Goal: Information Seeking & Learning: Learn about a topic

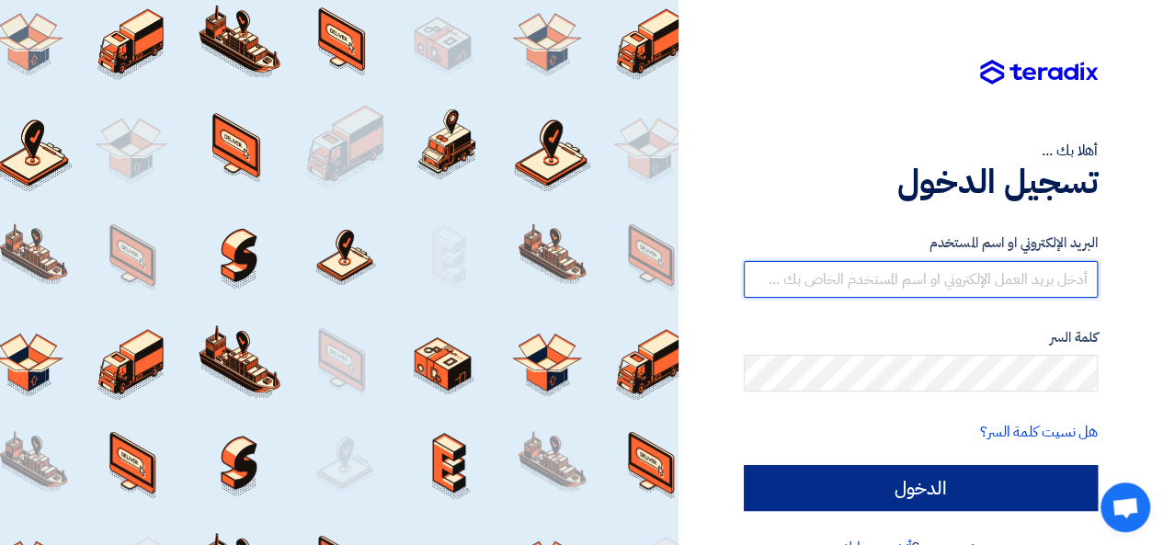
type input "[EMAIL_ADDRESS][DOMAIN_NAME]"
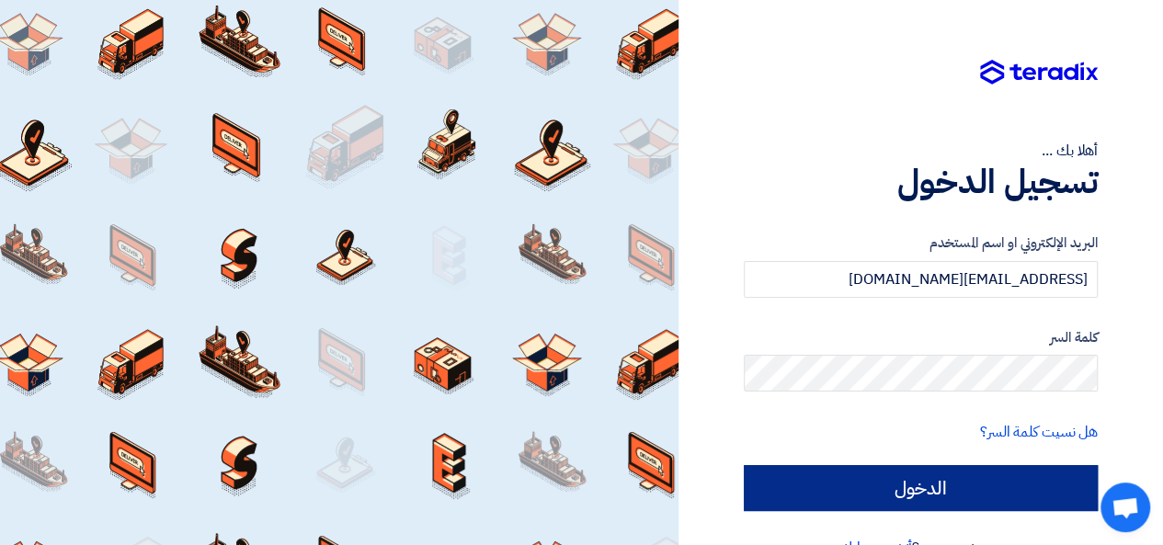
scroll to position [42, 0]
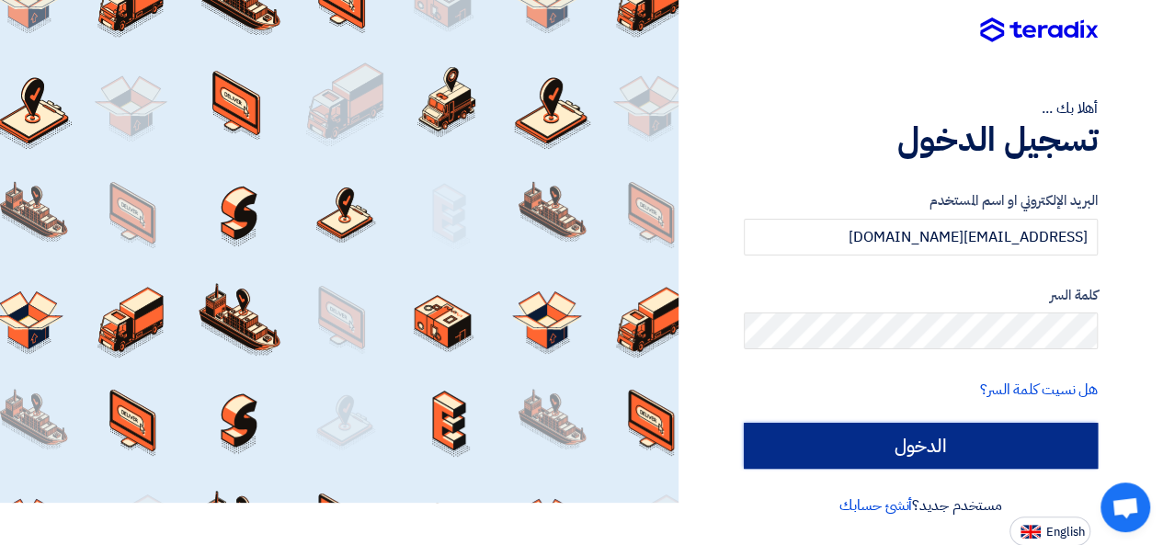
click at [951, 454] on input "الدخول" at bounding box center [921, 446] width 354 height 46
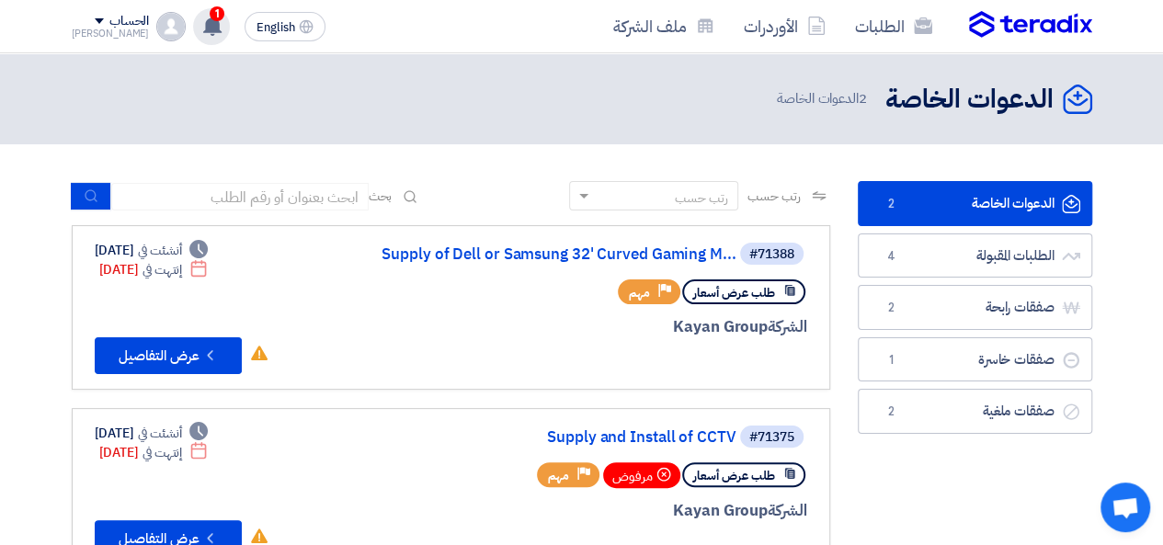
click at [203, 25] on use at bounding box center [212, 26] width 18 height 20
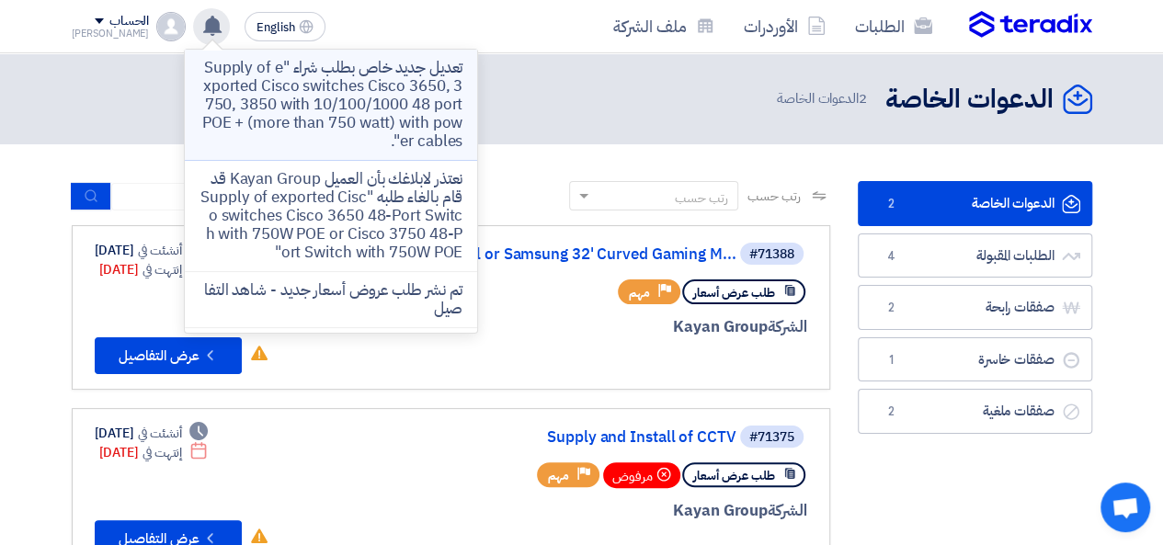
click at [268, 102] on p "تعديل جديد خاص بطلب شراء "Supply of exported Cisco switches Cisco 3650, 3750, 3…" at bounding box center [331, 105] width 263 height 92
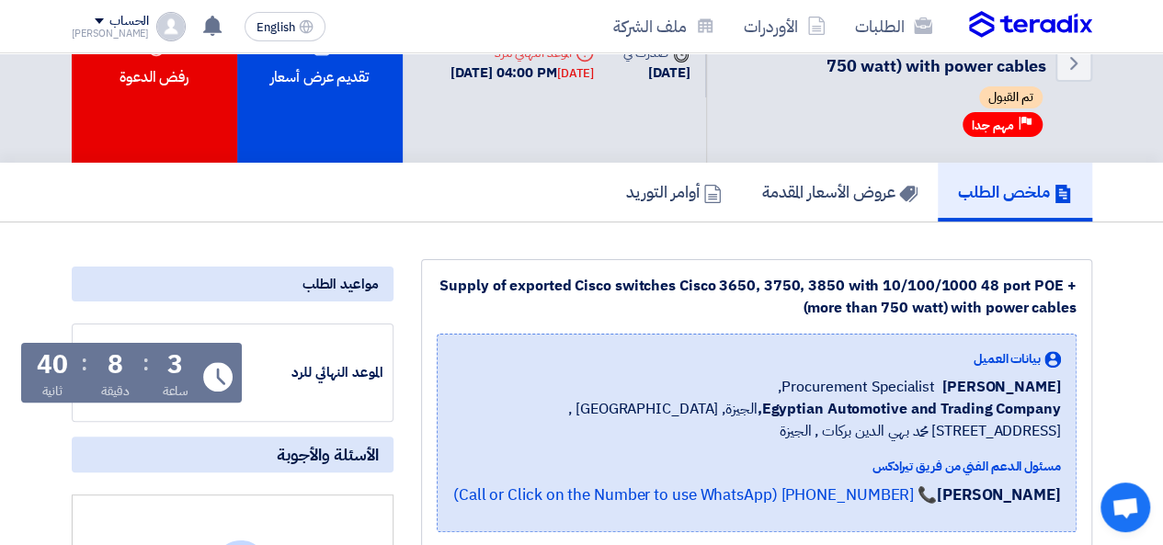
scroll to position [92, 0]
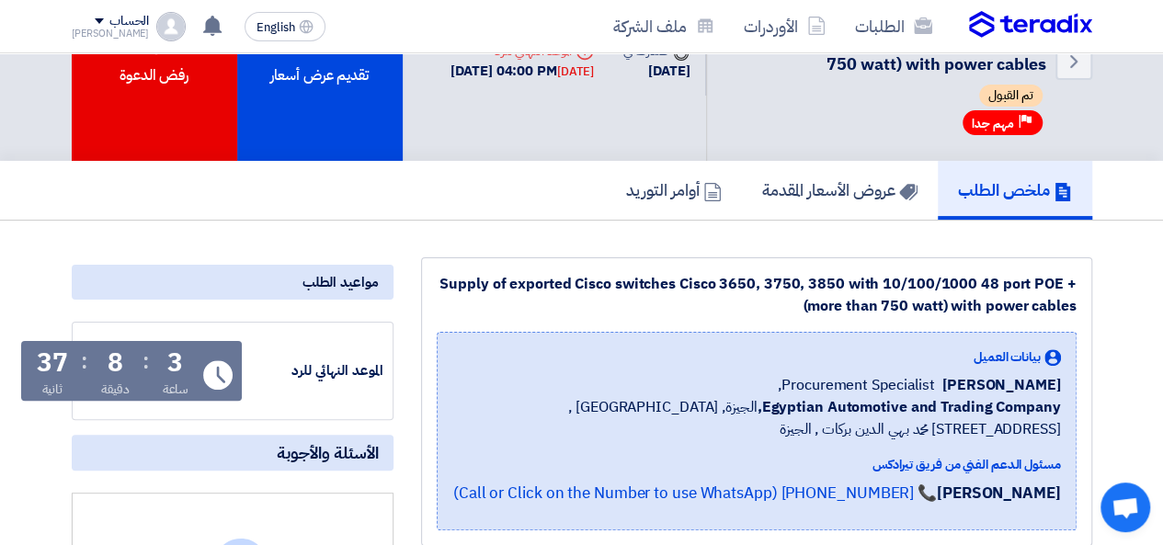
drag, startPoint x: 33, startPoint y: 361, endPoint x: 253, endPoint y: 363, distance: 219.8
click at [253, 363] on div "الموعد النهائي للرد Time Remaining 3 ساعة : 8 دقيقة : 37 ثانية" at bounding box center [233, 371] width 302 height 78
click at [239, 350] on div "Time Remaining 3 ساعة : 8 دقيقة : 37 ثانية" at bounding box center [131, 374] width 221 height 67
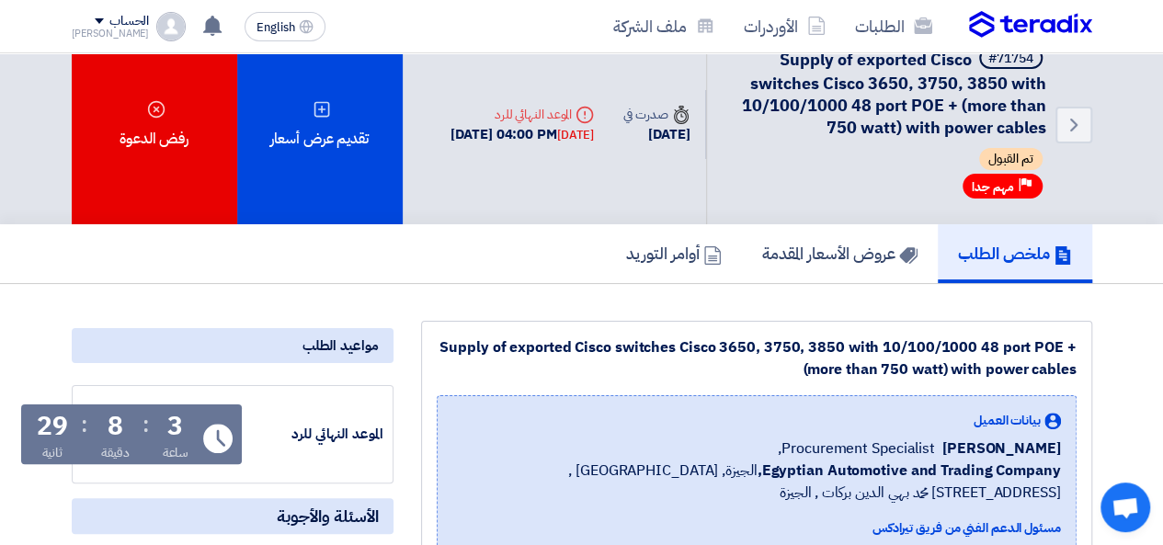
scroll to position [0, 0]
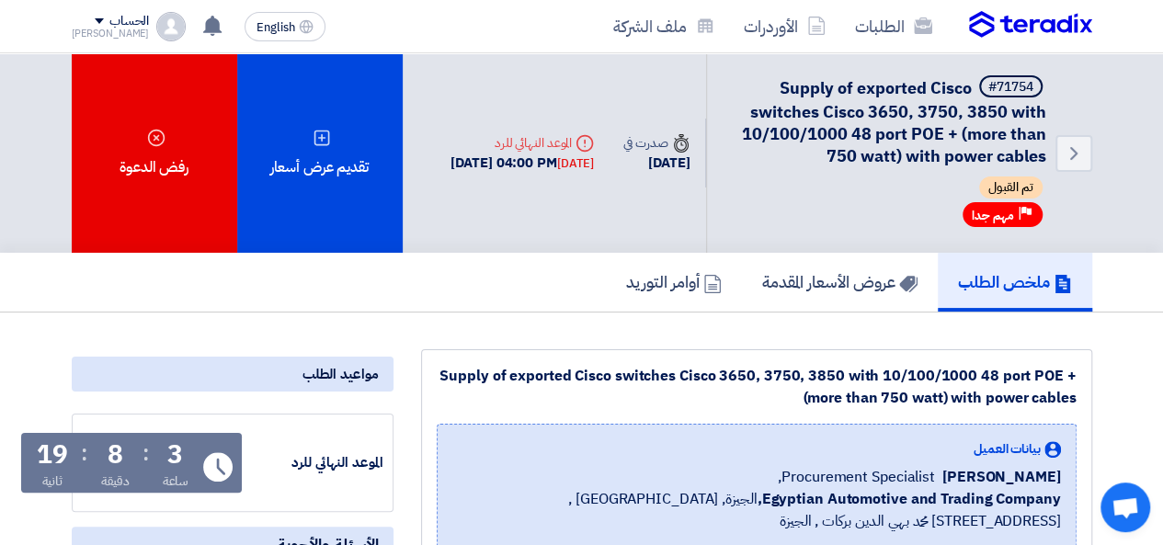
drag, startPoint x: 1060, startPoint y: 68, endPoint x: 364, endPoint y: 422, distance: 780.9
click at [358, 414] on div "الموعد النهائي للرد Time Remaining 3 ساعة : 8 دقيقة : 18 ثانية" at bounding box center [233, 463] width 322 height 98
drag, startPoint x: 37, startPoint y: 58, endPoint x: 497, endPoint y: 283, distance: 512.8
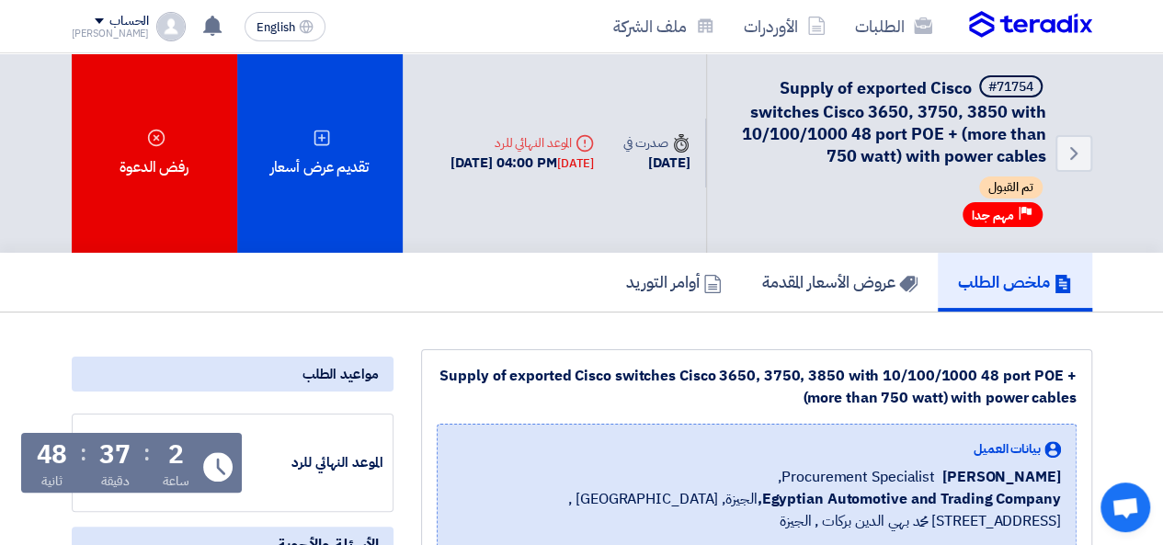
click at [995, 23] on img at bounding box center [1030, 25] width 123 height 28
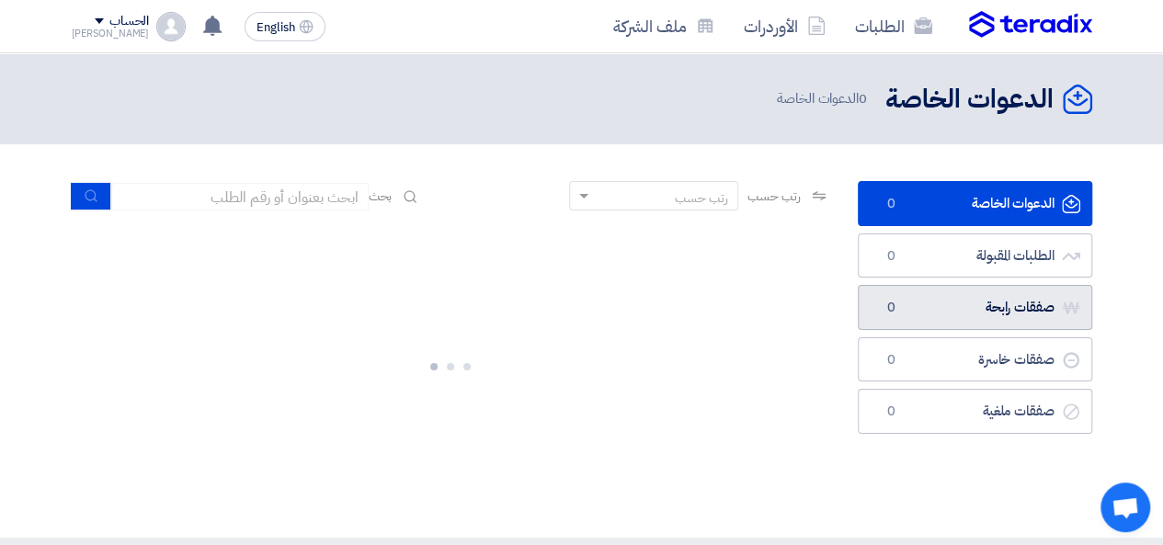
click at [989, 311] on link "صفقات رابحة صفقات رابحة 0" at bounding box center [975, 307] width 234 height 45
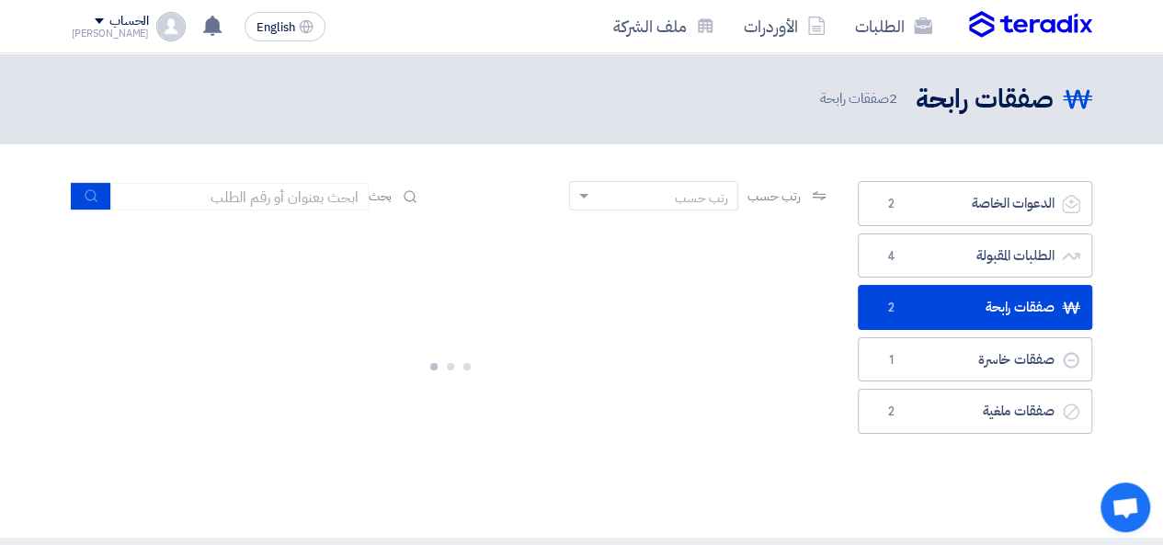
click at [943, 321] on link "صفقات رابحة صفقات رابحة 2" at bounding box center [975, 307] width 234 height 45
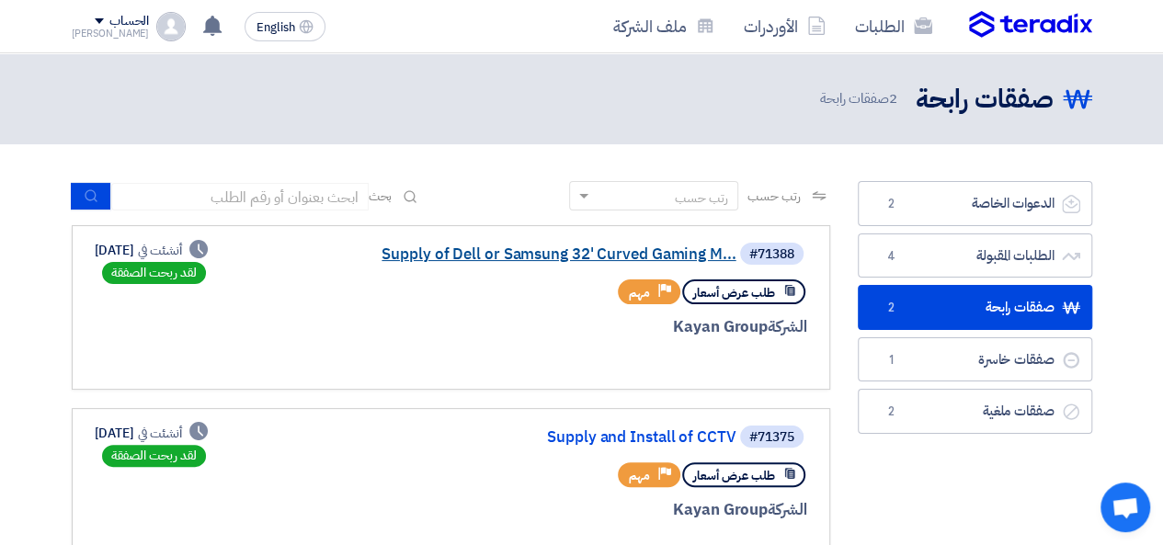
click at [592, 261] on link "Supply of Dell or Samsung 32' Curved Gaming M..." at bounding box center [553, 254] width 368 height 17
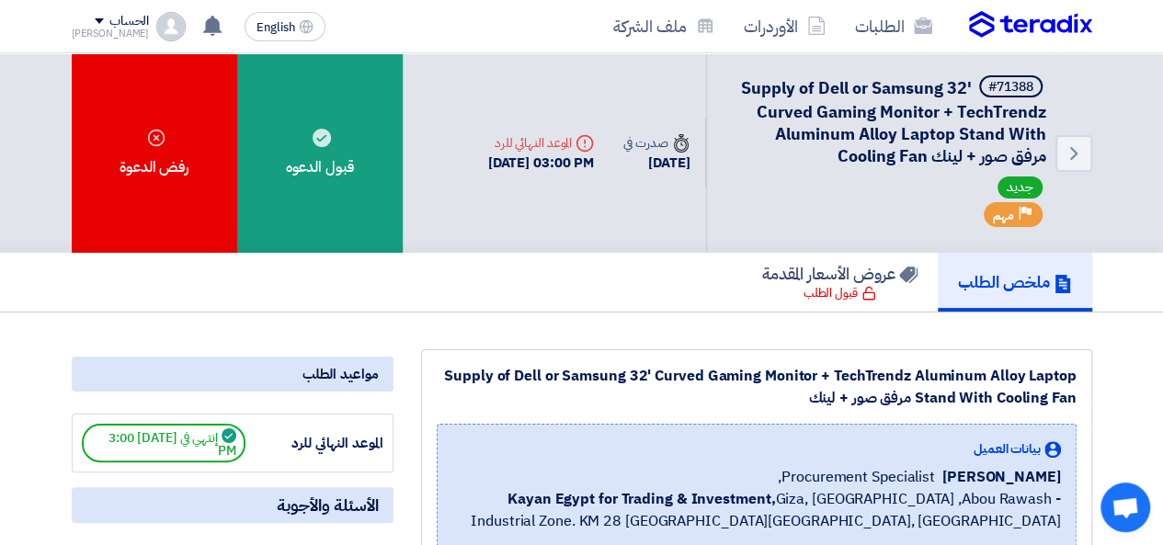
click at [997, 34] on img at bounding box center [1030, 25] width 123 height 28
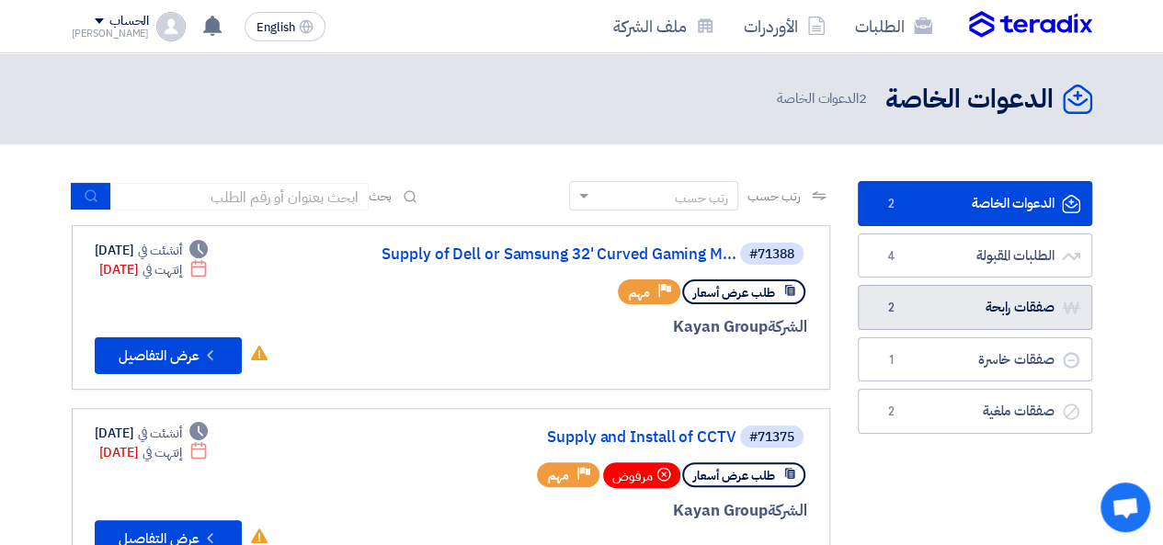
click at [1009, 317] on link "صفقات رابحة صفقات رابحة 2" at bounding box center [975, 307] width 234 height 45
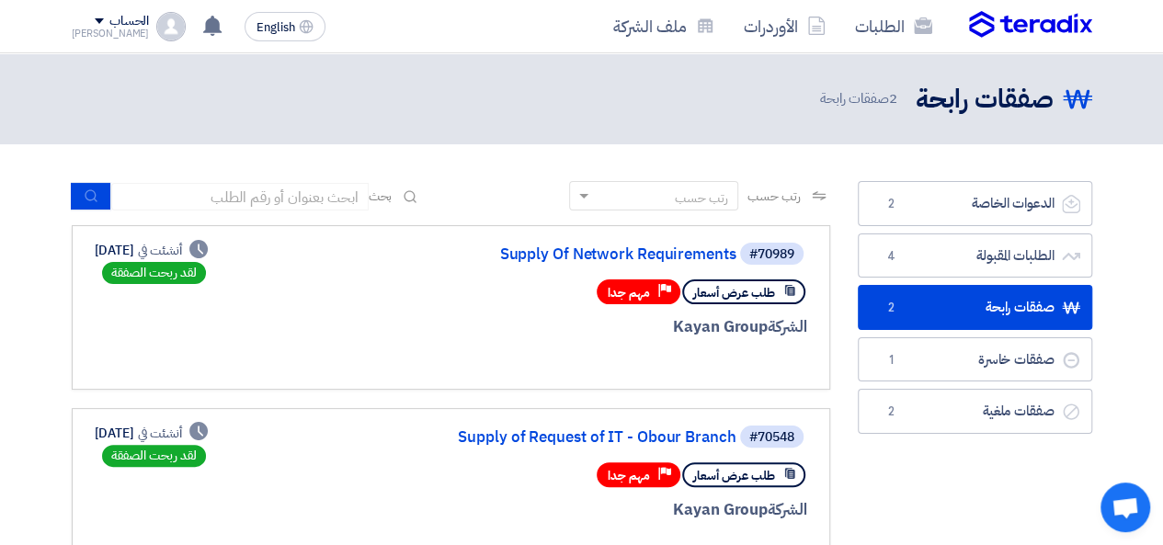
scroll to position [92, 0]
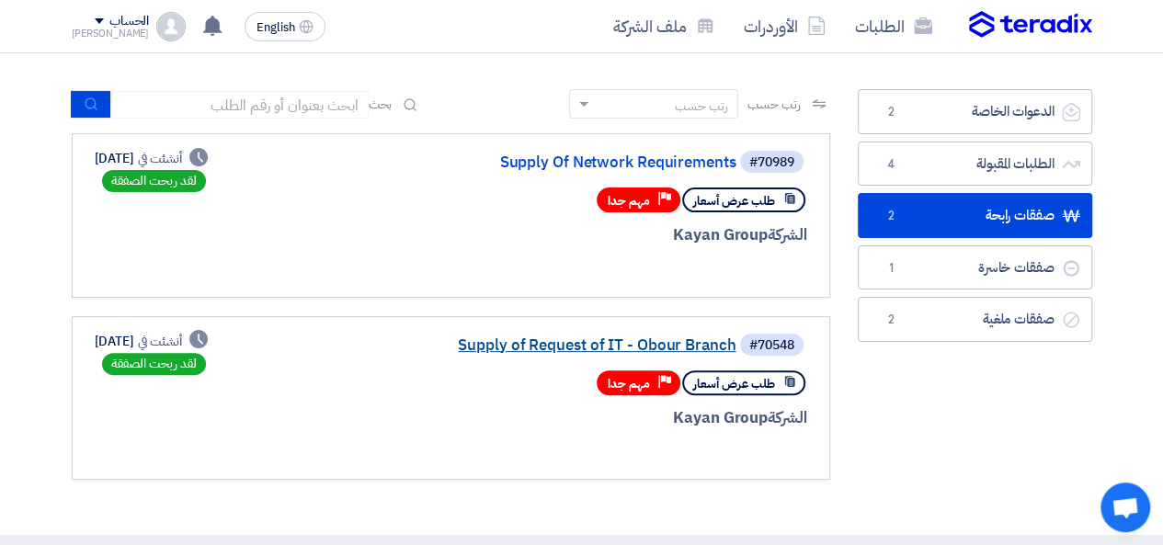
click at [570, 345] on link "Supply of Request of IT - Obour Branch" at bounding box center [553, 345] width 368 height 17
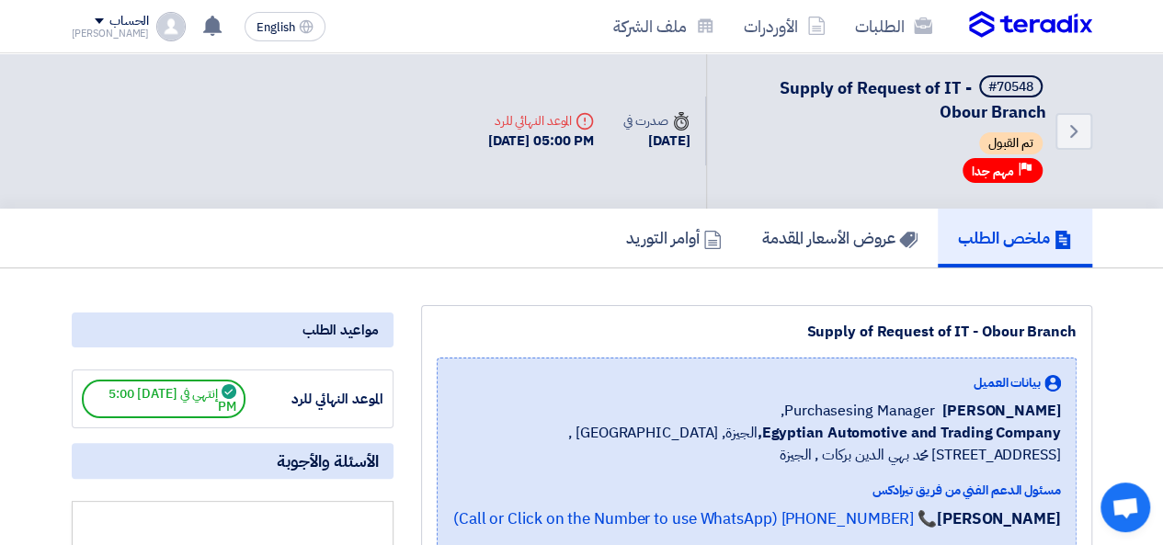
click at [986, 248] on h5 "ملخص الطلب" at bounding box center [1015, 237] width 114 height 21
click at [1027, 30] on img at bounding box center [1030, 25] width 123 height 28
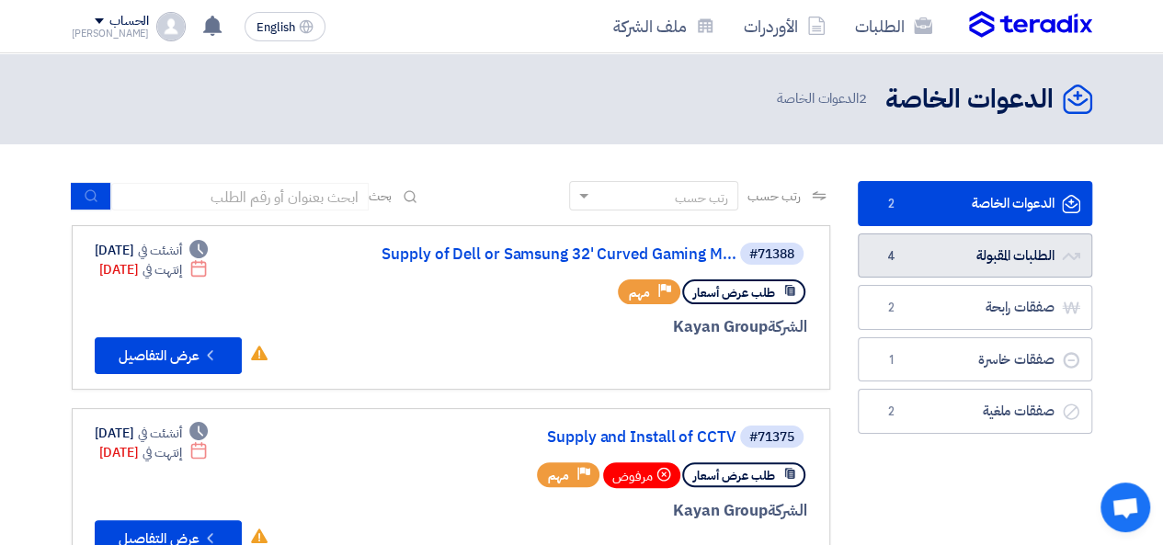
click at [928, 251] on link "الطلبات المقبولة الطلبات المقبولة 4" at bounding box center [975, 256] width 234 height 45
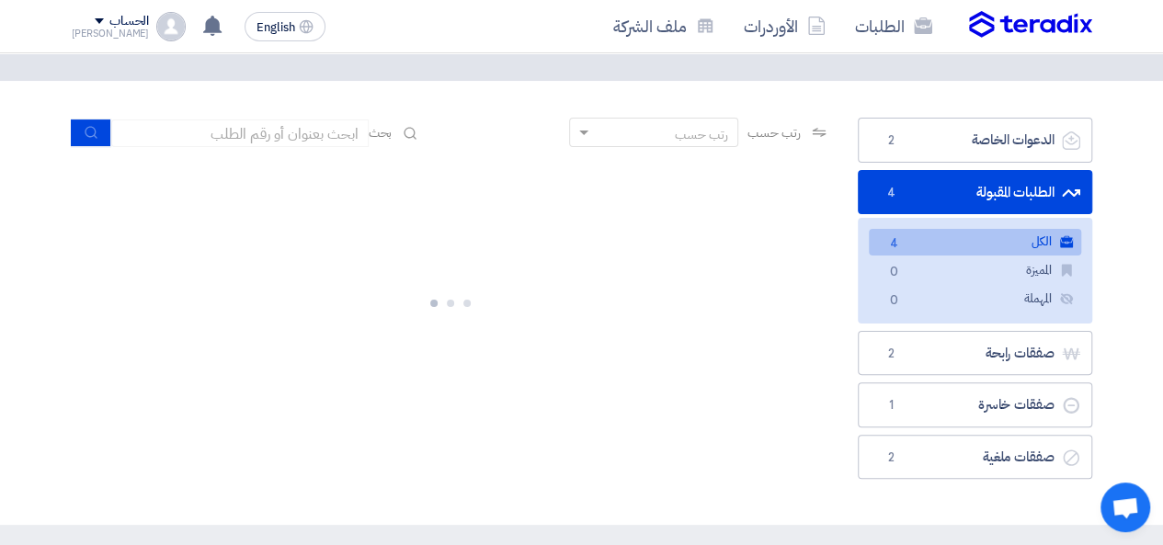
scroll to position [92, 0]
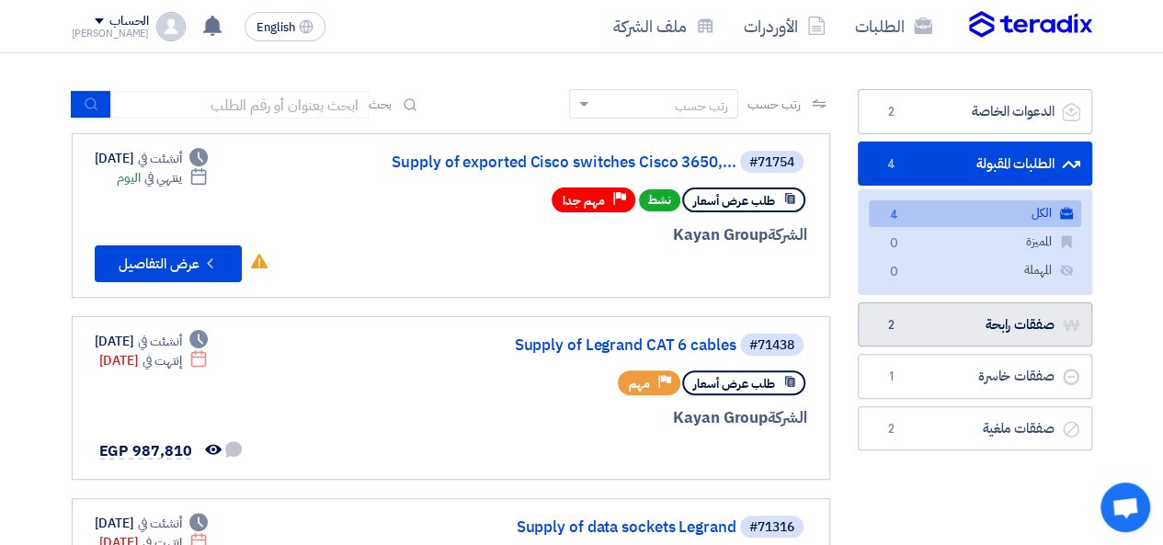
click at [907, 330] on link "صفقات رابحة صفقات رابحة 2" at bounding box center [975, 325] width 234 height 45
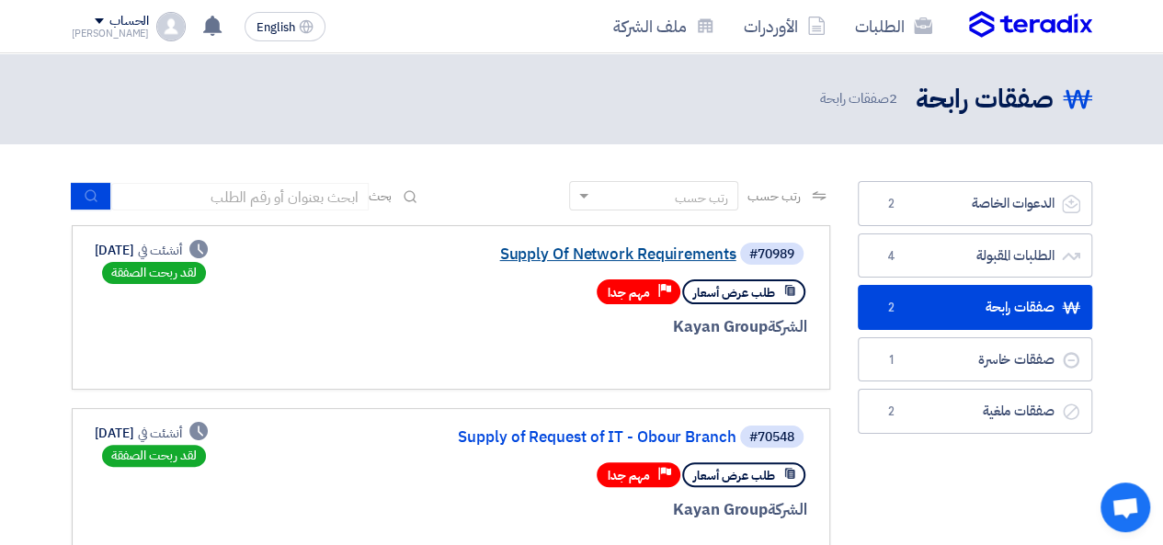
click at [589, 260] on link "Supply Of Network Requirements" at bounding box center [553, 254] width 368 height 17
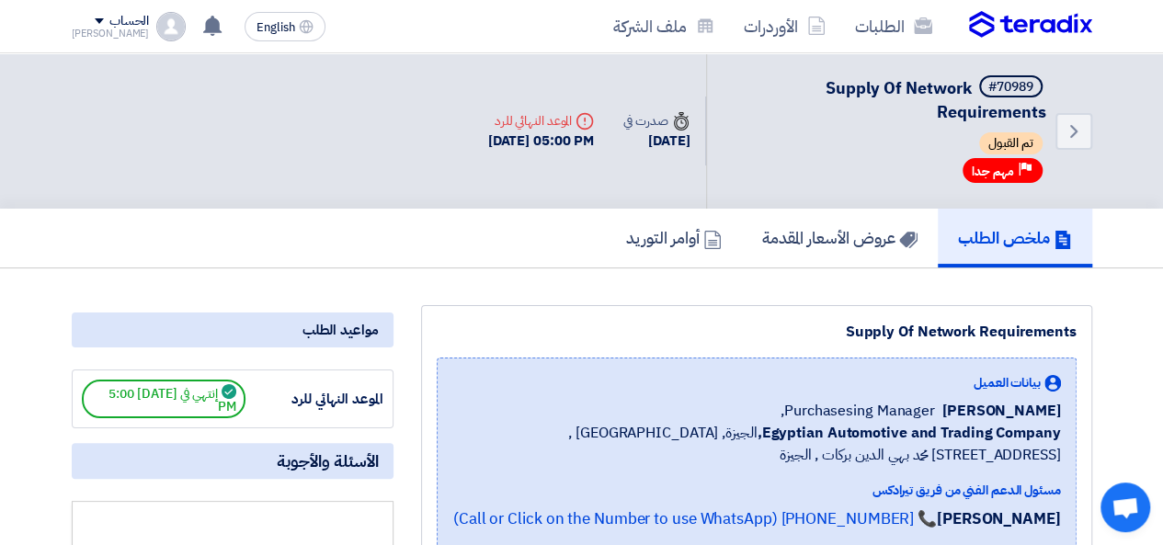
click at [1013, 19] on img at bounding box center [1030, 25] width 123 height 28
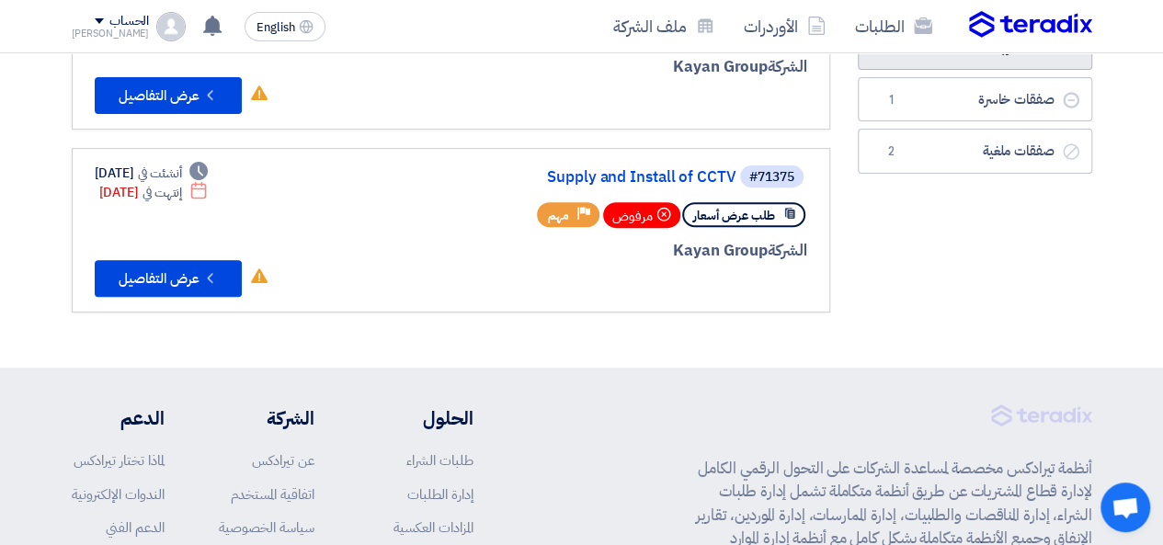
scroll to position [92, 0]
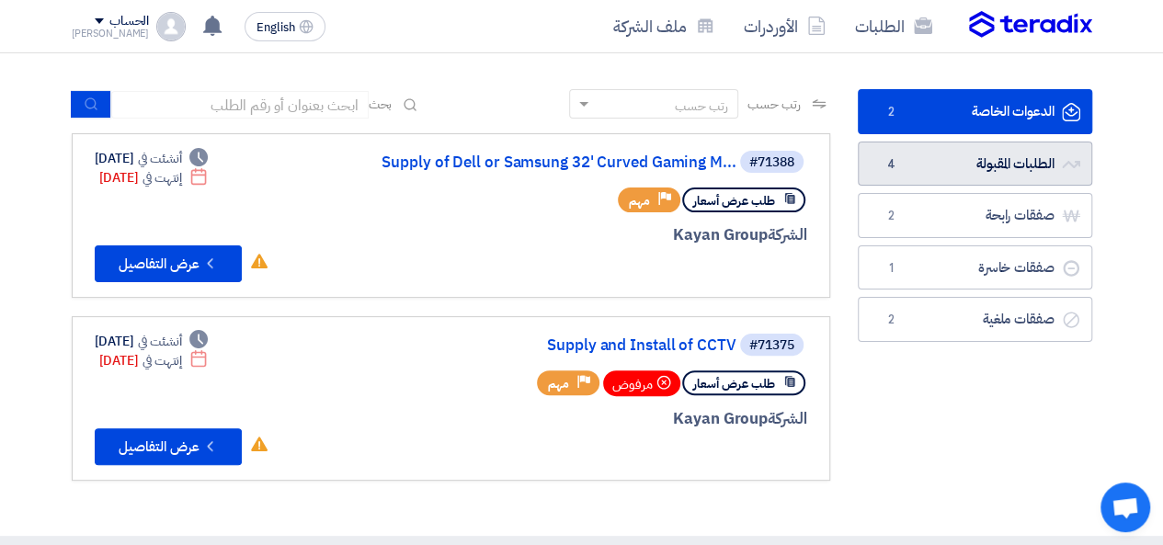
click at [961, 168] on link "الطلبات المقبولة الطلبات المقبولة 4" at bounding box center [975, 164] width 234 height 45
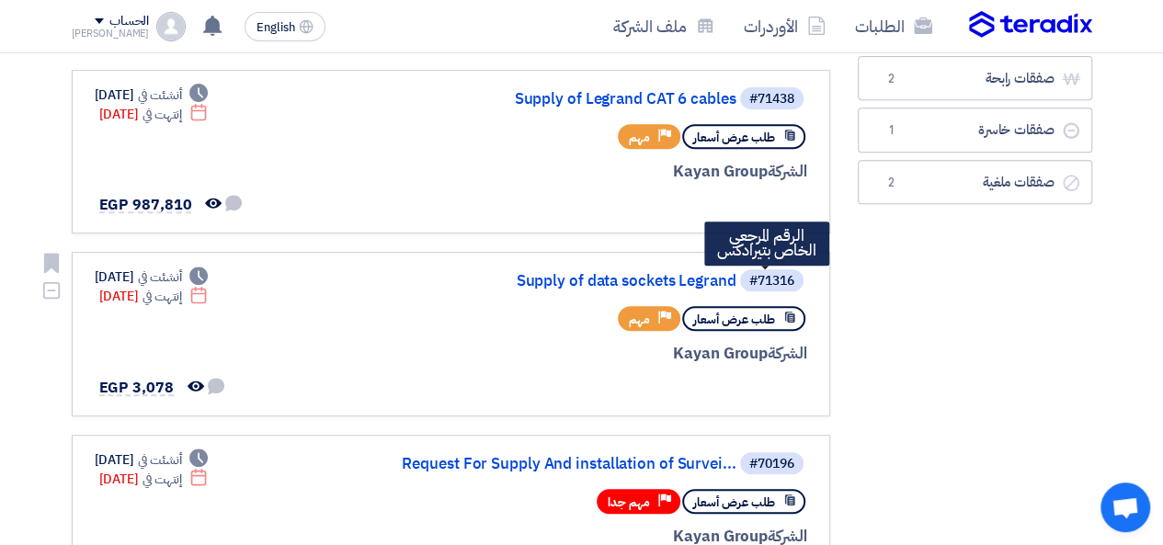
scroll to position [368, 0]
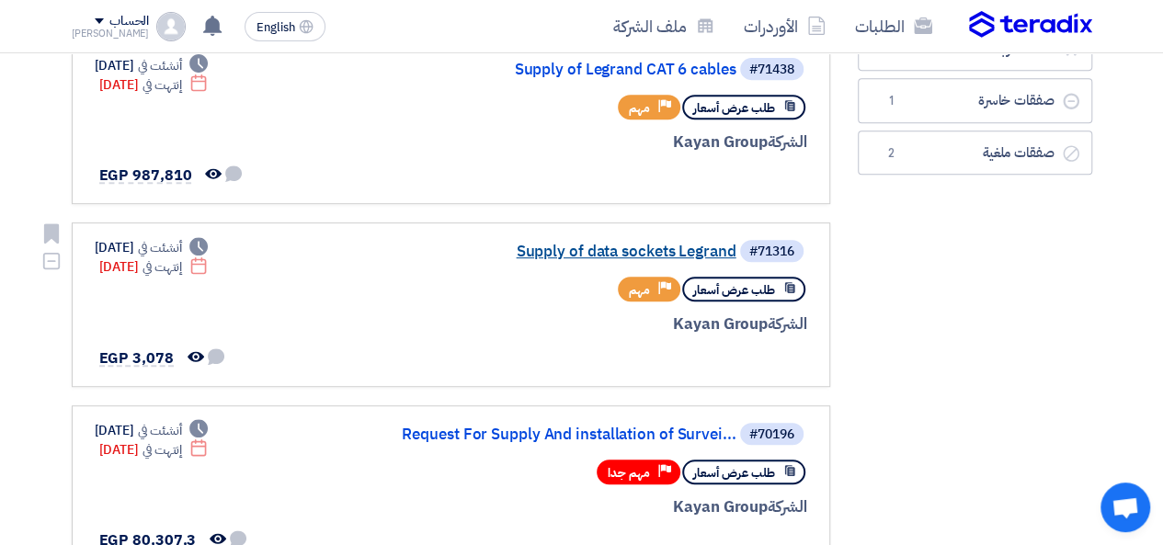
click at [623, 249] on link "Supply of data sockets Legrand" at bounding box center [553, 252] width 368 height 17
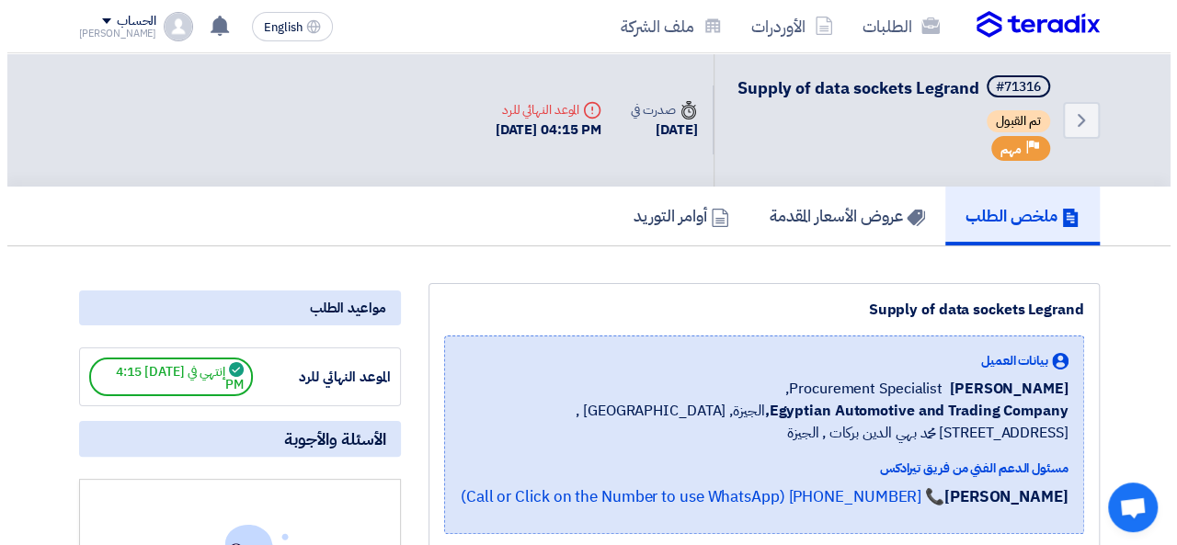
scroll to position [552, 0]
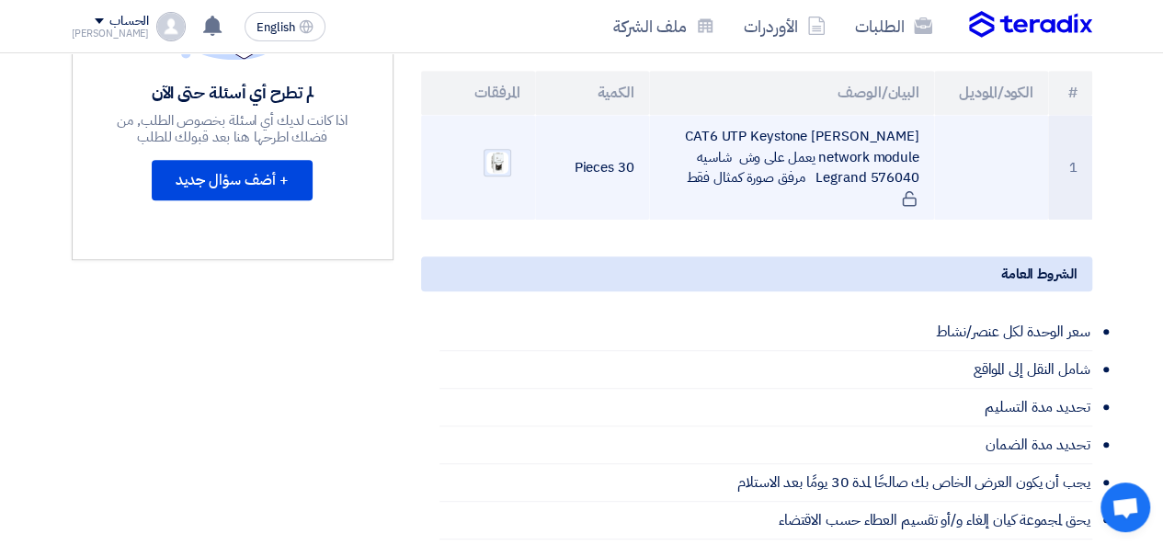
click at [493, 172] on img at bounding box center [498, 163] width 26 height 26
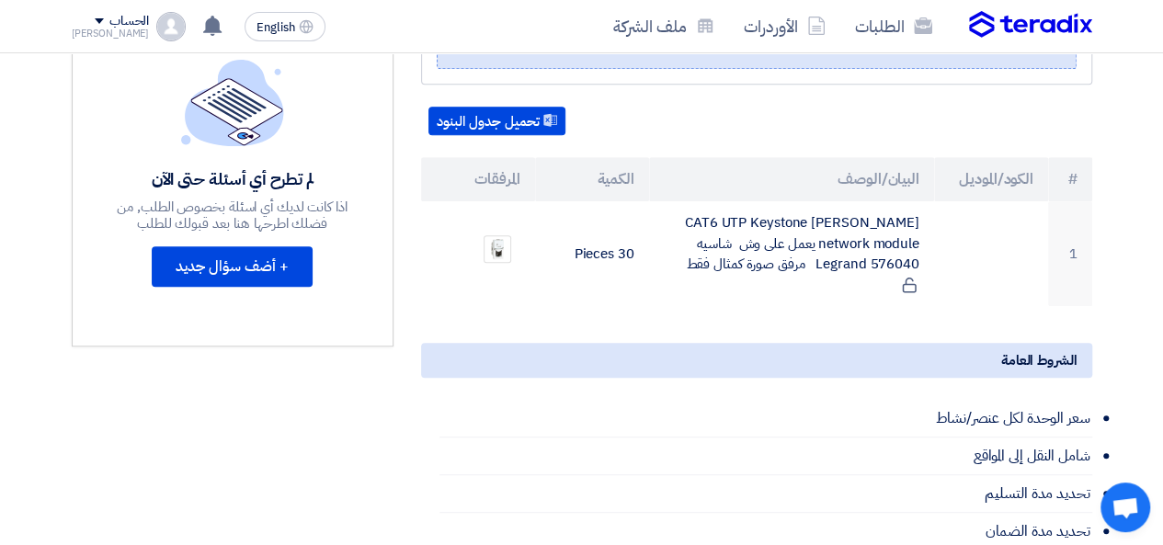
scroll to position [460, 0]
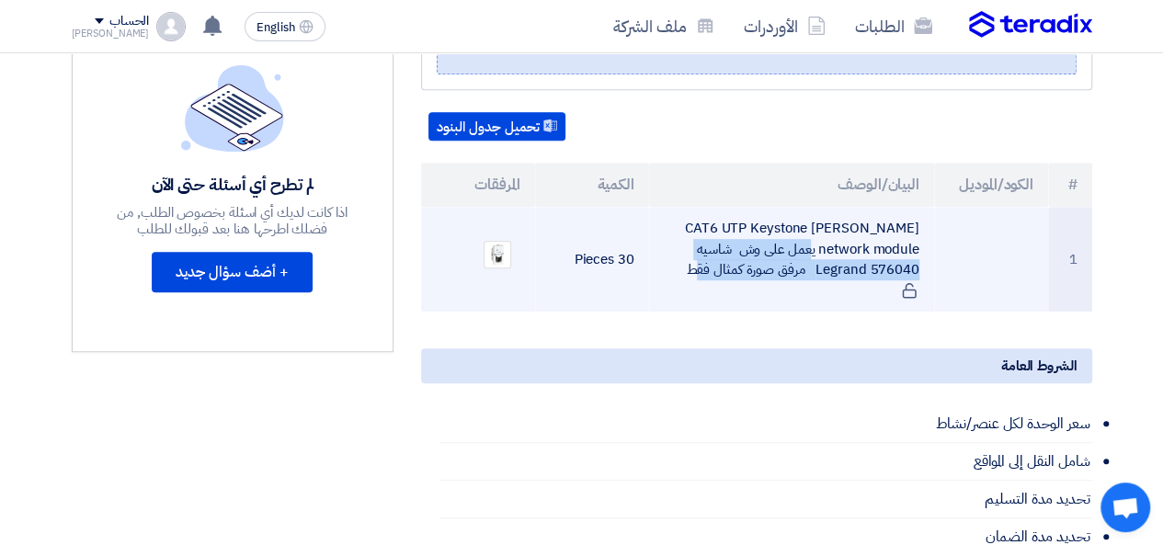
drag, startPoint x: 802, startPoint y: 288, endPoint x: 699, endPoint y: 253, distance: 108.8
click at [699, 253] on td "CAT6 UTP Keystone [PERSON_NAME] network module يعمل على وش شاسيه Legrand 576040…" at bounding box center [791, 259] width 285 height 105
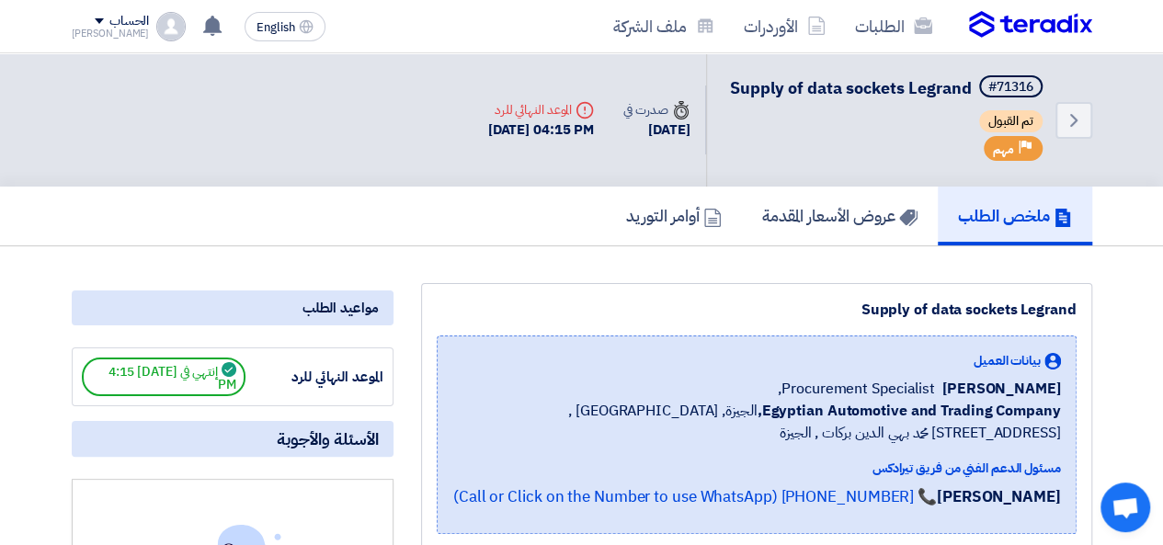
scroll to position [0, 0]
click at [167, 395] on span "إنتهي في [DATE] 4:15 PM" at bounding box center [164, 377] width 164 height 39
click at [169, 395] on span "إنتهي في [DATE] 4:15 PM" at bounding box center [164, 377] width 164 height 39
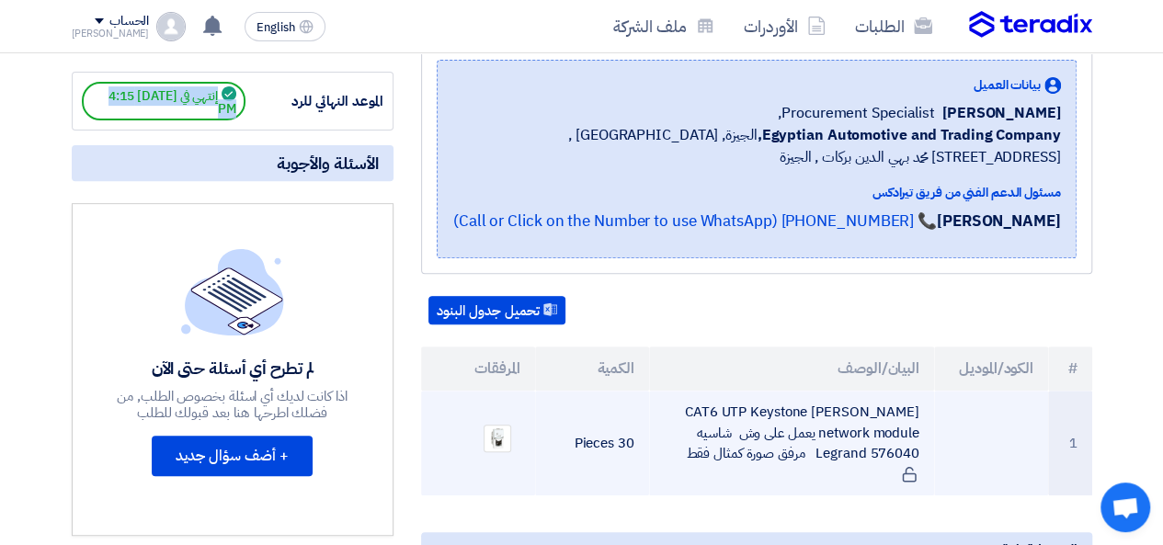
scroll to position [276, 0]
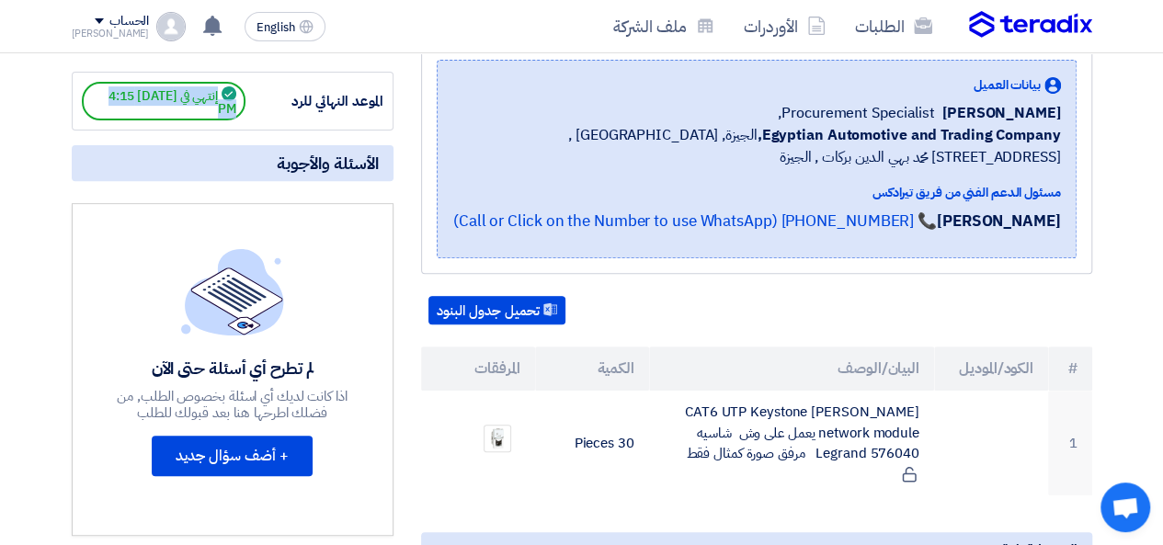
drag, startPoint x: 1060, startPoint y: 133, endPoint x: 1063, endPoint y: 245, distance: 111.3
click at [1063, 245] on div "بيانات العميل [PERSON_NAME] Procurement Specialist, Egyptian Automotive and Tra…" at bounding box center [757, 159] width 640 height 199
click at [1066, 245] on div "بيانات العميل [PERSON_NAME] Procurement Specialist, Egyptian Automotive and Tra…" at bounding box center [757, 159] width 640 height 199
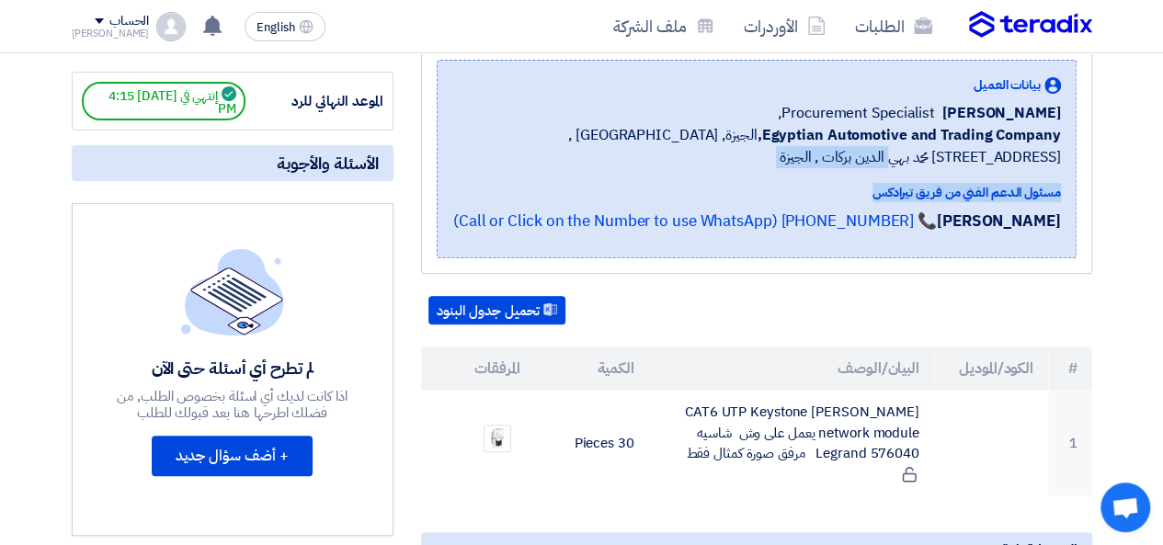
drag, startPoint x: 1066, startPoint y: 245, endPoint x: 478, endPoint y: 145, distance: 595.9
click at [478, 145] on div "بيانات العميل [PERSON_NAME] Procurement Specialist, Egyptian Automotive and Tra…" at bounding box center [757, 159] width 640 height 199
click at [500, 124] on div "[PERSON_NAME] Procurement Specialist," at bounding box center [756, 113] width 609 height 22
drag, startPoint x: 652, startPoint y: 122, endPoint x: 1074, endPoint y: 252, distance: 441.5
click at [1059, 242] on div "بيانات العميل [PERSON_NAME] Procurement Specialist, Egyptian Automotive and Tra…" at bounding box center [756, 158] width 609 height 167
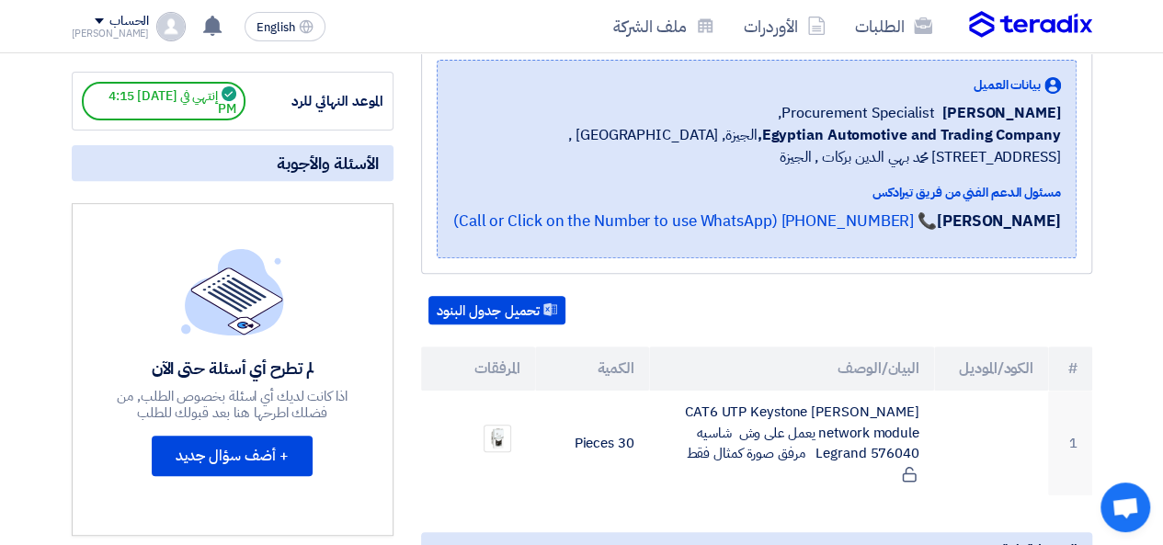
click at [1033, 124] on span "[PERSON_NAME]" at bounding box center [1002, 113] width 119 height 22
drag, startPoint x: 1059, startPoint y: 121, endPoint x: 1061, endPoint y: 241, distance: 119.6
click at [1061, 241] on div "بيانات العميل [PERSON_NAME] Procurement Specialist, Egyptian Automotive and Tra…" at bounding box center [757, 159] width 640 height 199
click at [1066, 244] on div "بيانات العميل [PERSON_NAME] Procurement Specialist, Egyptian Automotive and Tra…" at bounding box center [757, 159] width 640 height 199
drag, startPoint x: 1067, startPoint y: 244, endPoint x: 710, endPoint y: 122, distance: 376.9
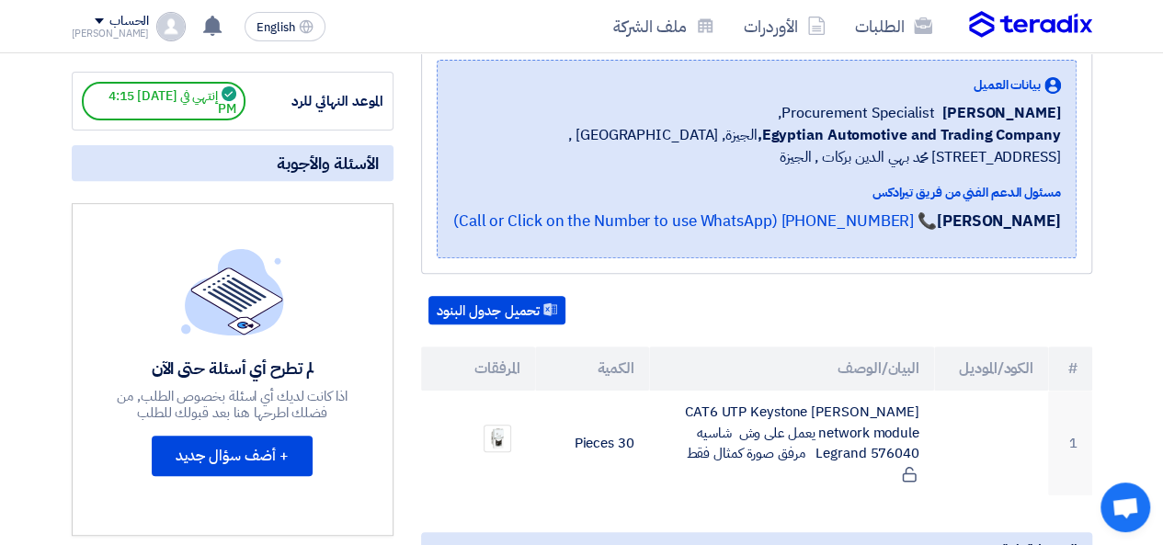
click at [710, 122] on div "بيانات العميل [PERSON_NAME] Procurement Specialist, Egyptian Automotive and Tra…" at bounding box center [757, 159] width 640 height 199
click at [710, 122] on div "[PERSON_NAME] Procurement Specialist," at bounding box center [756, 113] width 609 height 22
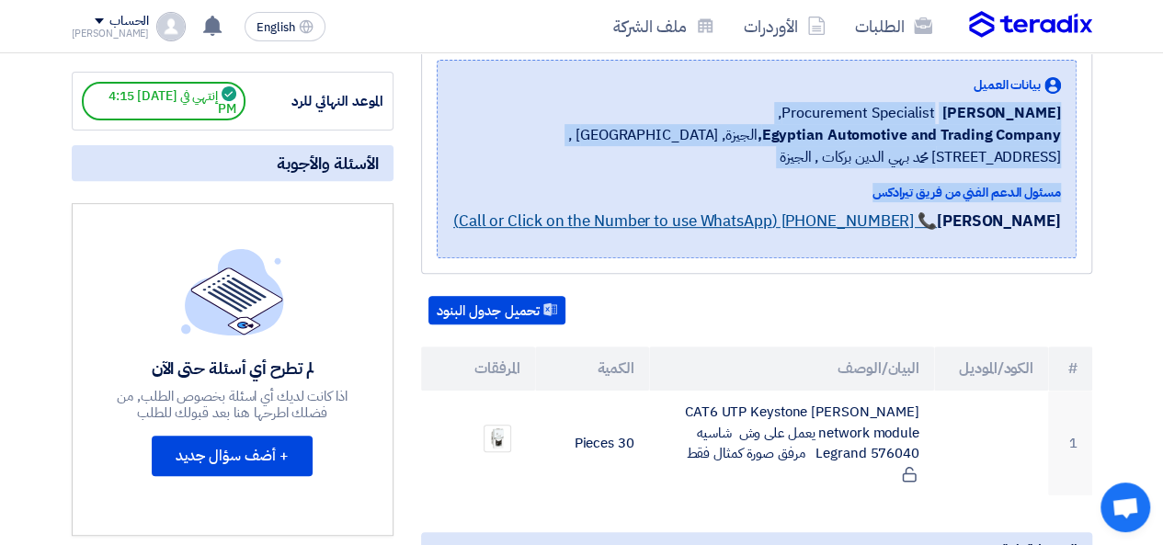
drag, startPoint x: 759, startPoint y: 101, endPoint x: 1058, endPoint y: 240, distance: 330.4
click at [1058, 240] on div "بيانات العميل [PERSON_NAME] Procurement Specialist, Egyptian Automotive and Tra…" at bounding box center [756, 158] width 609 height 167
click at [1067, 245] on div "بيانات العميل [PERSON_NAME] Procurement Specialist, Egyptian Automotive and Tra…" at bounding box center [757, 159] width 640 height 199
drag, startPoint x: 1067, startPoint y: 245, endPoint x: 982, endPoint y: 91, distance: 175.3
click at [982, 91] on div "بيانات العميل [PERSON_NAME] Procurement Specialist, Egyptian Automotive and Tra…" at bounding box center [757, 159] width 640 height 199
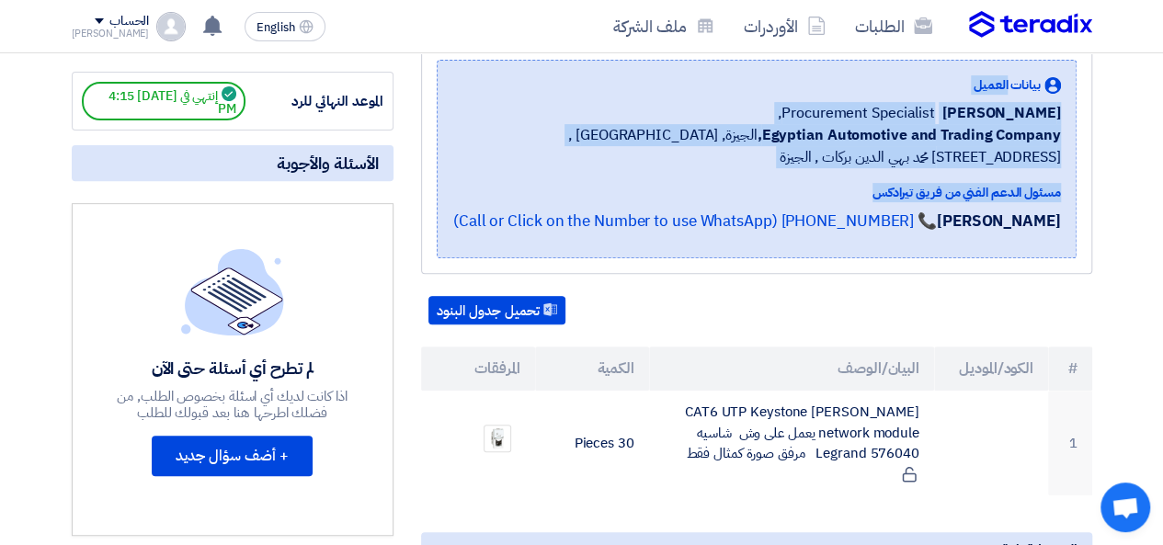
click at [982, 91] on div "بيانات العميل [PERSON_NAME] Procurement Specialist, Egyptian Automotive and Tra…" at bounding box center [757, 159] width 640 height 199
drag, startPoint x: 982, startPoint y: 89, endPoint x: 1059, endPoint y: 247, distance: 176.0
click at [1059, 247] on div "بيانات العميل [PERSON_NAME] Procurement Specialist, Egyptian Automotive and Tra…" at bounding box center [757, 159] width 640 height 199
click at [1067, 255] on div "بيانات العميل [PERSON_NAME] Procurement Specialist, Egyptian Automotive and Tra…" at bounding box center [757, 159] width 640 height 199
drag, startPoint x: 1073, startPoint y: 255, endPoint x: 973, endPoint y: 98, distance: 185.7
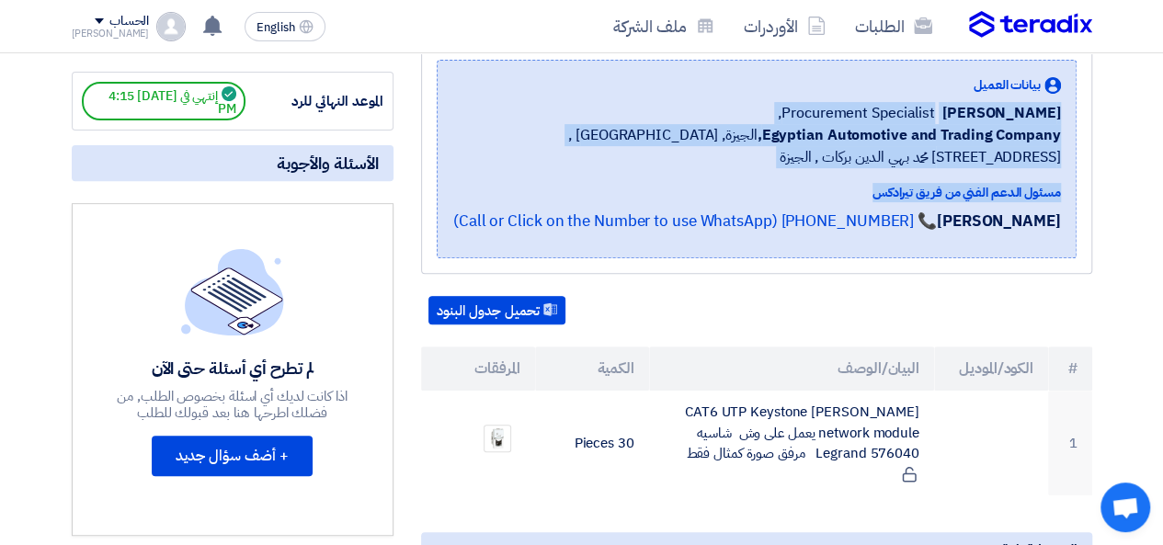
click at [973, 98] on div "بيانات العميل [PERSON_NAME] Procurement Specialist, Egyptian Automotive and Tra…" at bounding box center [757, 159] width 640 height 199
click at [974, 95] on span "بيانات العميل" at bounding box center [1007, 84] width 67 height 19
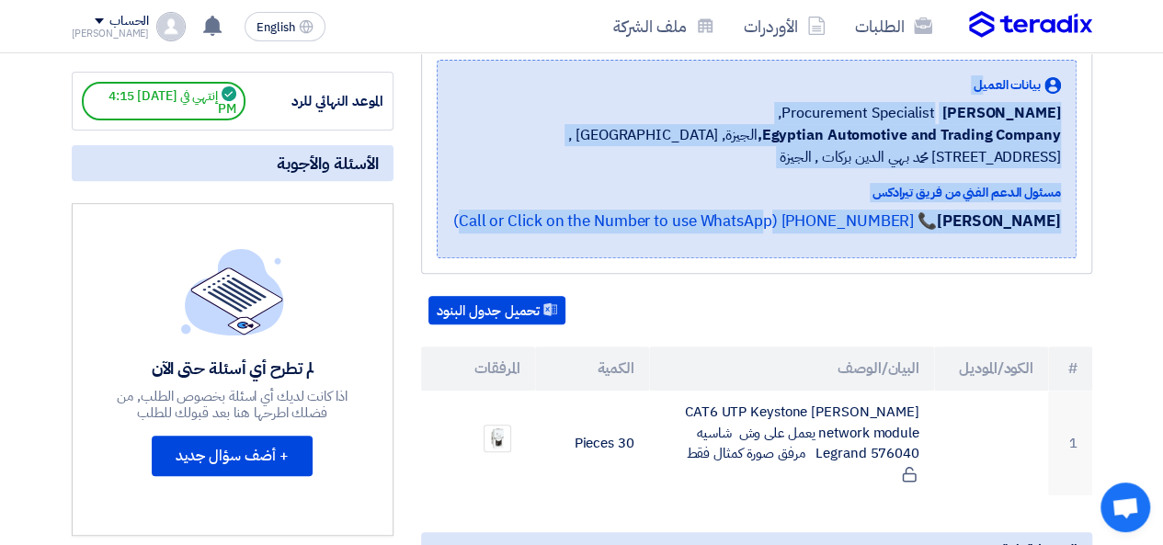
drag, startPoint x: 984, startPoint y: 89, endPoint x: 1061, endPoint y: 253, distance: 181.0
click at [1061, 253] on div "بيانات العميل [PERSON_NAME] Procurement Specialist, Egyptian Automotive and Tra…" at bounding box center [757, 159] width 640 height 199
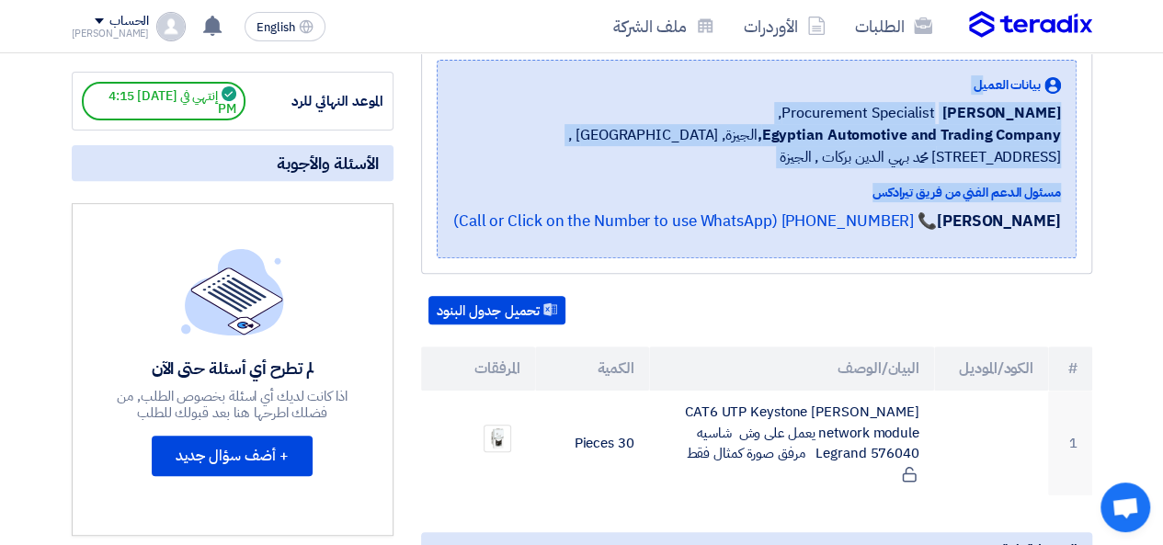
click at [1061, 253] on div "بيانات العميل [PERSON_NAME] Procurement Specialist, Egyptian Automotive and Tra…" at bounding box center [757, 159] width 640 height 199
drag, startPoint x: 1061, startPoint y: 253, endPoint x: 1053, endPoint y: 91, distance: 162.1
click at [1053, 91] on div "بيانات العميل [PERSON_NAME] Procurement Specialist, Egyptian Automotive and Tra…" at bounding box center [757, 159] width 640 height 199
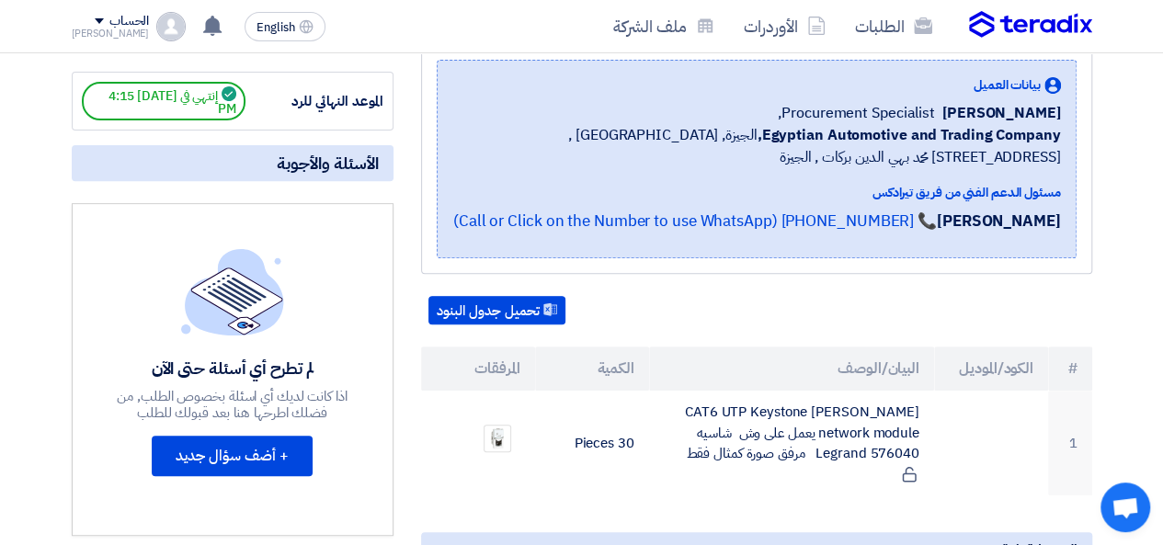
click at [1053, 91] on div "بيانات العميل [PERSON_NAME] Procurement Specialist, Egyptian Automotive and Tra…" at bounding box center [757, 159] width 640 height 199
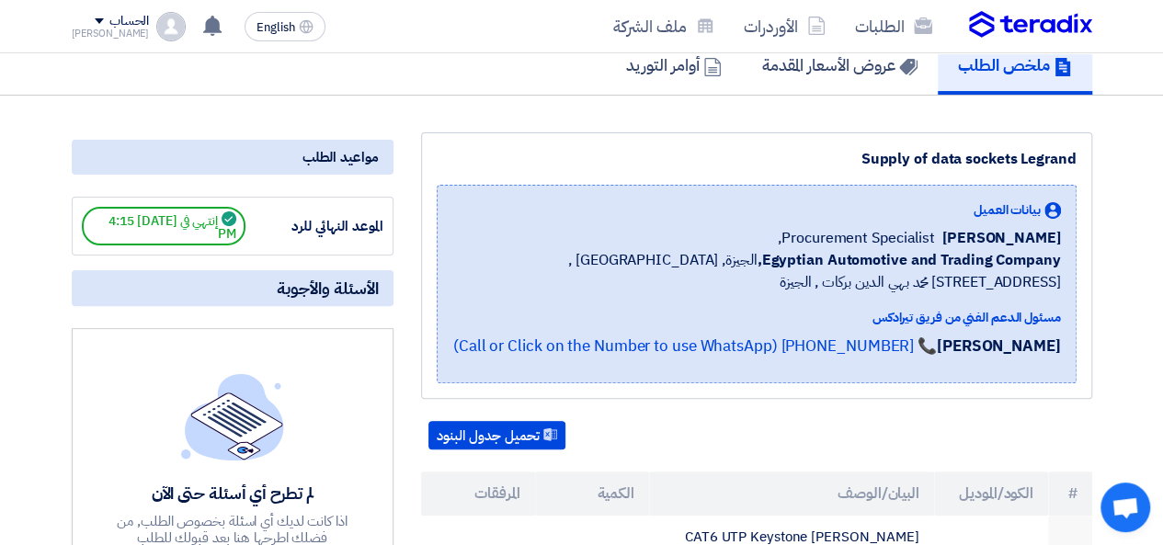
scroll to position [92, 0]
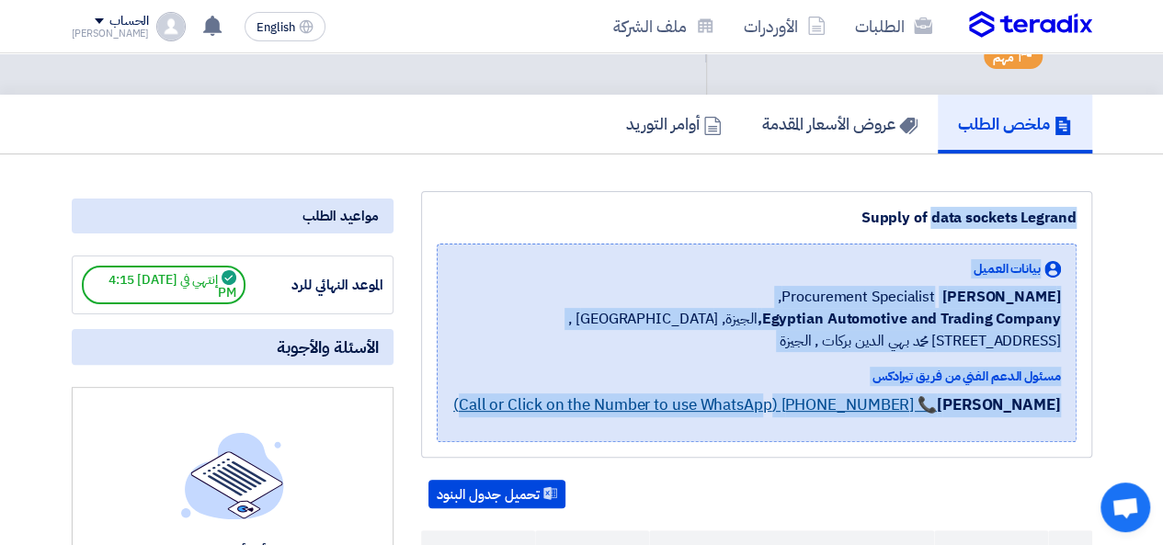
drag, startPoint x: 872, startPoint y: 216, endPoint x: 1057, endPoint y: 425, distance: 279.4
click at [1057, 425] on div "Supply of data sockets Legrand بيانات العميل [PERSON_NAME] Procurement Speciali…" at bounding box center [756, 324] width 671 height 267
click at [1074, 435] on div "بيانات العميل [PERSON_NAME] Procurement Specialist, Egyptian Automotive and Tra…" at bounding box center [757, 343] width 640 height 199
drag, startPoint x: 1069, startPoint y: 441, endPoint x: 863, endPoint y: 239, distance: 289.4
click at [863, 239] on div "Supply of data sockets Legrand بيانات العميل [PERSON_NAME] Procurement Speciali…" at bounding box center [756, 324] width 671 height 267
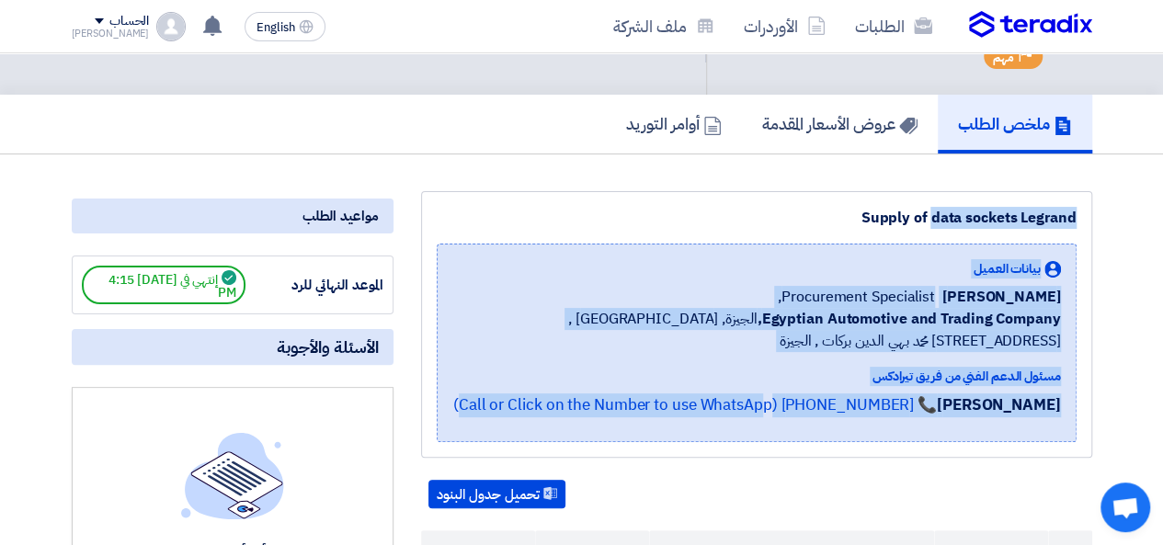
click at [863, 229] on div "Supply of data sockets Legrand" at bounding box center [757, 218] width 640 height 22
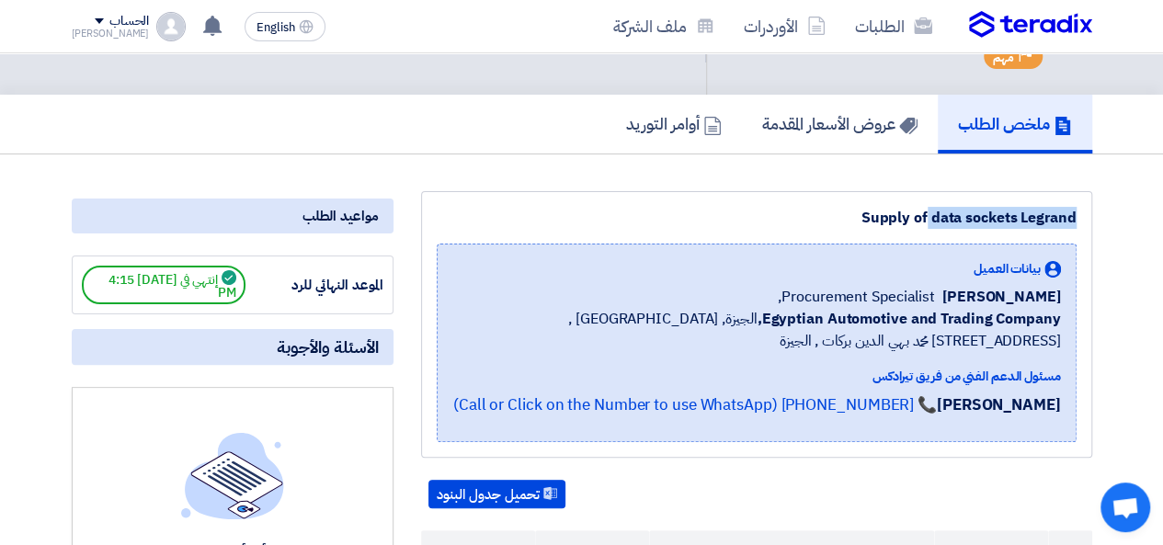
click at [863, 229] on div "Supply of data sockets Legrand" at bounding box center [757, 218] width 640 height 22
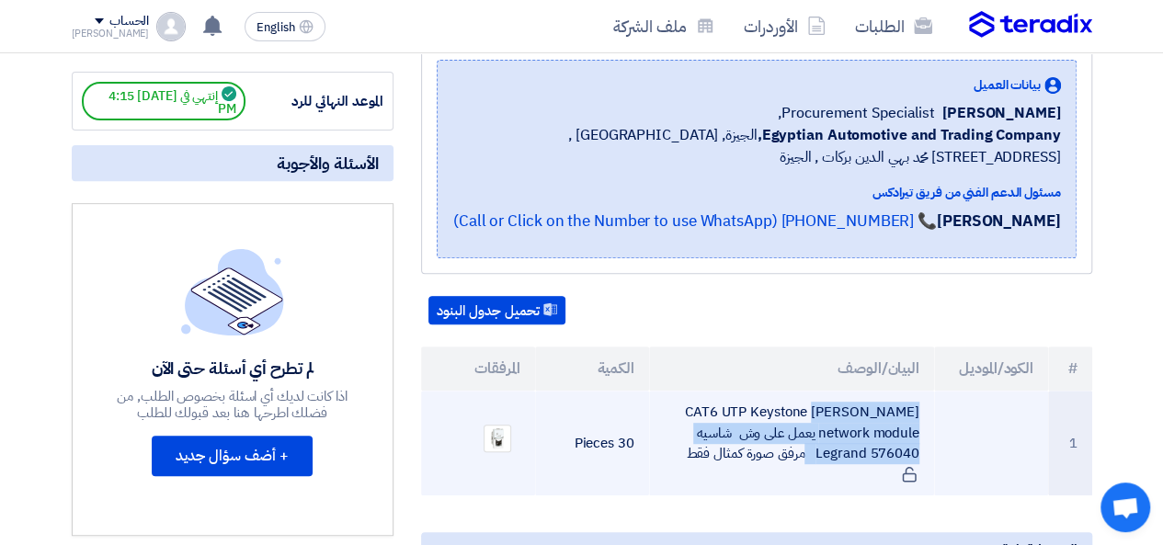
drag, startPoint x: 717, startPoint y: 425, endPoint x: 916, endPoint y: 470, distance: 203.7
click at [916, 470] on td "CAT6 UTP Keystone [PERSON_NAME] network module يعمل على وش شاسيه Legrand 576040…" at bounding box center [791, 443] width 285 height 105
click at [918, 474] on td "CAT6 UTP Keystone [PERSON_NAME] network module يعمل على وش شاسيه Legrand 576040…" at bounding box center [791, 443] width 285 height 105
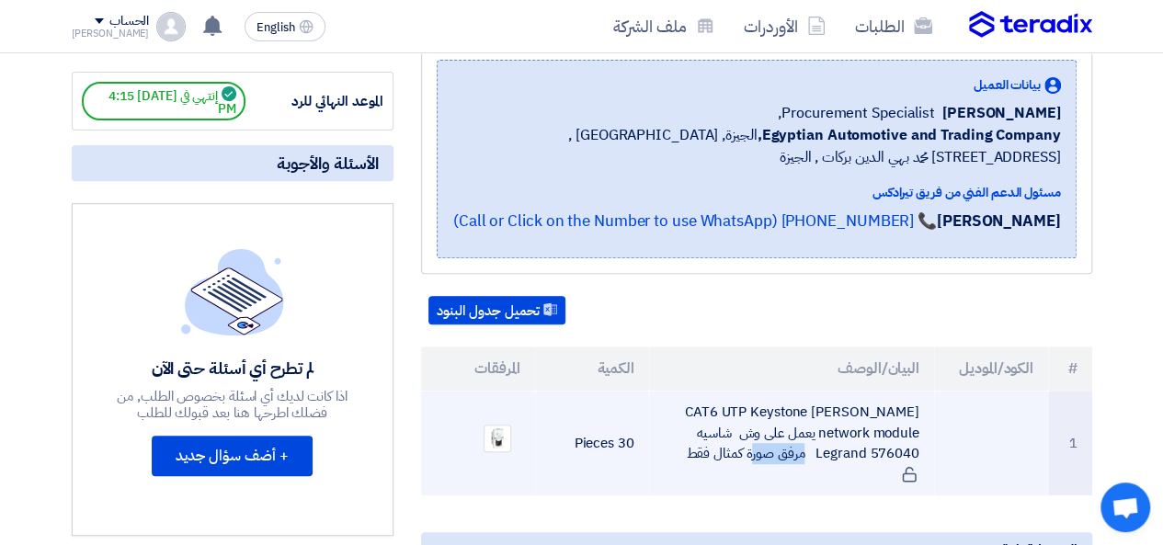
click at [918, 474] on td "CAT6 UTP Keystone [PERSON_NAME] network module يعمل على وش شاسيه Legrand 576040…" at bounding box center [791, 443] width 285 height 105
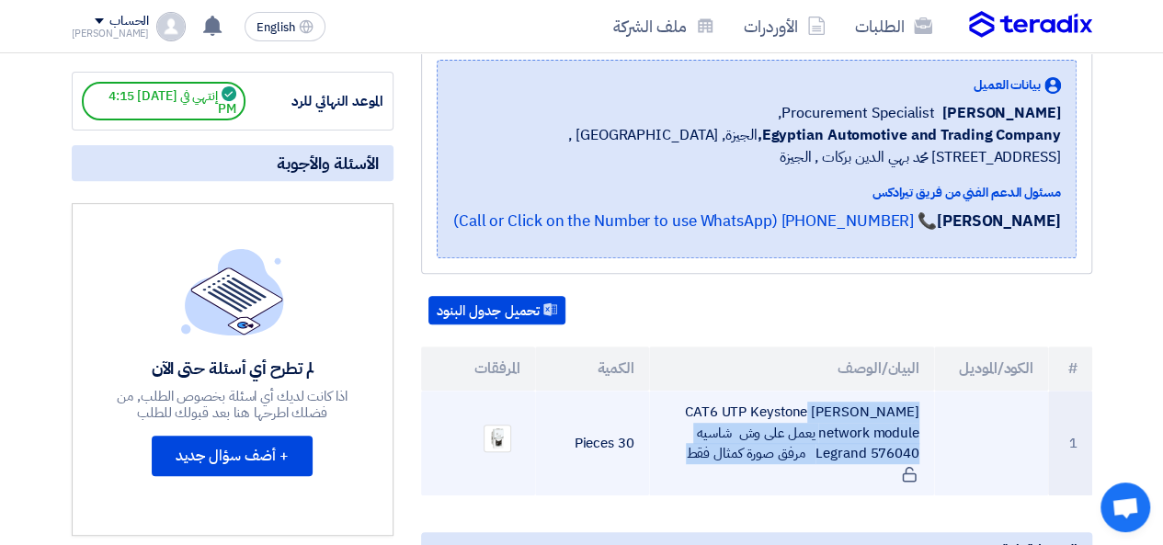
click at [918, 474] on td "CAT6 UTP Keystone [PERSON_NAME] network module يعمل على وش شاسيه Legrand 576040…" at bounding box center [791, 443] width 285 height 105
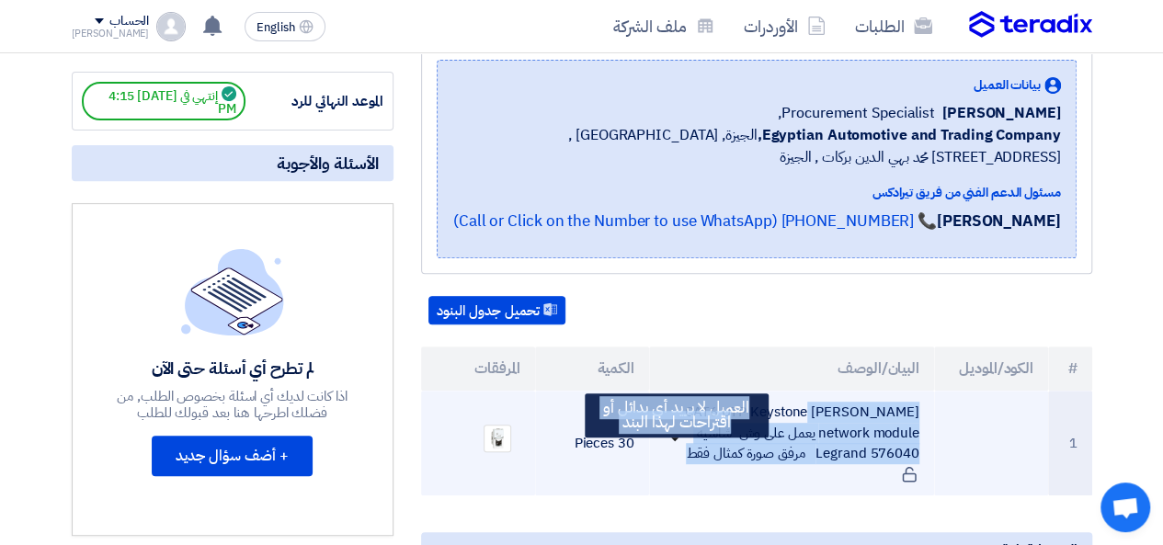
click at [901, 472] on icon at bounding box center [909, 474] width 17 height 17
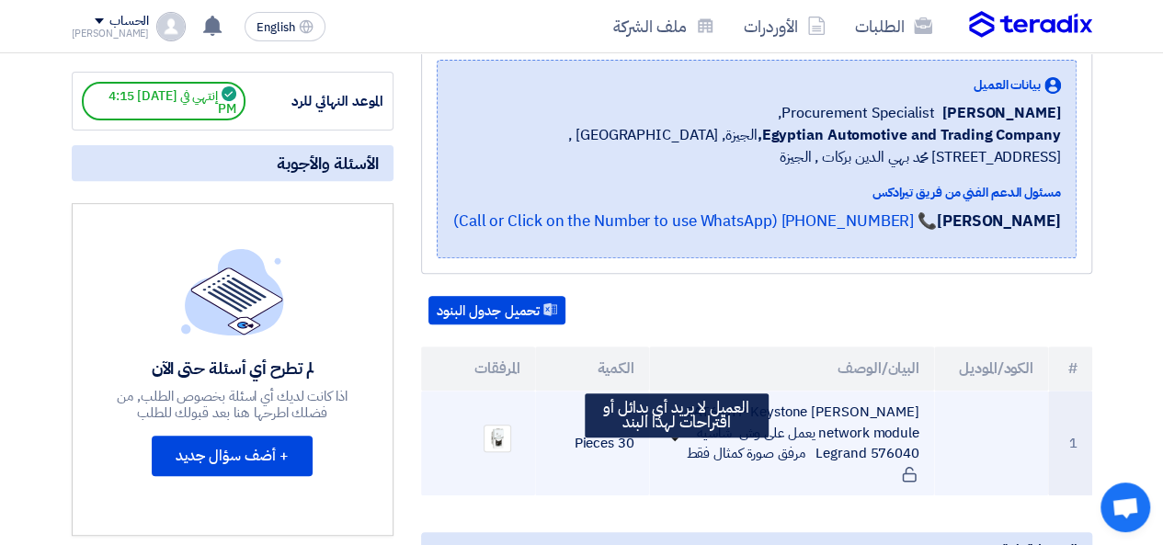
click at [901, 472] on icon at bounding box center [909, 474] width 17 height 17
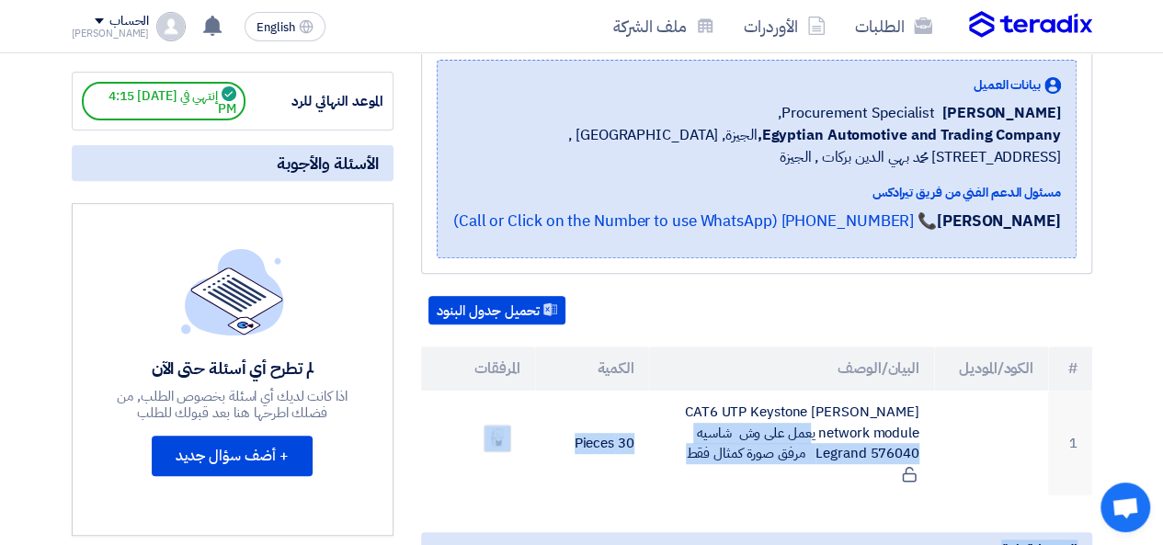
drag, startPoint x: 697, startPoint y: 424, endPoint x: 920, endPoint y: 497, distance: 234.1
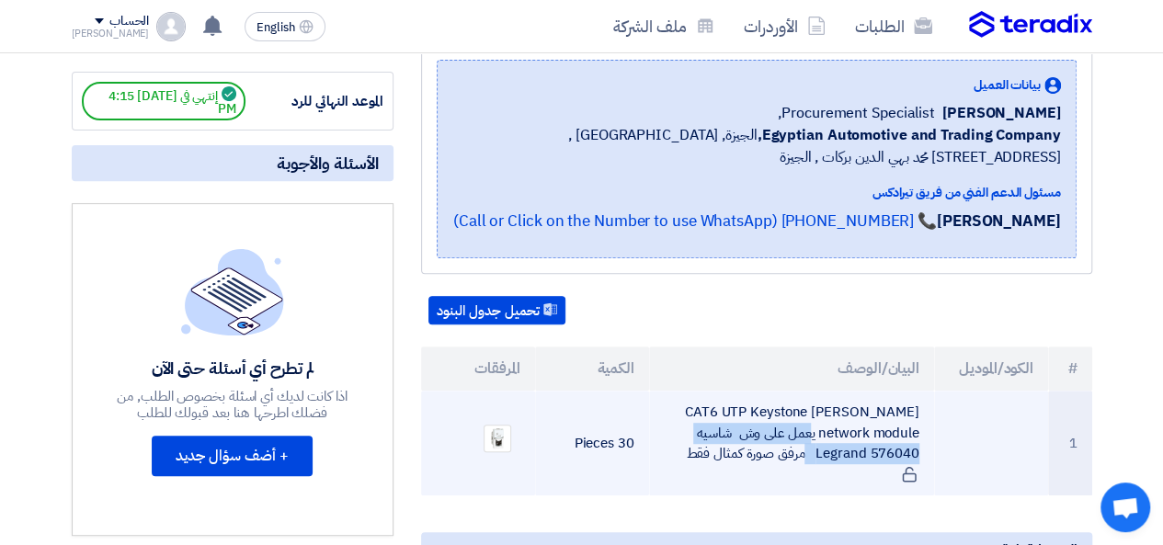
drag, startPoint x: 920, startPoint y: 494, endPoint x: 703, endPoint y: 420, distance: 229.1
click at [703, 420] on td "CAT6 UTP Keystone [PERSON_NAME] network module يعمل على وش شاسيه Legrand 576040…" at bounding box center [791, 443] width 285 height 105
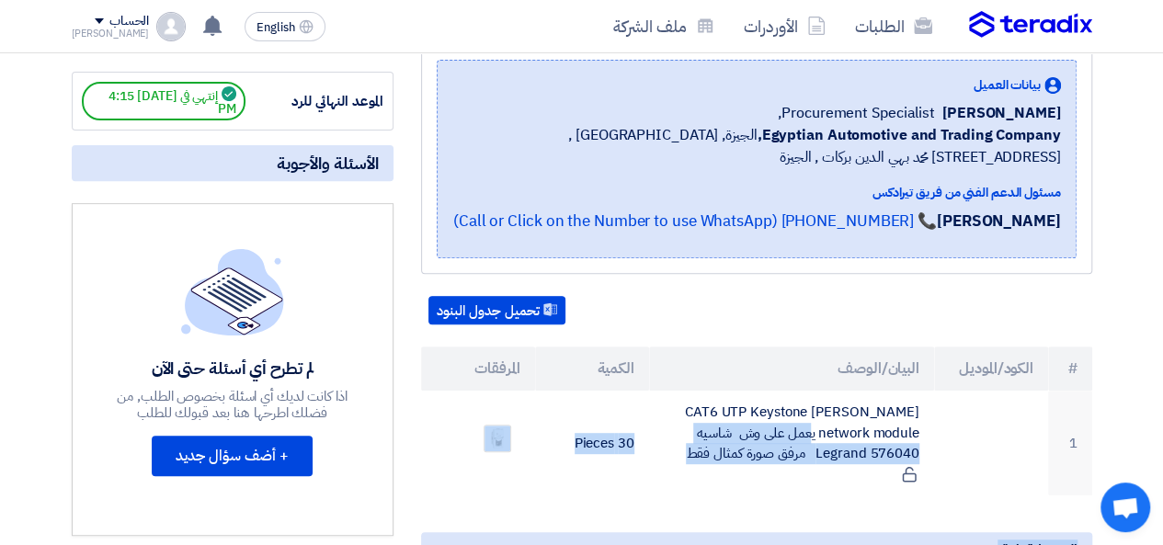
drag, startPoint x: 703, startPoint y: 420, endPoint x: 817, endPoint y: 498, distance: 138.2
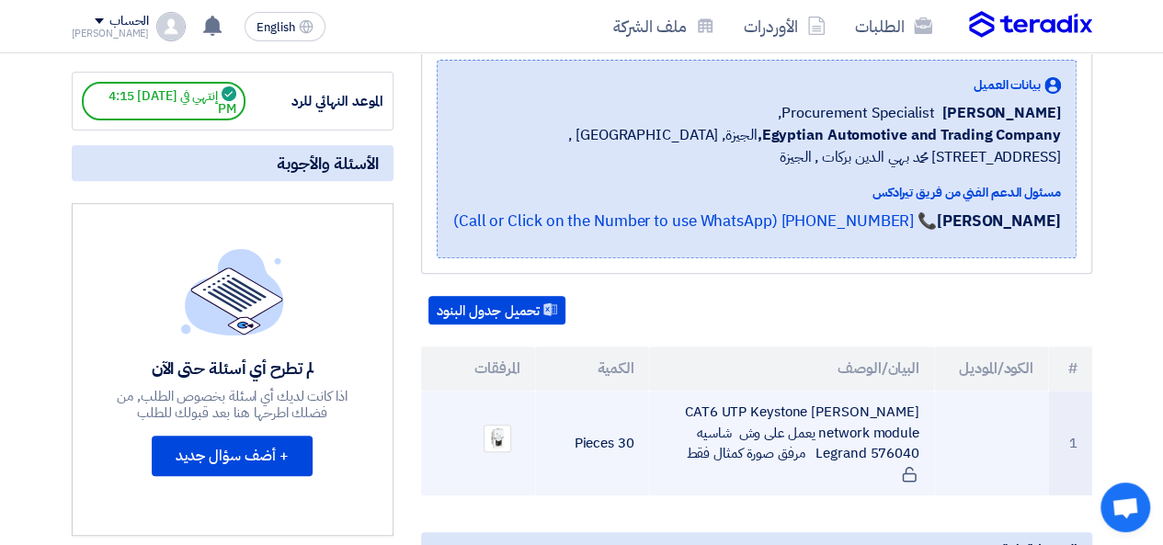
click at [908, 411] on td "CAT6 UTP Keystone [PERSON_NAME] network module يعمل على وش شاسيه Legrand 576040…" at bounding box center [791, 443] width 285 height 105
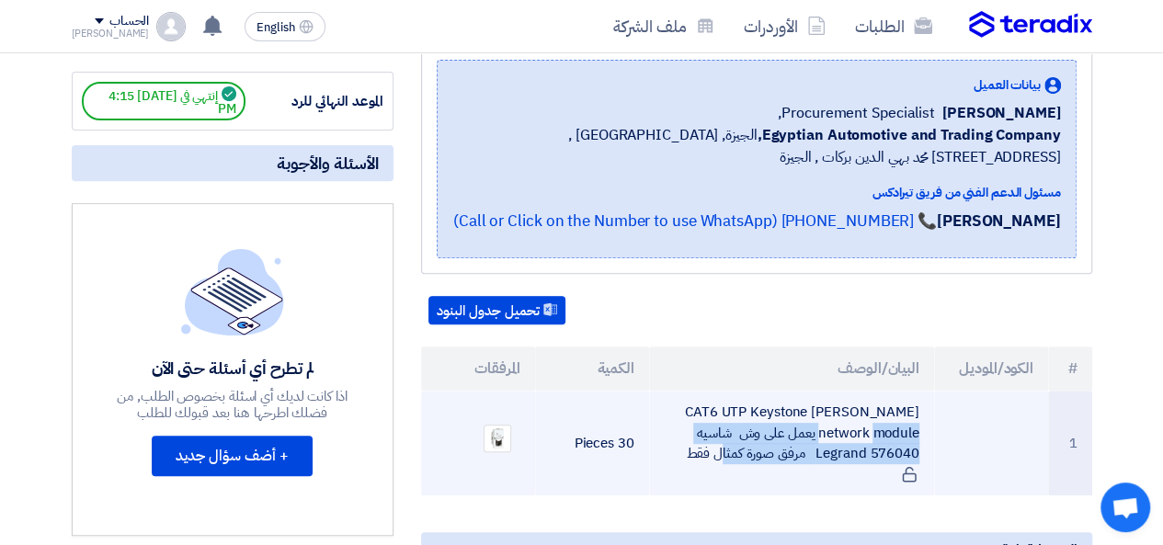
drag, startPoint x: 908, startPoint y: 411, endPoint x: 885, endPoint y: 463, distance: 56.4
click at [886, 485] on td "CAT6 UTP Keystone [PERSON_NAME] network module يعمل على وش شاسيه Legrand 576040…" at bounding box center [791, 443] width 285 height 105
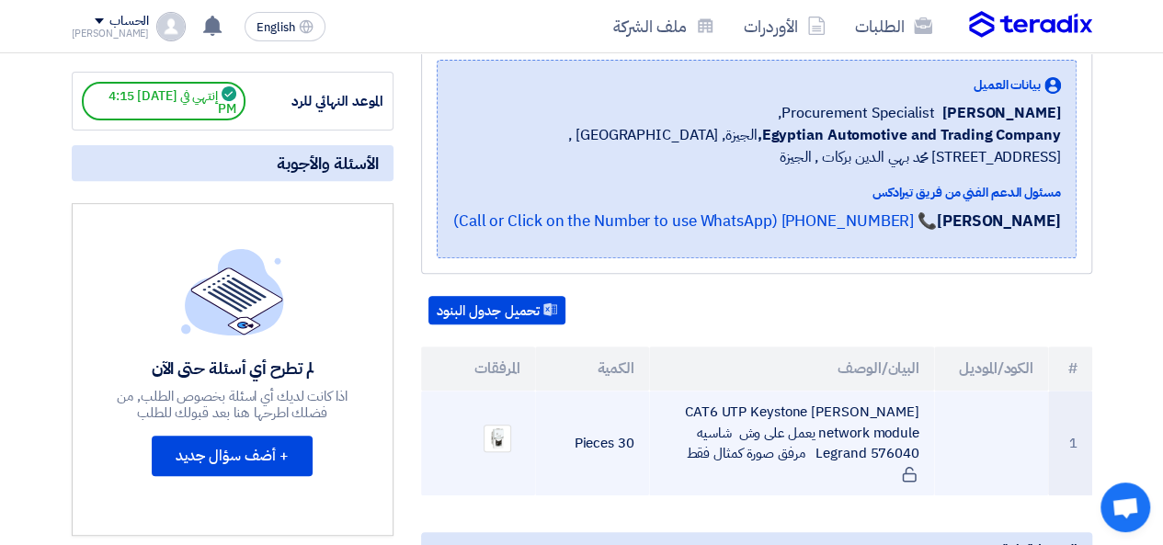
click at [843, 422] on td "CAT6 UTP Keystone [PERSON_NAME] network module يعمل على وش شاسيه Legrand 576040…" at bounding box center [791, 443] width 285 height 105
click at [702, 420] on td "CAT6 UTP Keystone [PERSON_NAME] network module يعمل على وش شاسيه Legrand 576040…" at bounding box center [791, 443] width 285 height 105
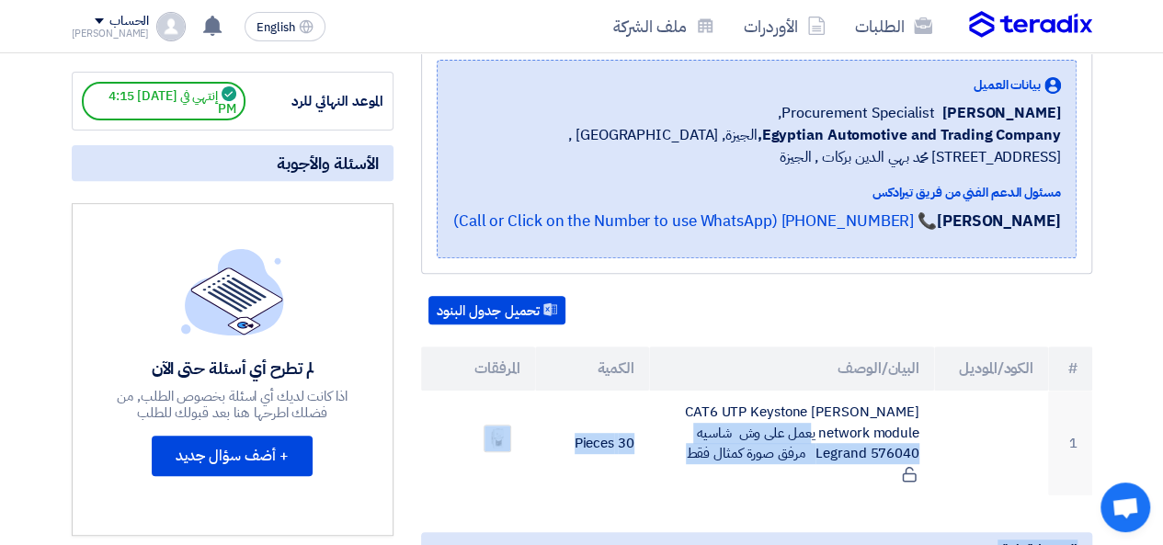
drag, startPoint x: 702, startPoint y: 420, endPoint x: 871, endPoint y: 509, distance: 190.8
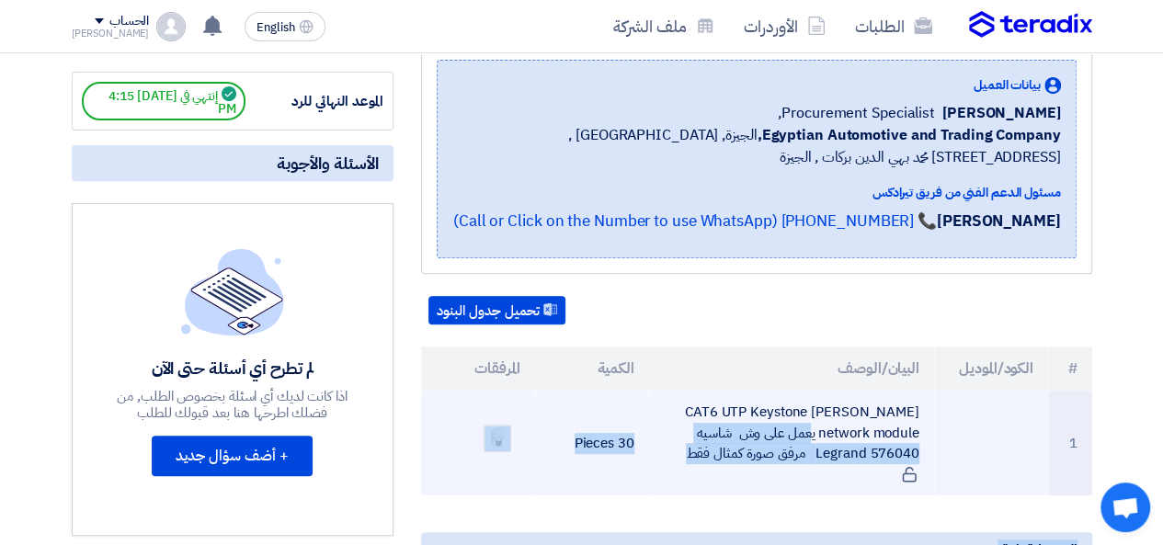
click at [890, 487] on td "CAT6 UTP Keystone [PERSON_NAME] network module يعمل على وش شاسيه Legrand 576040…" at bounding box center [791, 443] width 285 height 105
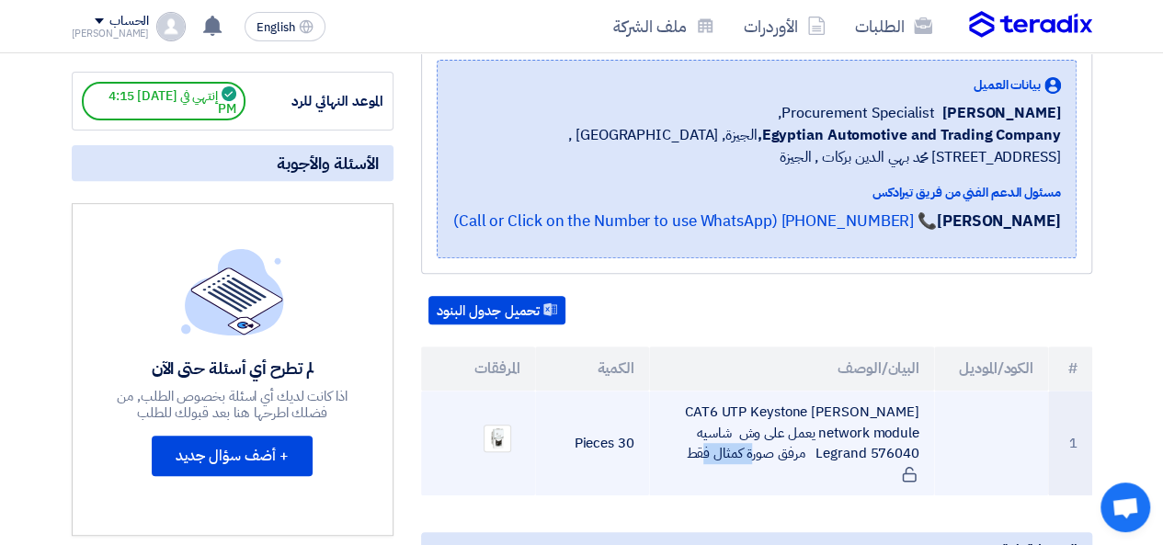
click at [890, 487] on td "CAT6 UTP Keystone [PERSON_NAME] network module يعمل على وش شاسيه Legrand 576040…" at bounding box center [791, 443] width 285 height 105
click at [740, 416] on td "CAT6 UTP Keystone [PERSON_NAME] network module يعمل على وش شاسيه Legrand 576040…" at bounding box center [791, 443] width 285 height 105
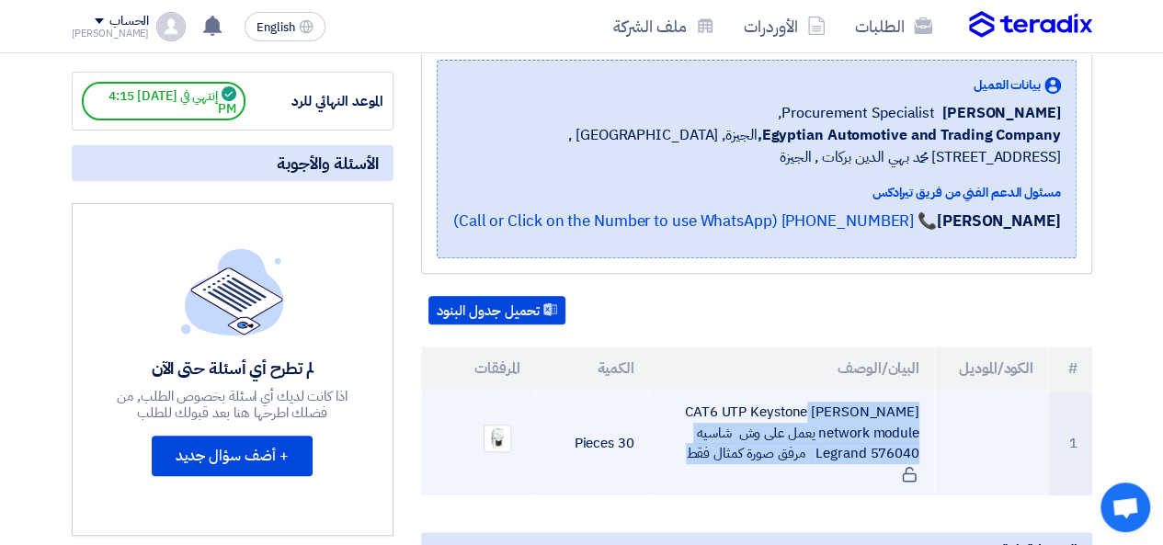
click at [742, 417] on td "CAT6 UTP Keystone [PERSON_NAME] network module يعمل على وش شاسيه Legrand 576040…" at bounding box center [791, 443] width 285 height 105
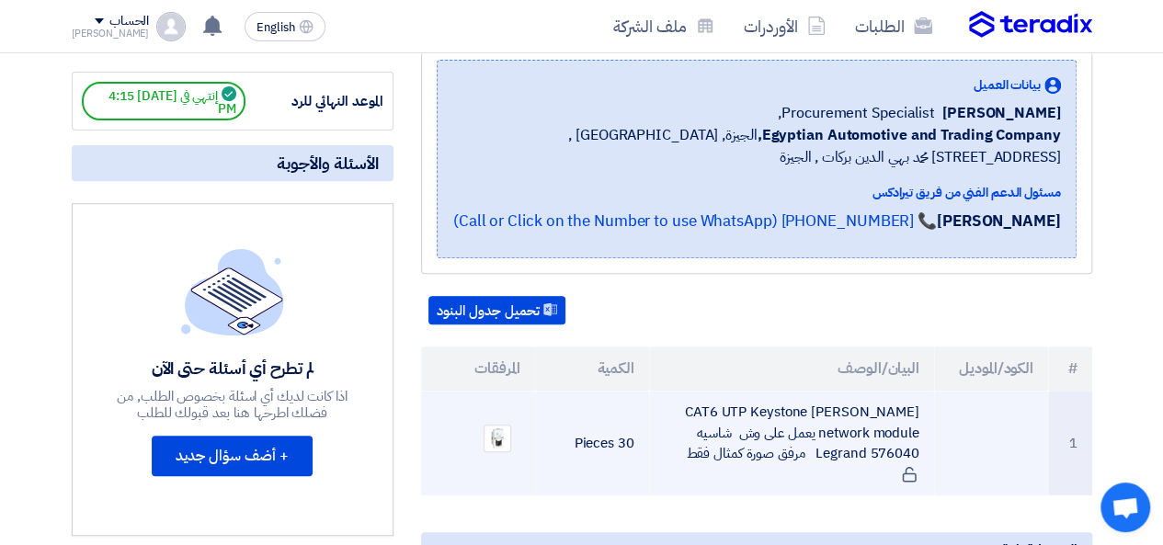
click at [942, 435] on td at bounding box center [991, 443] width 114 height 105
click at [823, 420] on td "CAT6 UTP Keystone [PERSON_NAME] network module يعمل على وش شاسيه Legrand 576040…" at bounding box center [791, 443] width 285 height 105
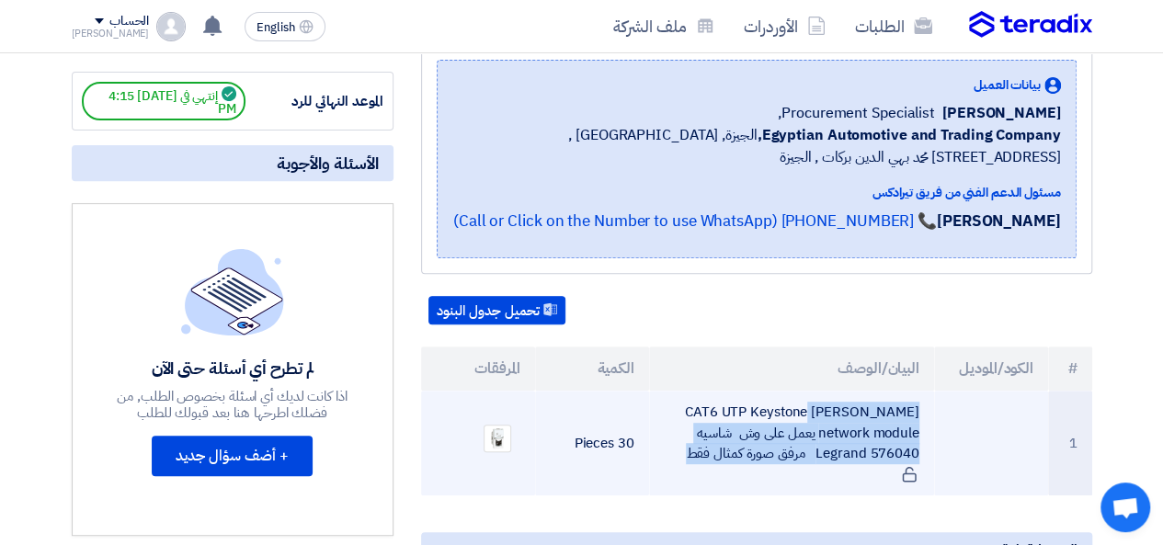
click at [823, 420] on td "CAT6 UTP Keystone [PERSON_NAME] network module يعمل على وش شاسيه Legrand 576040…" at bounding box center [791, 443] width 285 height 105
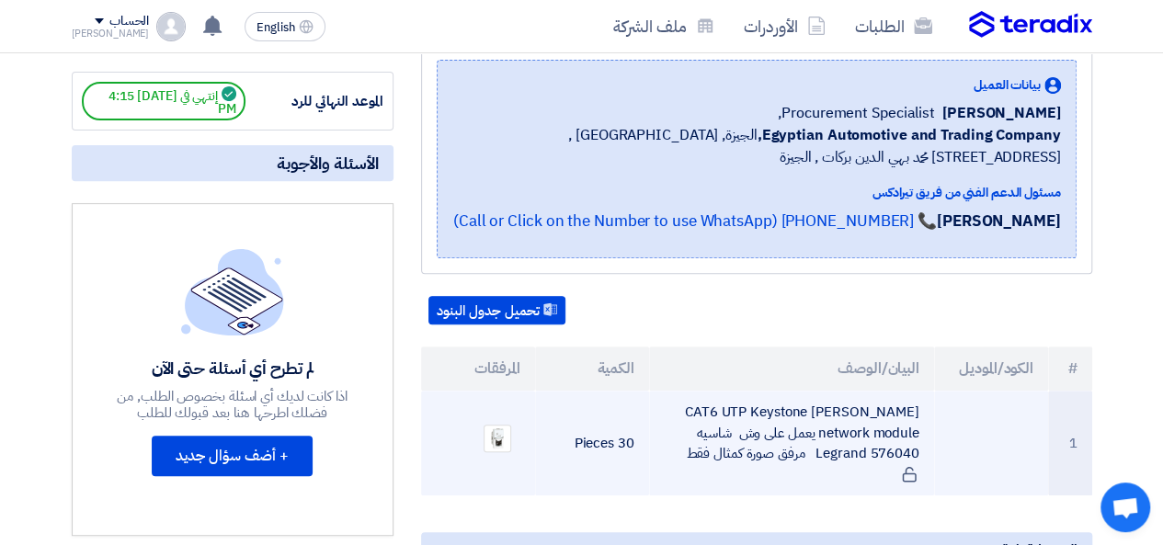
click at [566, 446] on td "30 Pieces" at bounding box center [592, 443] width 114 height 105
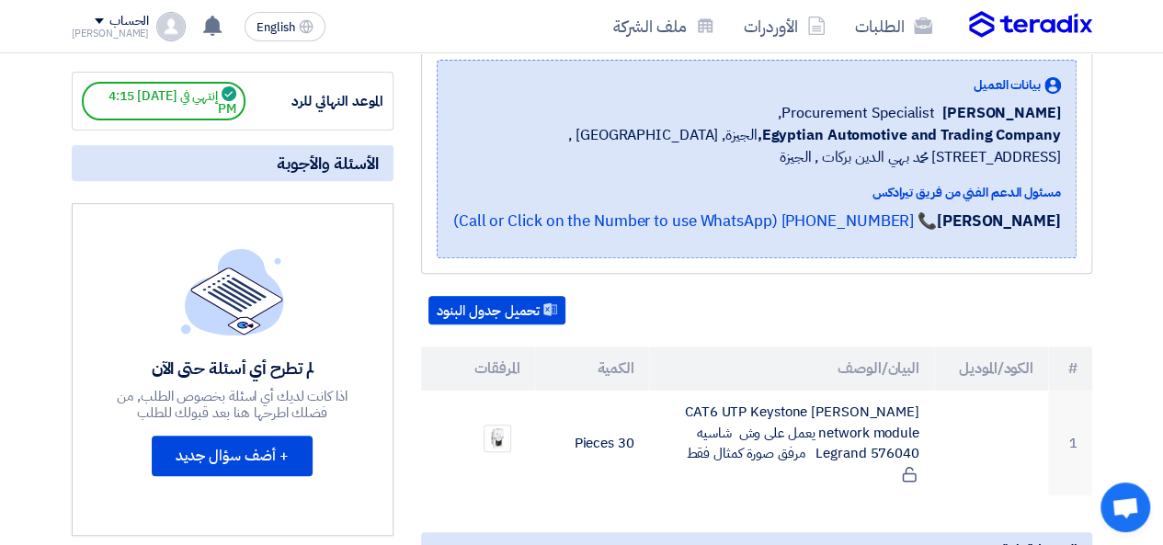
click at [513, 391] on th "المرفقات" at bounding box center [478, 369] width 114 height 44
click at [434, 391] on th "المرفقات" at bounding box center [478, 369] width 114 height 44
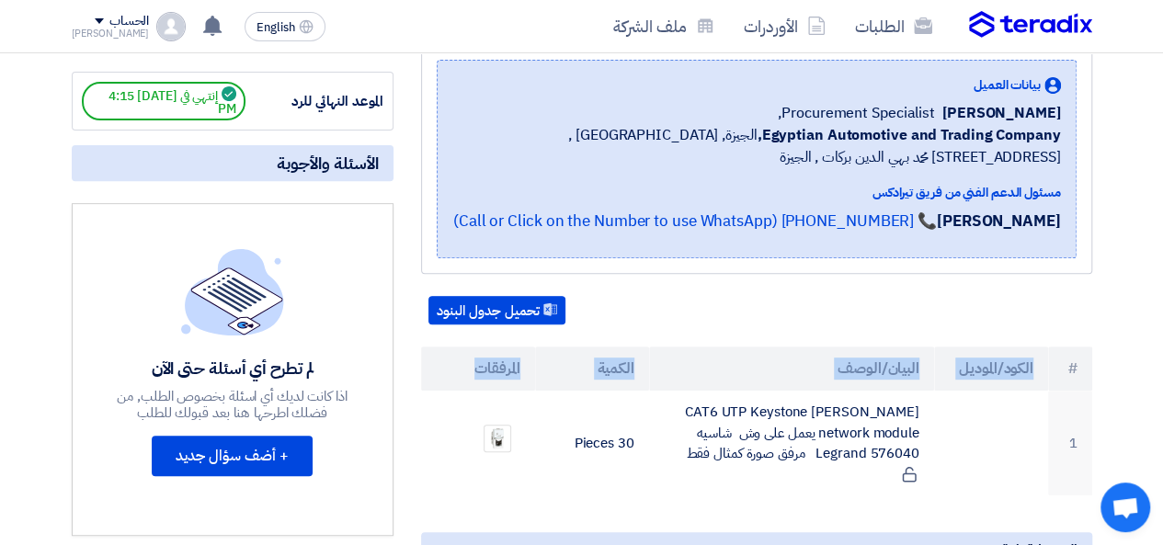
drag, startPoint x: 438, startPoint y: 394, endPoint x: 1044, endPoint y: 391, distance: 606.0
click at [1044, 391] on tr "# الكود/الموديل البيان/الوصف الكمية المرفقات" at bounding box center [756, 369] width 671 height 44
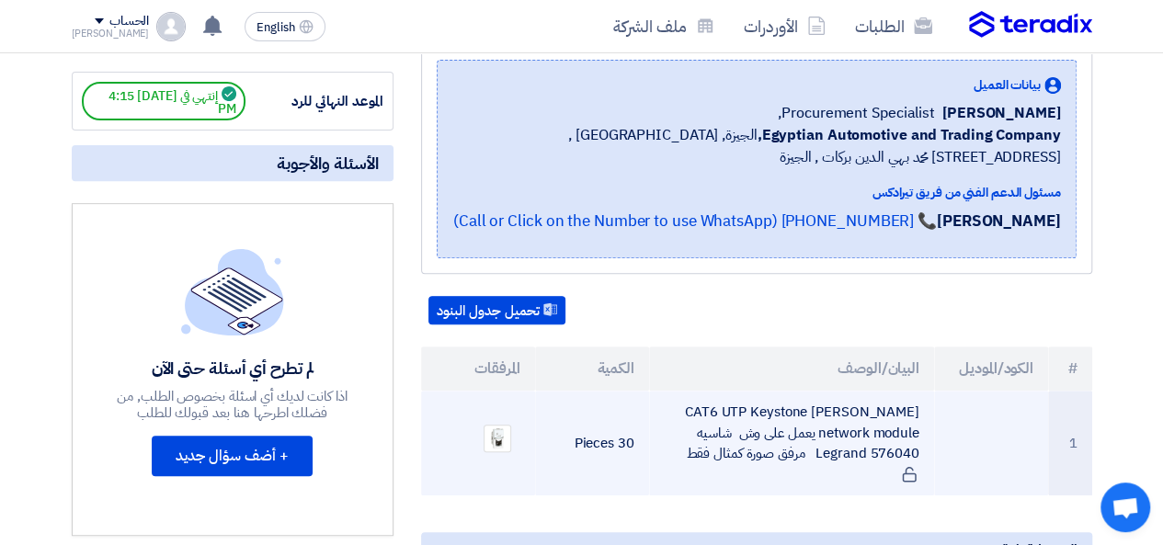
click at [1034, 415] on td at bounding box center [991, 443] width 114 height 105
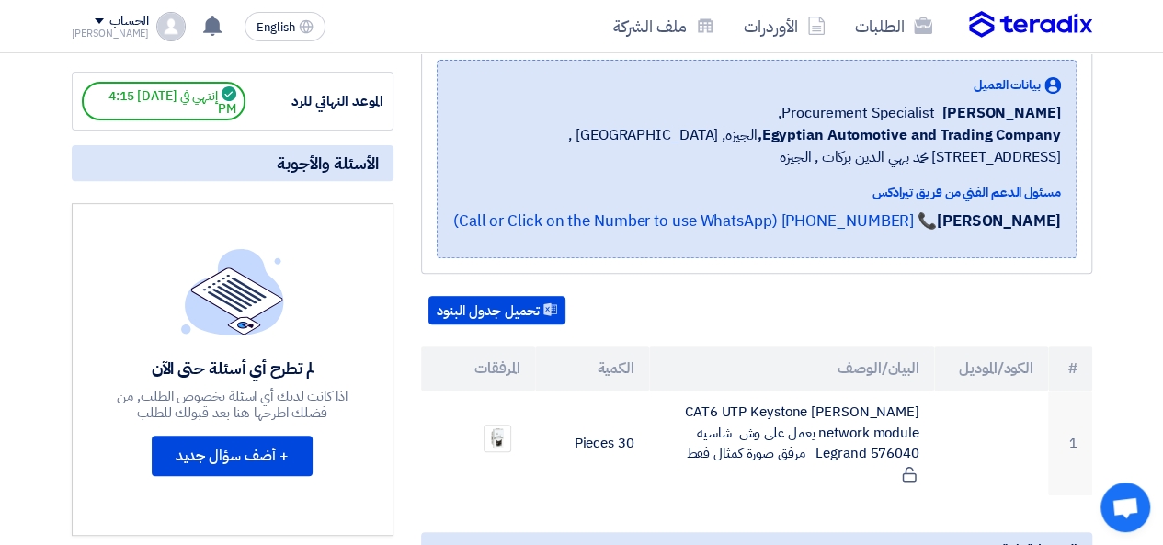
drag, startPoint x: 1081, startPoint y: 364, endPoint x: 1074, endPoint y: 383, distance: 20.7
click at [1074, 383] on div "تحميل جدول البنود # الكود/الموديل البيان/الوصف الكمية المرفقات 1 CAT6 UTP Keyst…" at bounding box center [756, 396] width 671 height 200
click at [1074, 363] on div "تحميل جدول البنود # الكود/الموديل البيان/الوصف الكمية المرفقات 1 CAT6 UTP Keyst…" at bounding box center [756, 396] width 671 height 200
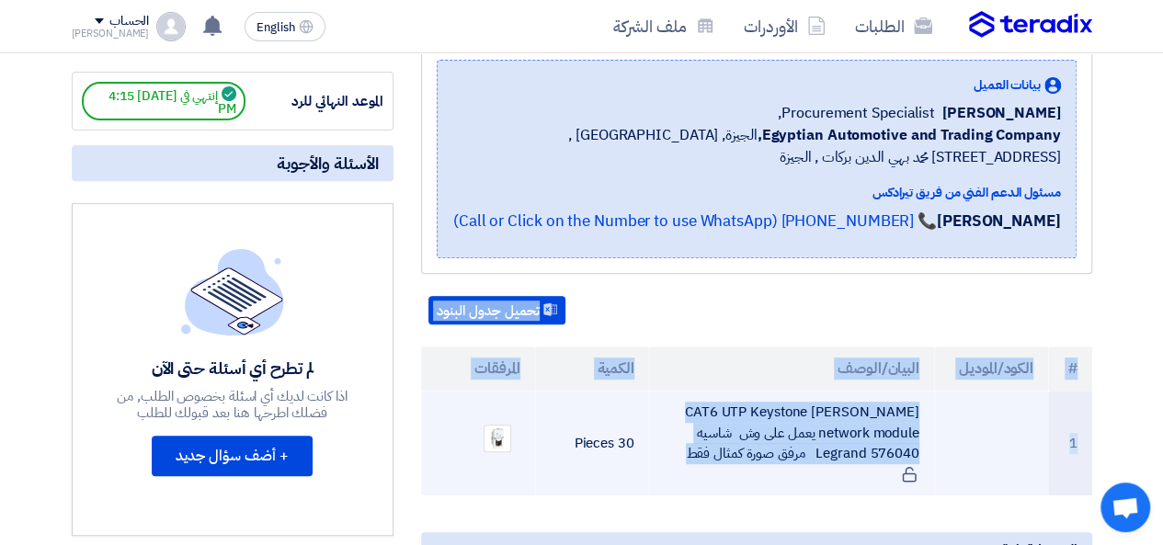
drag, startPoint x: 1001, startPoint y: 349, endPoint x: 625, endPoint y: 469, distance: 394.9
click at [638, 474] on div "تحميل جدول البنود # الكود/الموديل البيان/الوصف الكمية المرفقات 1 CAT6 UTP Keyst…" at bounding box center [756, 396] width 671 height 200
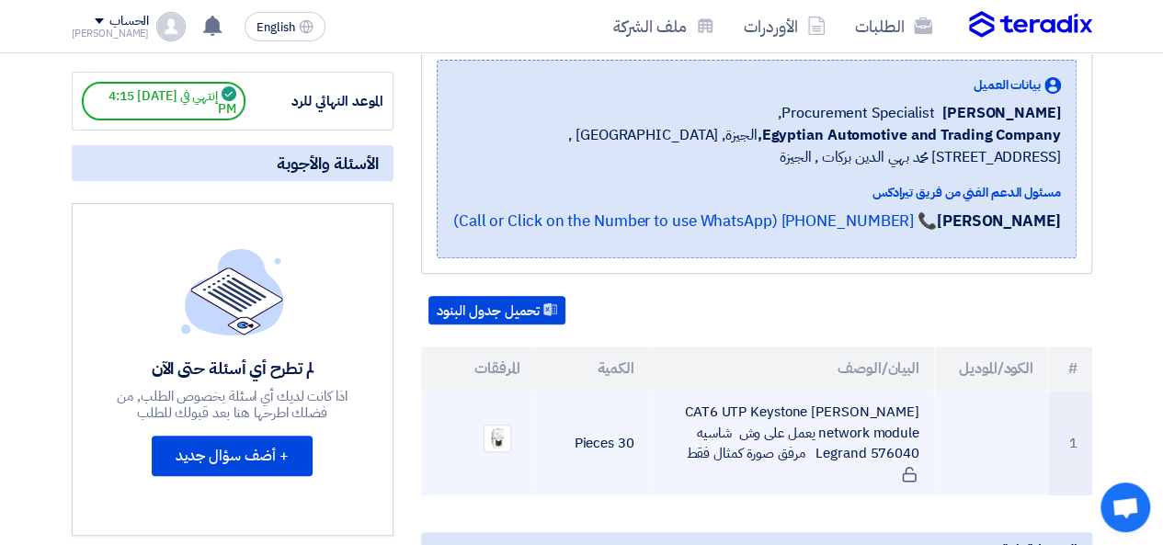
click at [616, 468] on td "30 Pieces" at bounding box center [592, 443] width 114 height 105
click at [783, 492] on td "CAT6 UTP Keystone [PERSON_NAME] network module يعمل على وش شاسيه Legrand 576040…" at bounding box center [791, 443] width 285 height 105
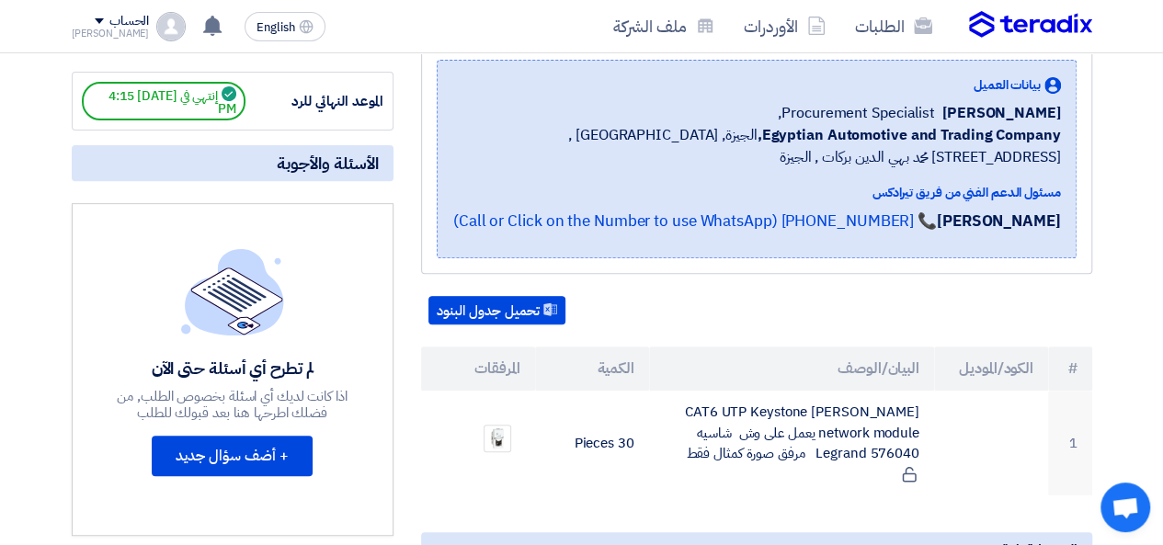
click at [770, 363] on div "تحميل جدول البنود # الكود/الموديل البيان/الوصف الكمية المرفقات 1 CAT6 UTP Keyst…" at bounding box center [756, 396] width 671 height 200
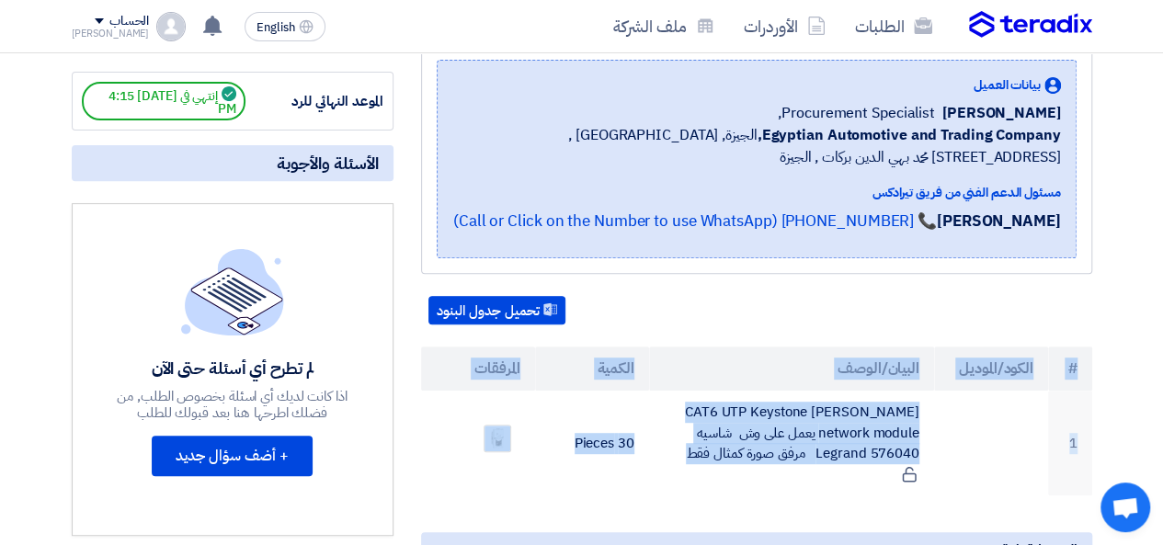
click at [770, 363] on div "تحميل جدول البنود # الكود/الموديل البيان/الوصف الكمية المرفقات 1 CAT6 UTP Keyst…" at bounding box center [756, 396] width 671 height 200
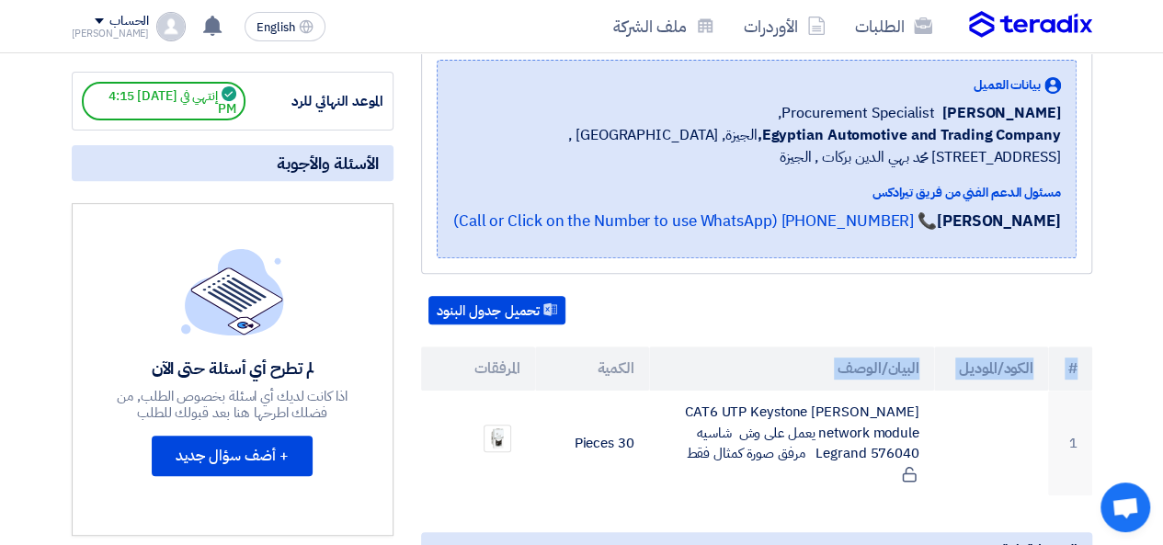
drag, startPoint x: 770, startPoint y: 363, endPoint x: 777, endPoint y: 379, distance: 17.3
click at [777, 379] on div "تحميل جدول البنود # الكود/الموديل البيان/الوصف الكمية المرفقات 1 CAT6 UTP Keyst…" at bounding box center [756, 396] width 671 height 200
click at [792, 371] on th "البيان/الوصف" at bounding box center [791, 369] width 285 height 44
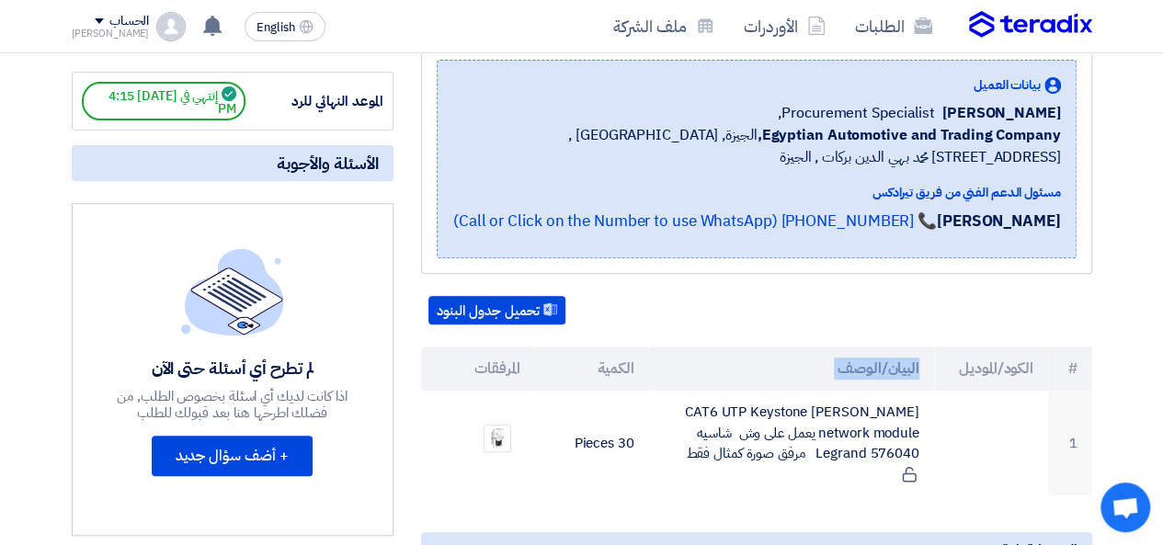
click at [793, 371] on th "البيان/الوصف" at bounding box center [791, 369] width 285 height 44
click at [796, 356] on div "تحميل جدول البنود # الكود/الموديل البيان/الوصف الكمية المرفقات 1 CAT6 UTP Keyst…" at bounding box center [756, 396] width 671 height 200
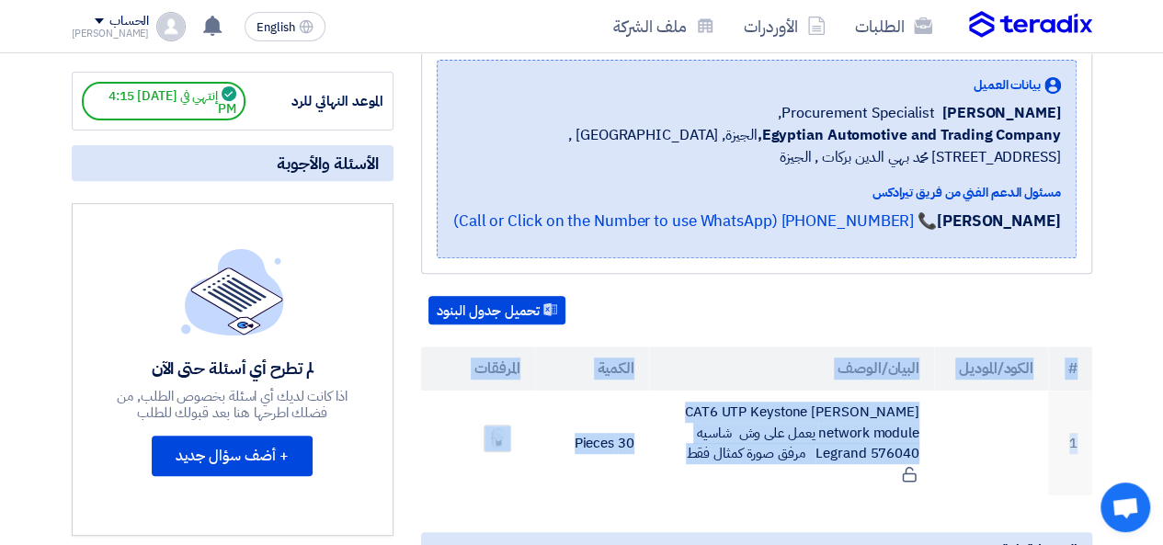
click at [796, 356] on div "تحميل جدول البنود # الكود/الموديل البيان/الوصف الكمية المرفقات 1 CAT6 UTP Keyst…" at bounding box center [756, 396] width 671 height 200
click at [927, 352] on div "تحميل جدول البنود # الكود/الموديل البيان/الوصف الكمية المرفقات 1 CAT6 UTP Keyst…" at bounding box center [756, 396] width 671 height 200
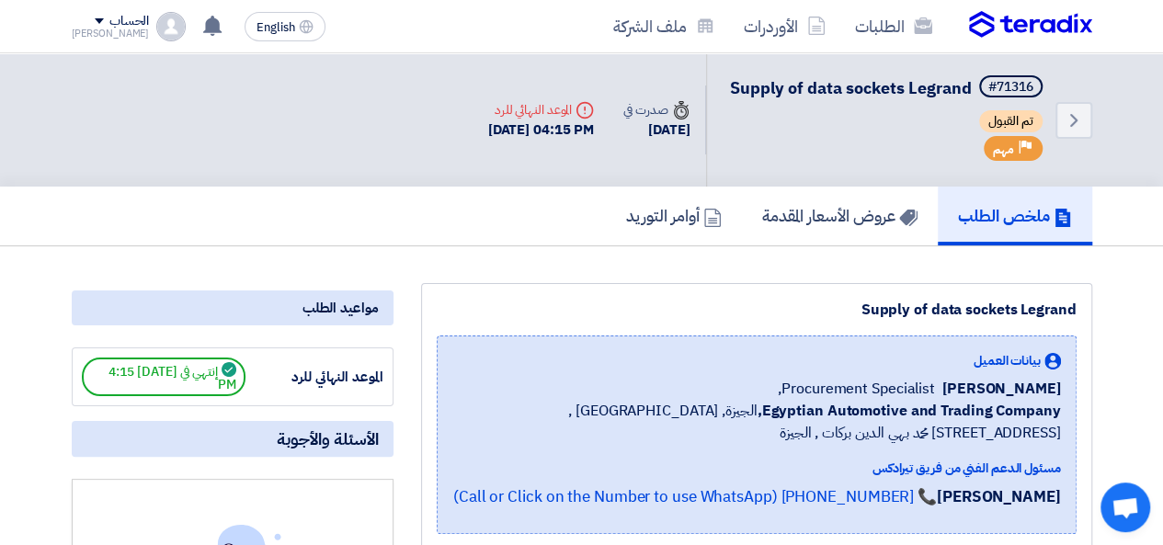
scroll to position [92, 0]
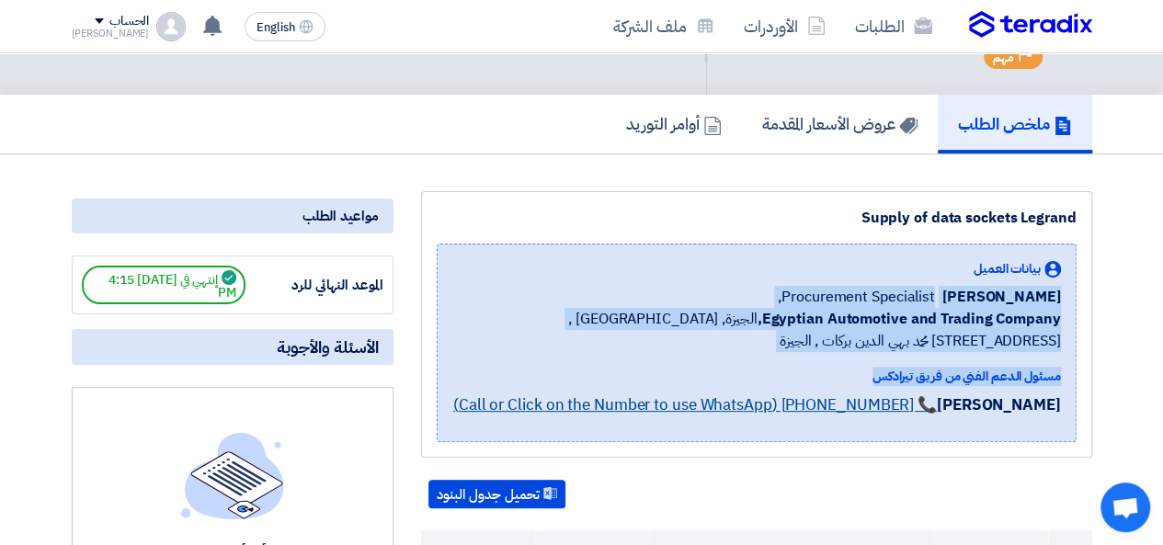
drag, startPoint x: 493, startPoint y: 260, endPoint x: 1058, endPoint y: 427, distance: 589.5
click at [1058, 427] on div "Supply of data sockets Legrand بيانات العميل [PERSON_NAME] Procurement Speciali…" at bounding box center [756, 324] width 671 height 267
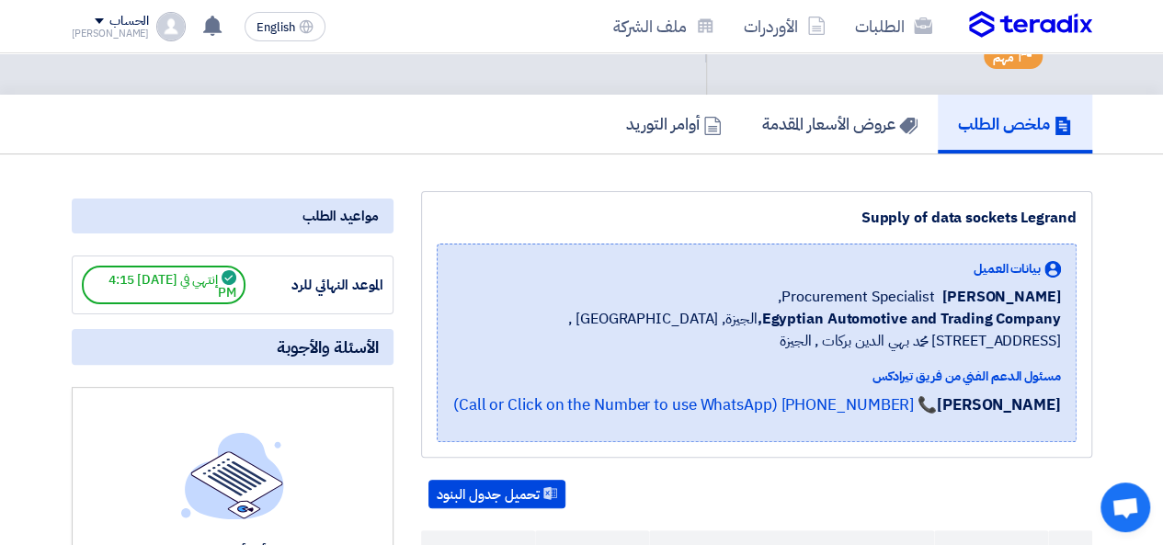
click at [912, 229] on div "Supply of data sockets Legrand" at bounding box center [757, 218] width 640 height 22
click at [914, 229] on div "Supply of data sockets Legrand" at bounding box center [757, 218] width 640 height 22
click at [923, 229] on div "Supply of data sockets Legrand" at bounding box center [757, 218] width 640 height 22
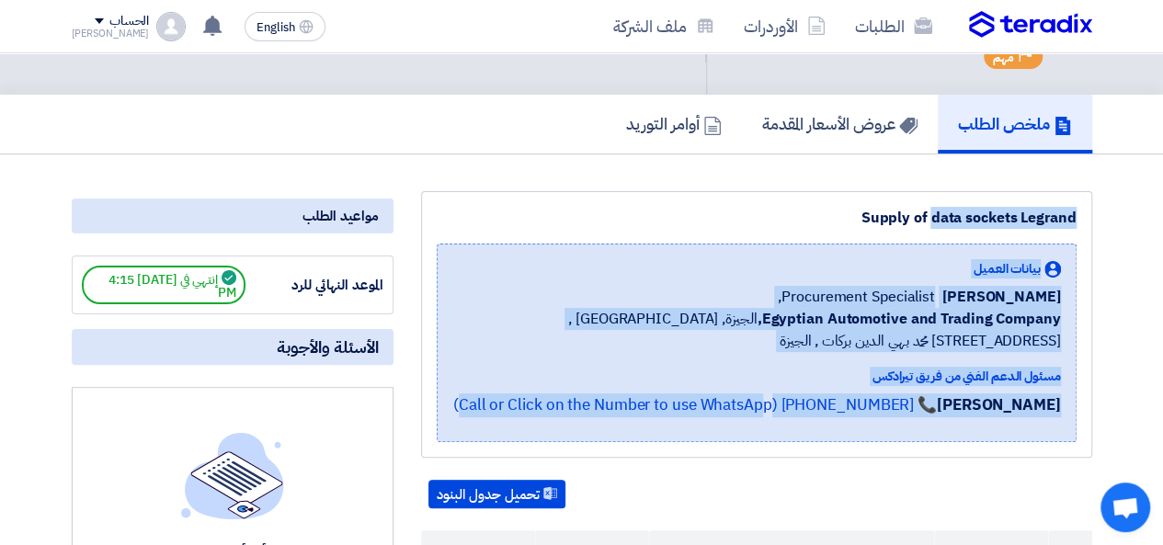
drag, startPoint x: 868, startPoint y: 238, endPoint x: 1057, endPoint y: 442, distance: 278.5
click at [1057, 442] on div "Supply of data sockets Legrand بيانات العميل [PERSON_NAME] Procurement Speciali…" at bounding box center [756, 324] width 671 height 267
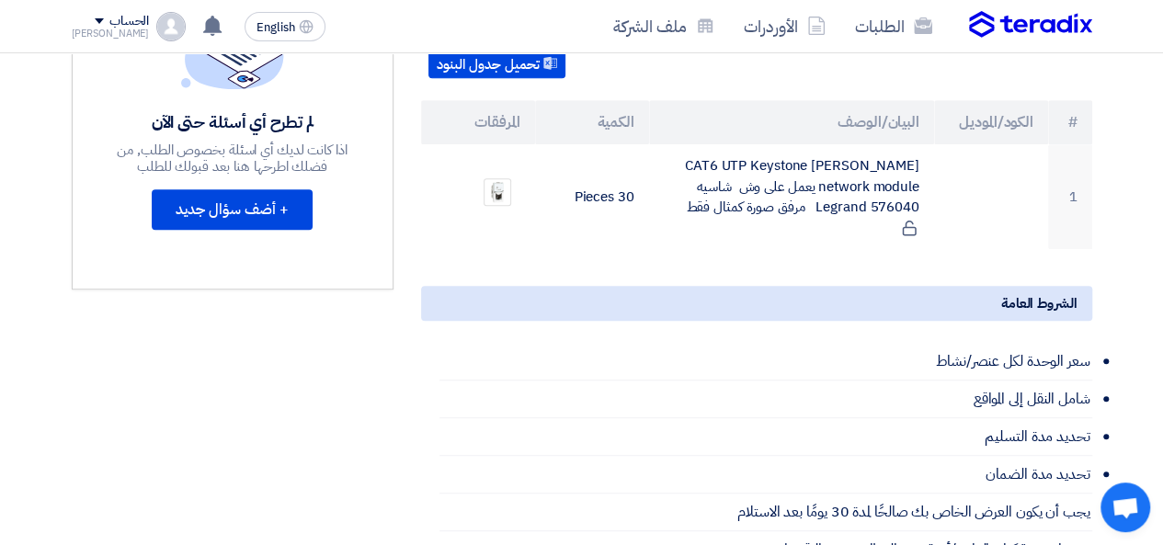
scroll to position [552, 0]
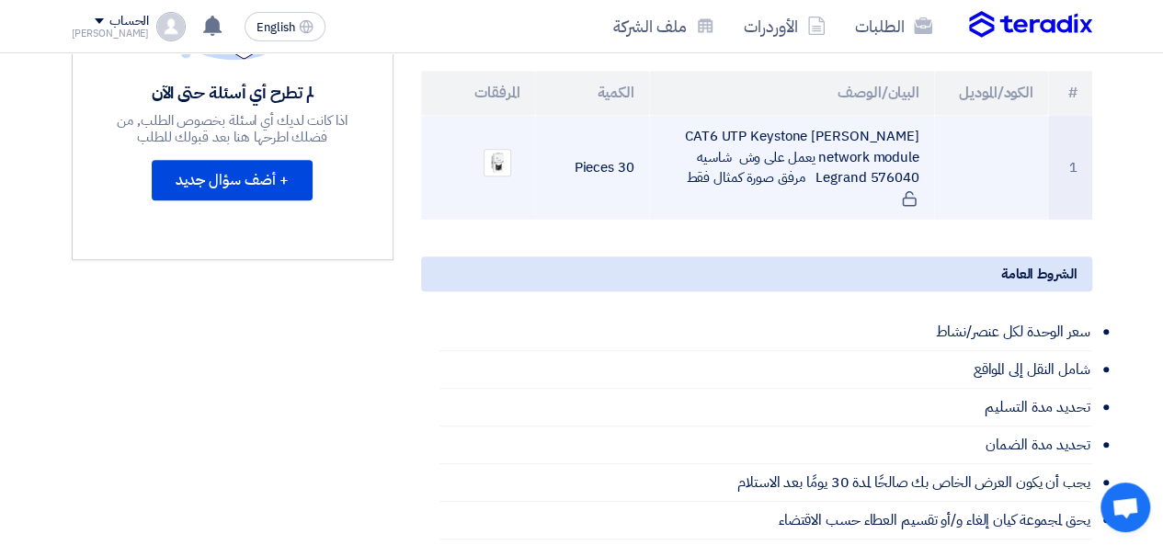
click at [736, 177] on td "CAT6 UTP Keystone [PERSON_NAME] network module يعمل على وش شاسيه Legrand 576040…" at bounding box center [791, 167] width 285 height 105
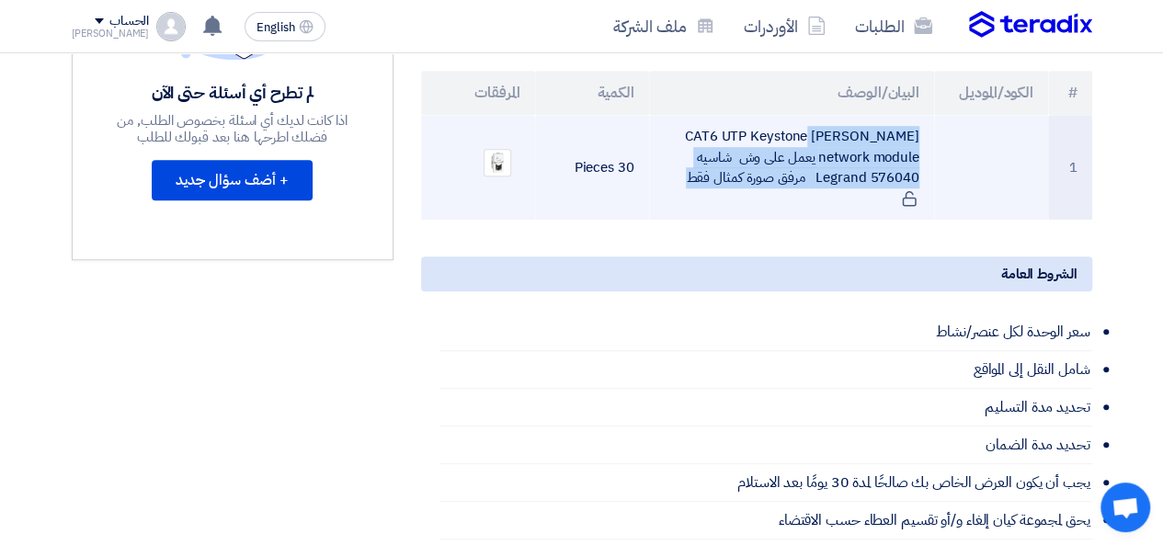
click at [736, 177] on td "CAT6 UTP Keystone [PERSON_NAME] network module يعمل على وش شاسيه Legrand 576040…" at bounding box center [791, 167] width 285 height 105
click at [747, 178] on td "CAT6 UTP Keystone [PERSON_NAME] network module يعمل على وش شاسيه Legrand 576040…" at bounding box center [791, 167] width 285 height 105
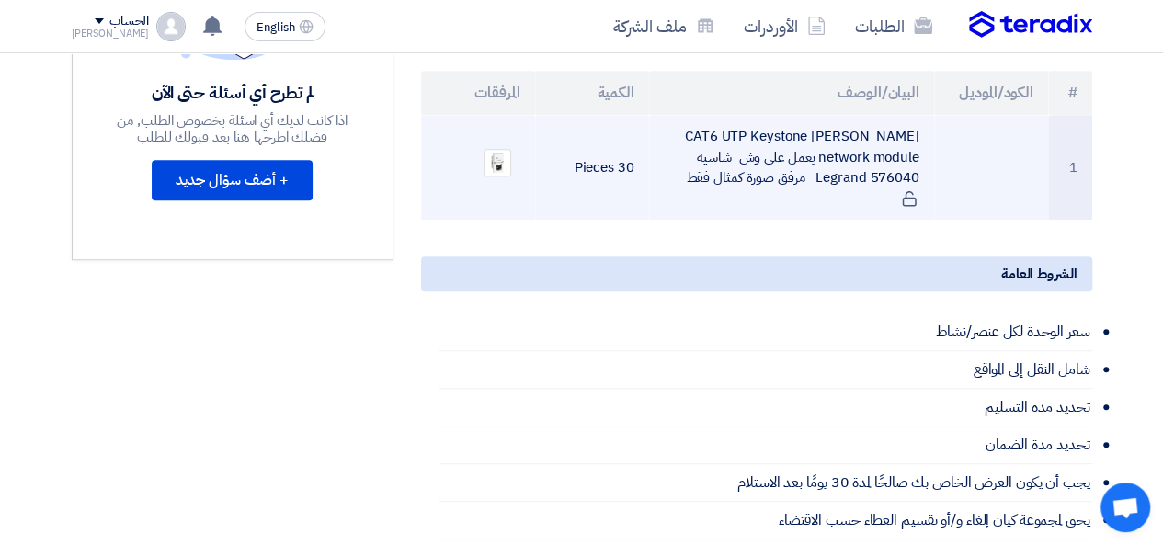
click at [763, 207] on td "CAT6 UTP Keystone [PERSON_NAME] network module يعمل على وش شاسيه Legrand 576040…" at bounding box center [791, 167] width 285 height 105
drag, startPoint x: 923, startPoint y: 198, endPoint x: 703, endPoint y: 159, distance: 224.0
click at [703, 159] on td "CAT6 UTP Keystone [PERSON_NAME] network module يعمل على وش شاسيه Legrand 576040…" at bounding box center [791, 167] width 285 height 105
click at [703, 157] on td "CAT6 UTP Keystone [PERSON_NAME] network module يعمل على وش شاسيه Legrand 576040…" at bounding box center [791, 167] width 285 height 105
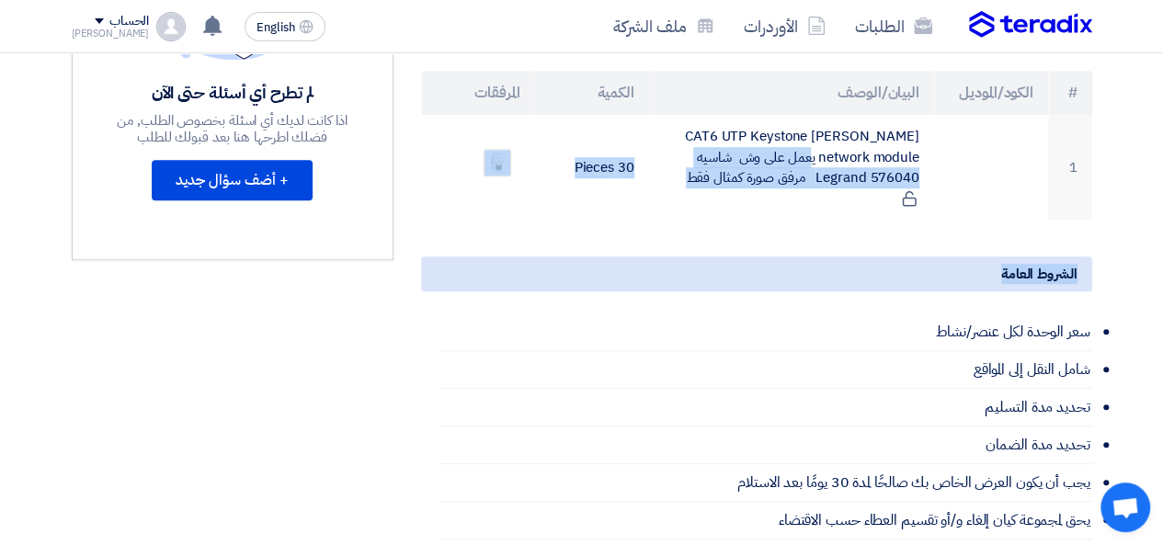
drag, startPoint x: 703, startPoint y: 150, endPoint x: 944, endPoint y: 229, distance: 254.4
click at [944, 229] on div "Supply of data sockets Legrand بيانات العميل [PERSON_NAME] Procurement Speciali…" at bounding box center [756, 303] width 699 height 1145
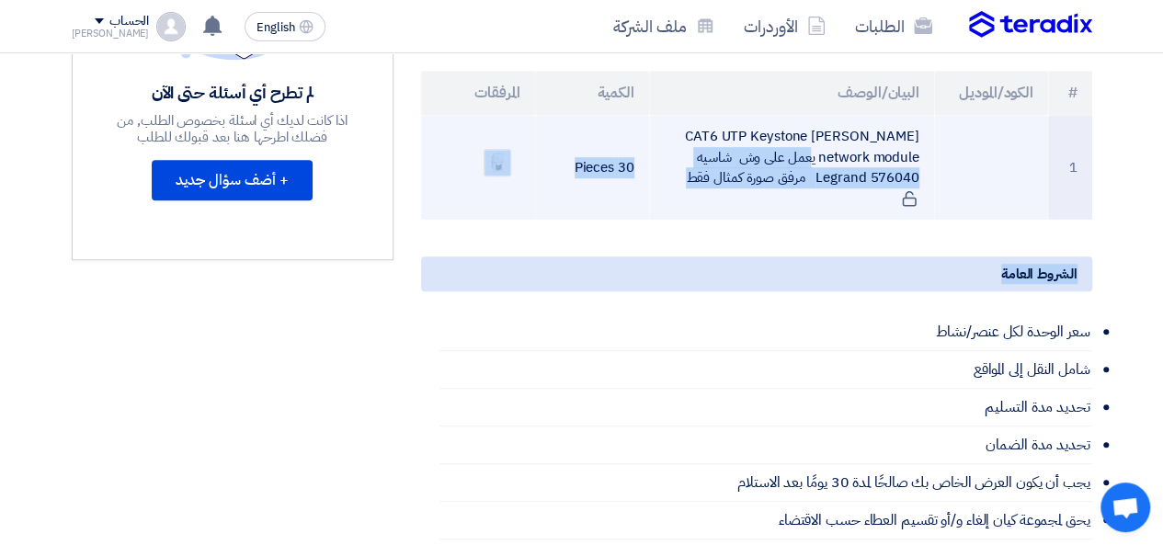
drag, startPoint x: 944, startPoint y: 227, endPoint x: 703, endPoint y: 149, distance: 254.2
click at [703, 149] on div "Supply of data sockets Legrand بيانات العميل [PERSON_NAME] Procurement Speciali…" at bounding box center [756, 303] width 699 height 1145
click at [703, 149] on td "CAT6 UTP Keystone [PERSON_NAME] network module يعمل على وش شاسيه Legrand 576040…" at bounding box center [791, 167] width 285 height 105
drag, startPoint x: 701, startPoint y: 143, endPoint x: 896, endPoint y: 208, distance: 205.3
click at [896, 208] on td "CAT6 UTP Keystone [PERSON_NAME] network module يعمل على وش شاسيه Legrand 576040…" at bounding box center [791, 167] width 285 height 105
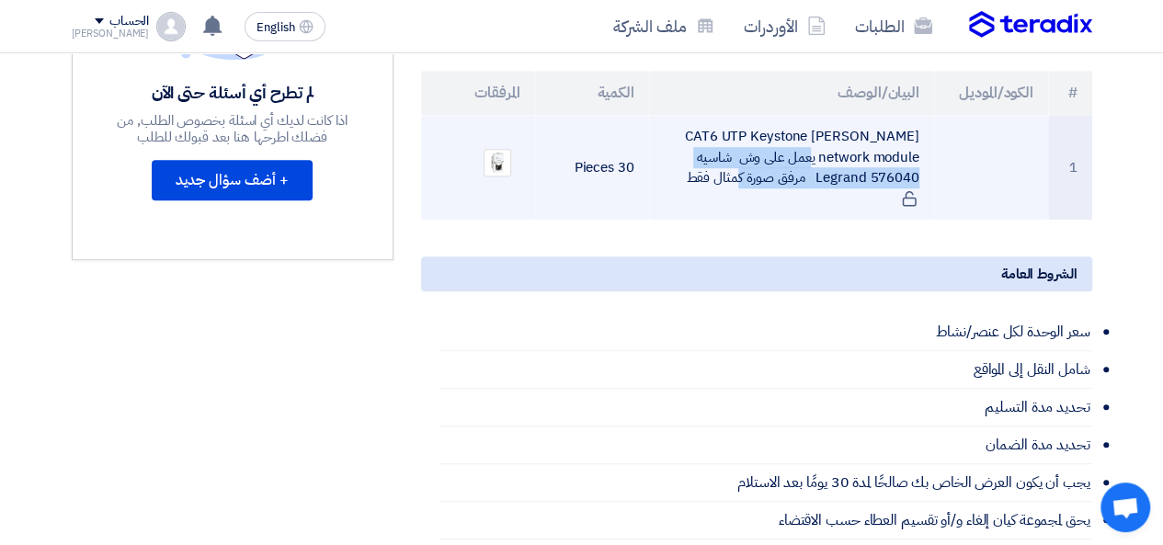
click at [896, 208] on td "CAT6 UTP Keystone [PERSON_NAME] network module يعمل على وش شاسيه Legrand 576040…" at bounding box center [791, 167] width 285 height 105
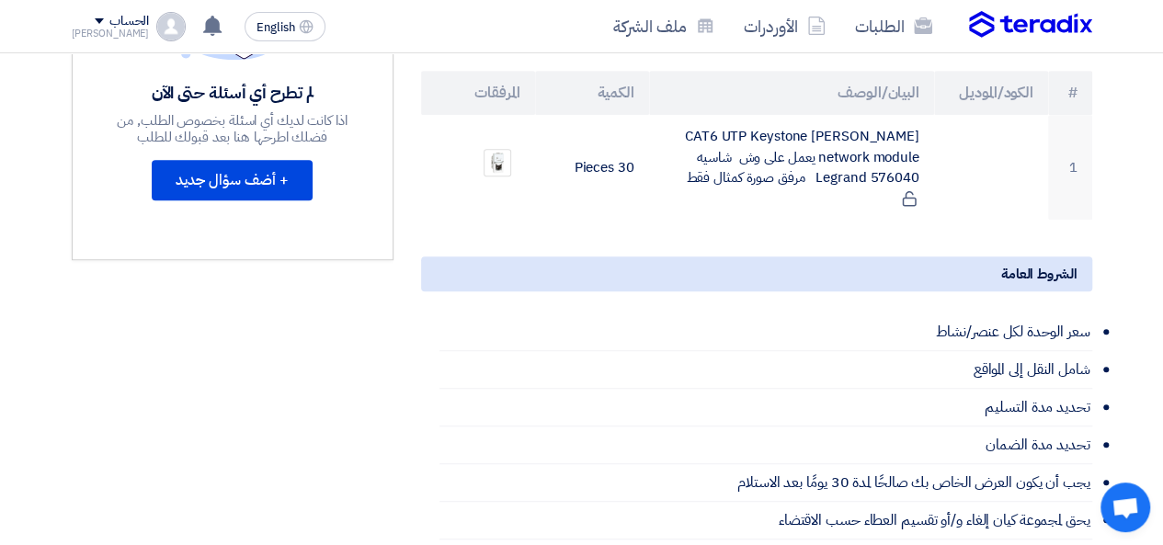
click at [876, 221] on div "Supply of data sockets Legrand بيانات العميل [PERSON_NAME] Procurement Speciali…" at bounding box center [756, 303] width 699 height 1145
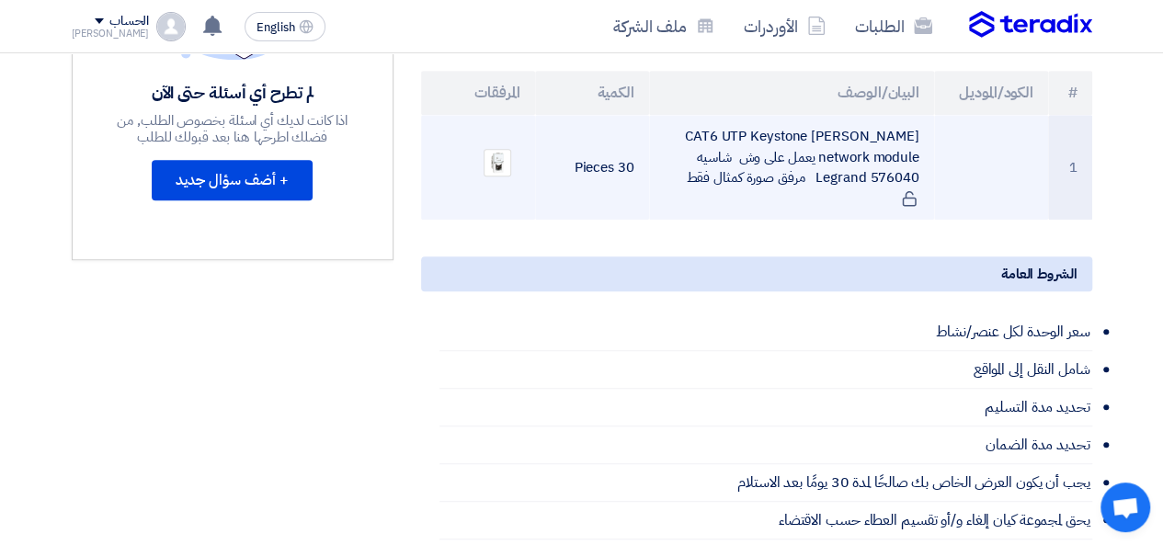
click at [874, 201] on td "CAT6 UTP Keystone [PERSON_NAME] network module يعمل على وش شاسيه Legrand 576040…" at bounding box center [791, 167] width 285 height 105
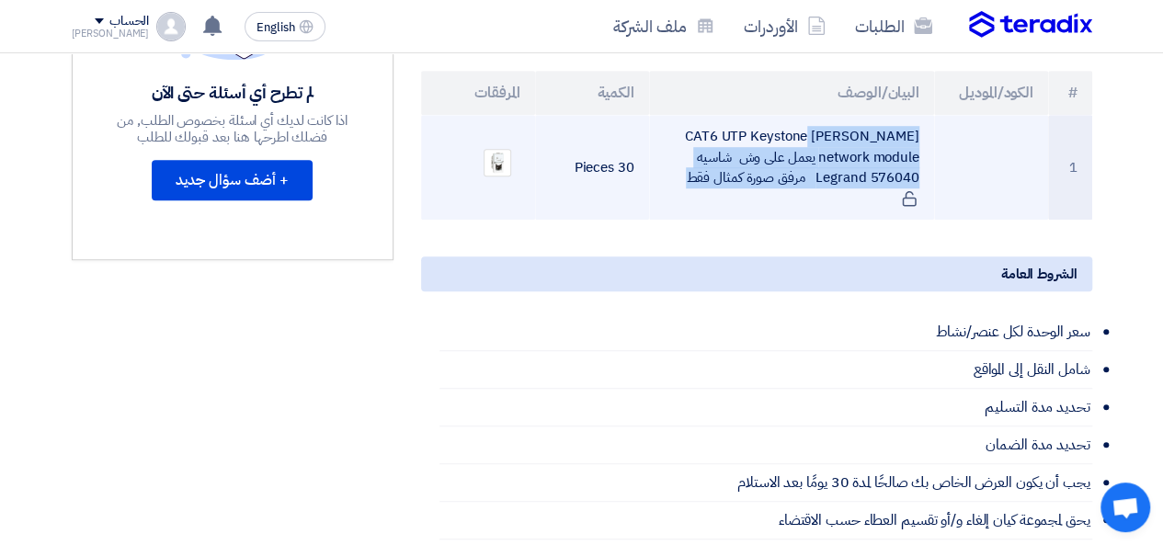
click at [874, 200] on td "CAT6 UTP Keystone [PERSON_NAME] network module يعمل على وش شاسيه Legrand 576040…" at bounding box center [791, 167] width 285 height 105
click at [651, 157] on td "CAT6 UTP Keystone [PERSON_NAME] network module يعمل على وش شاسيه Legrand 576040…" at bounding box center [791, 167] width 285 height 105
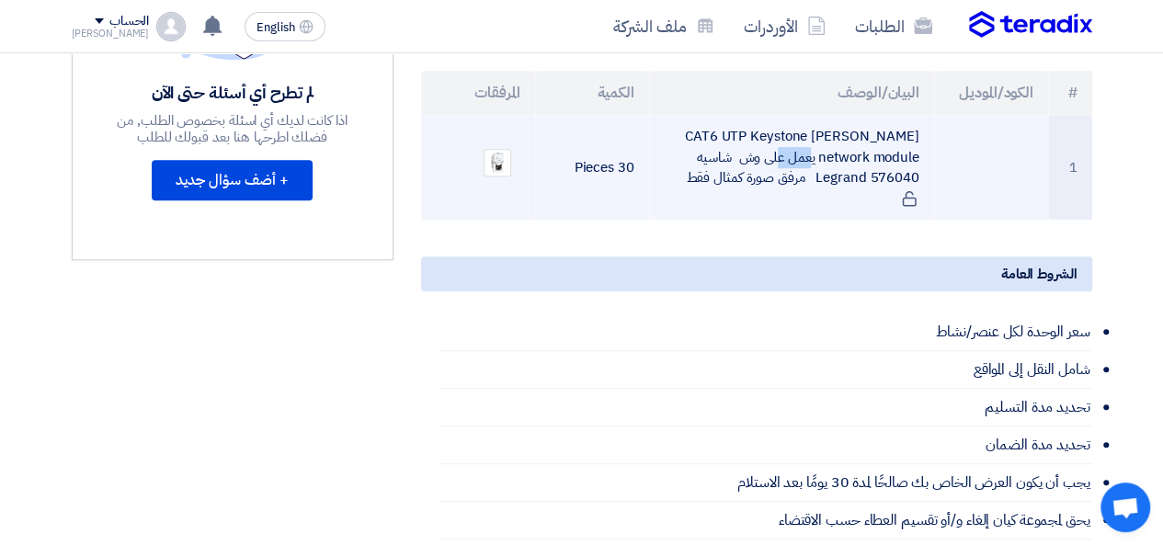
drag, startPoint x: 697, startPoint y: 150, endPoint x: 851, endPoint y: 181, distance: 157.6
click at [851, 181] on td "CAT6 UTP Keystone [PERSON_NAME] network module يعمل على وش شاسيه Legrand 576040…" at bounding box center [791, 167] width 285 height 105
click at [929, 155] on td "CAT6 UTP Keystone [PERSON_NAME] network module يعمل على وش شاسيه Legrand 576040…" at bounding box center [791, 167] width 285 height 105
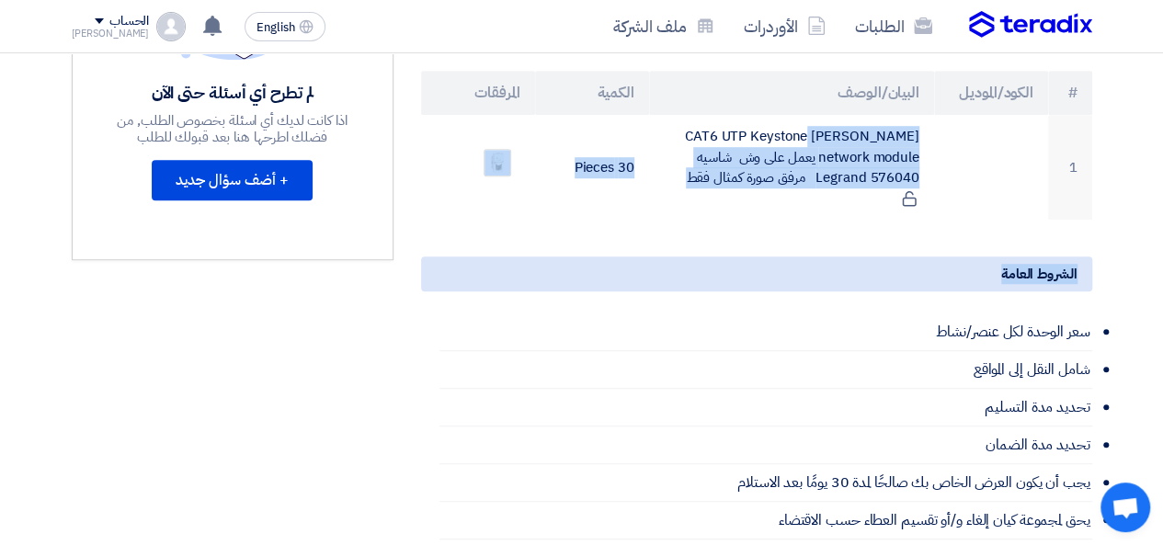
drag, startPoint x: 919, startPoint y: 145, endPoint x: 843, endPoint y: 237, distance: 118.9
click at [843, 237] on div "Supply of data sockets Legrand بيانات العميل [PERSON_NAME] Procurement Speciali…" at bounding box center [756, 303] width 699 height 1145
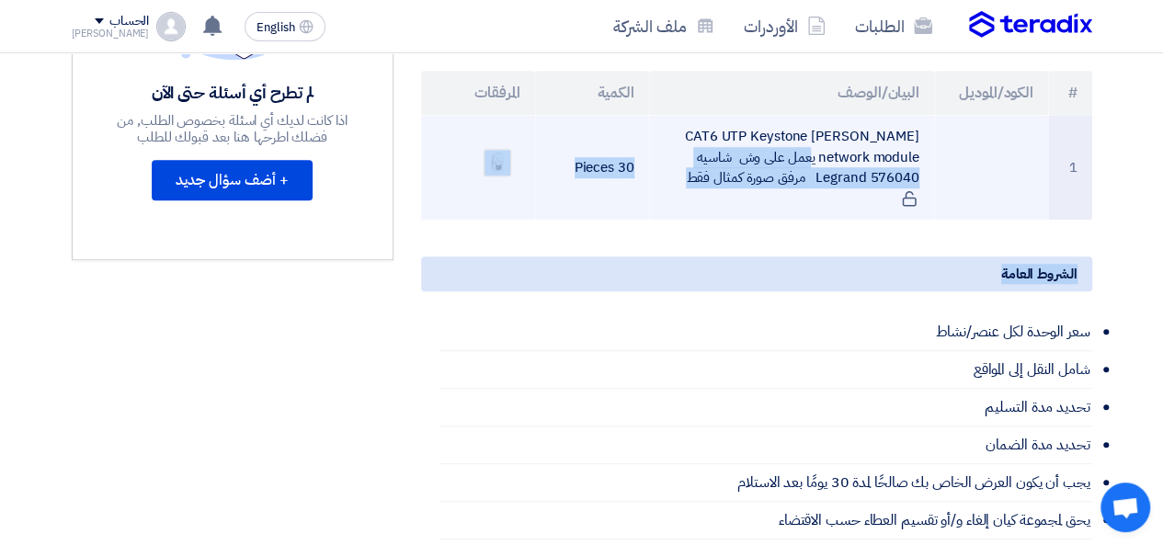
drag, startPoint x: 844, startPoint y: 231, endPoint x: 705, endPoint y: 143, distance: 164.5
click at [705, 143] on div "Supply of data sockets Legrand بيانات العميل [PERSON_NAME] Procurement Speciali…" at bounding box center [756, 303] width 699 height 1145
click at [705, 143] on td "CAT6 UTP Keystone [PERSON_NAME] network module يعمل على وش شاسيه Legrand 576040…" at bounding box center [791, 167] width 285 height 105
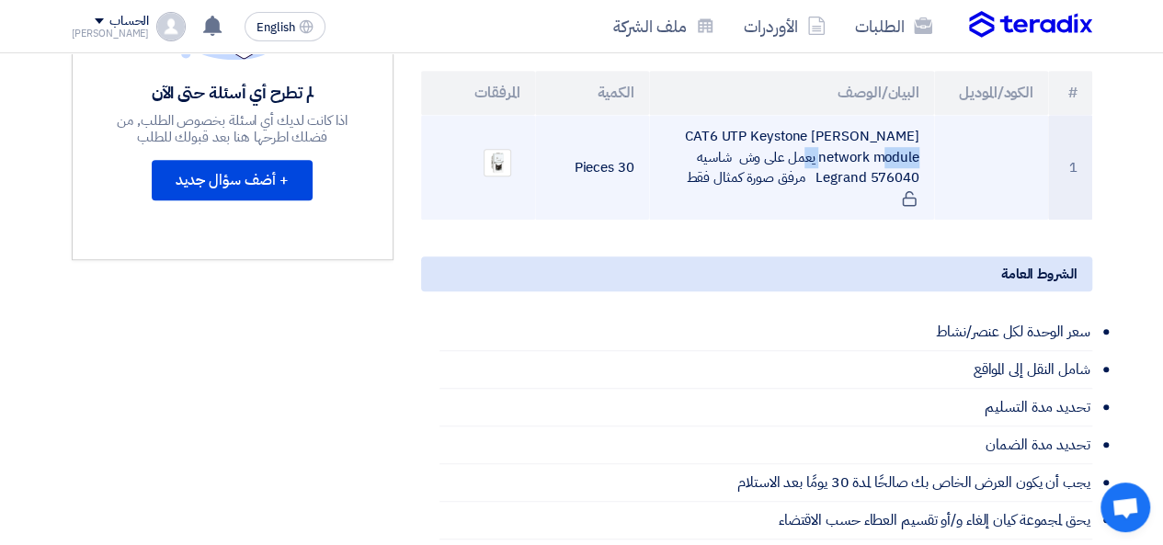
click at [705, 143] on td "CAT6 UTP Keystone [PERSON_NAME] network module يعمل على وش شاسيه Legrand 576040…" at bounding box center [791, 167] width 285 height 105
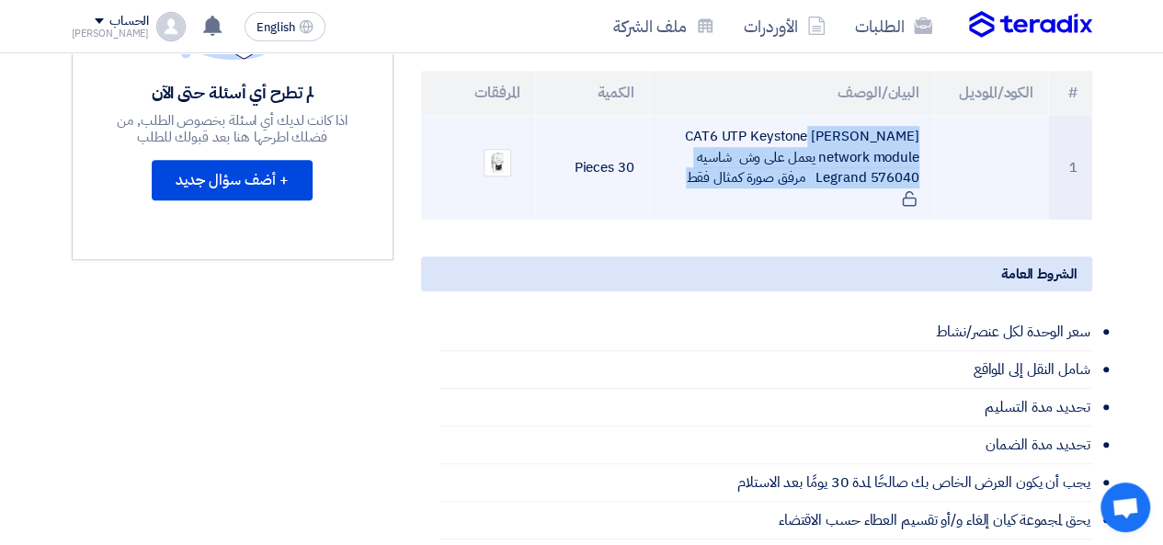
drag, startPoint x: 705, startPoint y: 143, endPoint x: 774, endPoint y: 194, distance: 86.1
click at [774, 194] on td "CAT6 UTP Keystone [PERSON_NAME] network module يعمل على وش شاسيه Legrand 576040…" at bounding box center [791, 167] width 285 height 105
click at [746, 184] on td "CAT6 UTP Keystone [PERSON_NAME] network module يعمل على وش شاسيه Legrand 576040…" at bounding box center [791, 167] width 285 height 105
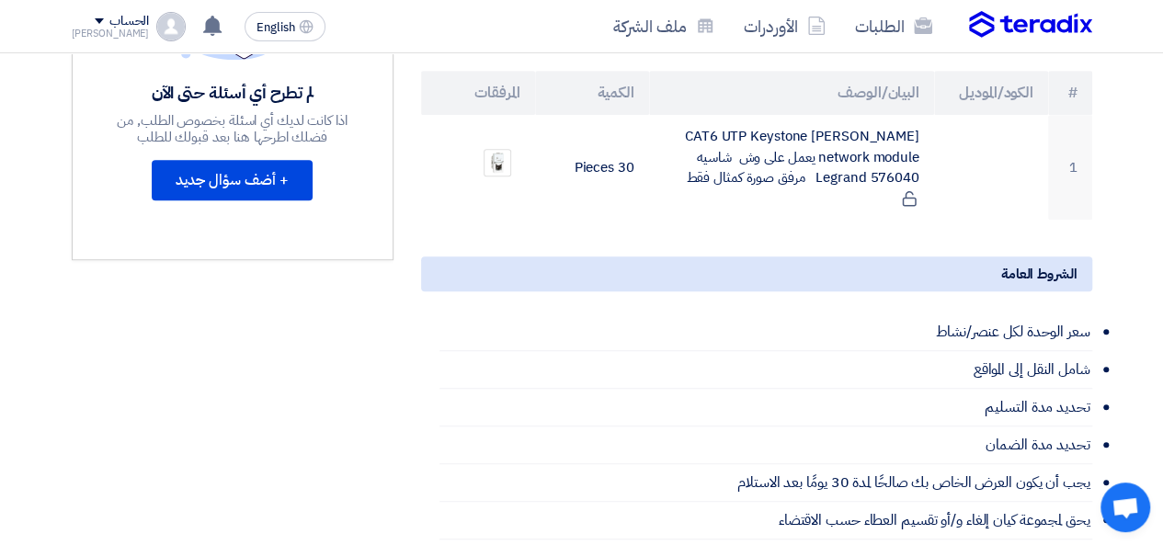
click at [739, 115] on th "البيان/الوصف" at bounding box center [791, 93] width 285 height 44
click at [451, 110] on th "المرفقات" at bounding box center [478, 93] width 114 height 44
click at [478, 109] on th "المرفقات" at bounding box center [478, 93] width 114 height 44
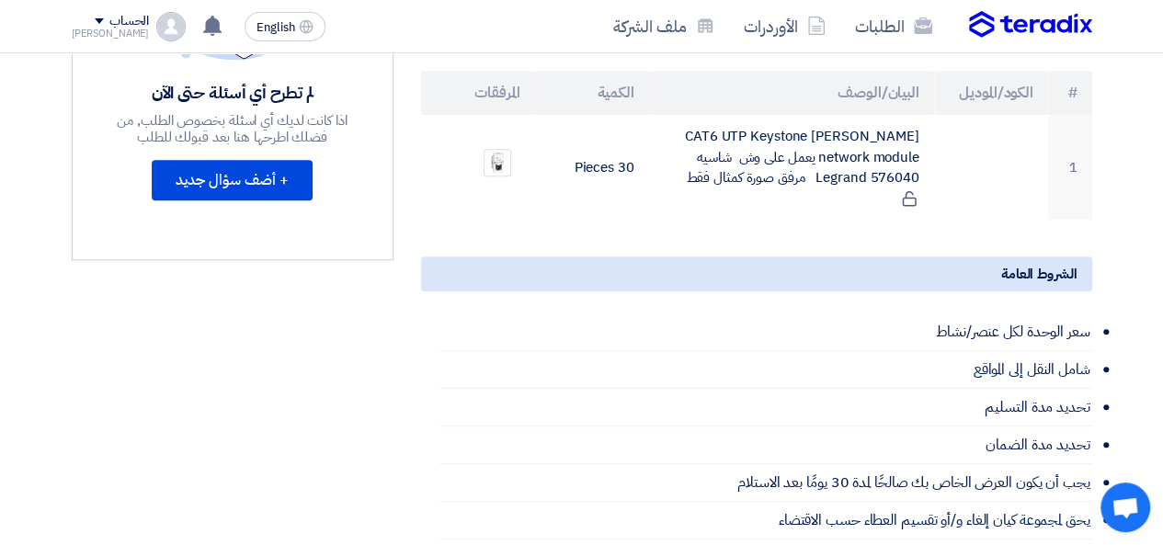
click at [478, 109] on th "المرفقات" at bounding box center [478, 93] width 114 height 44
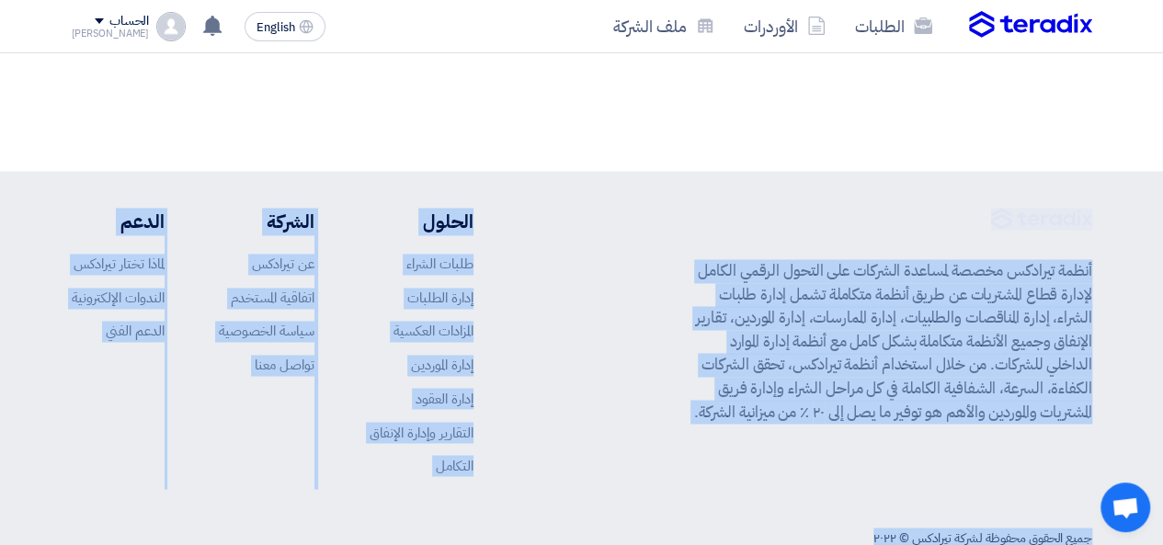
scroll to position [1370, 0]
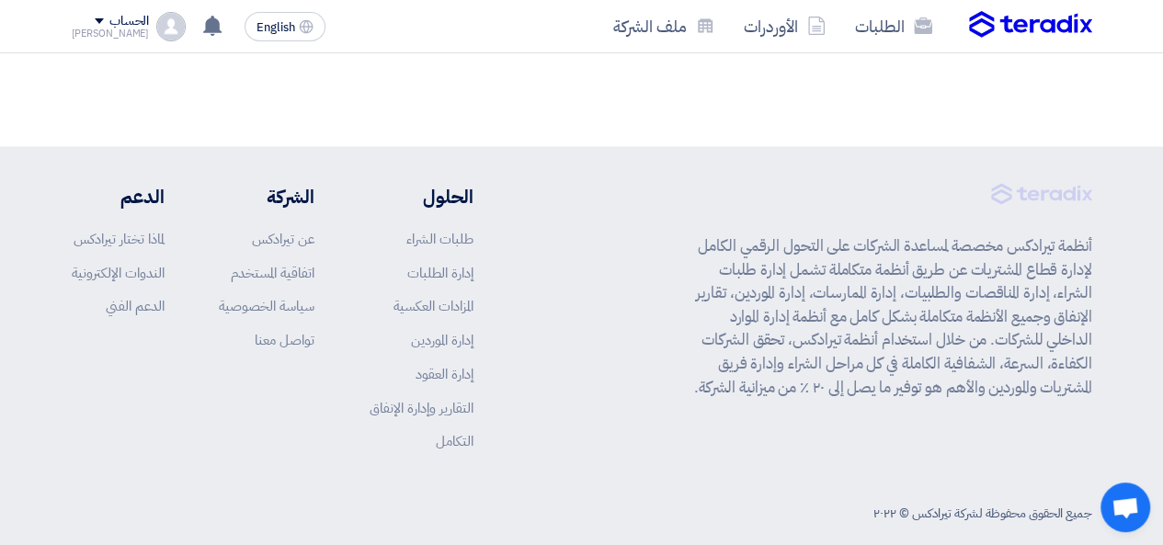
drag, startPoint x: 478, startPoint y: 109, endPoint x: 581, endPoint y: 110, distance: 103.0
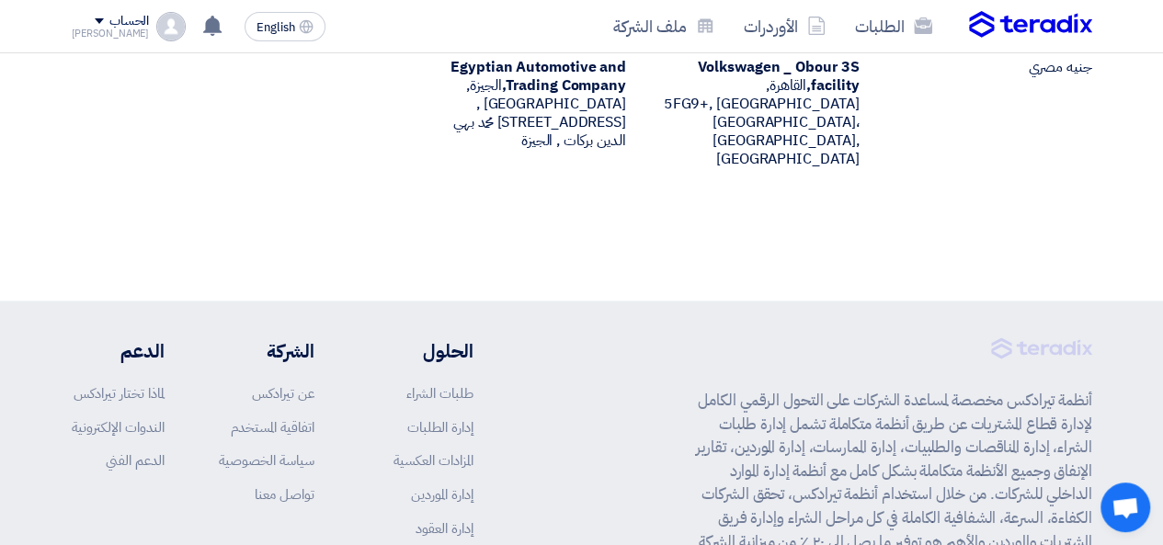
scroll to position [1186, 0]
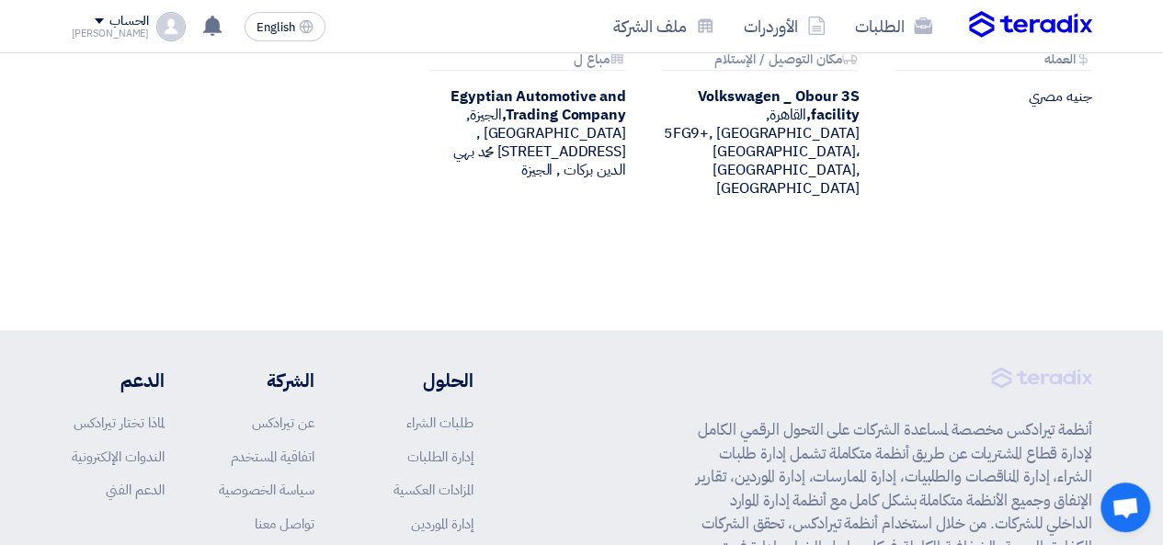
drag, startPoint x: 1096, startPoint y: 126, endPoint x: 1107, endPoint y: 128, distance: 11.2
click at [557, 201] on div "Attachments العمله جنيه مصري Attachments مكان التوصيل / الإستلام Volkswagen _ O…" at bounding box center [756, 139] width 699 height 176
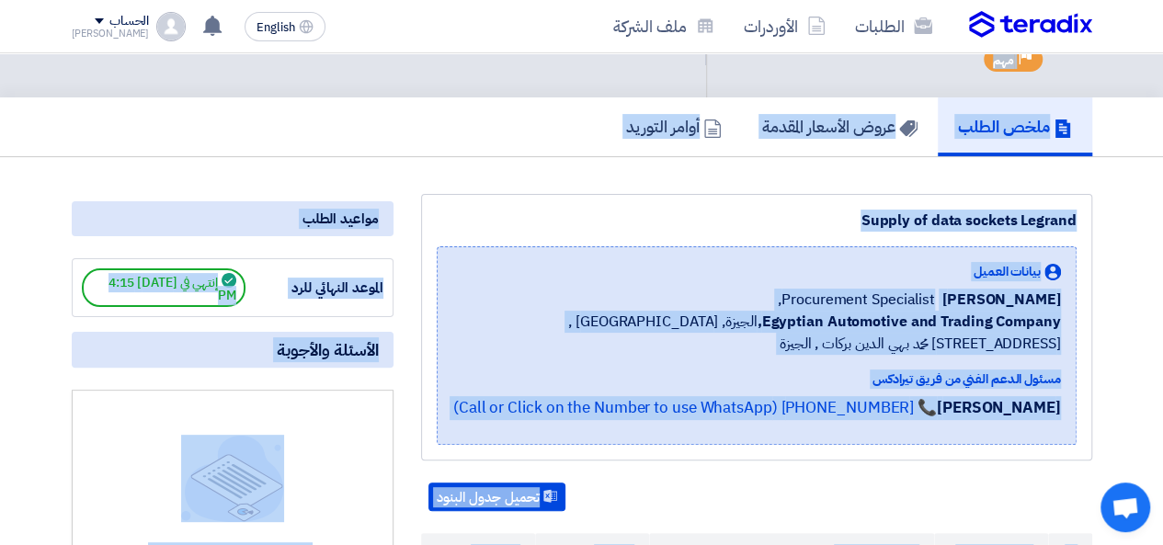
scroll to position [83, 0]
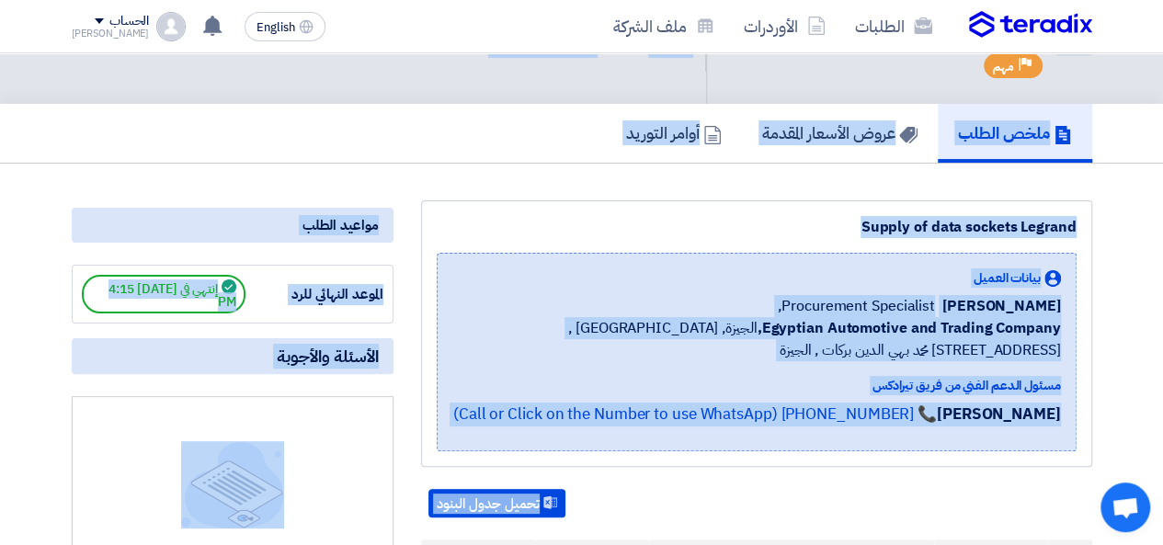
drag, startPoint x: 316, startPoint y: 190, endPoint x: 889, endPoint y: 93, distance: 581.1
click at [889, 82] on div "#71316 Supply of data sockets Legrand تم القبول Priority مهم" at bounding box center [888, 37] width 316 height 89
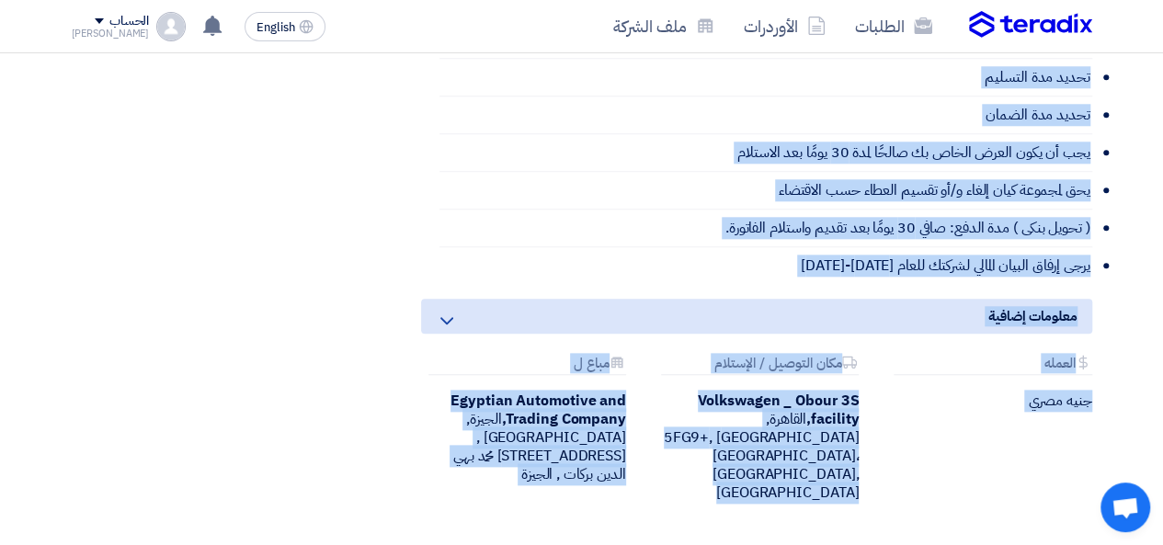
scroll to position [910, 0]
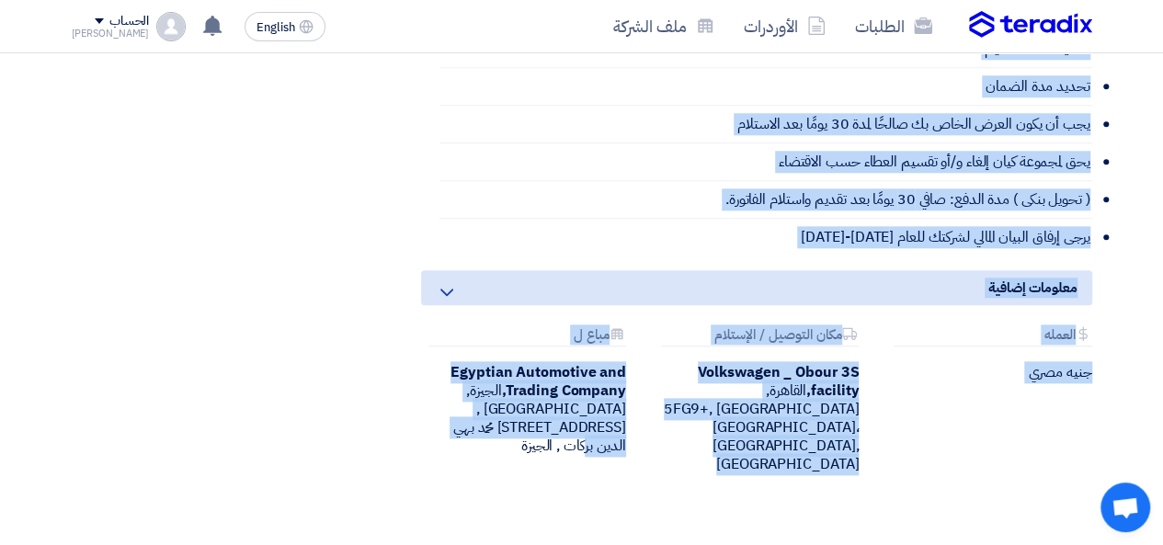
drag, startPoint x: 1118, startPoint y: 133, endPoint x: 532, endPoint y: 497, distance: 689.7
click at [495, 480] on div "Attachments العمله جنيه مصري Attachments مكان التوصيل / الإستلام Volkswagen _ O…" at bounding box center [756, 415] width 699 height 176
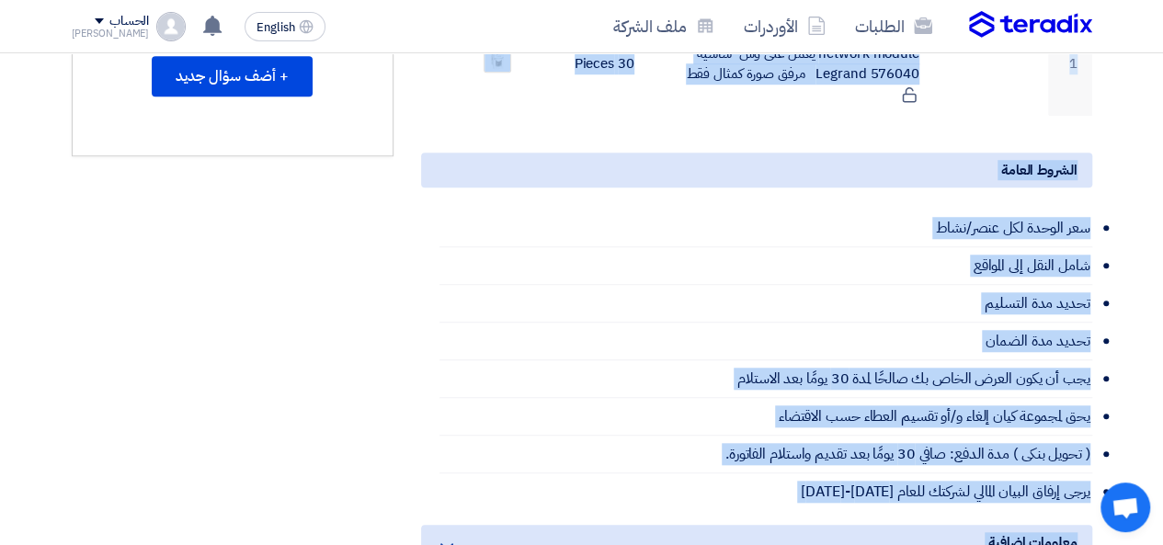
scroll to position [543, 0]
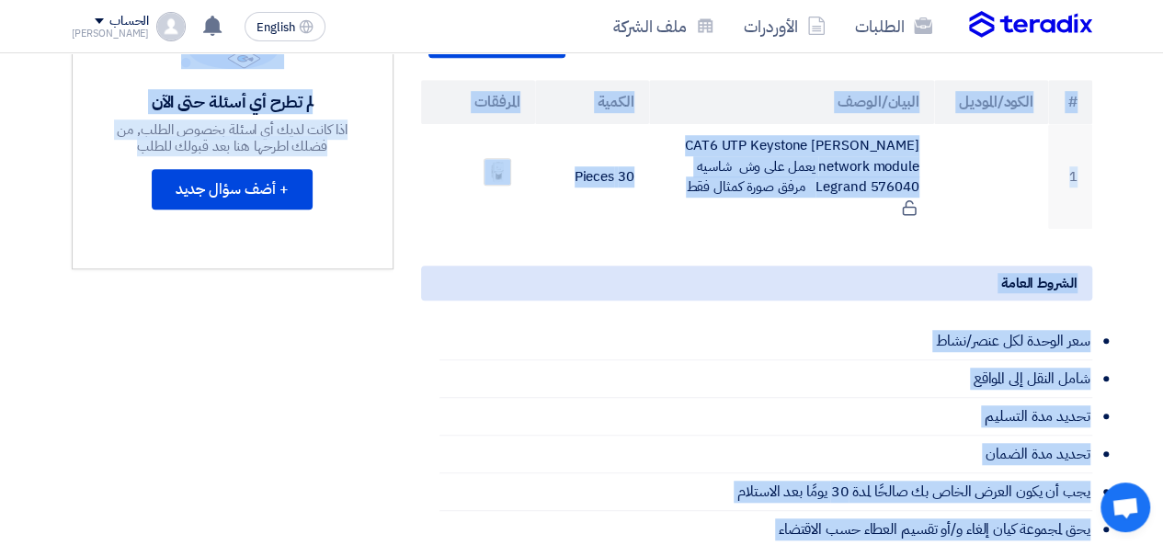
drag, startPoint x: 392, startPoint y: 472, endPoint x: 1072, endPoint y: 122, distance: 764.9
click at [1072, 122] on div "Supply of data sockets Legrand بيانات العميل [PERSON_NAME] Procurement Speciali…" at bounding box center [582, 313] width 1048 height 1145
click at [1054, 98] on th "#" at bounding box center [1070, 102] width 44 height 44
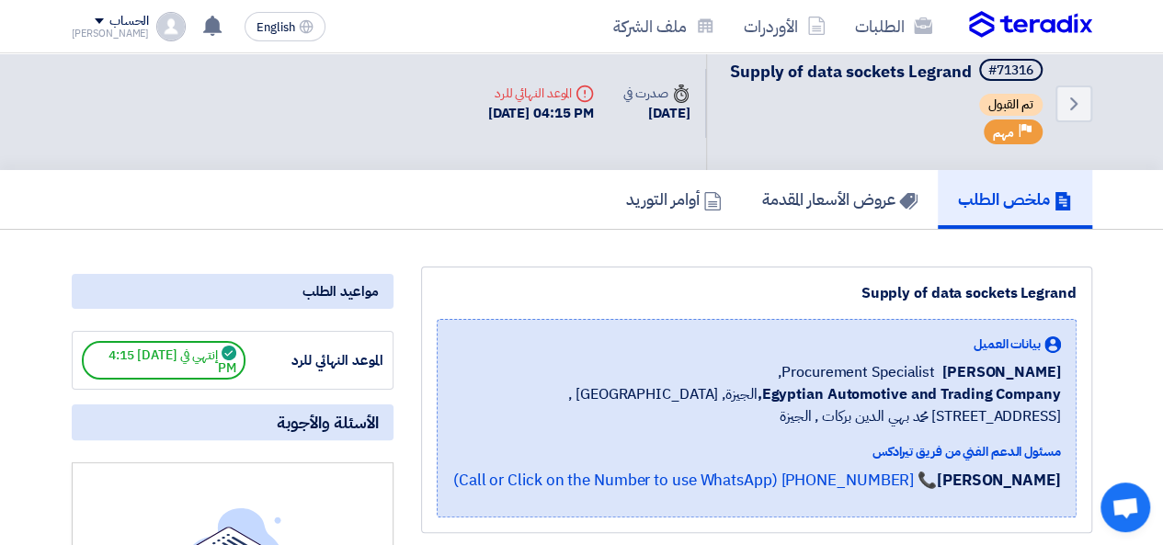
scroll to position [0, 0]
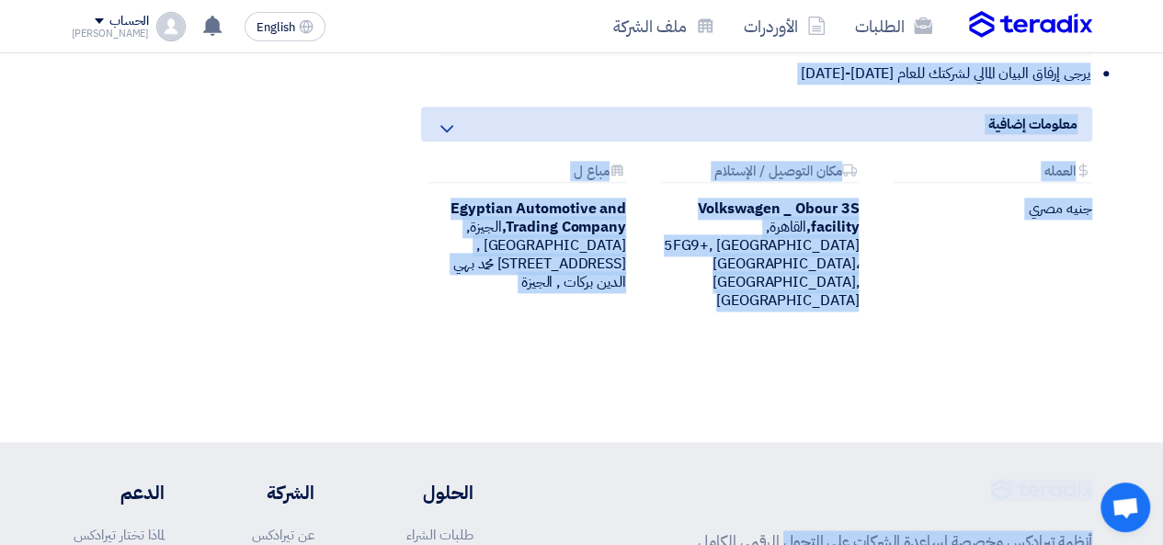
drag, startPoint x: 1052, startPoint y: 66, endPoint x: 844, endPoint y: 498, distance: 479.6
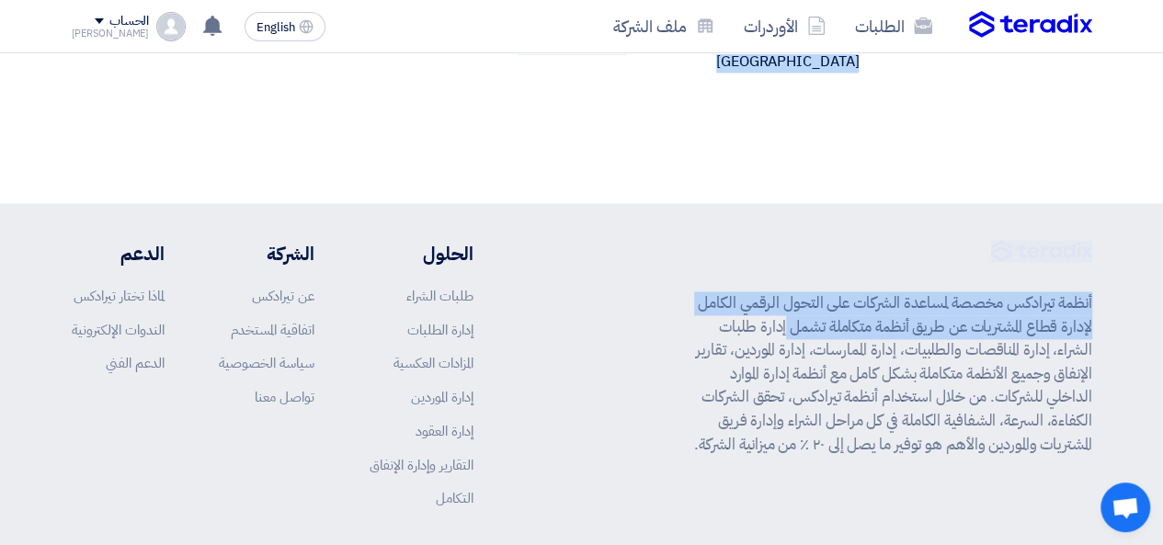
scroll to position [1370, 0]
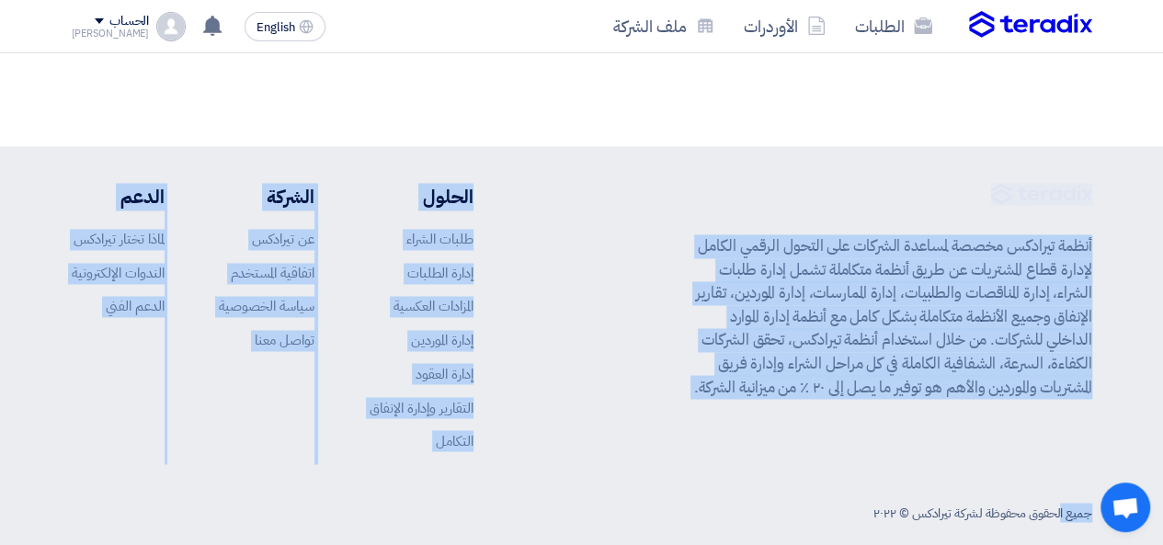
drag, startPoint x: 1025, startPoint y: 501, endPoint x: 925, endPoint y: 141, distance: 374.1
click at [925, 146] on footer "أنظمة تيرادكس مخصصة لمساعدة الشركات على التحول الرقمي الكامل لإدارة قطاع المشتر…" at bounding box center [581, 357] width 1163 height 422
click at [916, 146] on footer "أنظمة تيرادكس مخصصة لمساعدة الشركات على التحول الرقمي الكامل لإدارة قطاع المشتر…" at bounding box center [581, 357] width 1163 height 422
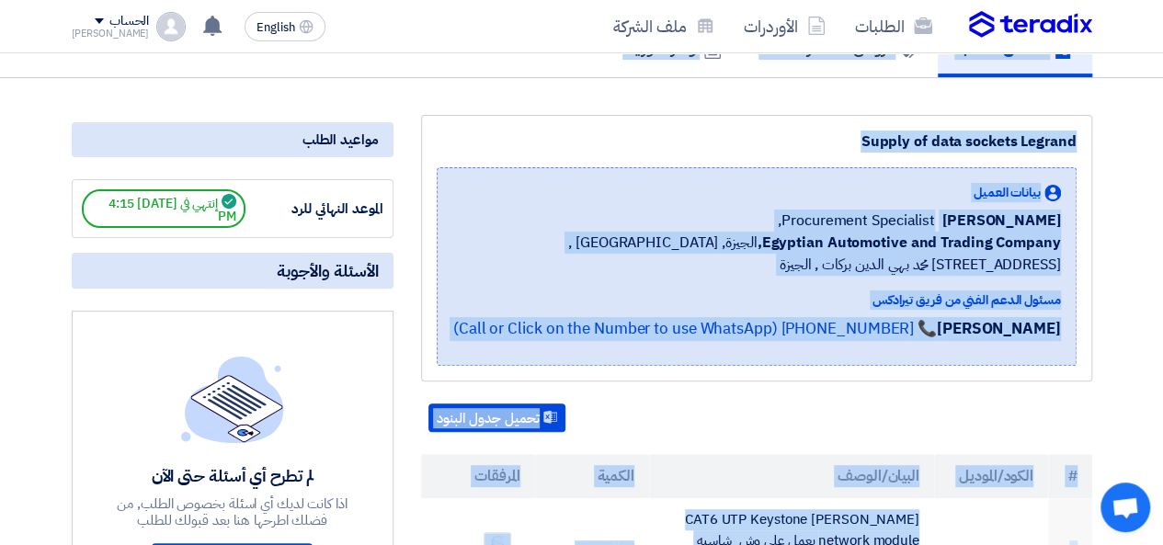
scroll to position [0, 0]
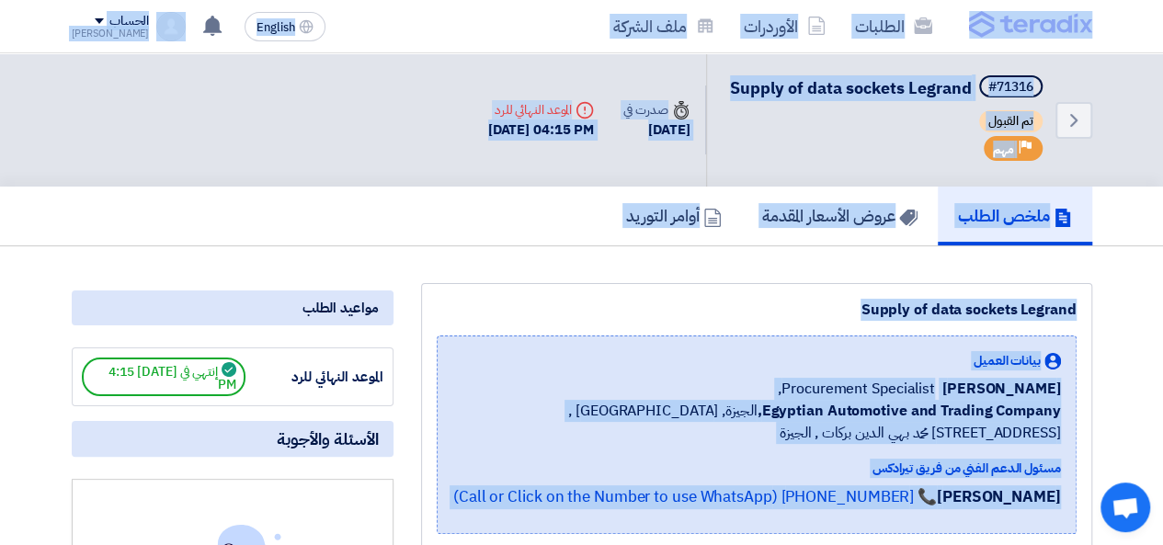
drag, startPoint x: 474, startPoint y: 211, endPoint x: 1051, endPoint y: 5, distance: 612.2
click at [1122, 45] on nav "الطلبات الأوردرات ملف الشركة English EN تعديل جديد خاص بطلب شراء "Supply of exp…" at bounding box center [581, 26] width 1163 height 53
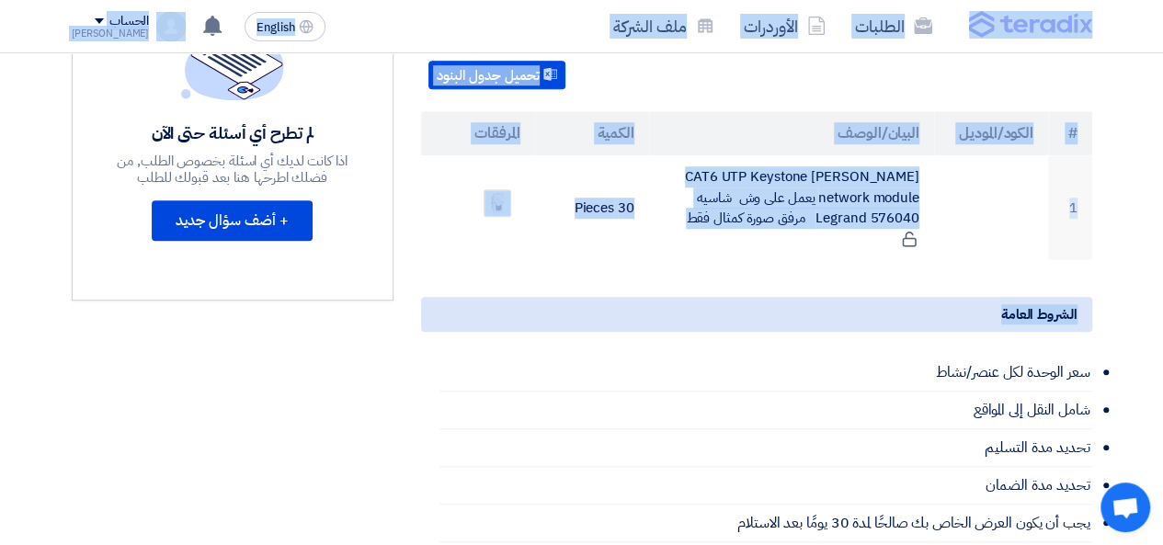
scroll to position [552, 0]
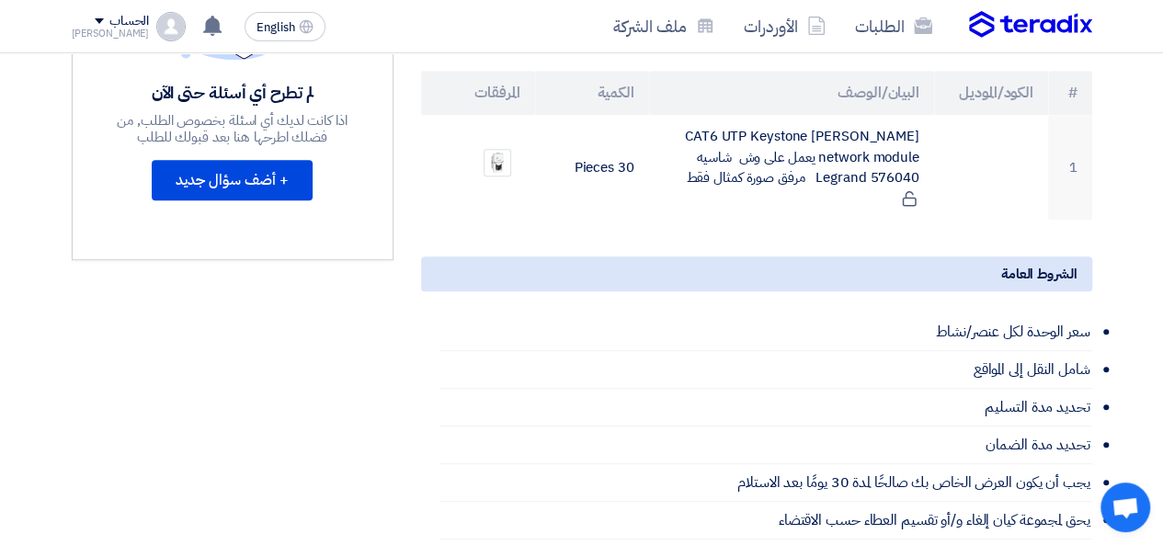
drag, startPoint x: 129, startPoint y: 172, endPoint x: 30, endPoint y: 211, distance: 105.7
click at [30, 211] on section "Supply of data sockets Legrand بيانات العميل [PERSON_NAME] Procurement Speciali…" at bounding box center [581, 330] width 1163 height 1270
drag, startPoint x: 37, startPoint y: 212, endPoint x: 796, endPoint y: 315, distance: 766.5
click at [796, 315] on section "Supply of data sockets Legrand بيانات العميل [PERSON_NAME] Procurement Speciali…" at bounding box center [581, 330] width 1163 height 1270
click at [790, 314] on li "سعر الوحدة لكل عنصر/نشاط" at bounding box center [766, 333] width 653 height 38
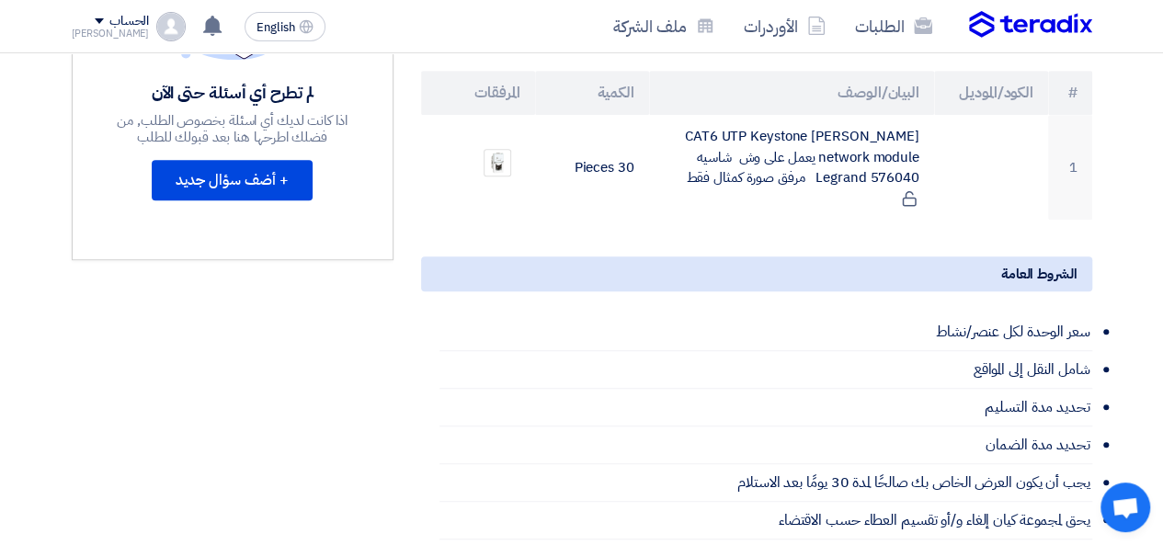
click at [790, 314] on li "سعر الوحدة لكل عنصر/نشاط" at bounding box center [766, 333] width 653 height 38
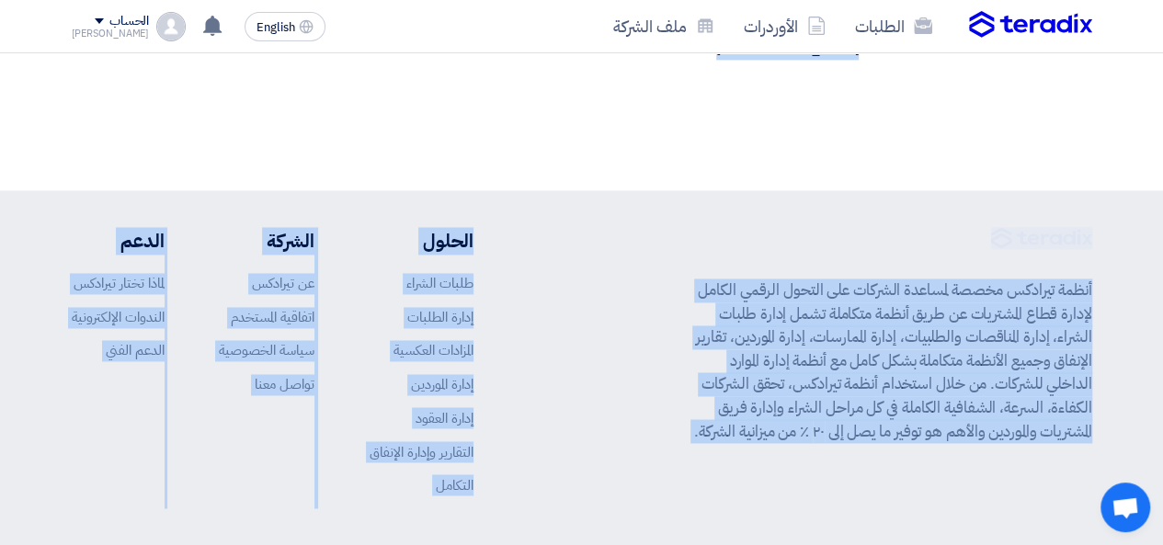
scroll to position [1370, 0]
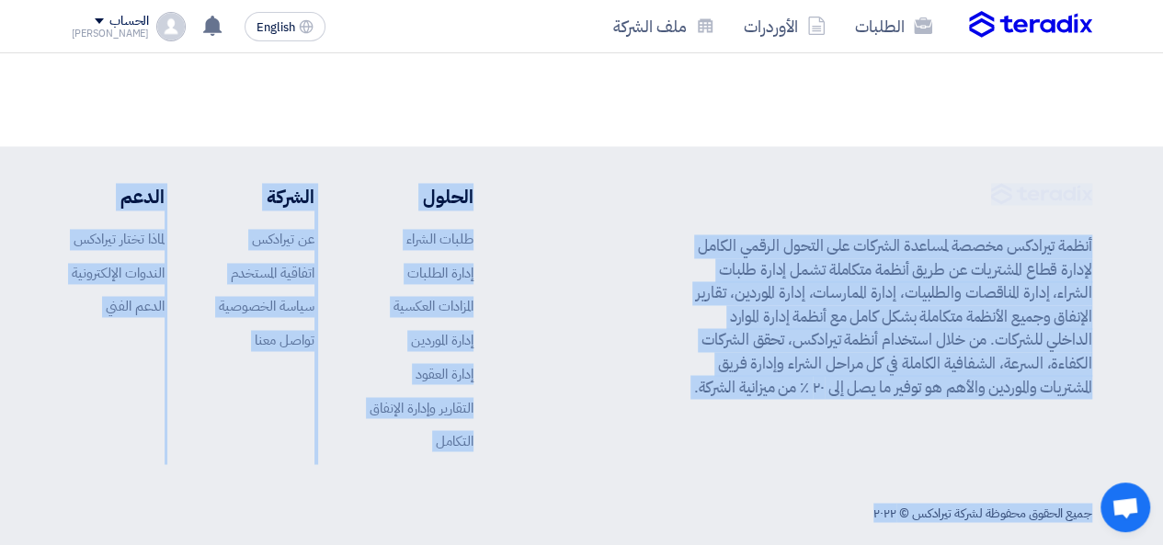
drag, startPoint x: 790, startPoint y: 314, endPoint x: 371, endPoint y: 537, distance: 474.7
click at [370, 537] on footer "أنظمة تيرادكس مخصصة لمساعدة الشركات على التحول الرقمي الكامل لإدارة قطاع المشتر…" at bounding box center [581, 357] width 1163 height 422
click at [371, 514] on footer "أنظمة تيرادكس مخصصة لمساعدة الشركات على التحول الرقمي الكامل لإدارة قطاع المشتر…" at bounding box center [581, 357] width 1163 height 422
drag, startPoint x: 394, startPoint y: 525, endPoint x: 380, endPoint y: 115, distance: 410.3
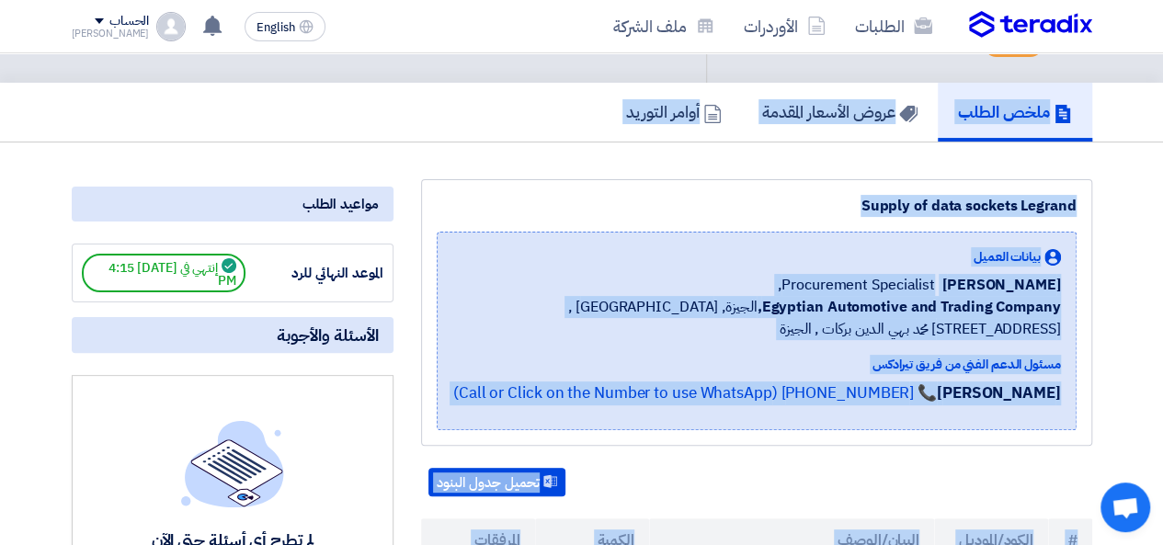
scroll to position [0, 0]
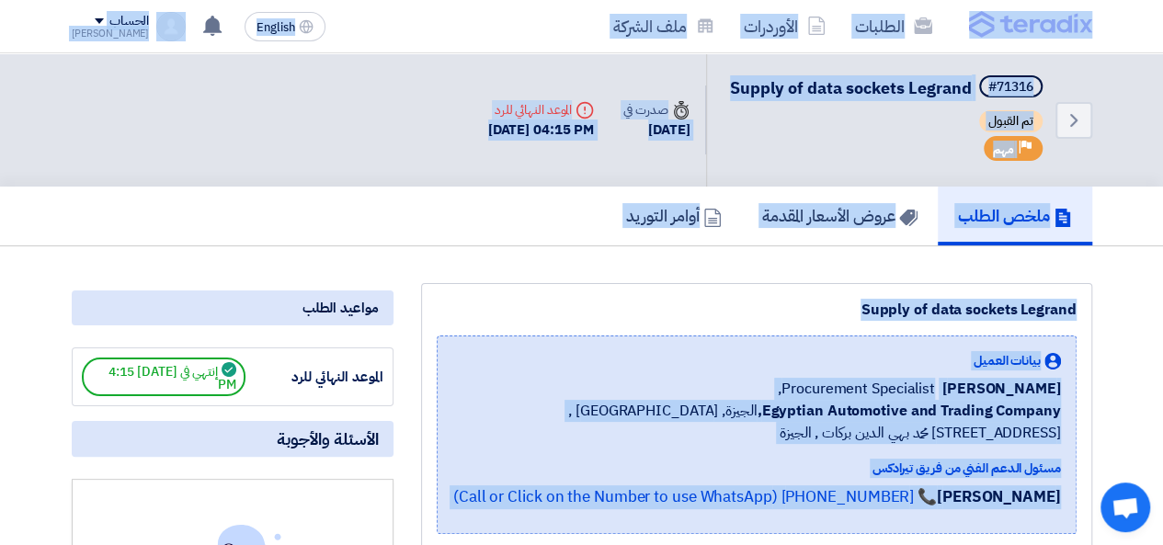
drag, startPoint x: 549, startPoint y: 238, endPoint x: 1145, endPoint y: 6, distance: 639.3
click at [1142, 11] on nav "الطلبات الأوردرات ملف الشركة English EN تعديل جديد خاص بطلب شراء "Supply of exp…" at bounding box center [581, 26] width 1163 height 53
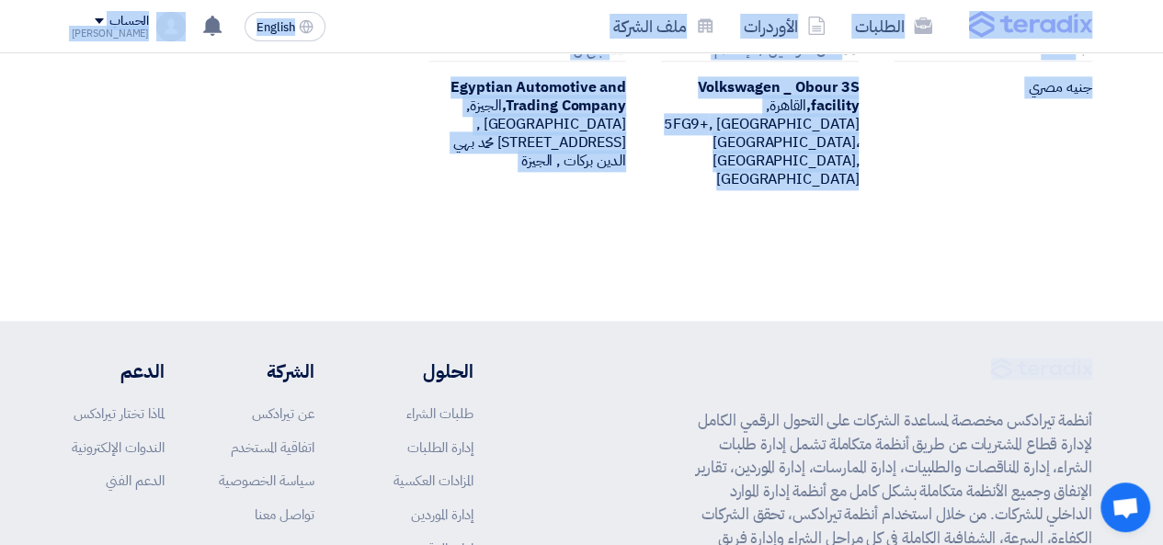
scroll to position [1370, 0]
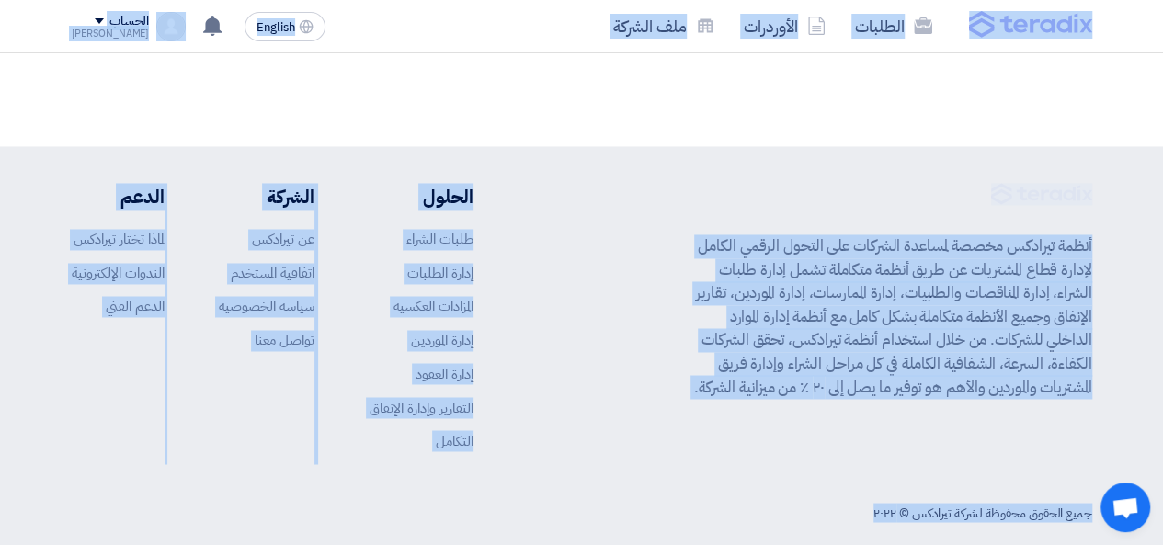
drag, startPoint x: 1142, startPoint y: 11, endPoint x: 817, endPoint y: 466, distance: 559.6
click at [817, 466] on div "أنظمة تيرادكس مخصصة لمساعدة الشركات على التحول الرقمي الكامل لإدارة قطاع المشتر…" at bounding box center [582, 357] width 1048 height 349
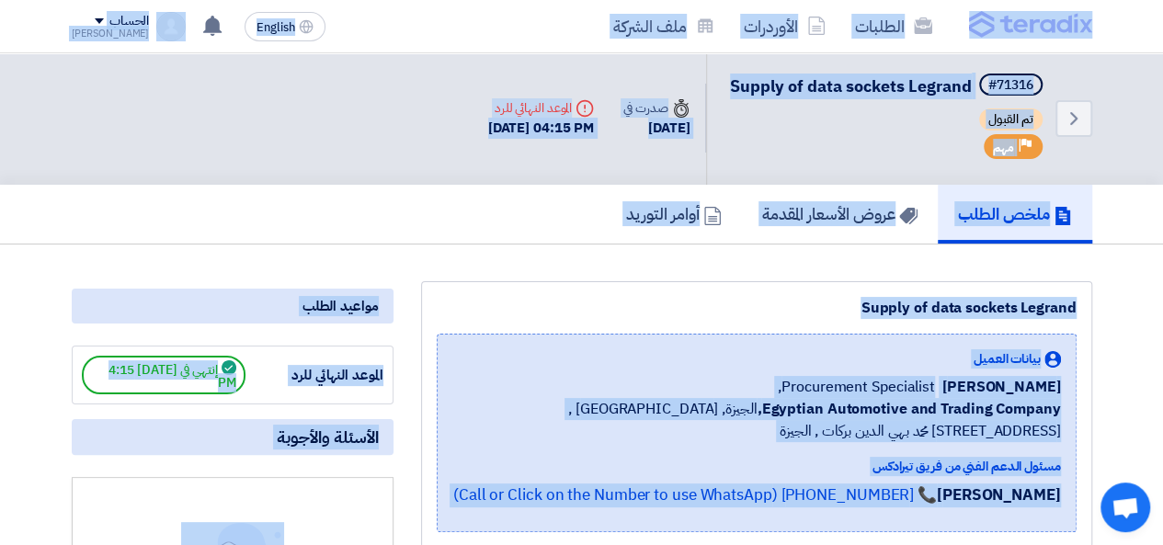
scroll to position [0, 0]
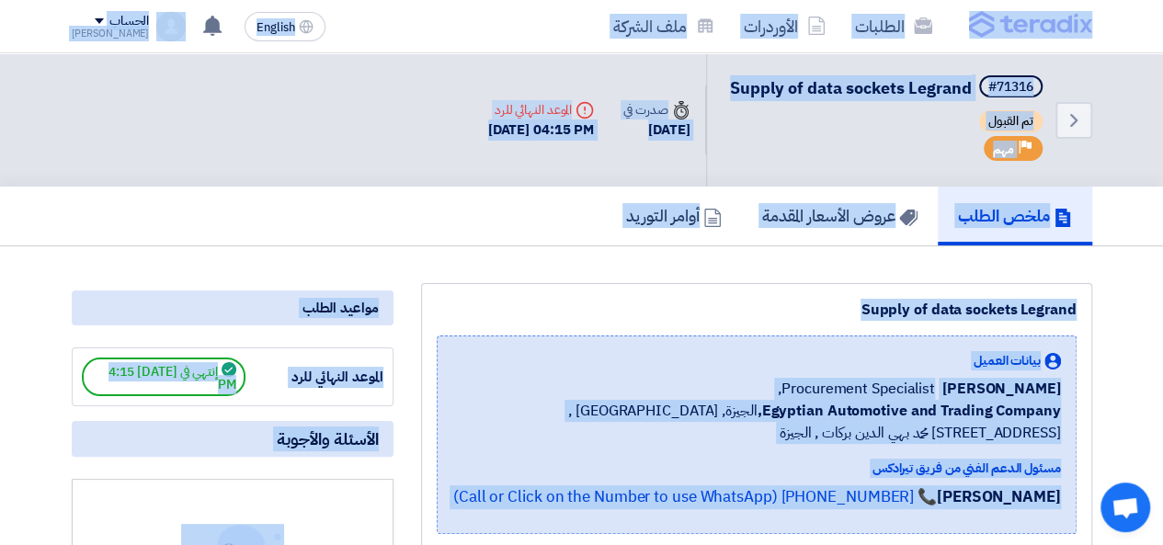
drag, startPoint x: 452, startPoint y: 457, endPoint x: 1120, endPoint y: 20, distance: 797.8
click at [1132, 17] on nav "الطلبات الأوردرات ملف الشركة English EN تعديل جديد خاص بطلب شراء "Supply of exp…" at bounding box center [581, 26] width 1163 height 53
drag, startPoint x: 15, startPoint y: 12, endPoint x: 822, endPoint y: 286, distance: 852.6
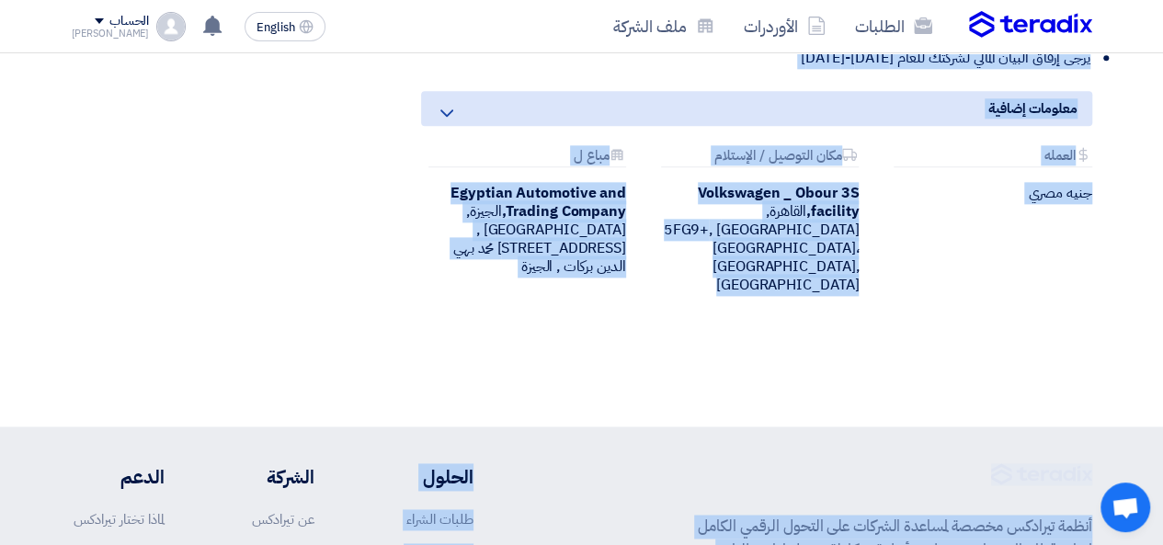
scroll to position [1370, 0]
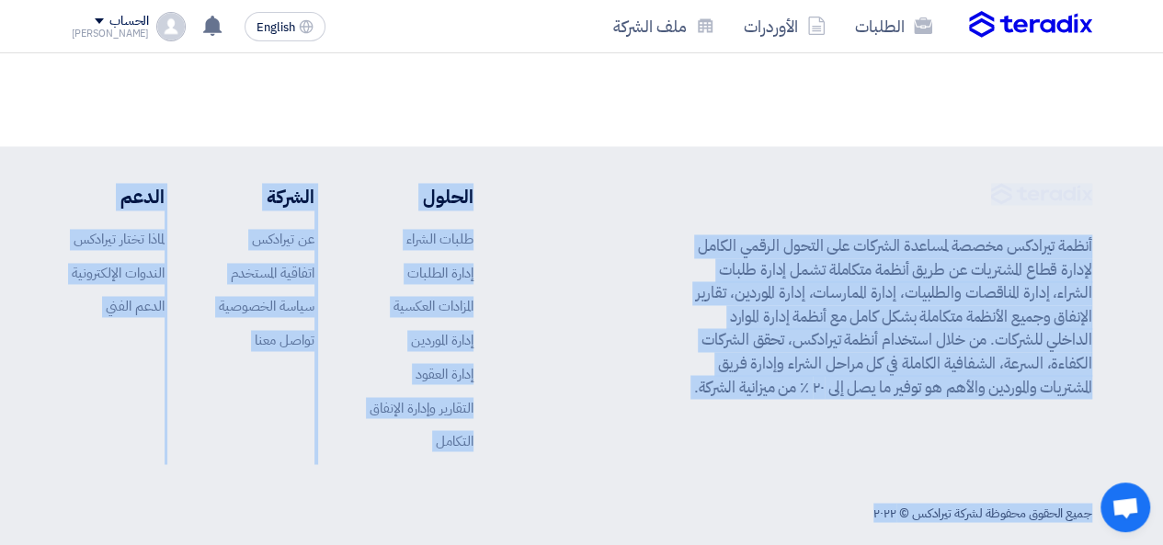
drag, startPoint x: 1116, startPoint y: 202, endPoint x: 304, endPoint y: 504, distance: 866.2
click at [293, 496] on div "جميع الحقوق محفوظة لشركة تيرادكس © ٢٠٢٢" at bounding box center [582, 513] width 1021 height 38
click at [776, 496] on div "جميع الحقوق محفوظة لشركة تيرادكس © ٢٠٢٢" at bounding box center [582, 513] width 1021 height 38
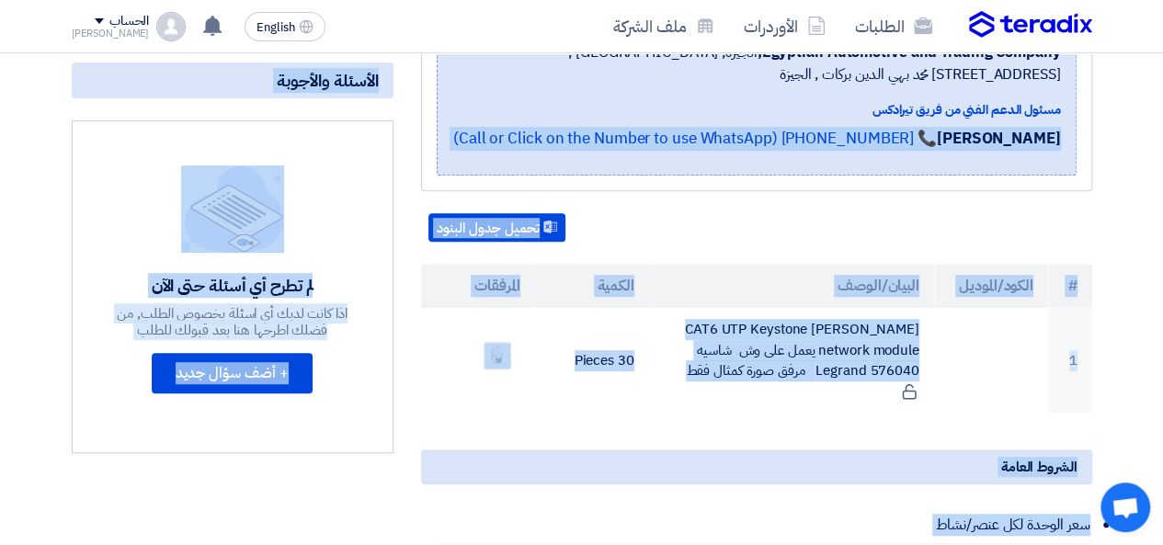
scroll to position [0, 0]
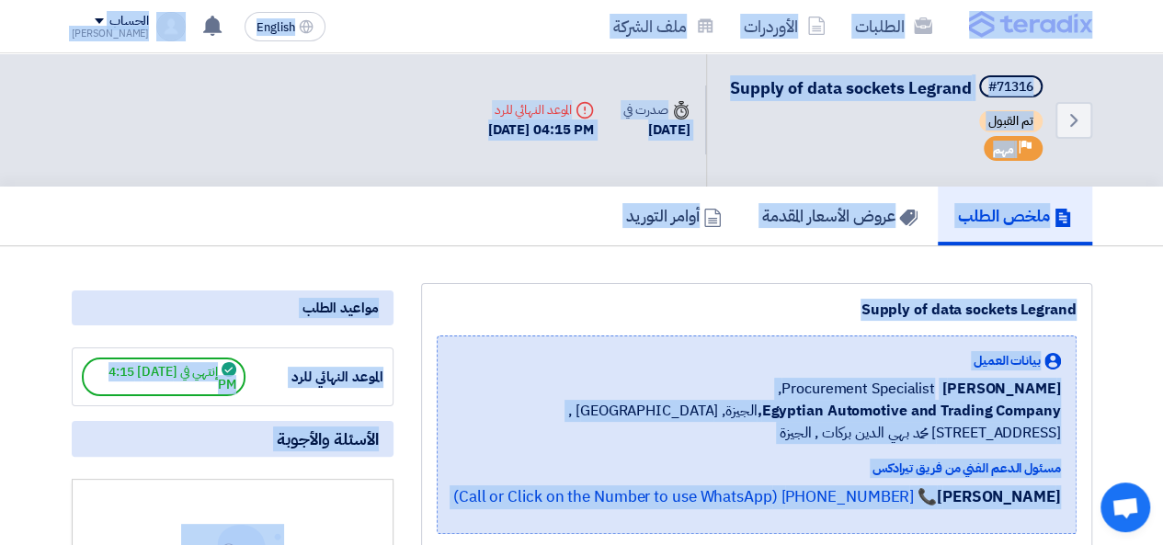
drag, startPoint x: 841, startPoint y: 494, endPoint x: 1131, endPoint y: 21, distance: 554.3
click at [1131, 21] on nav "الطلبات الأوردرات ملف الشركة English EN تعديل جديد خاص بطلب شراء "Supply of exp…" at bounding box center [581, 26] width 1163 height 53
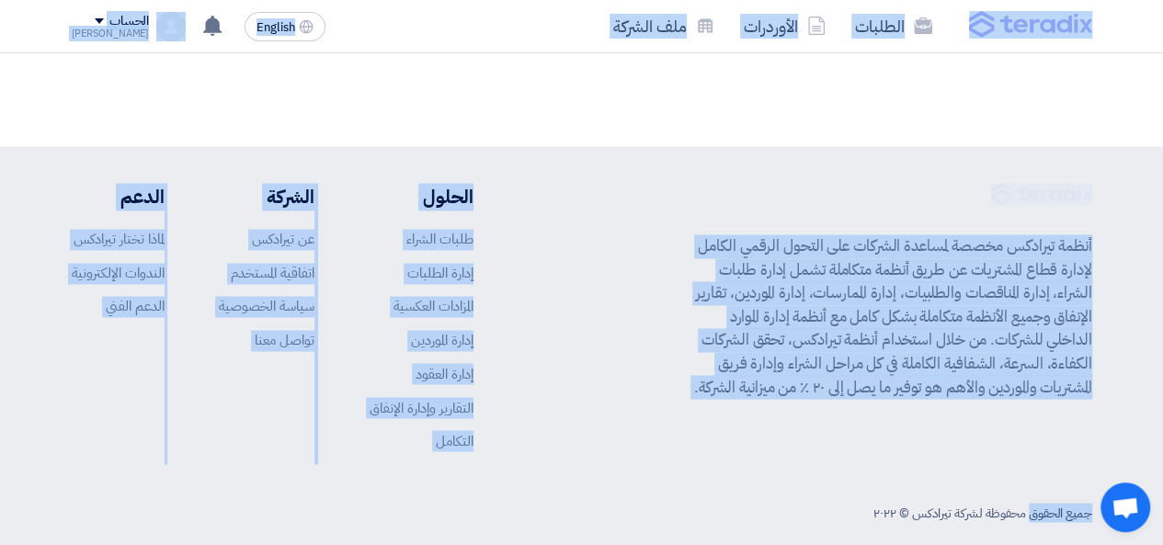
scroll to position [1370, 0]
drag, startPoint x: 1131, startPoint y: 21, endPoint x: 590, endPoint y: 533, distance: 744.8
click at [583, 494] on div "جميع الحقوق محفوظة لشركة تيرادكس © ٢٠٢٢" at bounding box center [582, 513] width 1021 height 38
drag, startPoint x: 638, startPoint y: 484, endPoint x: 1008, endPoint y: 69, distance: 555.5
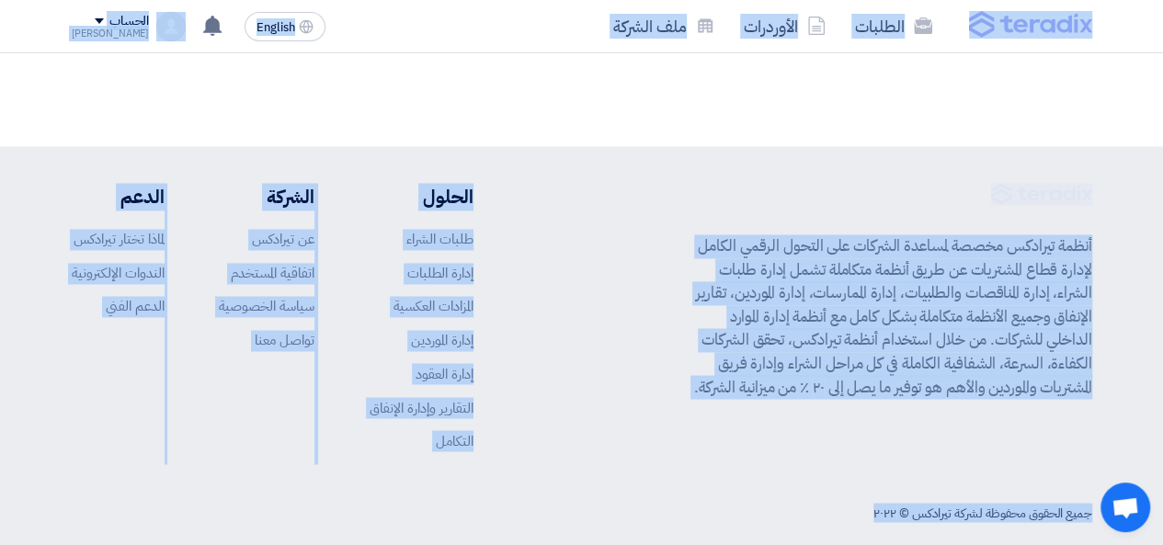
drag, startPoint x: 1119, startPoint y: 14, endPoint x: 344, endPoint y: 518, distance: 924.6
click at [344, 516] on footer "أنظمة تيرادكس مخصصة لمساعدة الشركات على التحول الرقمي الكامل لإدارة قطاع المشتر…" at bounding box center [581, 357] width 1163 height 422
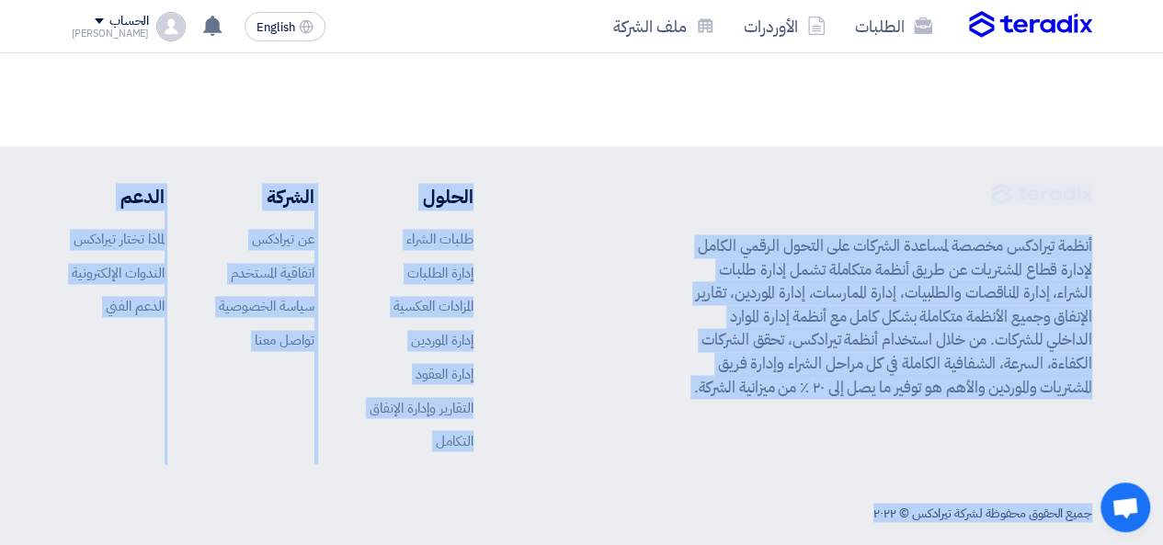
drag, startPoint x: 848, startPoint y: 509, endPoint x: 1061, endPoint y: 143, distance: 423.6
click at [1061, 146] on footer "أنظمة تيرادكس مخصصة لمساعدة الشركات على التحول الرقمي الكامل لإدارة قطاع المشتر…" at bounding box center [581, 357] width 1163 height 422
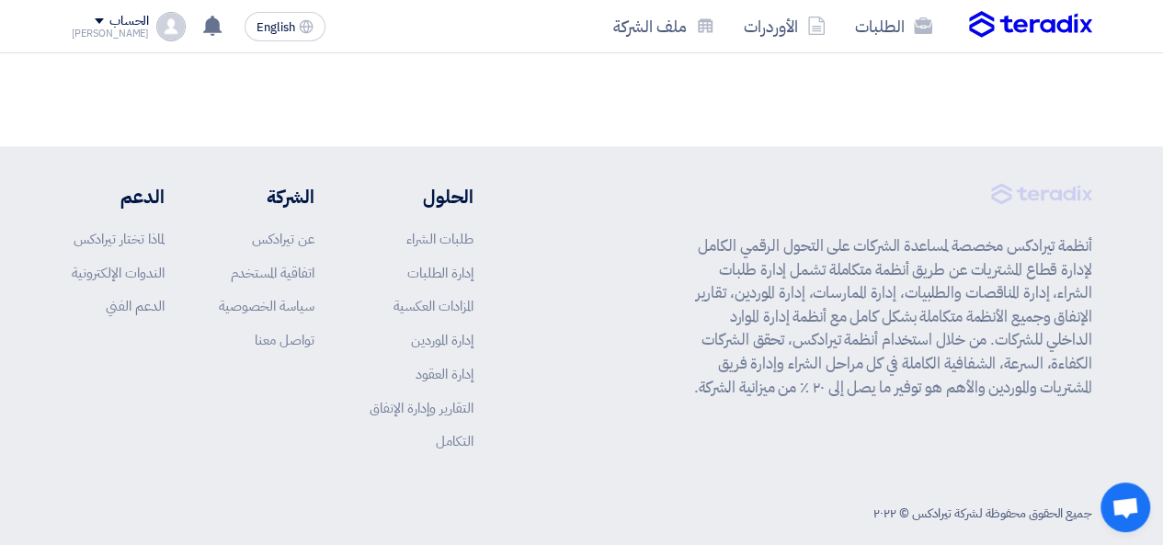
scroll to position [1278, 0]
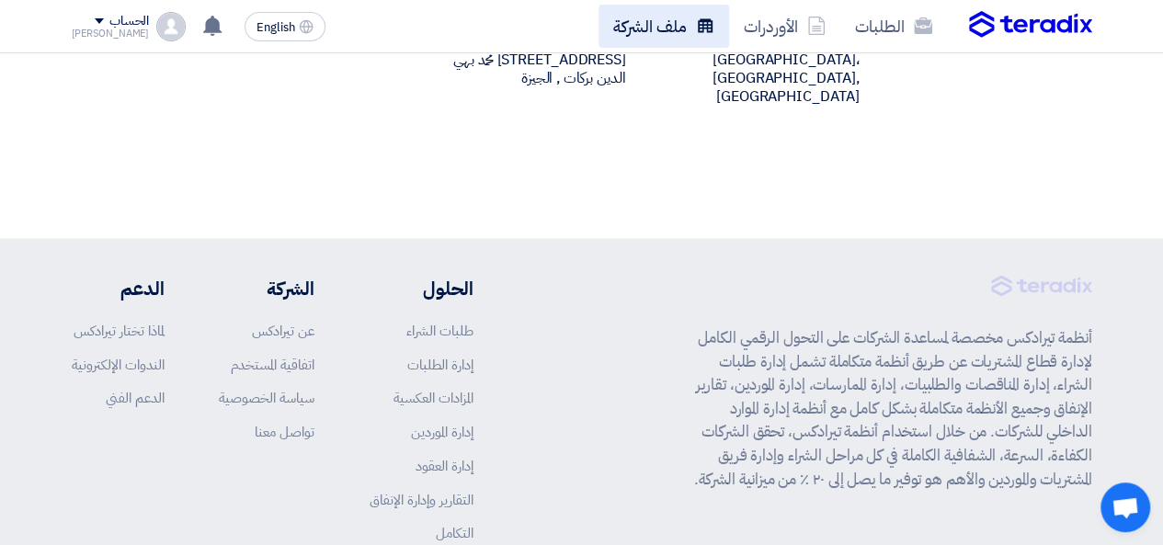
drag, startPoint x: 895, startPoint y: 159, endPoint x: 768, endPoint y: 115, distance: 134.4
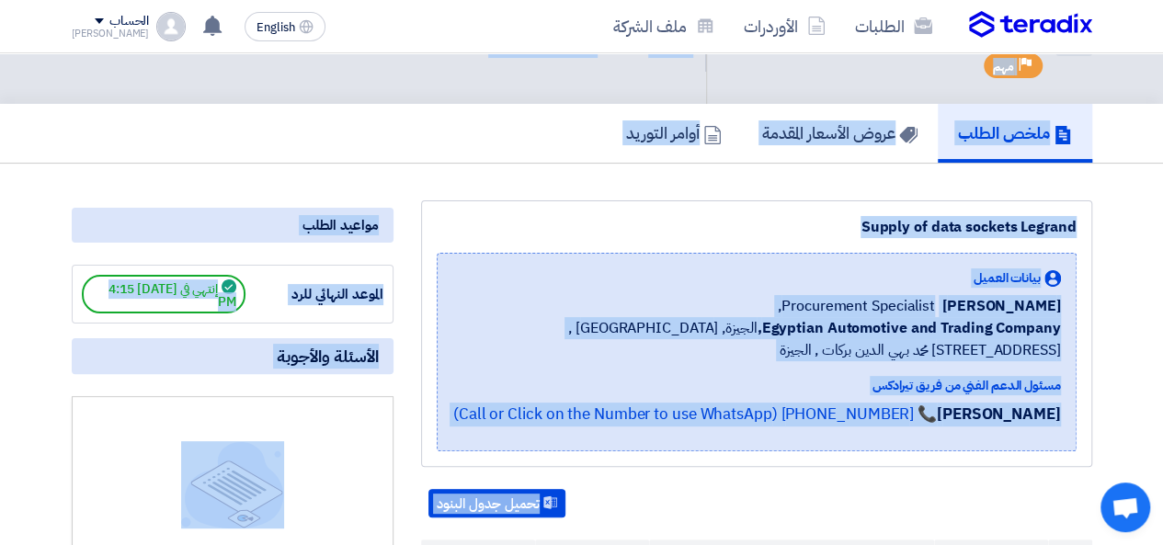
scroll to position [0, 0]
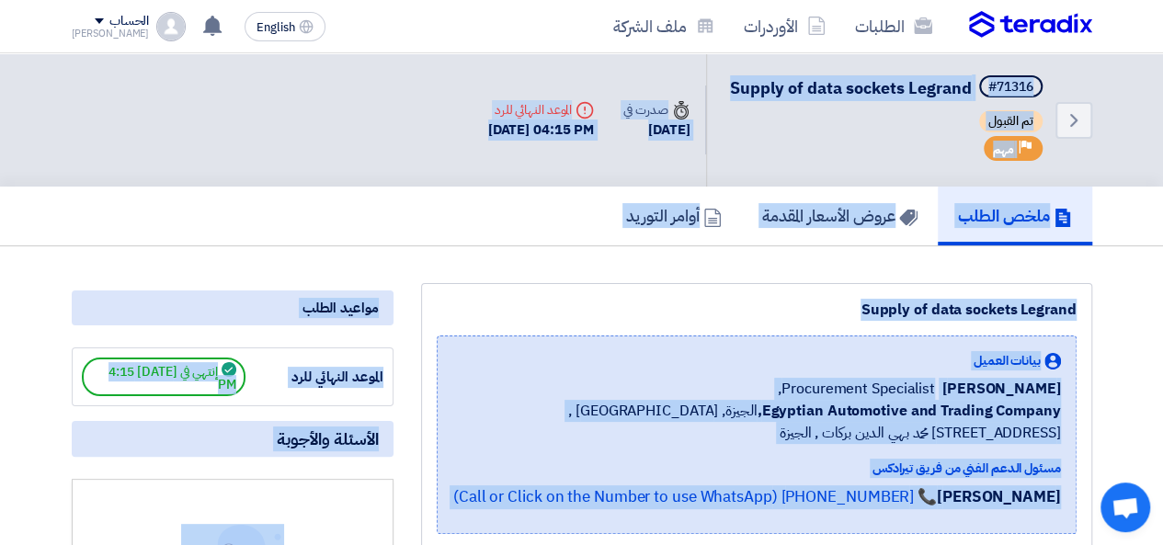
drag, startPoint x: 338, startPoint y: 268, endPoint x: 1106, endPoint y: 59, distance: 795.7
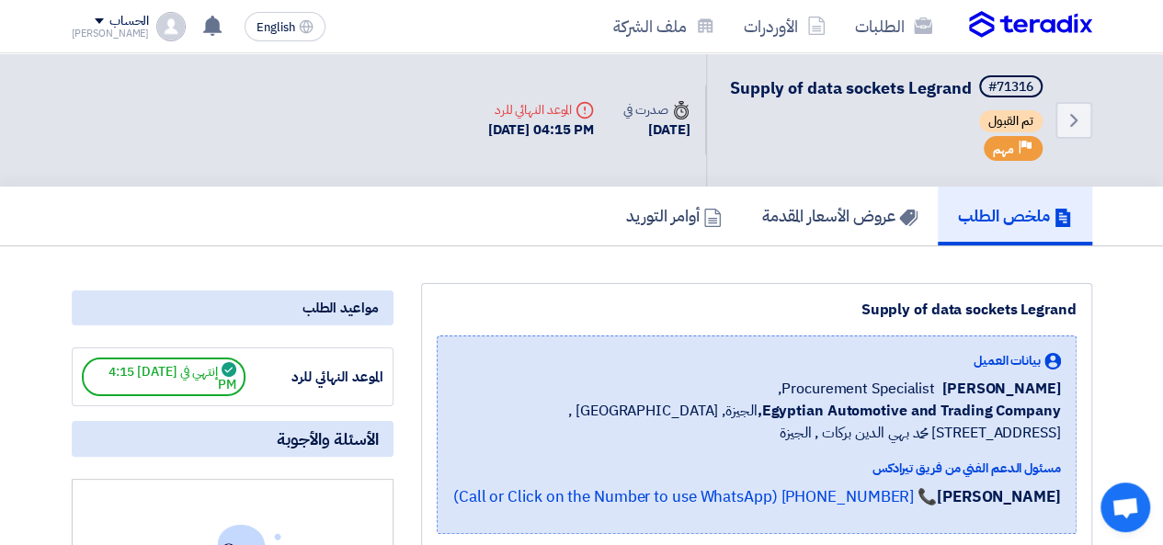
click at [1106, 59] on div "Back #71316 Supply of data sockets Legrand تم القبول Priority مهم Time صدرت في …" at bounding box center [581, 119] width 1163 height 133
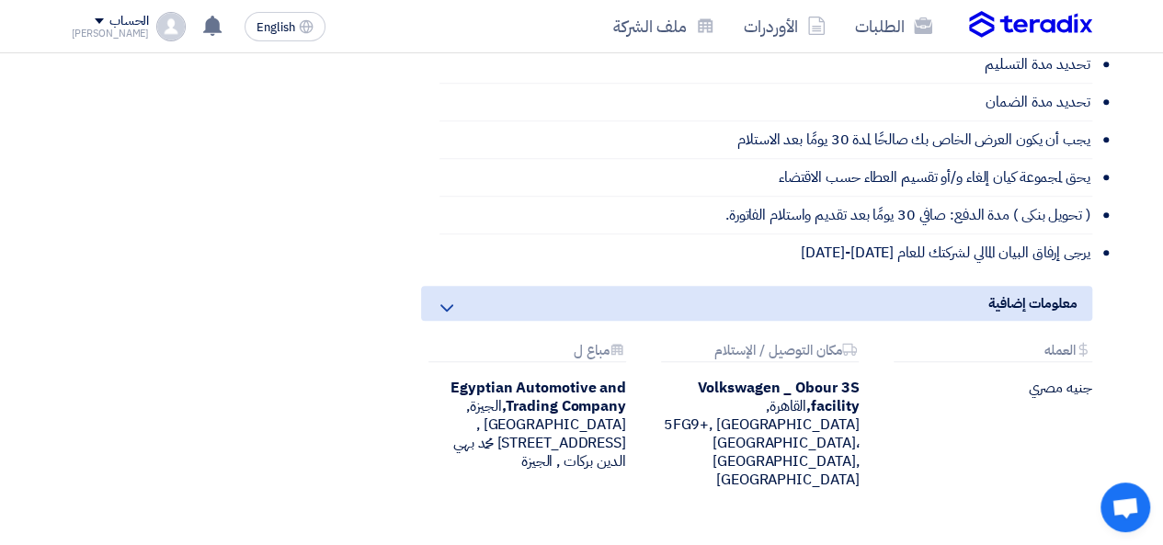
scroll to position [1370, 0]
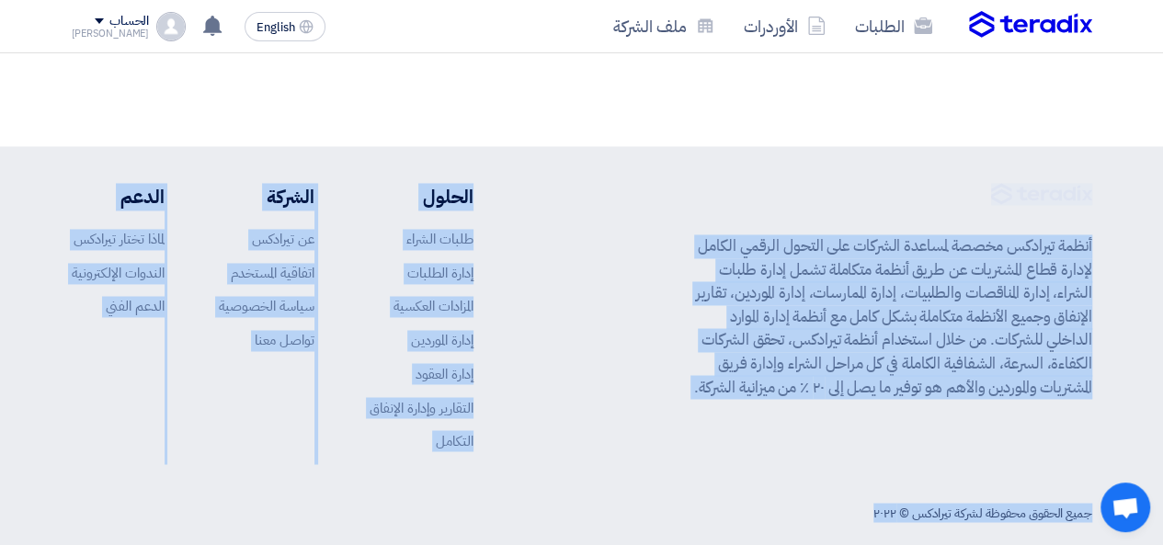
drag, startPoint x: 1106, startPoint y: 59, endPoint x: 819, endPoint y: 534, distance: 555.3
click at [809, 510] on footer "أنظمة تيرادكس مخصصة لمساعدة الشركات على التحول الرقمي الكامل لإدارة قطاع المشتر…" at bounding box center [581, 357] width 1163 height 422
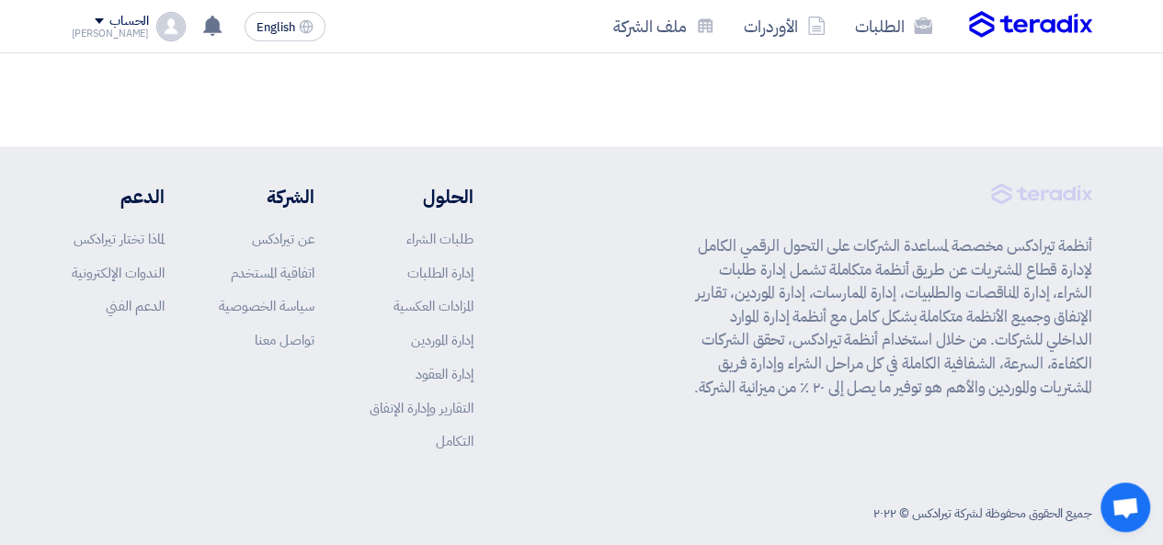
drag, startPoint x: 794, startPoint y: 510, endPoint x: 1020, endPoint y: 115, distance: 455.1
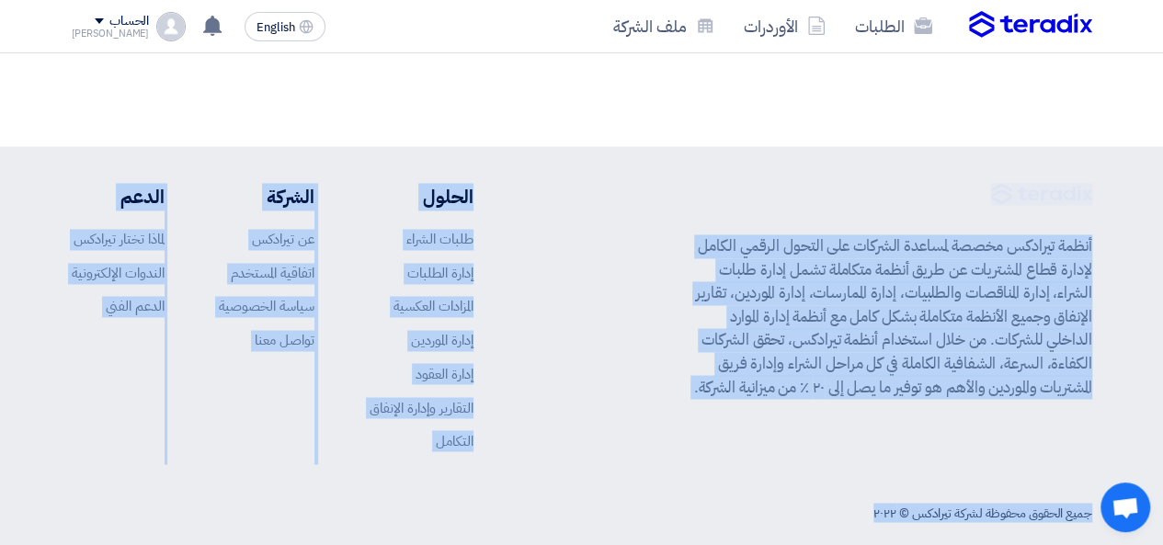
drag, startPoint x: 1067, startPoint y: 133, endPoint x: 692, endPoint y: 529, distance: 544.4
click at [688, 501] on div "جميع الحقوق محفوظة لشركة تيرادكس © ٢٠٢٢" at bounding box center [582, 513] width 1021 height 38
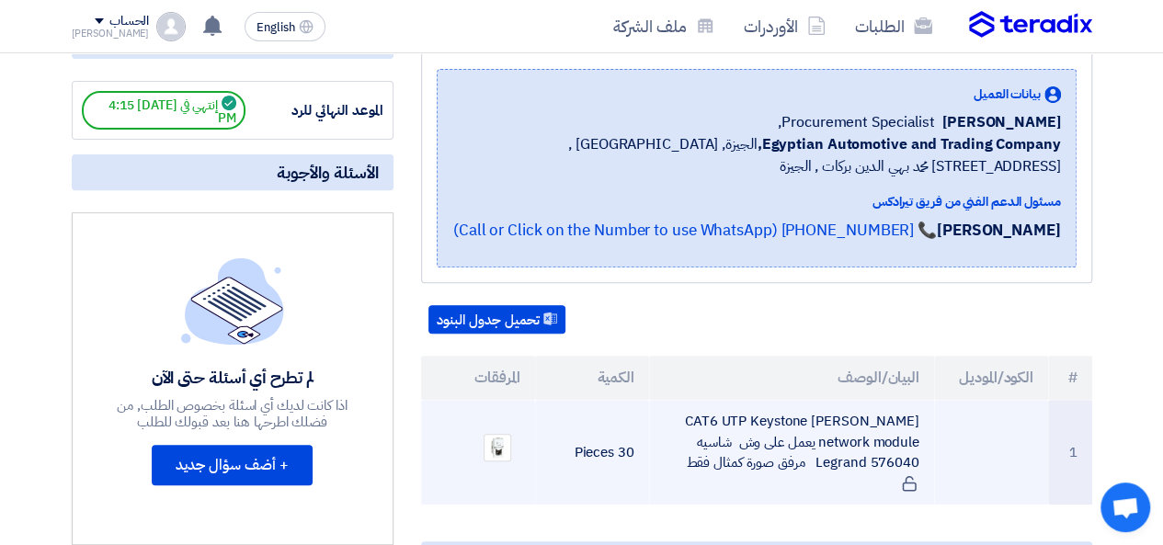
scroll to position [359, 0]
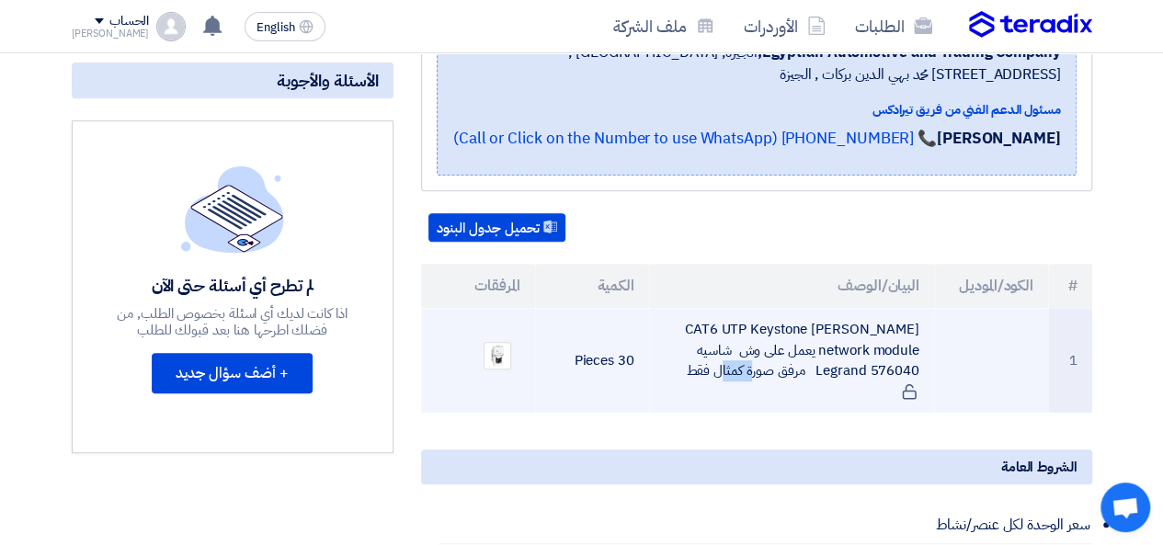
drag, startPoint x: 933, startPoint y: 385, endPoint x: 874, endPoint y: 389, distance: 59.9
click at [874, 389] on td "CAT6 UTP Keystone [PERSON_NAME] network module يعمل على وش شاسيه Legrand 576040…" at bounding box center [791, 360] width 285 height 105
click at [879, 391] on td "CAT6 UTP Keystone [PERSON_NAME] network module يعمل على وش شاسيه Legrand 576040…" at bounding box center [791, 360] width 285 height 105
click at [754, 370] on td "CAT6 UTP Keystone [PERSON_NAME] network module يعمل على وش شاسيه Legrand 576040…" at bounding box center [791, 360] width 285 height 105
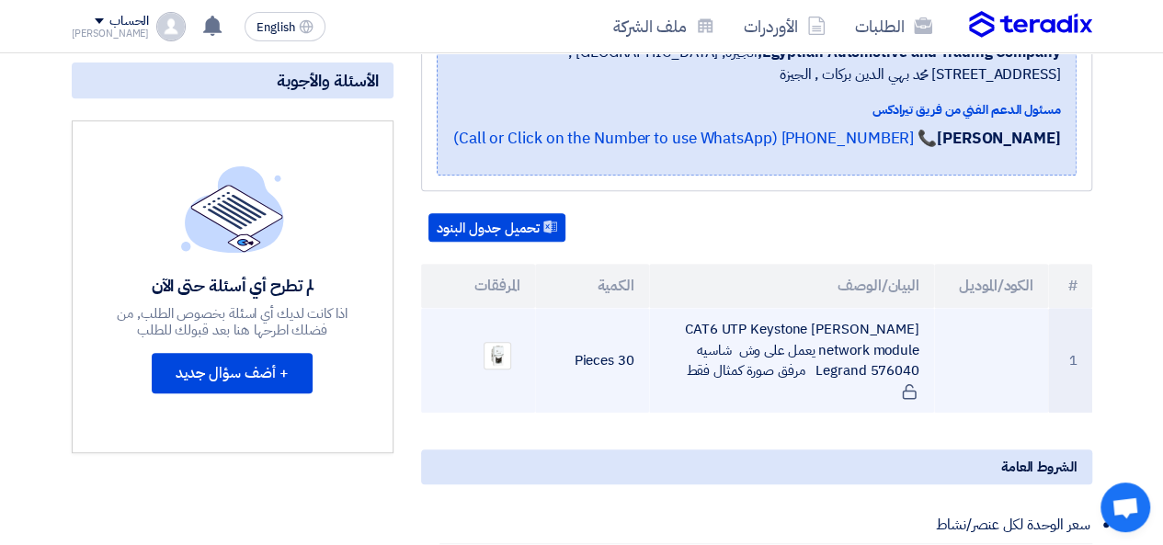
click at [896, 393] on td "CAT6 UTP Keystone [PERSON_NAME] network module يعمل على وش شاسيه Legrand 576040…" at bounding box center [791, 360] width 285 height 105
click at [894, 391] on td "CAT6 UTP Keystone [PERSON_NAME] network module يعمل على وش شاسيه Legrand 576040…" at bounding box center [791, 360] width 285 height 105
click at [892, 390] on td "CAT6 UTP Keystone [PERSON_NAME] network module يعمل على وش شاسيه Legrand 576040…" at bounding box center [791, 360] width 285 height 105
click at [883, 387] on td "CAT6 UTP Keystone [PERSON_NAME] network module يعمل على وش شاسيه Legrand 576040…" at bounding box center [791, 360] width 285 height 105
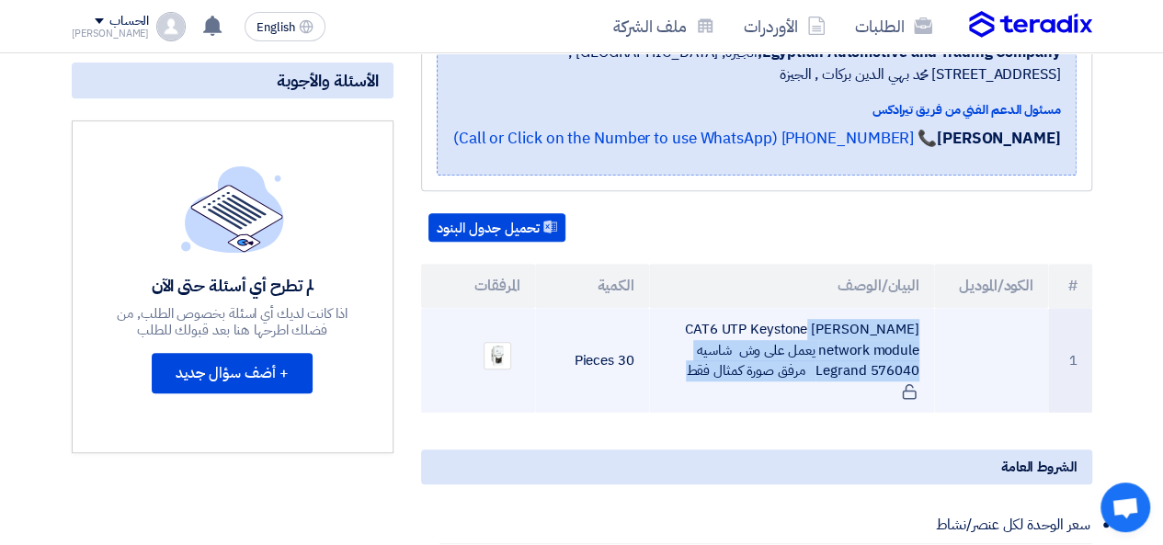
click at [883, 387] on td "CAT6 UTP Keystone [PERSON_NAME] network module يعمل على وش شاسيه Legrand 576040…" at bounding box center [791, 360] width 285 height 105
click at [927, 387] on td "CAT6 UTP Keystone [PERSON_NAME] network module يعمل على وش شاسيه Legrand 576040…" at bounding box center [791, 360] width 285 height 105
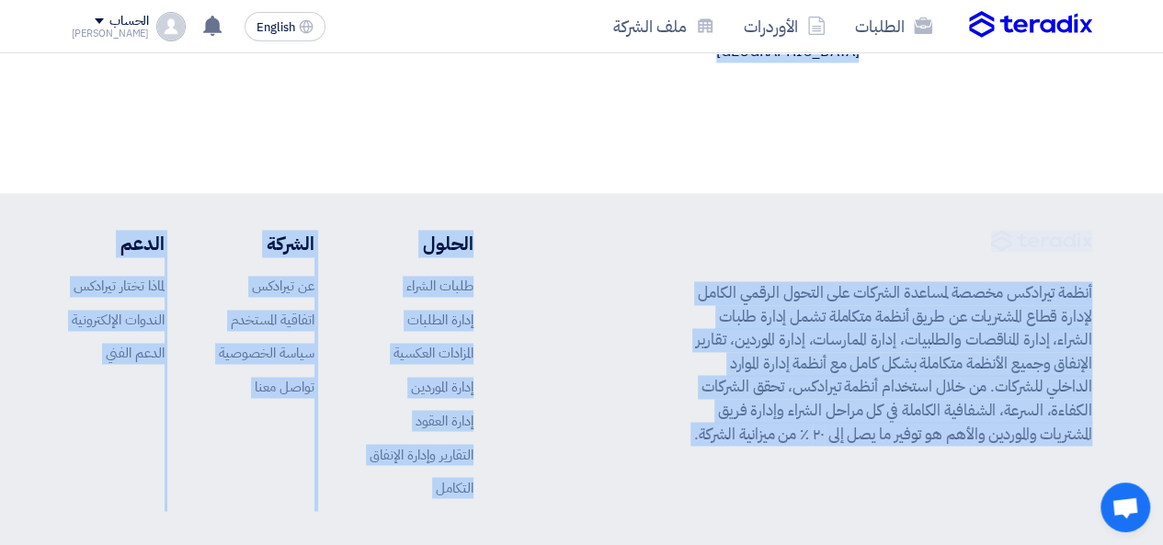
scroll to position [1370, 0]
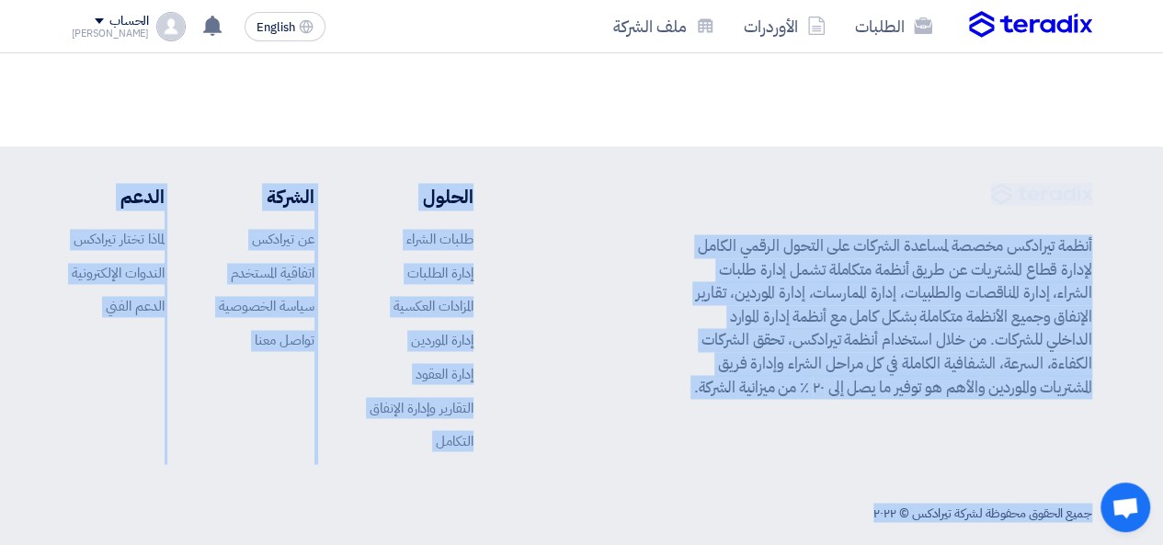
drag, startPoint x: 1074, startPoint y: 296, endPoint x: 446, endPoint y: 554, distance: 679.1
click at [429, 504] on div "جميع الحقوق محفوظة لشركة تيرادكس © ٢٠٢٢" at bounding box center [582, 513] width 1021 height 38
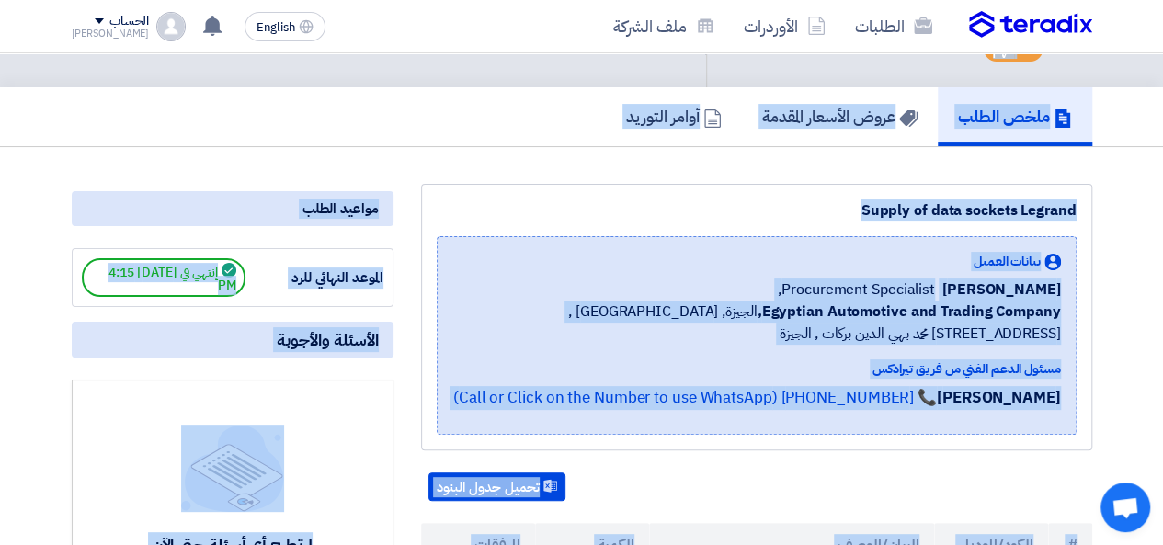
scroll to position [0, 0]
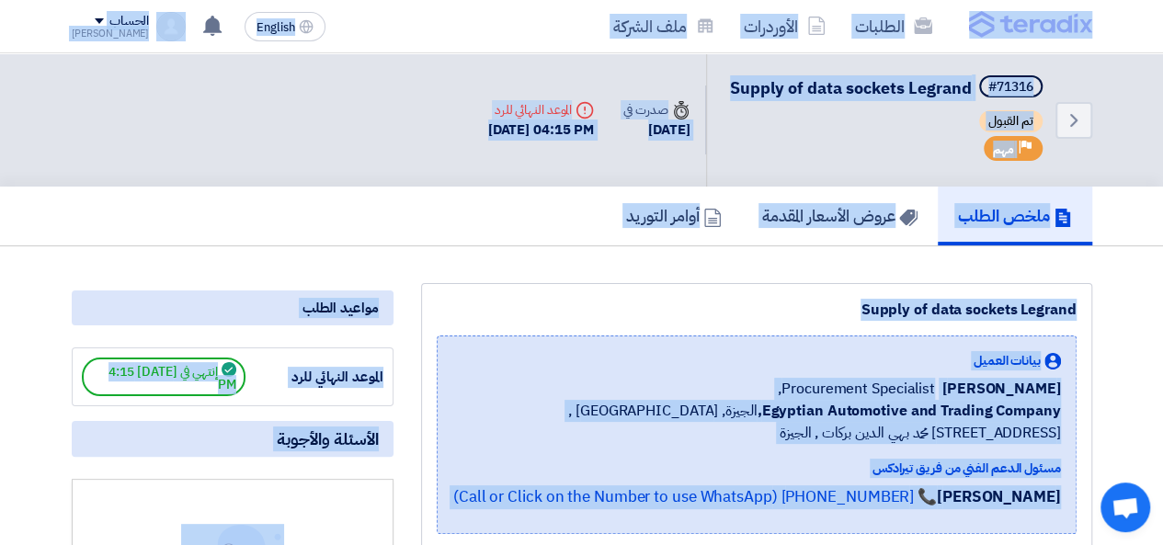
drag, startPoint x: 429, startPoint y: 504, endPoint x: 1132, endPoint y: 15, distance: 856.8
click at [1149, 43] on nav "الطلبات الأوردرات ملف الشركة English EN تعديل جديد خاص بطلب شراء "Supply of exp…" at bounding box center [581, 26] width 1163 height 53
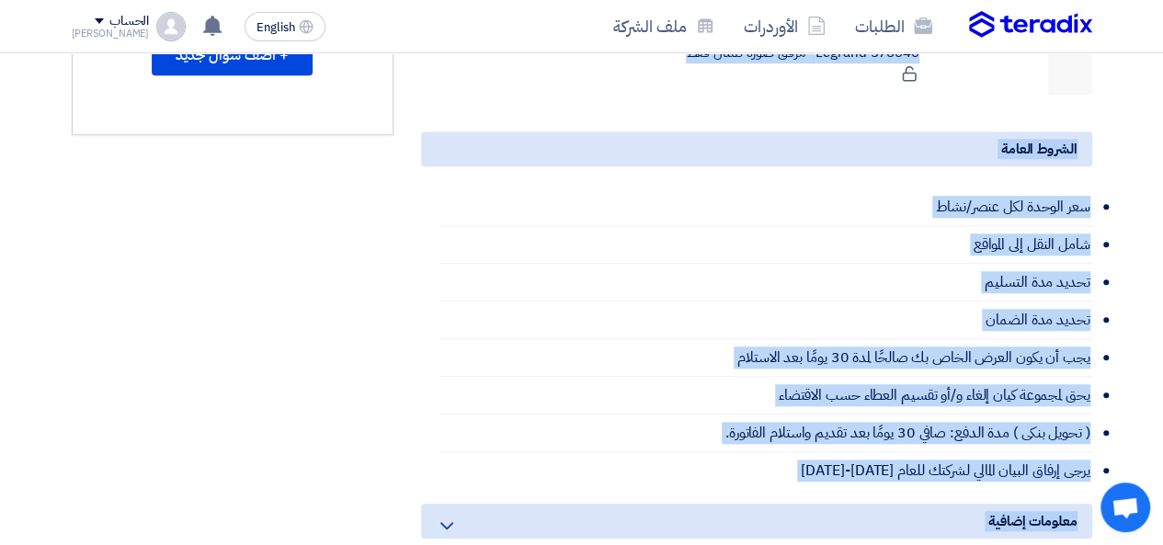
scroll to position [828, 0]
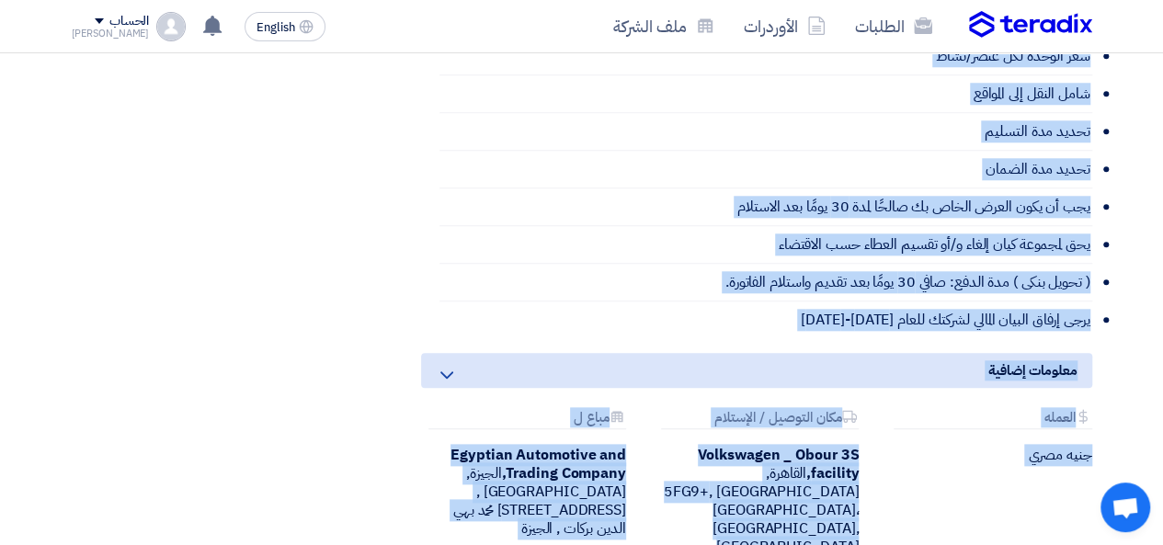
drag, startPoint x: 1132, startPoint y: 65, endPoint x: 305, endPoint y: 246, distance: 846.1
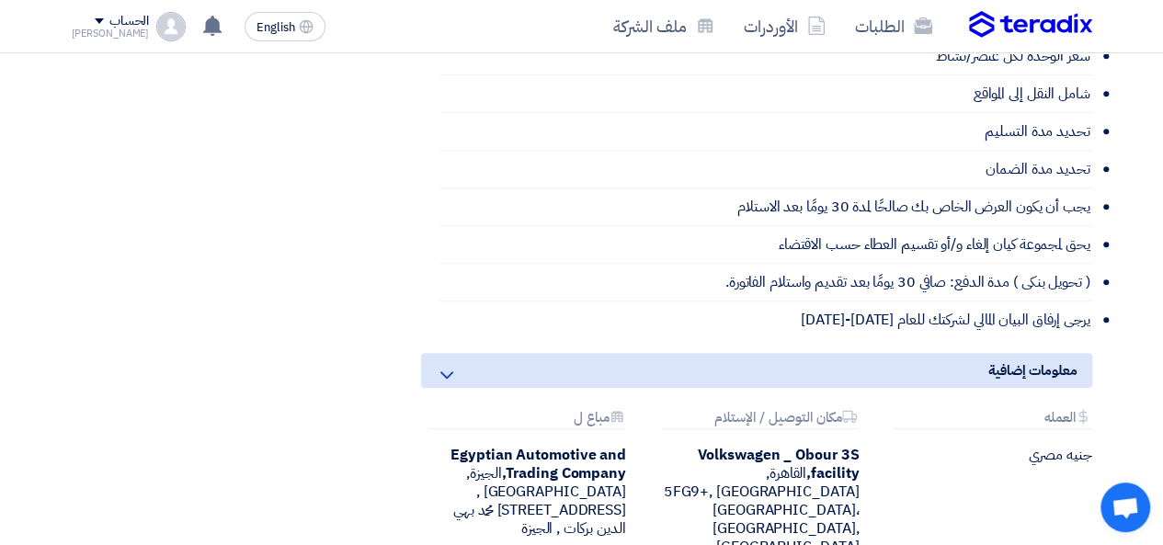
click at [305, 246] on div "مواعيد الطلب الموعد النهائي للرد إنتهي في [DATE] 4:15 PM الأسئلة والأجوبة لم تط…" at bounding box center [232, 28] width 349 height 1145
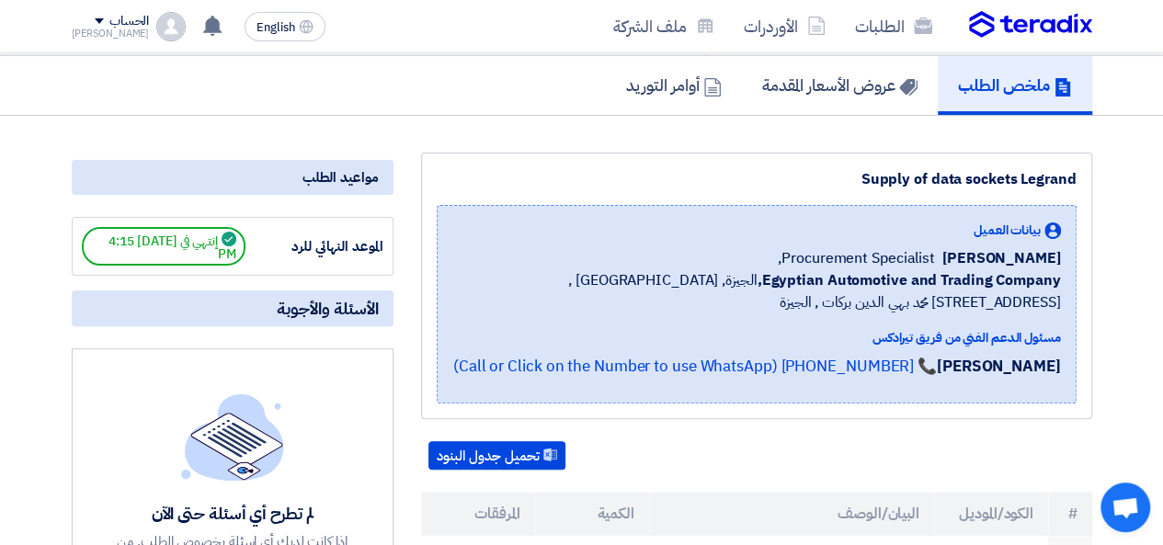
scroll to position [0, 0]
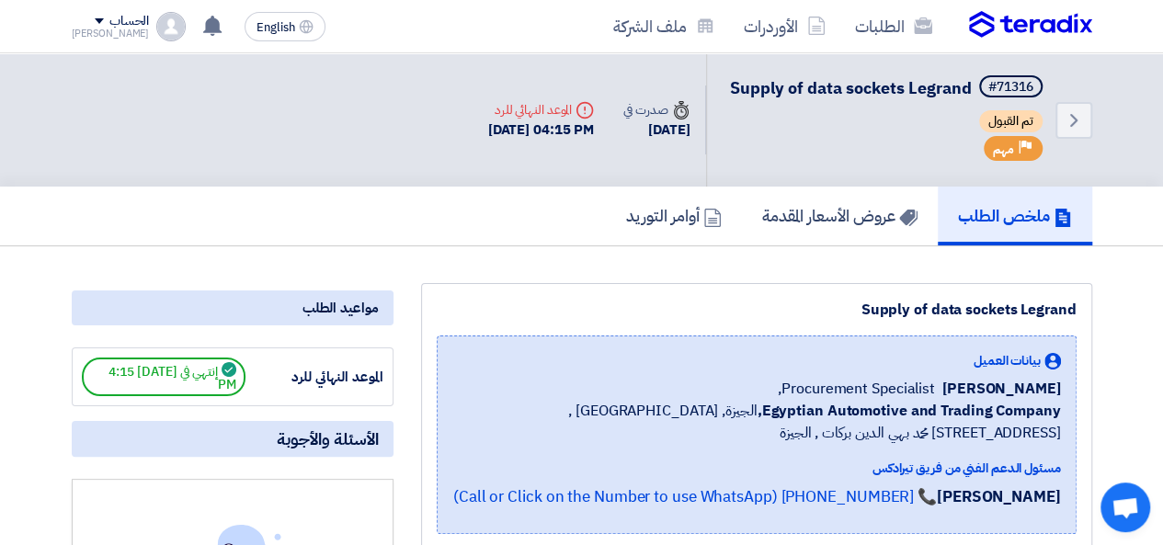
click at [994, 23] on img at bounding box center [1030, 25] width 123 height 28
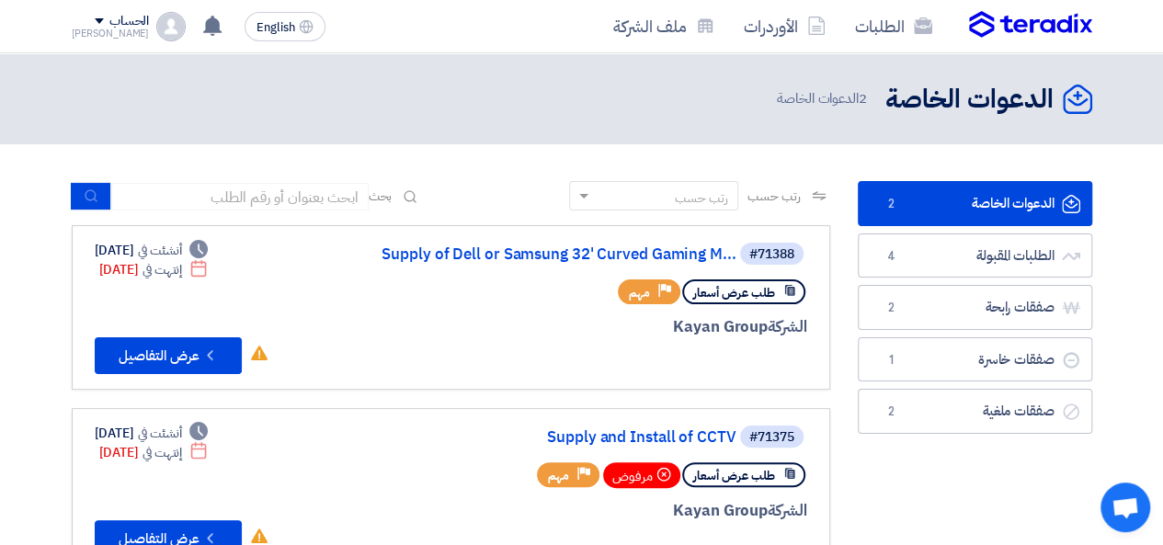
click at [166, 254] on div "Deadline أنشئت في [DATE]" at bounding box center [152, 250] width 114 height 19
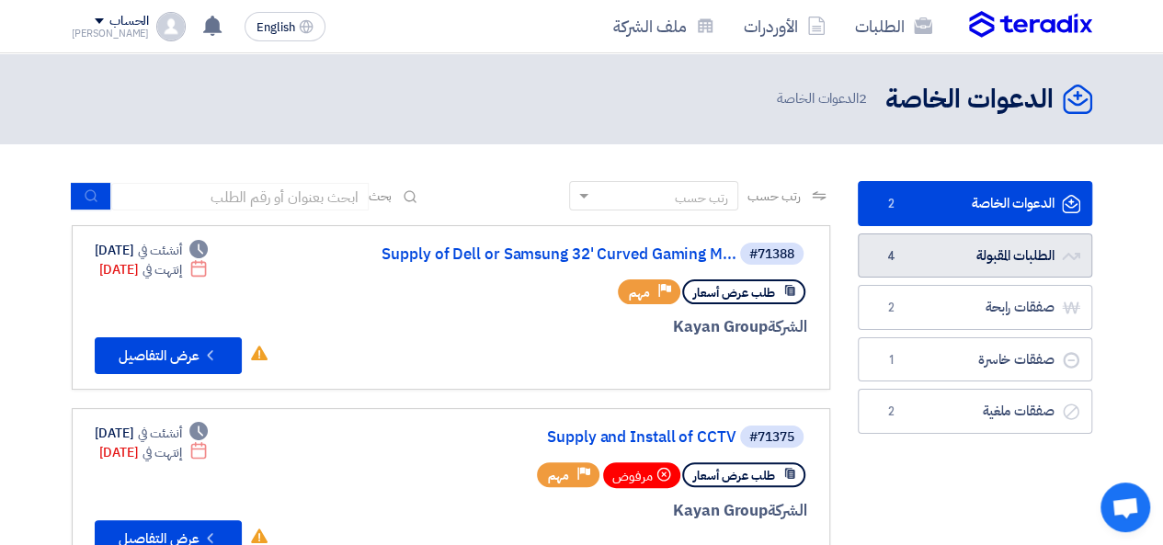
click at [1014, 247] on link "الطلبات المقبولة الطلبات المقبولة 4" at bounding box center [975, 256] width 234 height 45
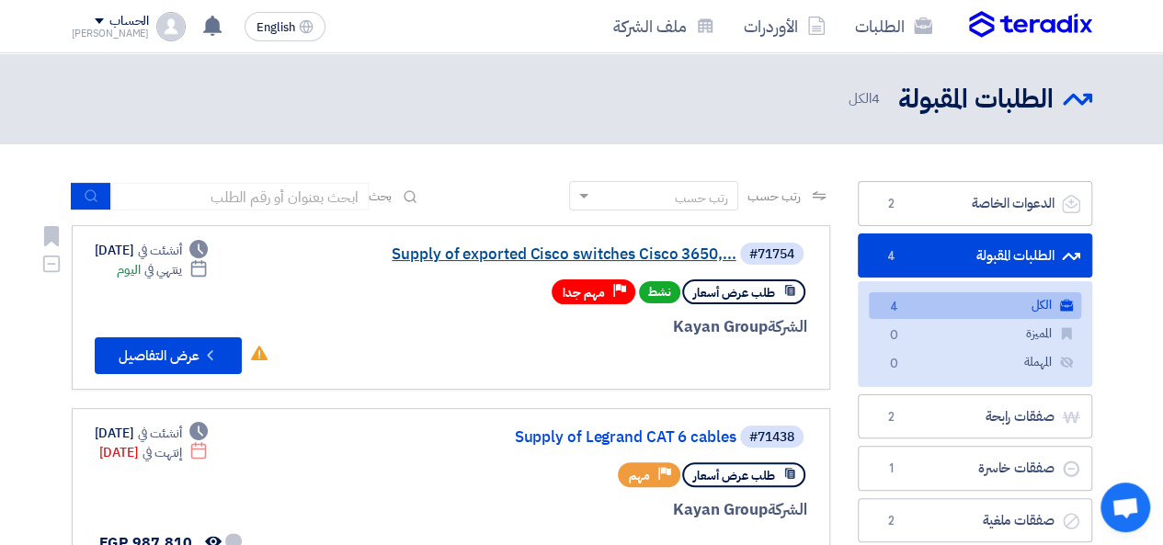
click at [596, 254] on link "Supply of exported Cisco switches Cisco 3650,..." at bounding box center [553, 254] width 368 height 17
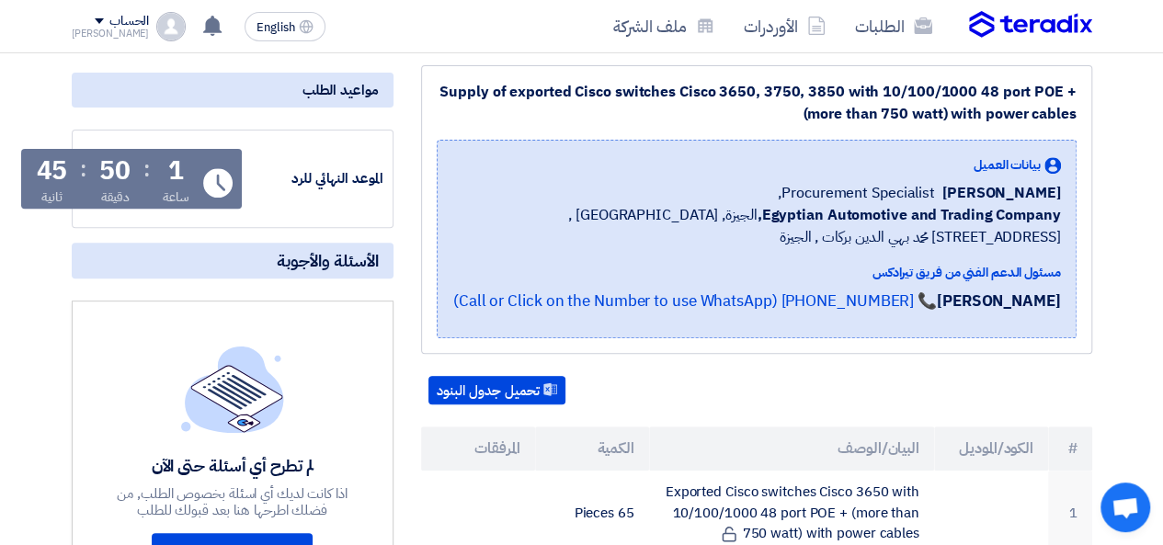
scroll to position [276, 0]
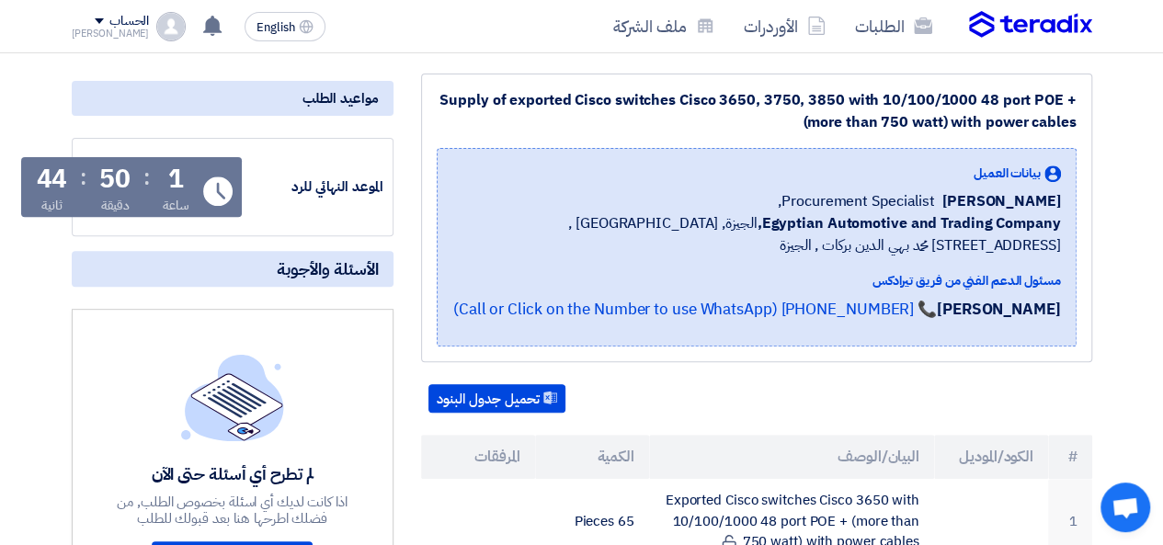
click at [1006, 8] on div "الطلبات الأوردرات ملف الشركة" at bounding box center [786, 26] width 612 height 43
click at [1009, 24] on img at bounding box center [1030, 25] width 123 height 28
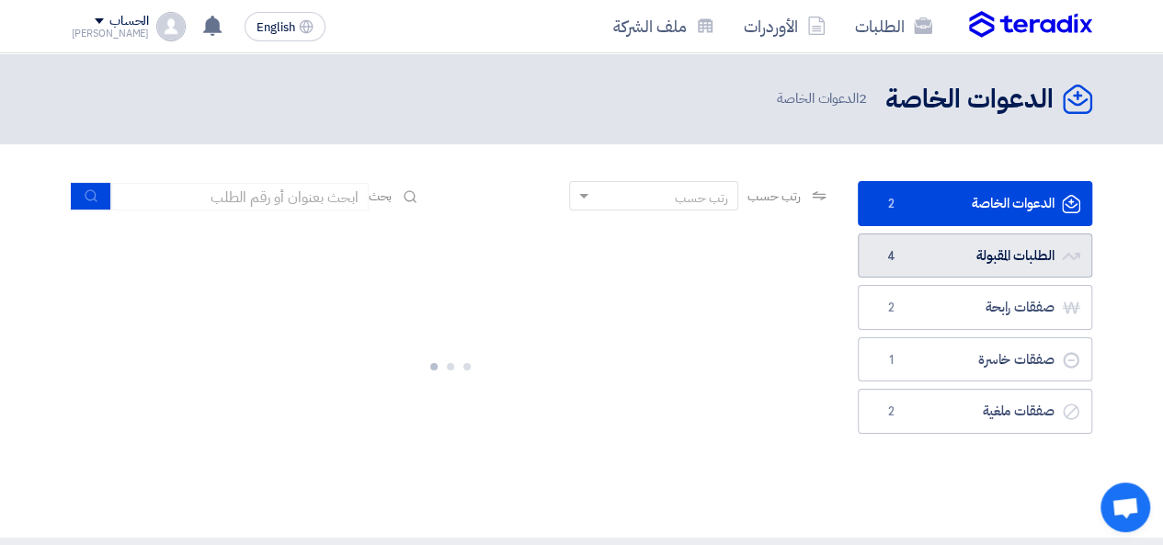
click at [874, 260] on link "الطلبات المقبولة الطلبات المقبولة 4" at bounding box center [975, 256] width 234 height 45
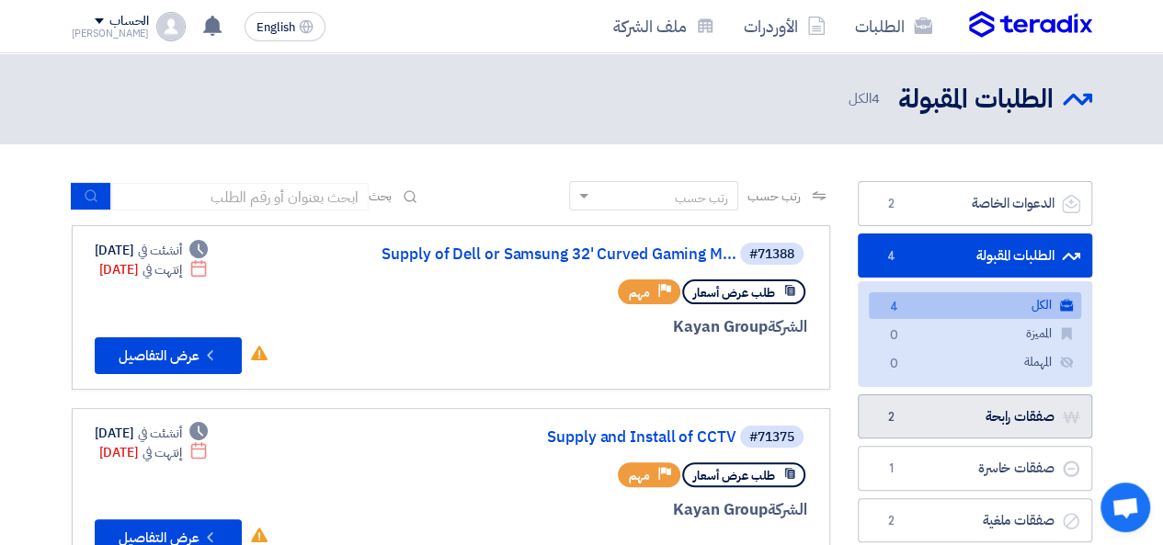
click at [938, 426] on link "صفقات رابحة صفقات رابحة 2" at bounding box center [975, 416] width 234 height 45
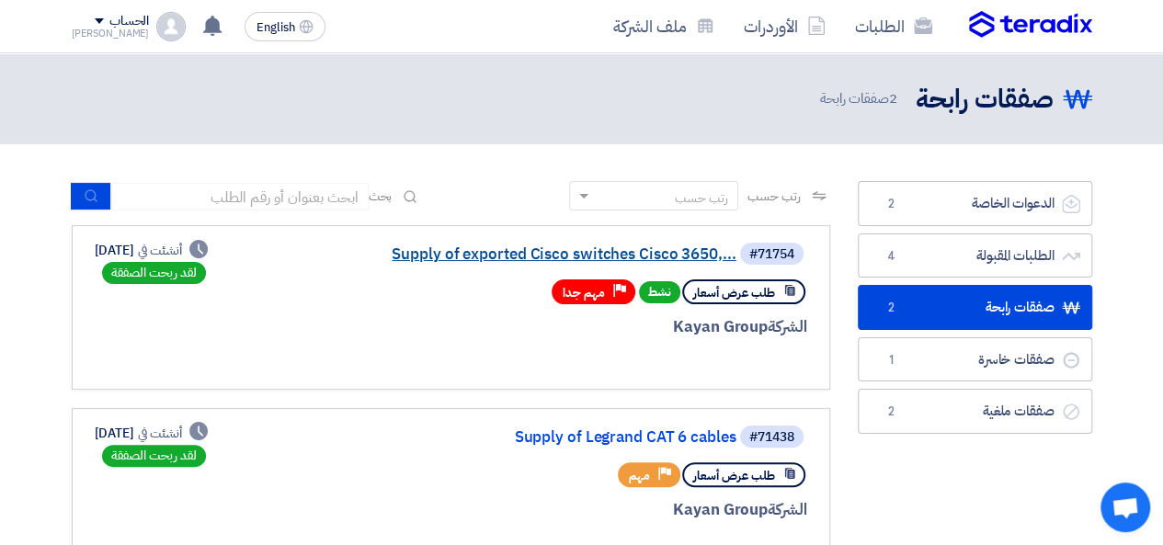
click at [442, 256] on link "Supply of exported Cisco switches Cisco 3650,..." at bounding box center [553, 254] width 368 height 17
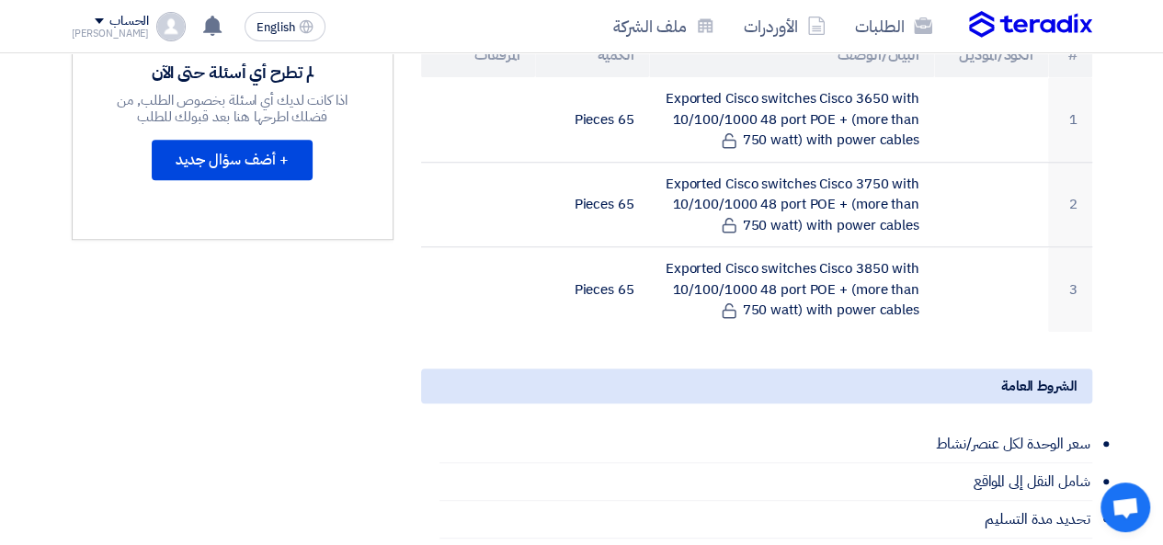
scroll to position [552, 0]
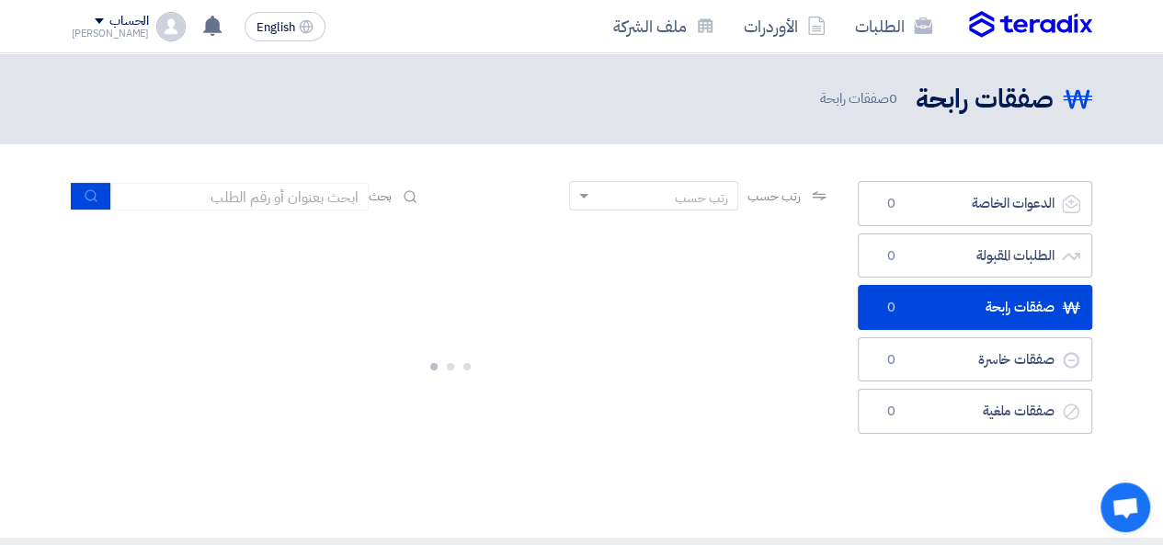
click at [921, 301] on link "صفقات رابحة صفقات رابحة 0" at bounding box center [975, 307] width 234 height 45
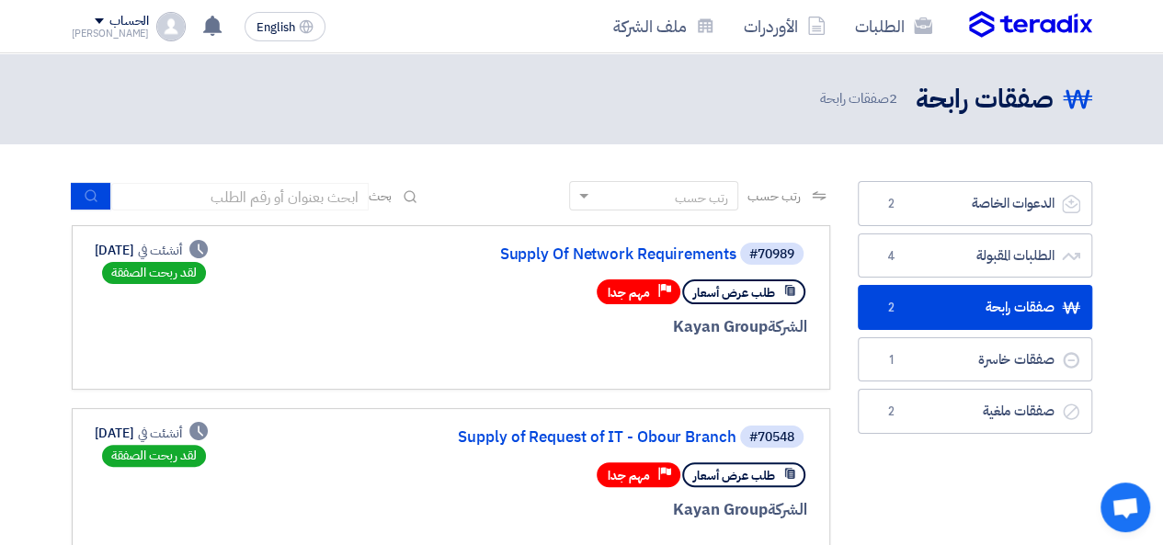
click at [938, 305] on link "صفقات رابحة صفقات رابحة 2" at bounding box center [975, 307] width 234 height 45
click at [687, 259] on link "Supply Of Network Requirements" at bounding box center [553, 254] width 368 height 17
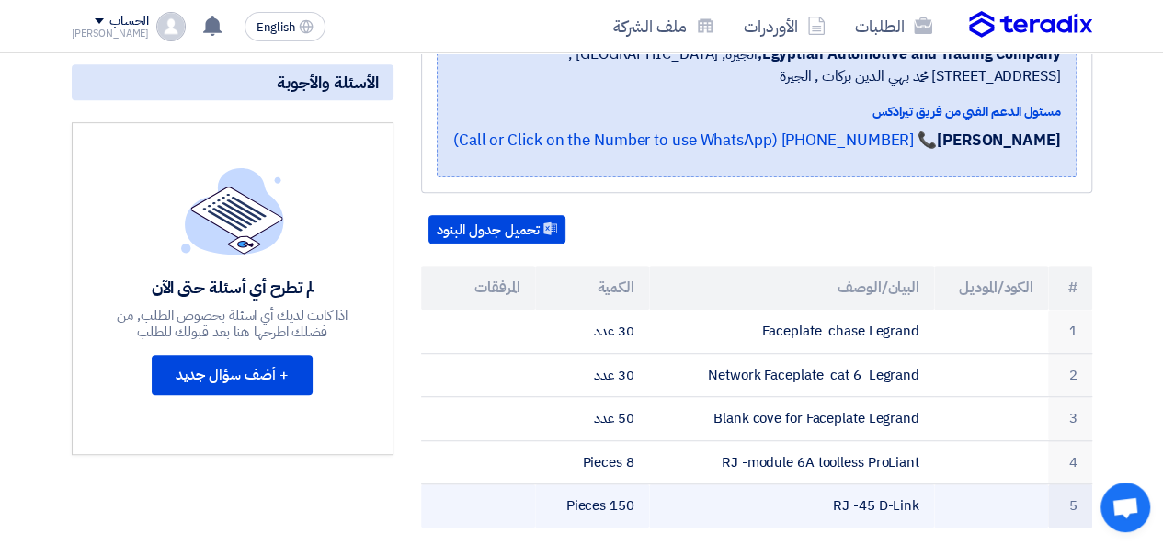
scroll to position [552, 0]
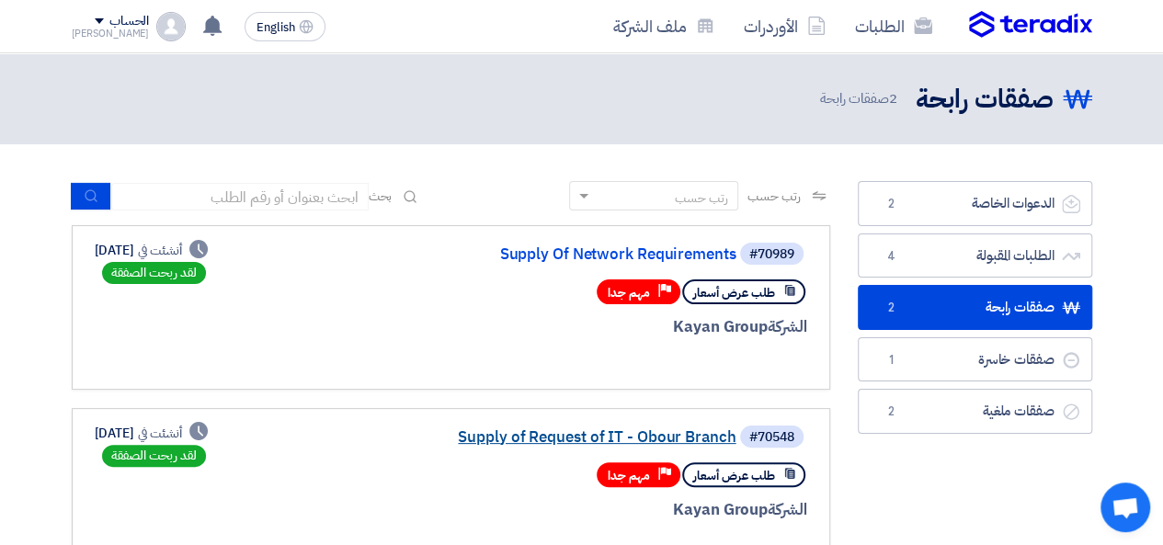
click at [587, 430] on link "Supply of Request of IT - Obour Branch" at bounding box center [553, 437] width 368 height 17
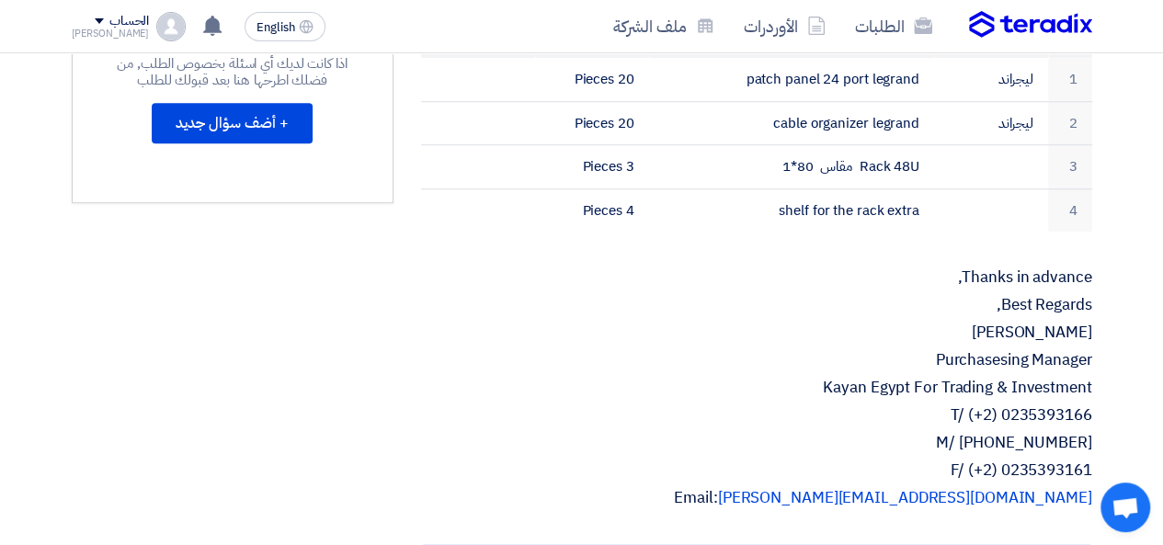
scroll to position [644, 0]
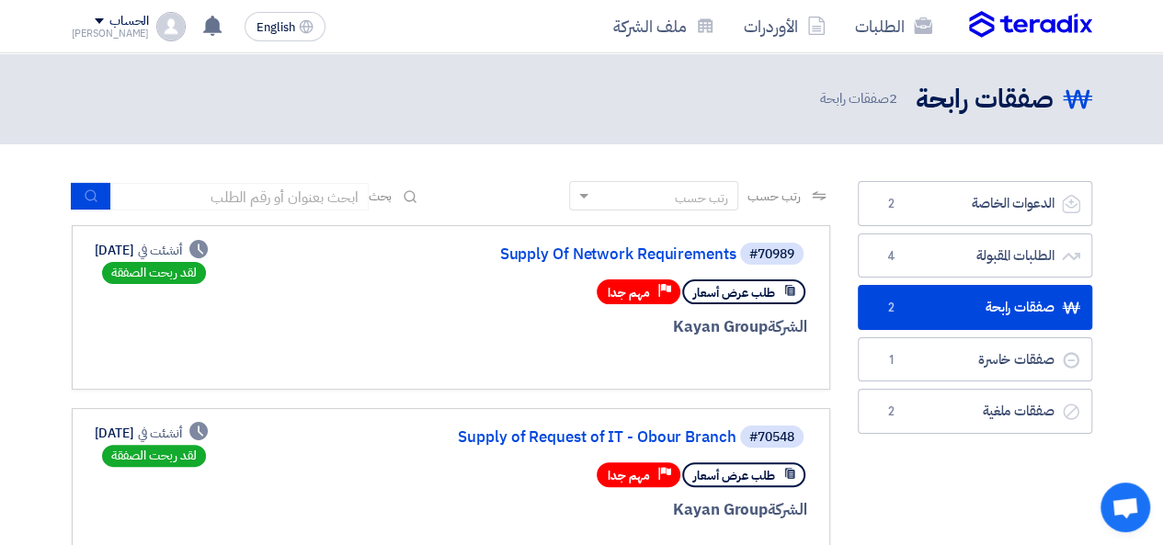
click at [206, 274] on div "لقد ربحت الصفقة" at bounding box center [154, 273] width 104 height 22
click at [579, 259] on link "Supply Of Network Requirements" at bounding box center [553, 254] width 368 height 17
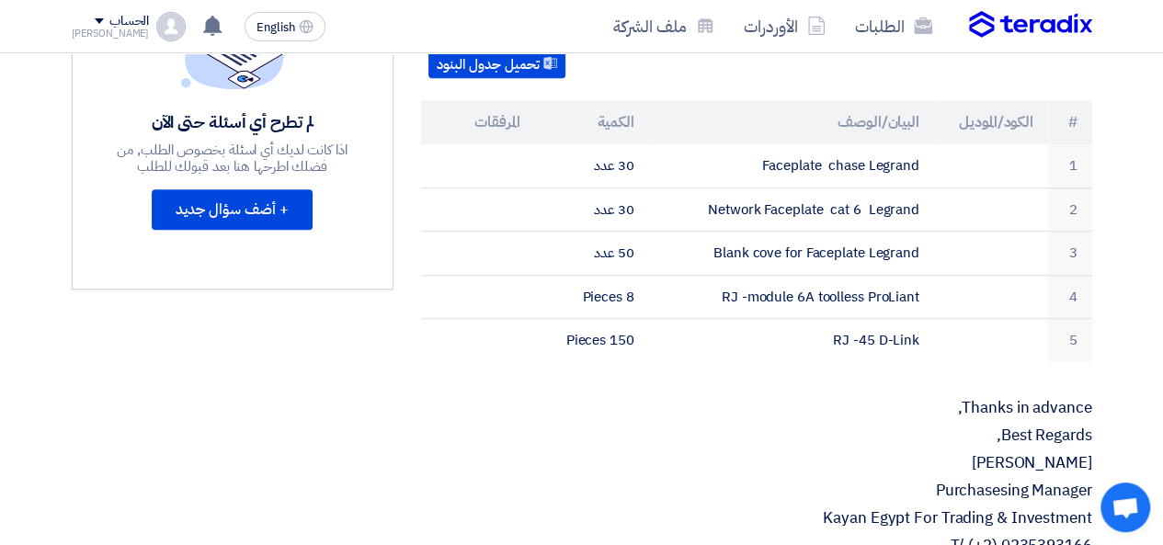
scroll to position [552, 0]
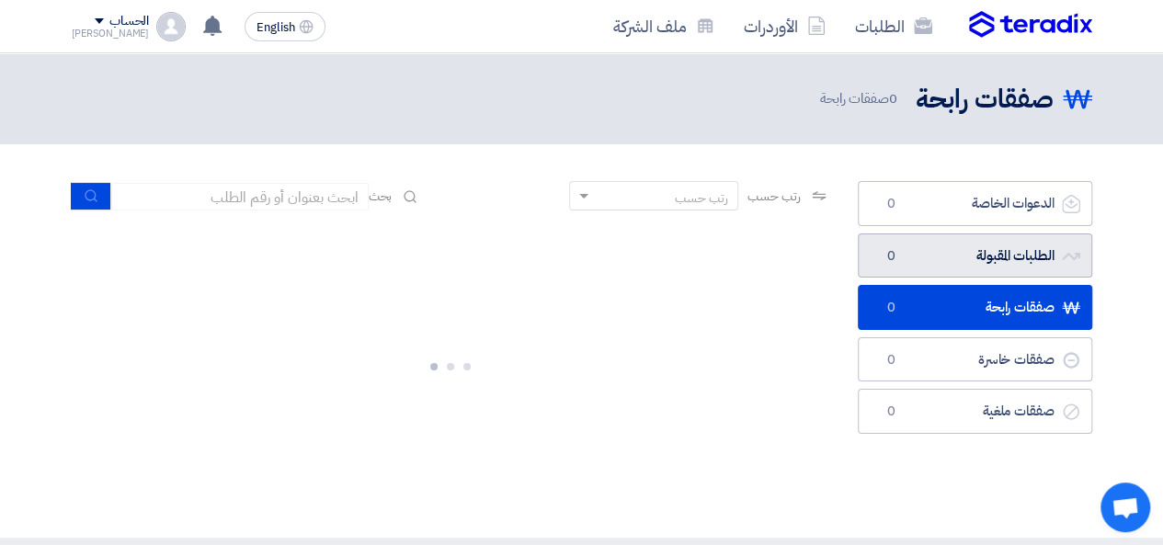
click at [1020, 253] on link "الطلبات المقبولة الطلبات المقبولة 0" at bounding box center [975, 256] width 234 height 45
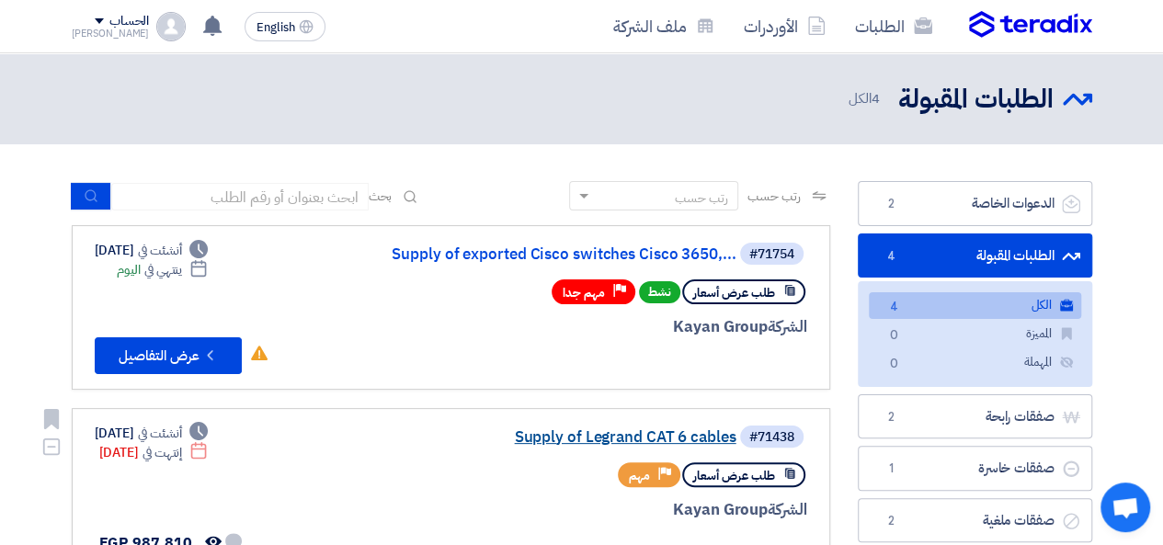
click at [587, 429] on link "Supply of Legrand CAT 6 cables" at bounding box center [553, 437] width 368 height 17
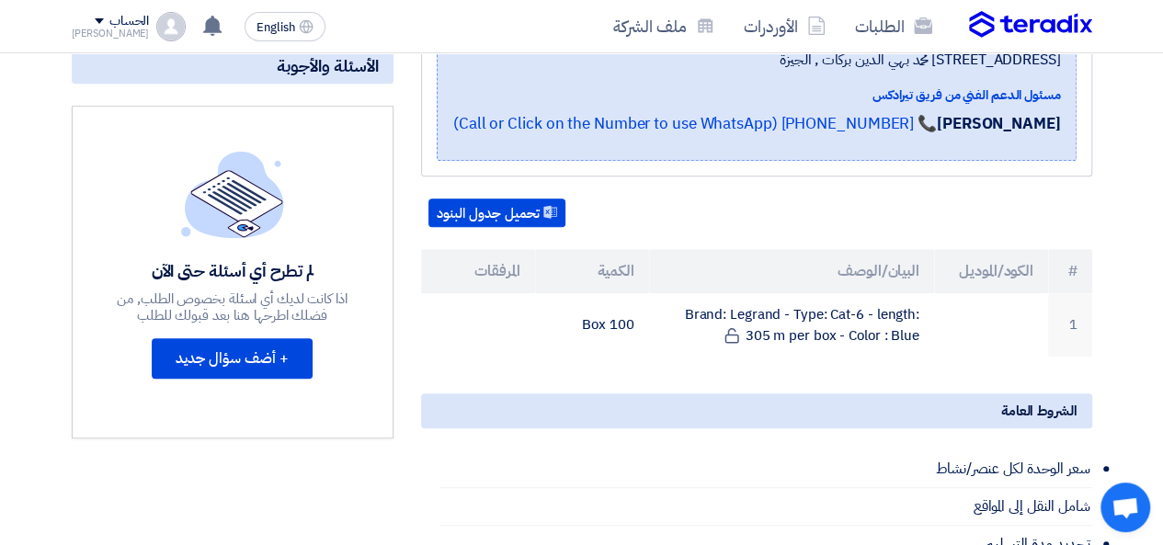
scroll to position [368, 0]
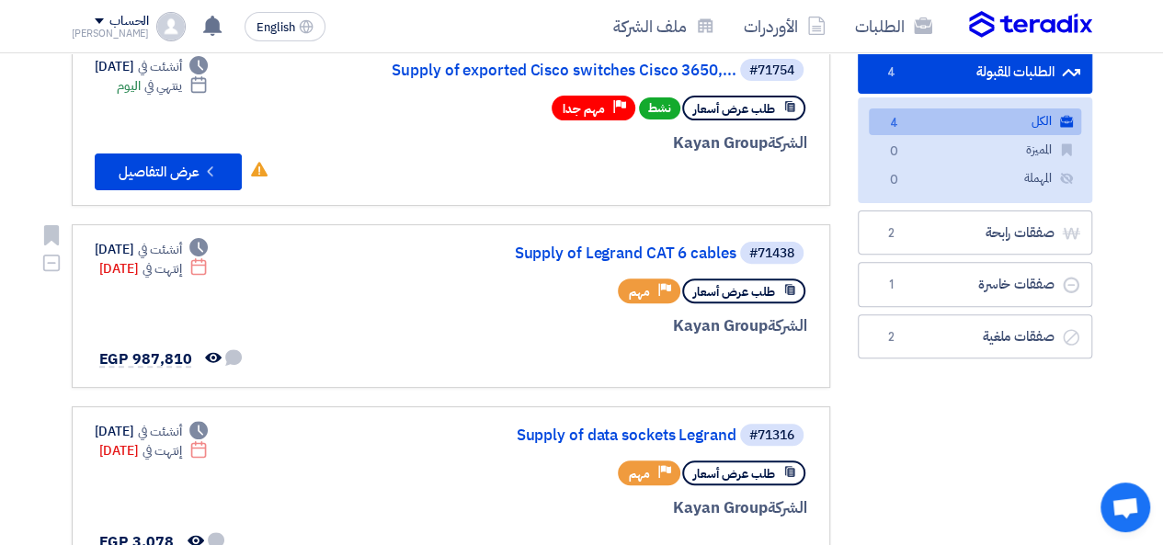
scroll to position [276, 0]
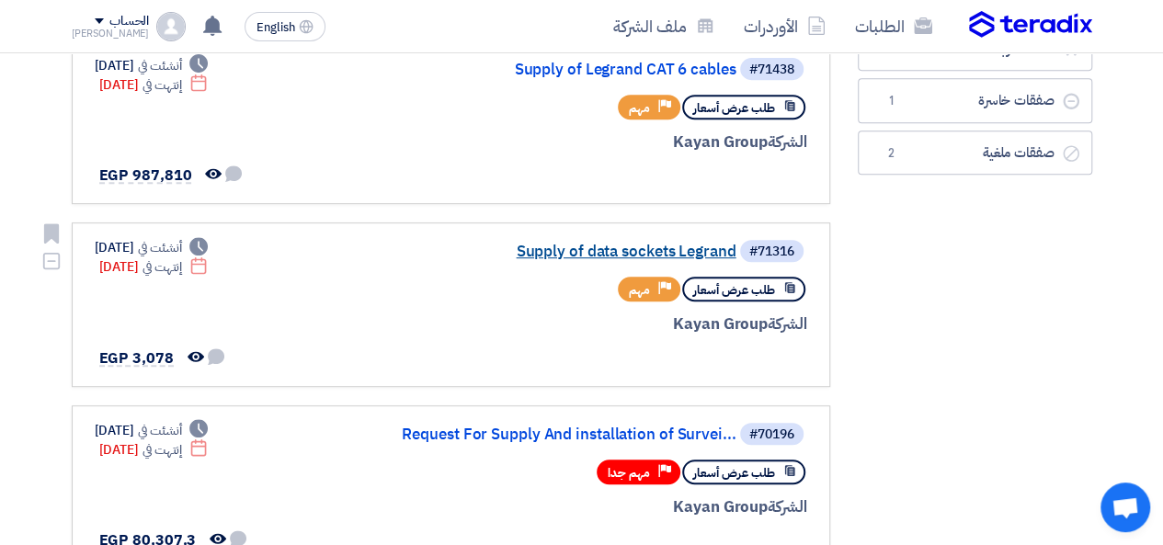
click at [546, 249] on link "Supply of data sockets Legrand" at bounding box center [553, 252] width 368 height 17
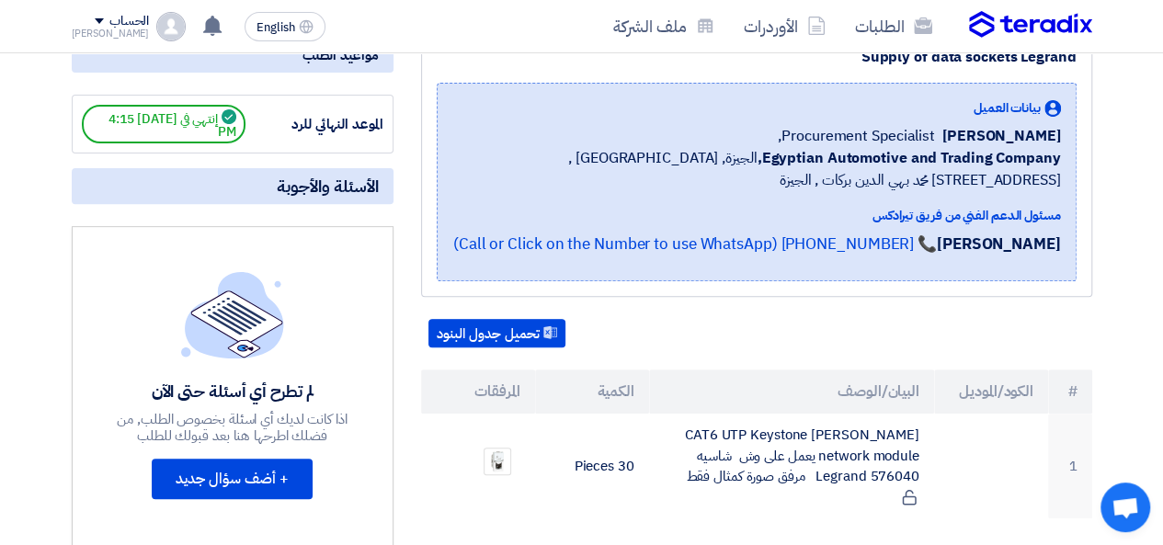
scroll to position [368, 0]
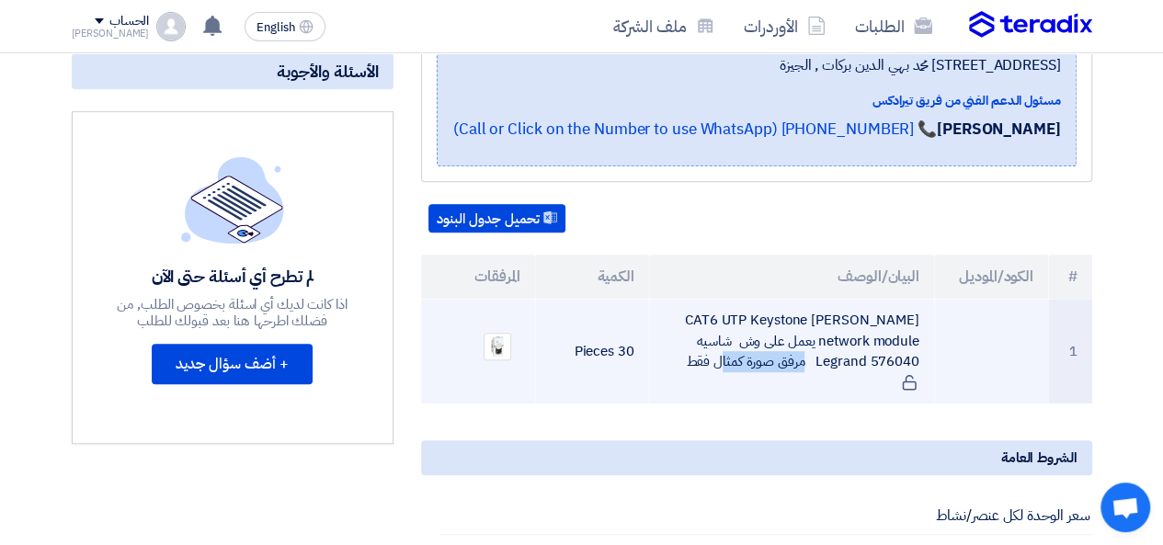
drag, startPoint x: 921, startPoint y: 380, endPoint x: 816, endPoint y: 391, distance: 106.3
click at [816, 391] on td "CAT6 UTP Keystone [PERSON_NAME] network module يعمل على وش شاسيه Legrand 576040…" at bounding box center [791, 351] width 285 height 105
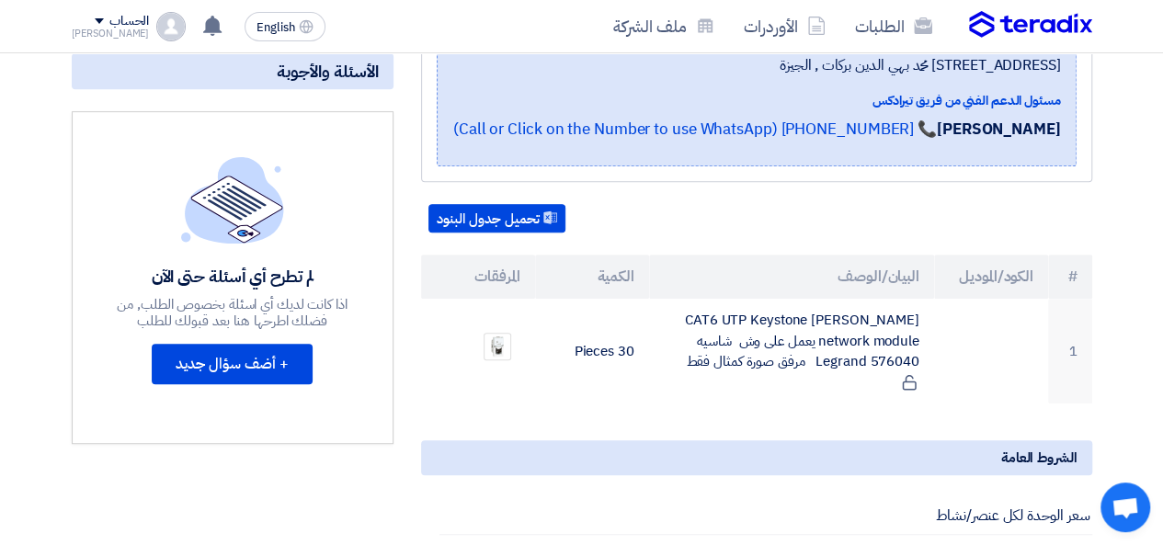
click at [634, 182] on div "Supply of data sockets Legrand بيانات العميل [PERSON_NAME] Procurement Speciali…" at bounding box center [756, 48] width 671 height 267
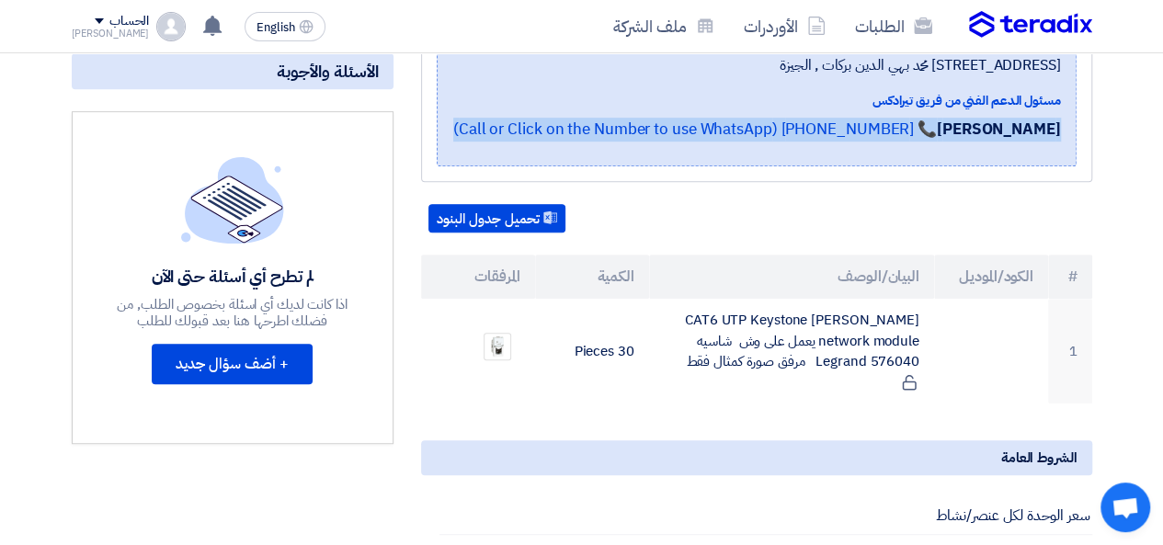
click at [634, 182] on div "Supply of data sockets Legrand بيانات العميل [PERSON_NAME] Procurement Speciali…" at bounding box center [756, 48] width 671 height 267
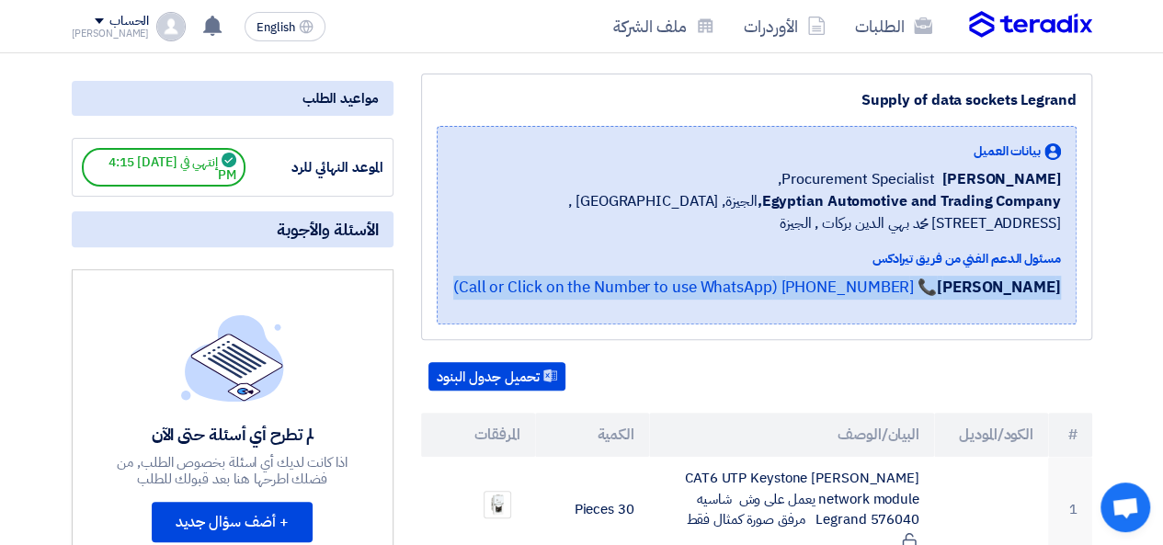
scroll to position [184, 0]
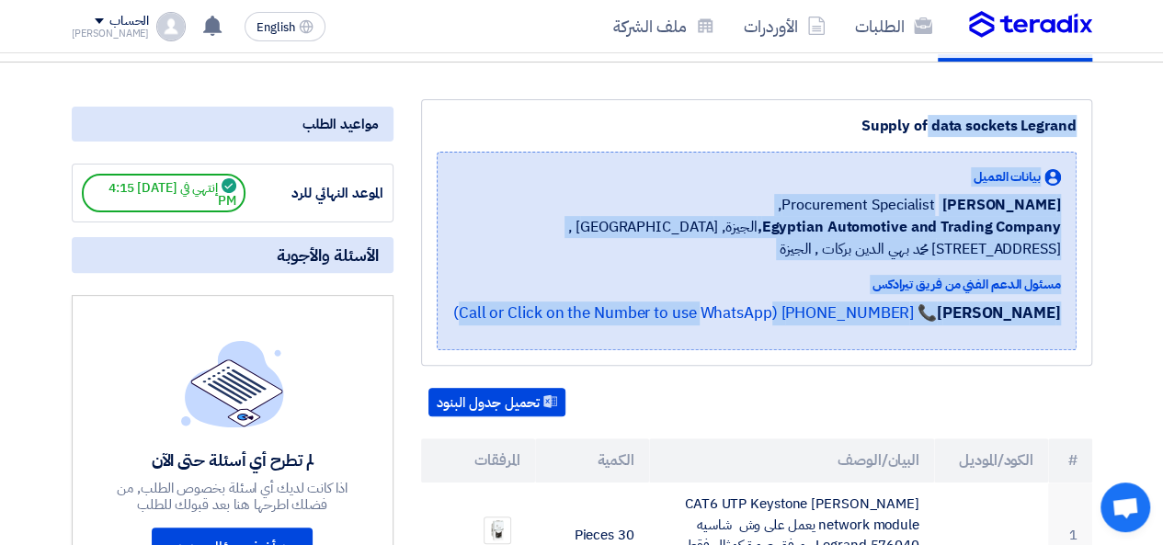
drag, startPoint x: 1077, startPoint y: 135, endPoint x: 994, endPoint y: 362, distance: 241.7
click at [991, 359] on div "Supply of data sockets Legrand بيانات العميل [PERSON_NAME] Procurement Speciali…" at bounding box center [756, 232] width 671 height 267
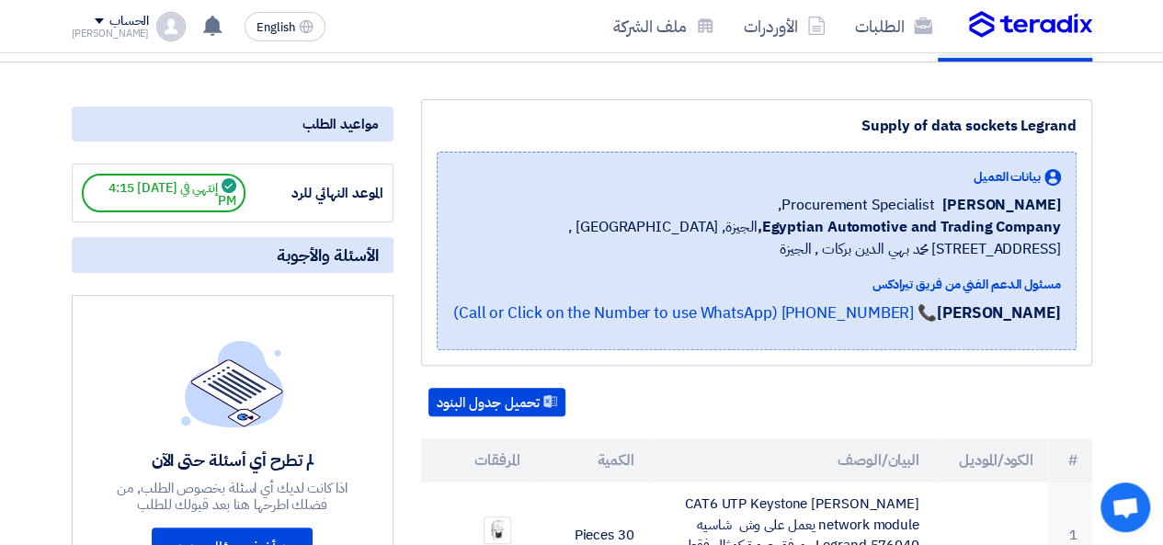
click at [1049, 366] on div "Supply of data sockets Legrand بيانات العميل [PERSON_NAME] Procurement Speciali…" at bounding box center [756, 232] width 671 height 267
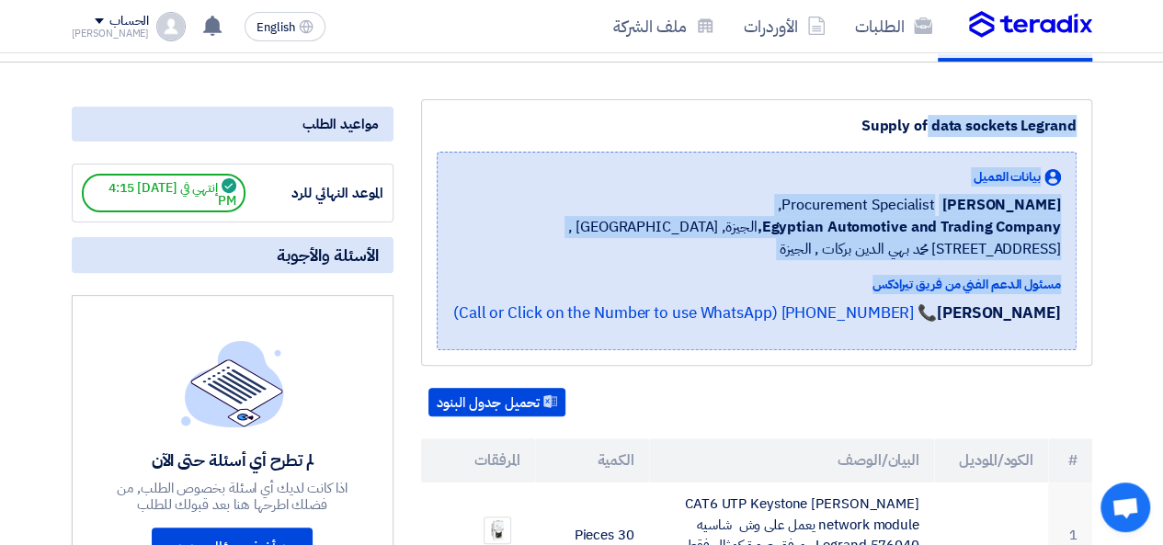
drag, startPoint x: 1078, startPoint y: 135, endPoint x: 1072, endPoint y: 335, distance: 199.6
click at [1058, 341] on div "Supply of data sockets Legrand بيانات العميل [PERSON_NAME] Procurement Speciali…" at bounding box center [756, 232] width 671 height 267
click at [1089, 356] on div "Supply of data sockets Legrand بيانات العميل [PERSON_NAME] Procurement Speciali…" at bounding box center [756, 232] width 671 height 267
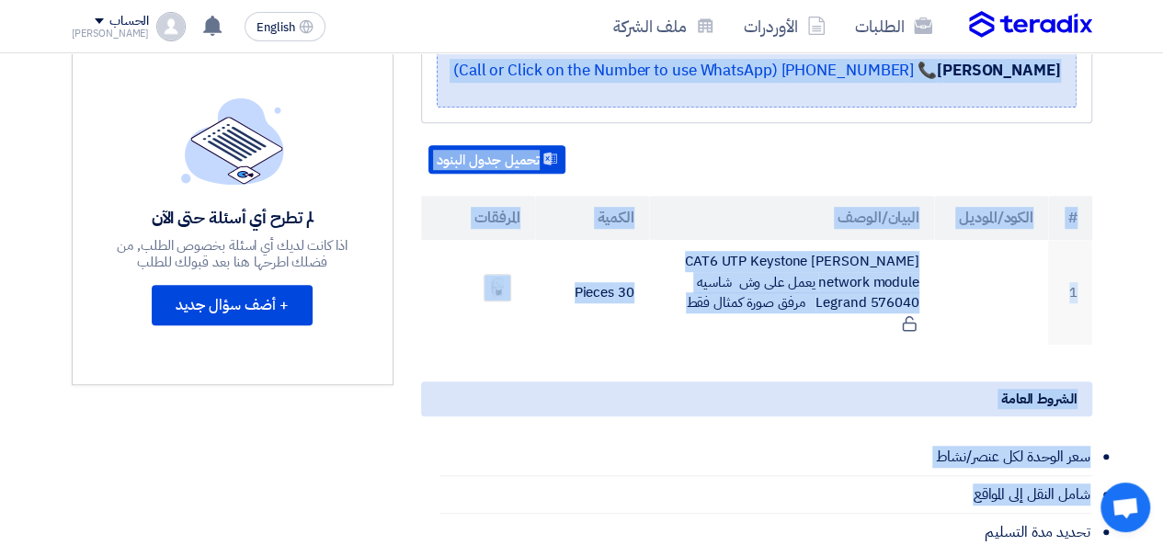
scroll to position [644, 0]
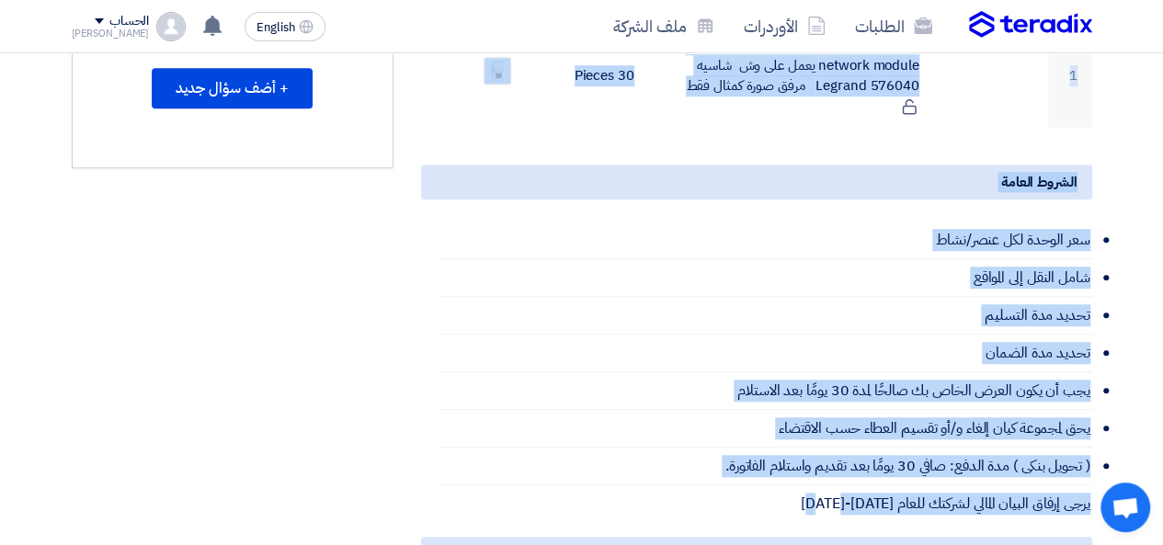
drag, startPoint x: 1103, startPoint y: 201, endPoint x: 749, endPoint y: 509, distance: 470.0
click at [749, 509] on section "Supply of data sockets Legrand بيانات العميل [PERSON_NAME] Procurement Speciali…" at bounding box center [581, 238] width 1163 height 1270
click at [747, 501] on li "يرجى إرفاق البيان المالي لشركتك للعام [DATE]-[DATE]" at bounding box center [766, 504] width 653 height 37
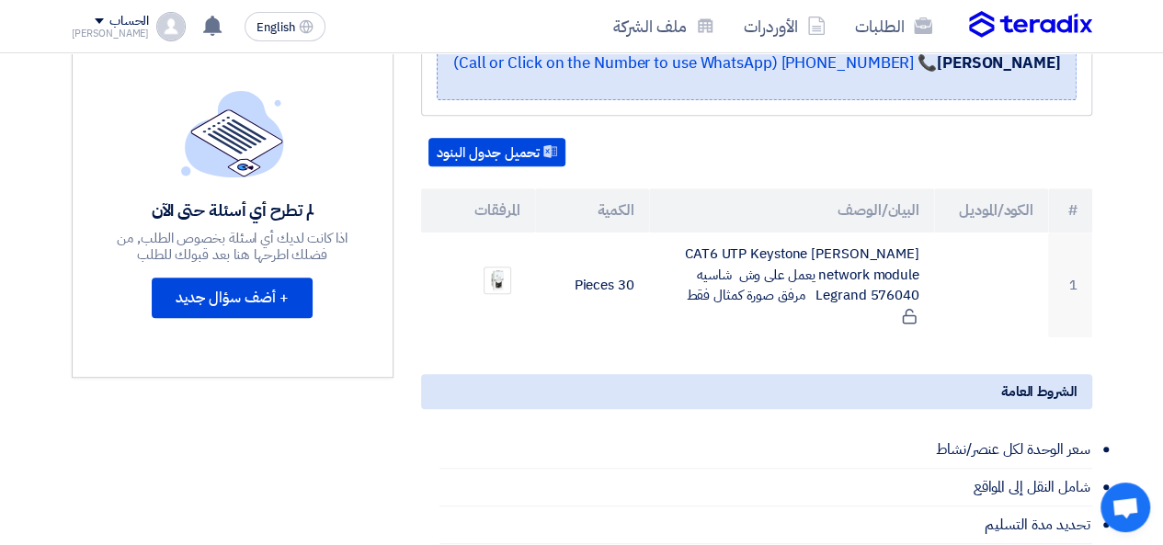
scroll to position [276, 0]
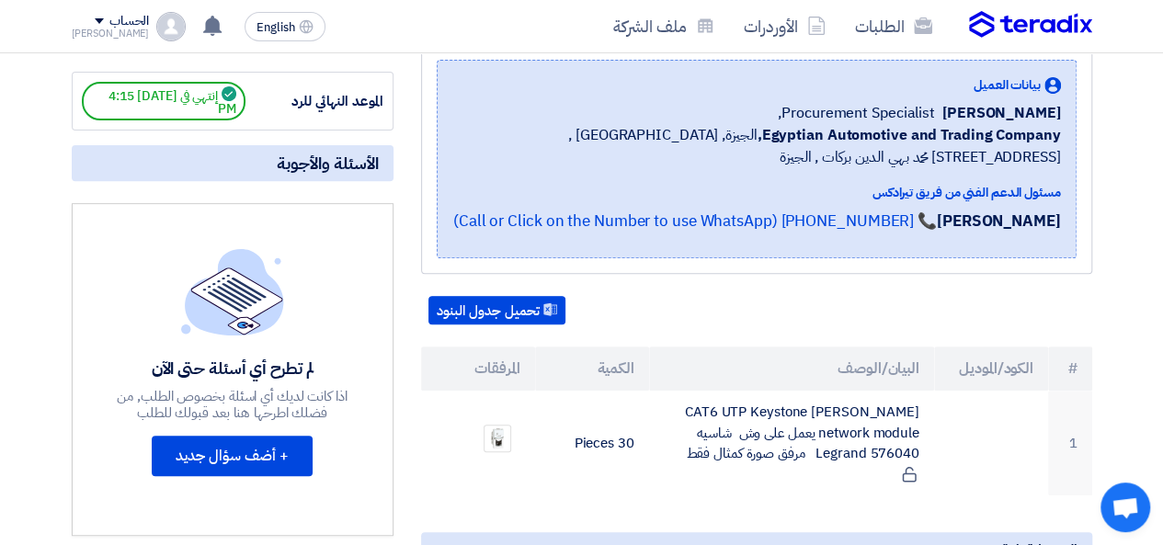
drag, startPoint x: 283, startPoint y: 406, endPoint x: 1078, endPoint y: 95, distance: 853.5
click at [1078, 95] on div "Supply of data sockets Legrand بيانات العميل [PERSON_NAME] Procurement Speciali…" at bounding box center [756, 140] width 671 height 267
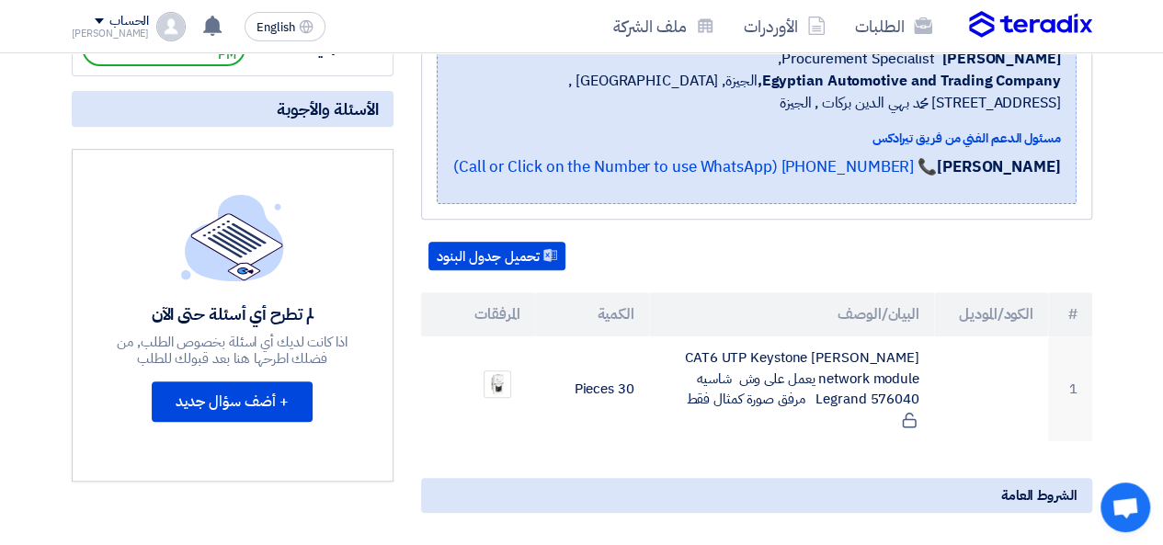
scroll to position [368, 0]
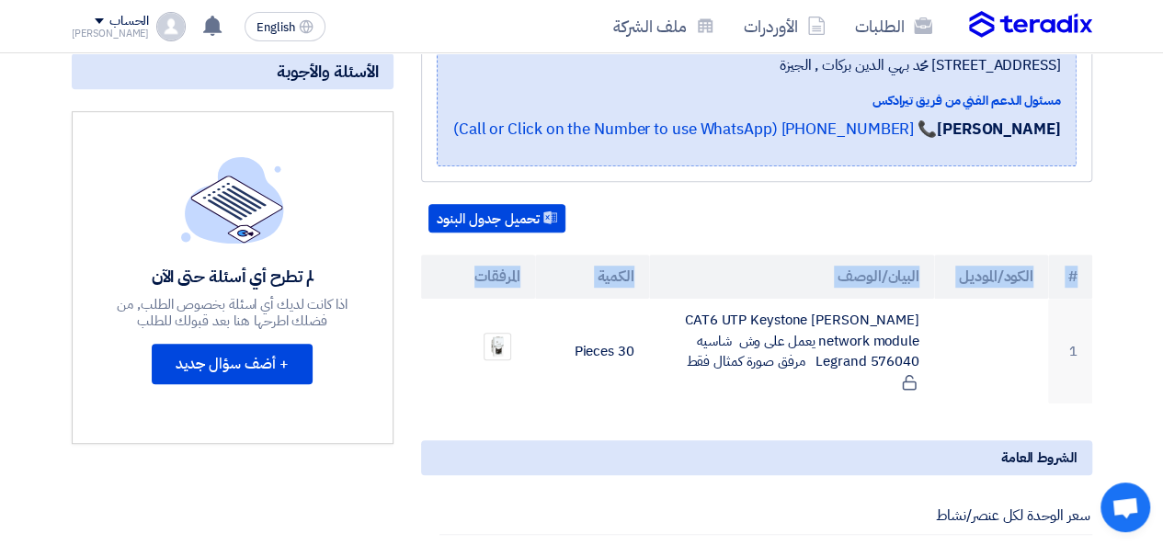
drag, startPoint x: 512, startPoint y: 292, endPoint x: 939, endPoint y: 303, distance: 426.8
click at [939, 299] on th "الكود/الموديل" at bounding box center [991, 277] width 114 height 44
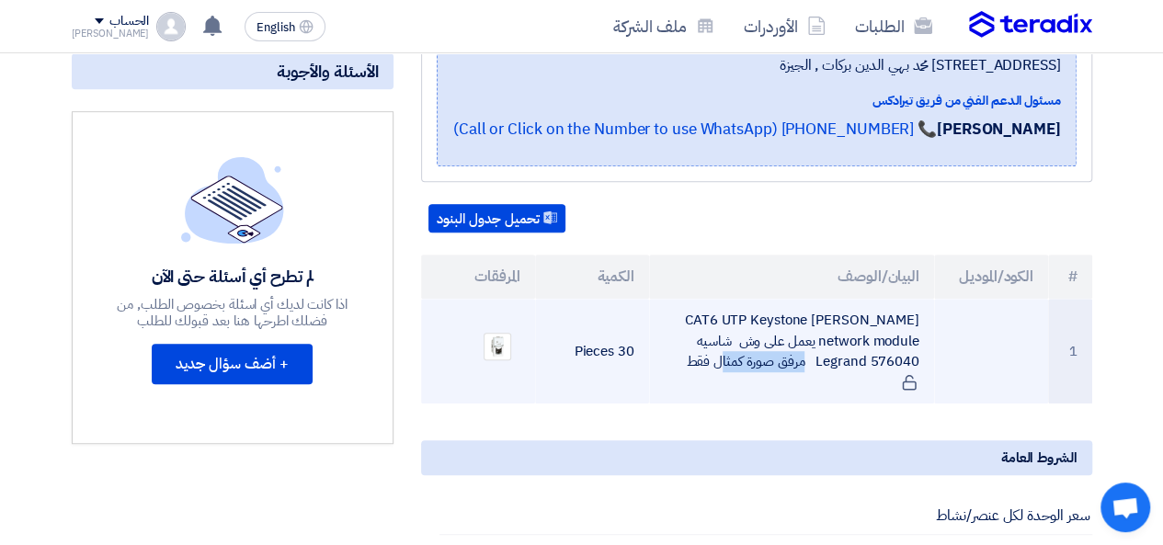
drag, startPoint x: 922, startPoint y: 379, endPoint x: 819, endPoint y: 387, distance: 103.3
click at [819, 387] on td "CAT6 UTP Keystone [PERSON_NAME] network module يعمل على وش شاسيه Legrand 576040…" at bounding box center [791, 351] width 285 height 105
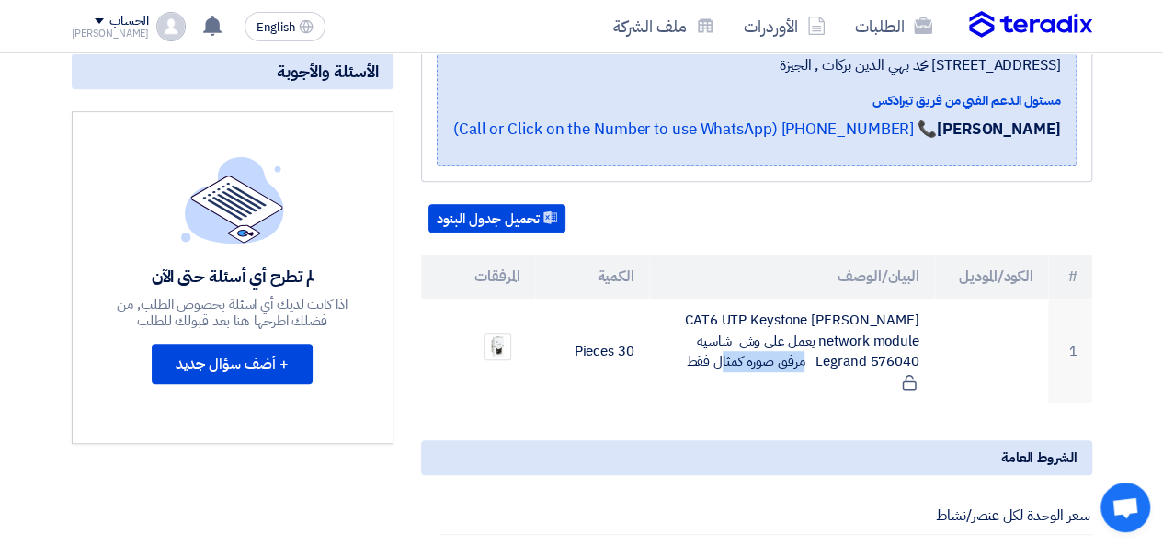
scroll to position [0, 0]
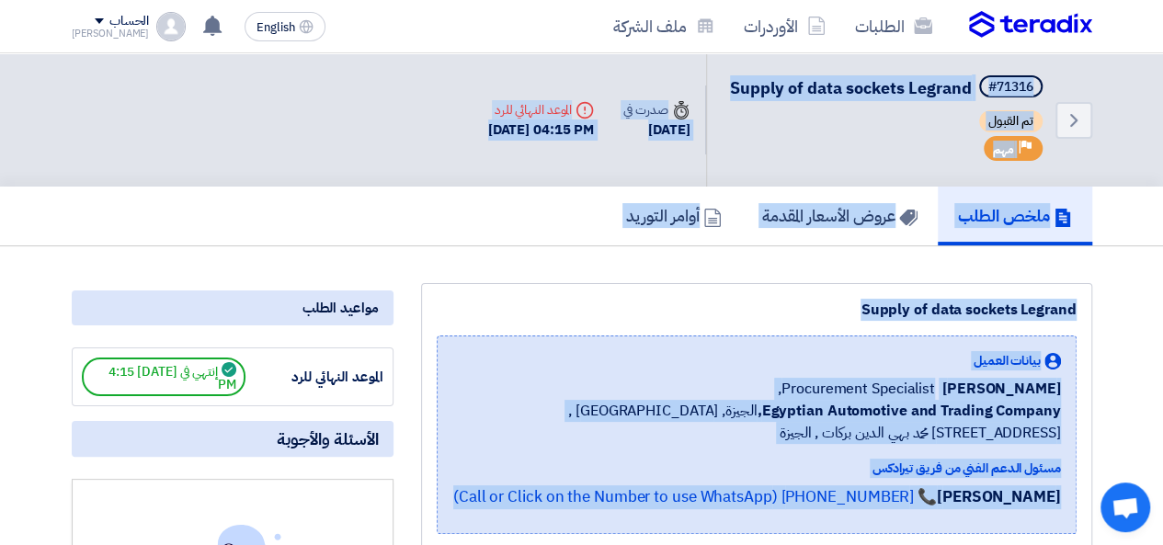
drag, startPoint x: 1118, startPoint y: 208, endPoint x: 1160, endPoint y: 20, distance: 192.3
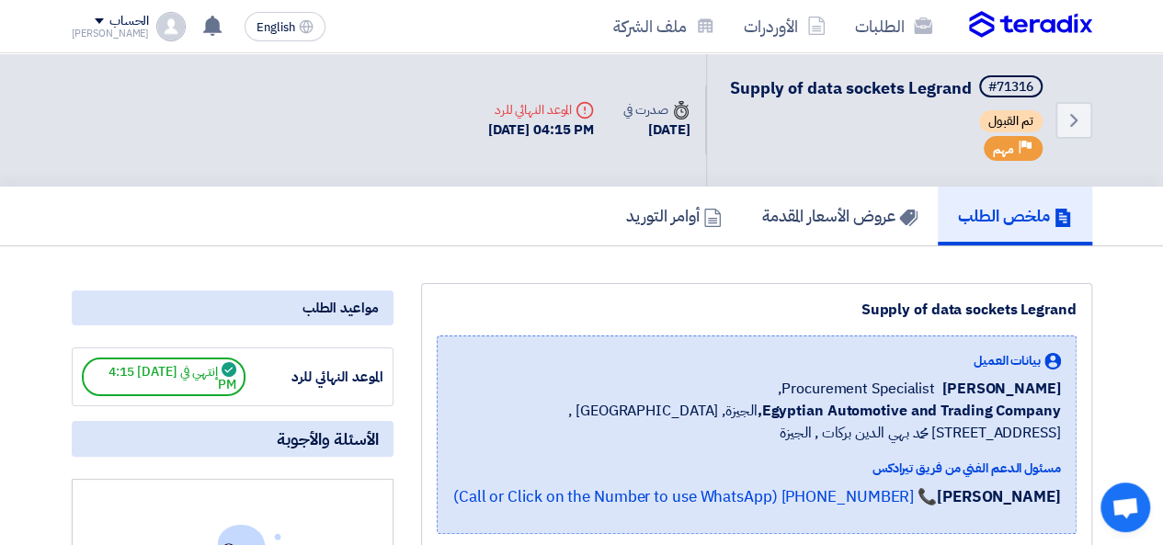
click at [1160, 20] on nav "الطلبات الأوردرات ملف الشركة English EN تعديل جديد خاص بطلب شراء "Supply of exp…" at bounding box center [581, 26] width 1163 height 53
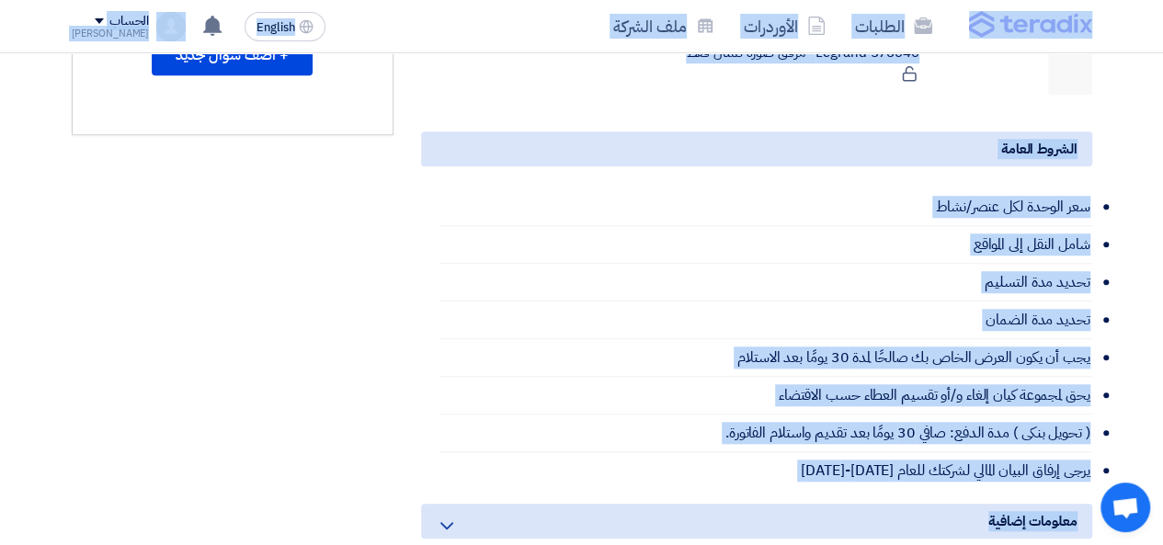
scroll to position [736, 0]
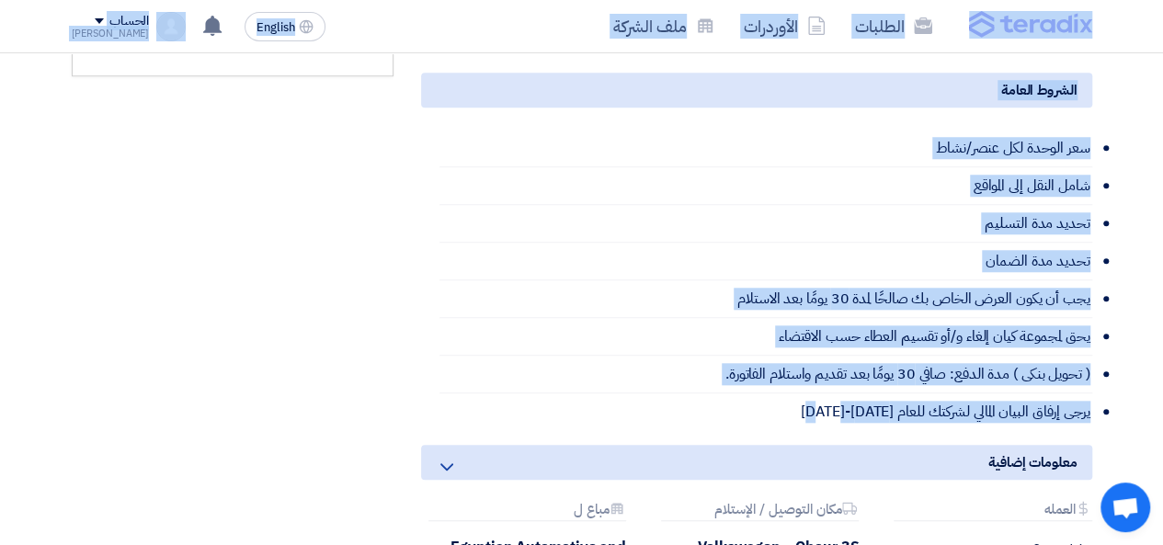
drag, startPoint x: 1147, startPoint y: 14, endPoint x: 627, endPoint y: 423, distance: 661.3
click at [627, 423] on app-shell "الطلبات الأوردرات ملف الشركة English EN تعديل جديد خاص بطلب شراء "Supply of exp…" at bounding box center [581, 260] width 1163 height 1885
click at [627, 423] on li "يرجى إرفاق البيان المالي لشركتك للعام [DATE]-[DATE]" at bounding box center [766, 412] width 653 height 37
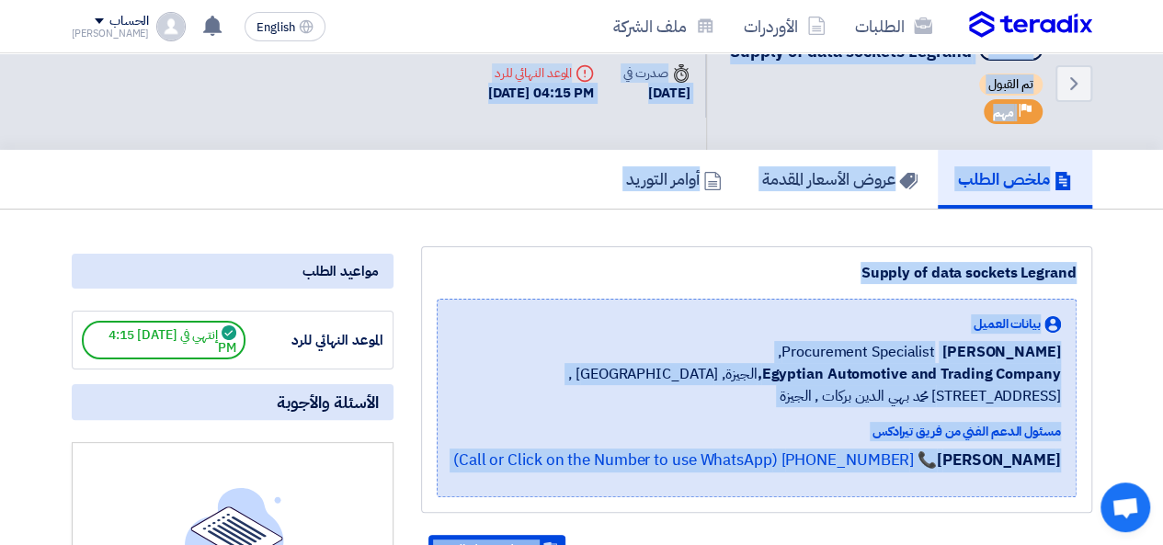
scroll to position [0, 0]
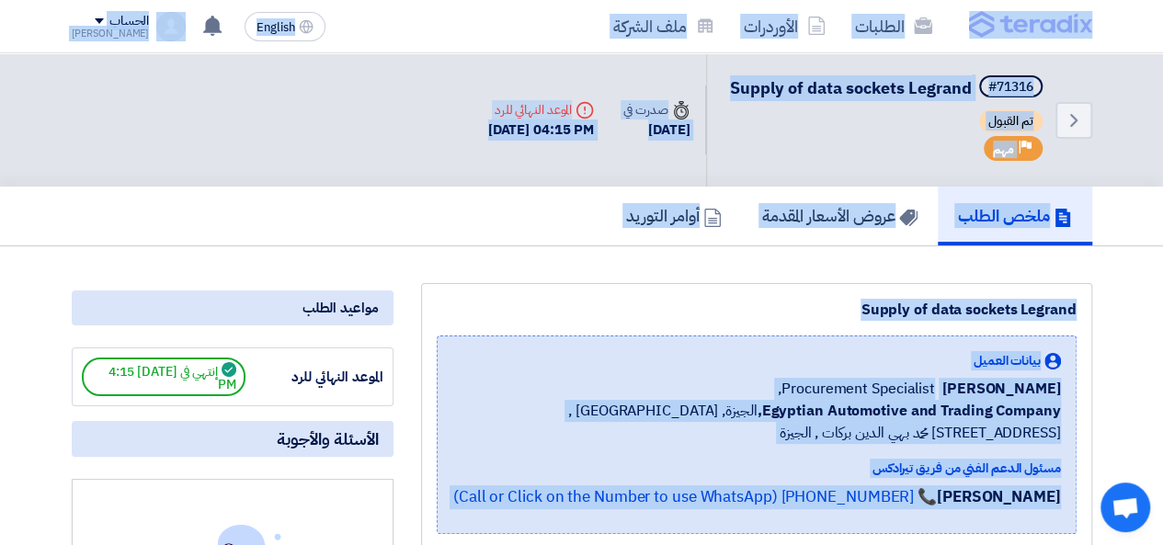
drag, startPoint x: 627, startPoint y: 423, endPoint x: 1097, endPoint y: 29, distance: 613.5
click at [1113, 51] on nav "الطلبات الأوردرات ملف الشركة English EN تعديل جديد خاص بطلب شراء "Supply of exp…" at bounding box center [581, 26] width 1163 height 53
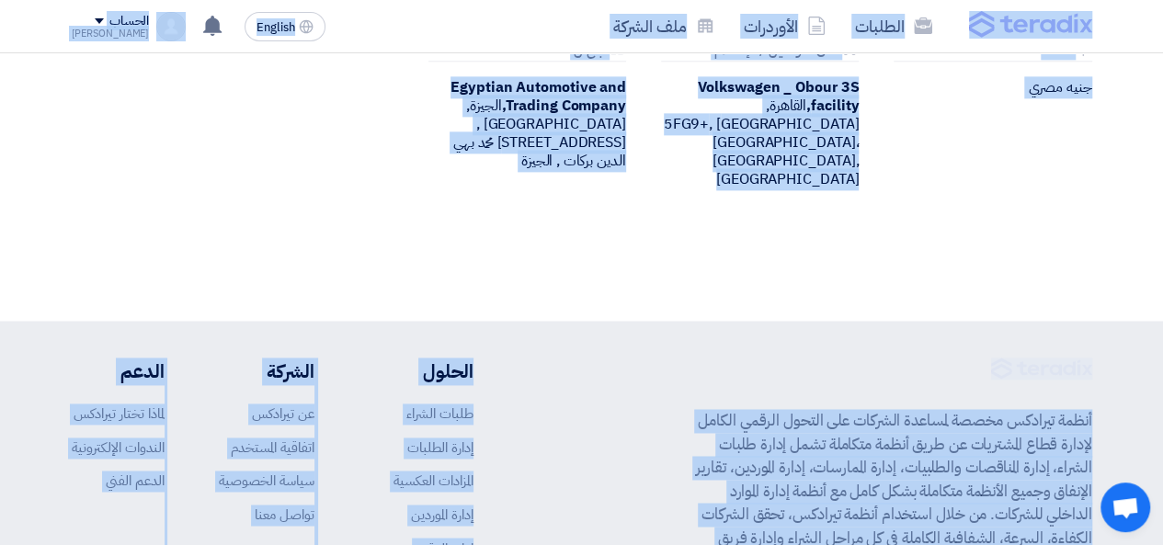
scroll to position [1370, 0]
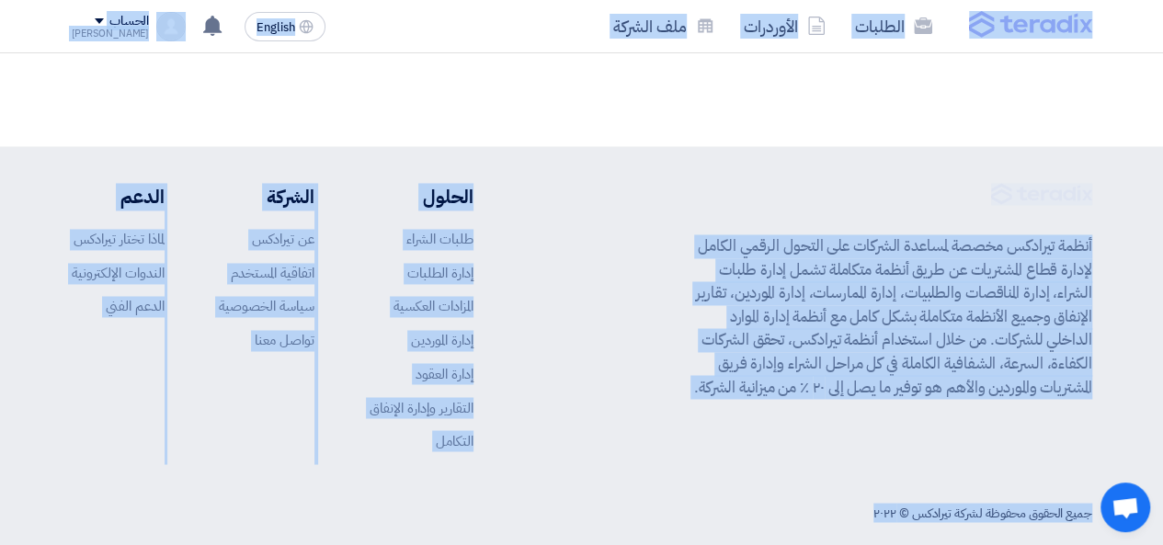
drag, startPoint x: 1130, startPoint y: 17, endPoint x: 296, endPoint y: 489, distance: 958.2
click at [296, 494] on div "جميع الحقوق محفوظة لشركة تيرادكس © ٢٠٢٢" at bounding box center [582, 513] width 1021 height 38
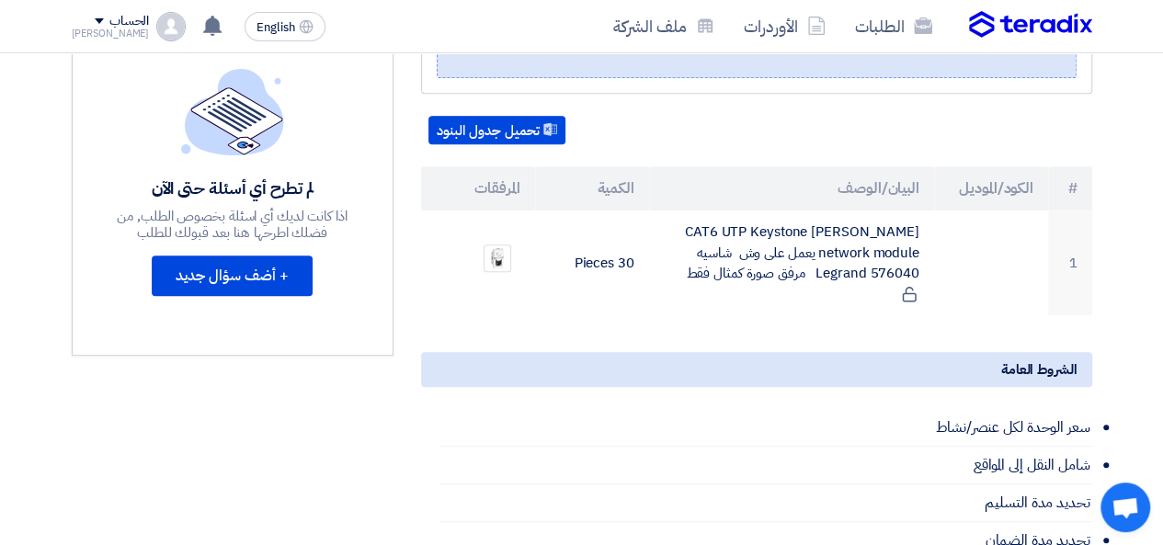
scroll to position [451, 0]
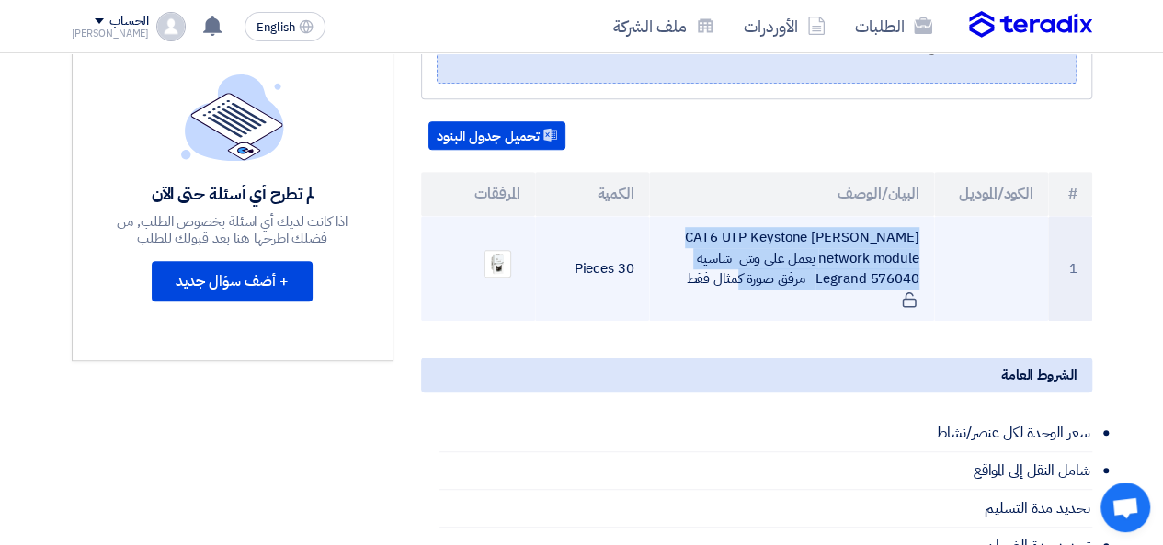
drag, startPoint x: 949, startPoint y: 294, endPoint x: 892, endPoint y: 301, distance: 57.4
click at [892, 301] on tr "1 CAT6 UTP Keystone [PERSON_NAME] network module يعمل على وش شاسيه Legrand 5760…" at bounding box center [756, 268] width 671 height 105
click at [891, 301] on td "CAT6 UTP Keystone [PERSON_NAME] network module يعمل على وش شاسيه Legrand 576040…" at bounding box center [791, 268] width 285 height 105
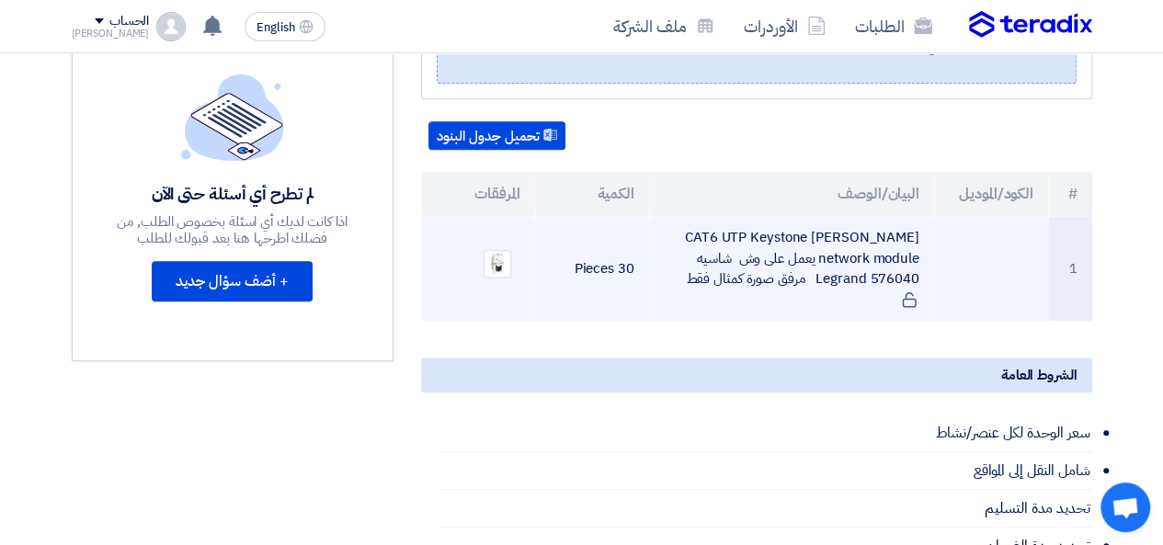
click at [897, 297] on td "CAT6 UTP Keystone [PERSON_NAME] network module يعمل على وش شاسيه Legrand 576040…" at bounding box center [791, 268] width 285 height 105
click at [875, 290] on td "CAT6 UTP Keystone [PERSON_NAME] network module يعمل على وش شاسيه Legrand 576040…" at bounding box center [791, 268] width 285 height 105
click at [882, 302] on td "CAT6 UTP Keystone [PERSON_NAME] network module يعمل على وش شاسيه Legrand 576040…" at bounding box center [791, 268] width 285 height 105
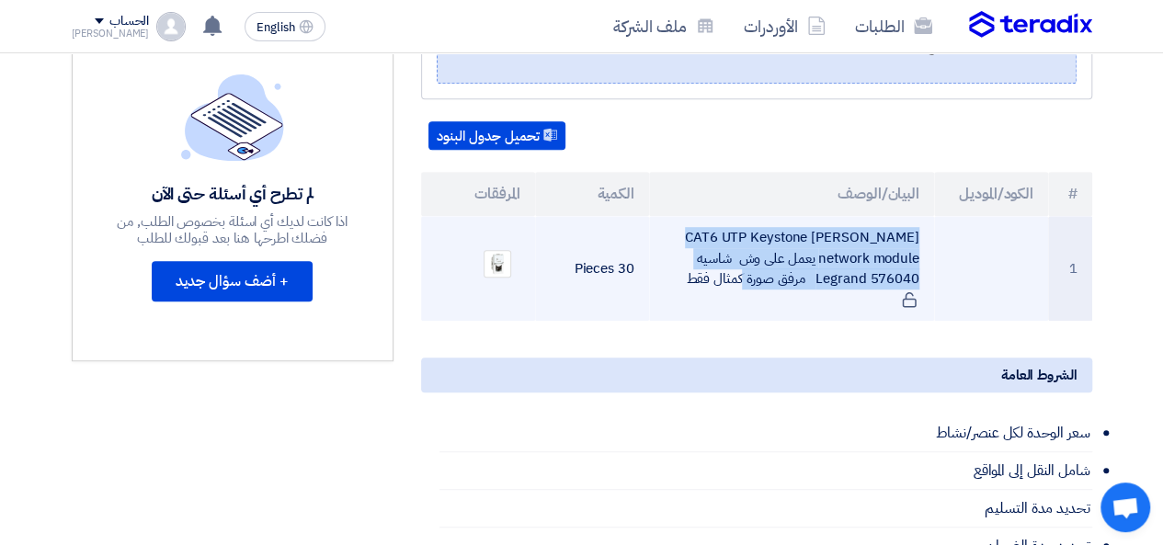
drag, startPoint x: 934, startPoint y: 294, endPoint x: 903, endPoint y: 297, distance: 31.4
click at [890, 297] on tr "1 CAT6 UTP Keystone [PERSON_NAME] network module يعمل على وش شاسيه Legrand 5760…" at bounding box center [756, 268] width 671 height 105
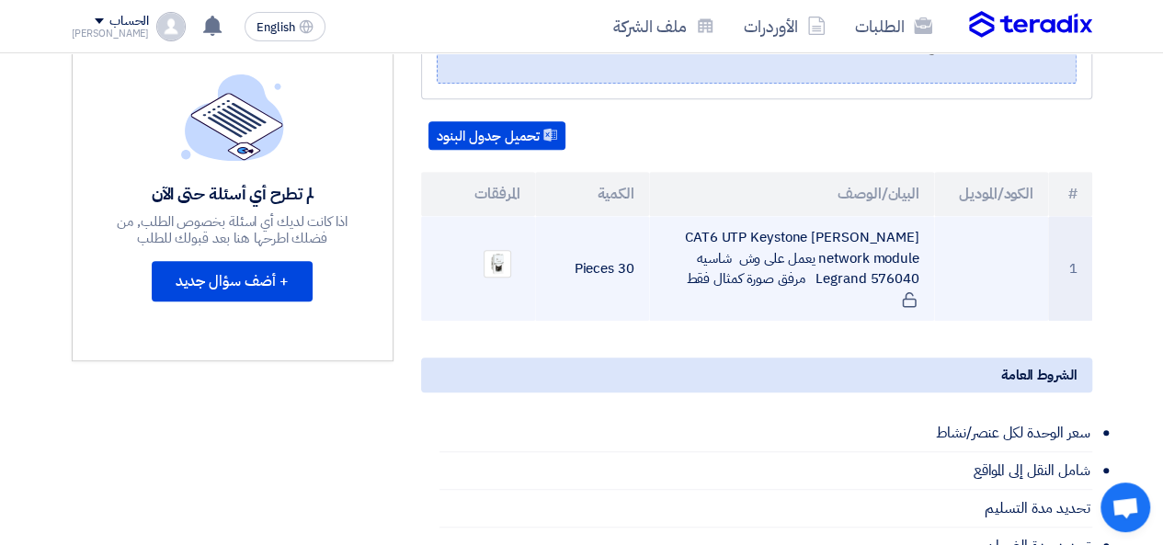
click at [905, 297] on td "CAT6 UTP Keystone [PERSON_NAME] network module يعمل على وش شاسيه Legrand 576040…" at bounding box center [791, 268] width 285 height 105
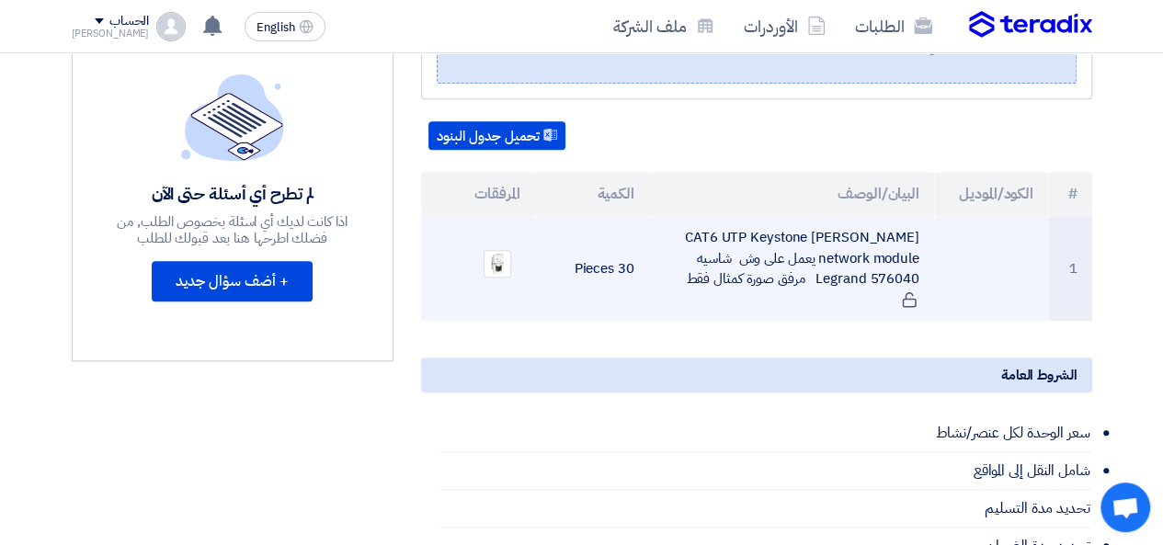
click at [966, 257] on td at bounding box center [991, 268] width 114 height 105
click at [942, 280] on td at bounding box center [991, 268] width 114 height 105
click at [936, 288] on td at bounding box center [991, 268] width 114 height 105
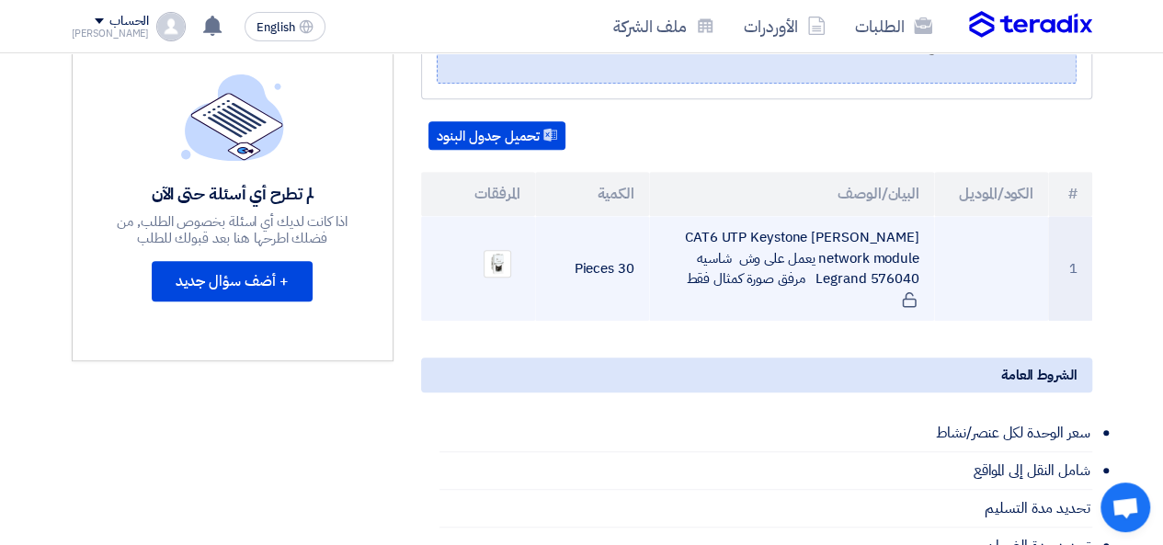
click at [936, 288] on td at bounding box center [991, 268] width 114 height 105
click at [914, 293] on td "CAT6 UTP Keystone [PERSON_NAME] network module يعمل على وش شاسيه Legrand 576040…" at bounding box center [791, 268] width 285 height 105
click at [916, 293] on td "CAT6 UTP Keystone [PERSON_NAME] network module يعمل على وش شاسيه Legrand 576040…" at bounding box center [791, 268] width 285 height 105
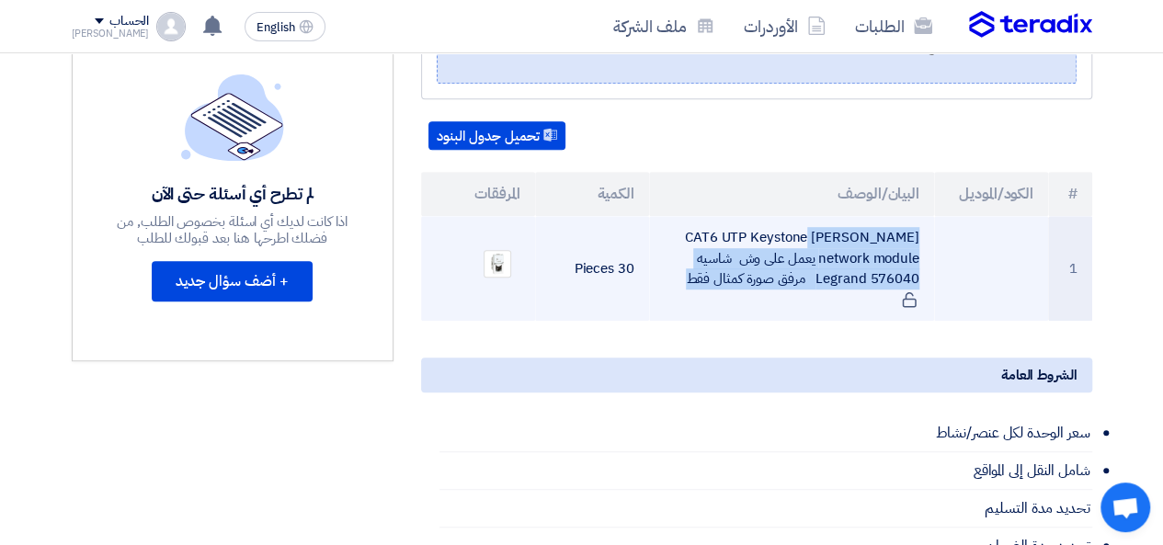
click at [916, 293] on td "CAT6 UTP Keystone [PERSON_NAME] network module يعمل على وش شاسيه Legrand 576040…" at bounding box center [791, 268] width 285 height 105
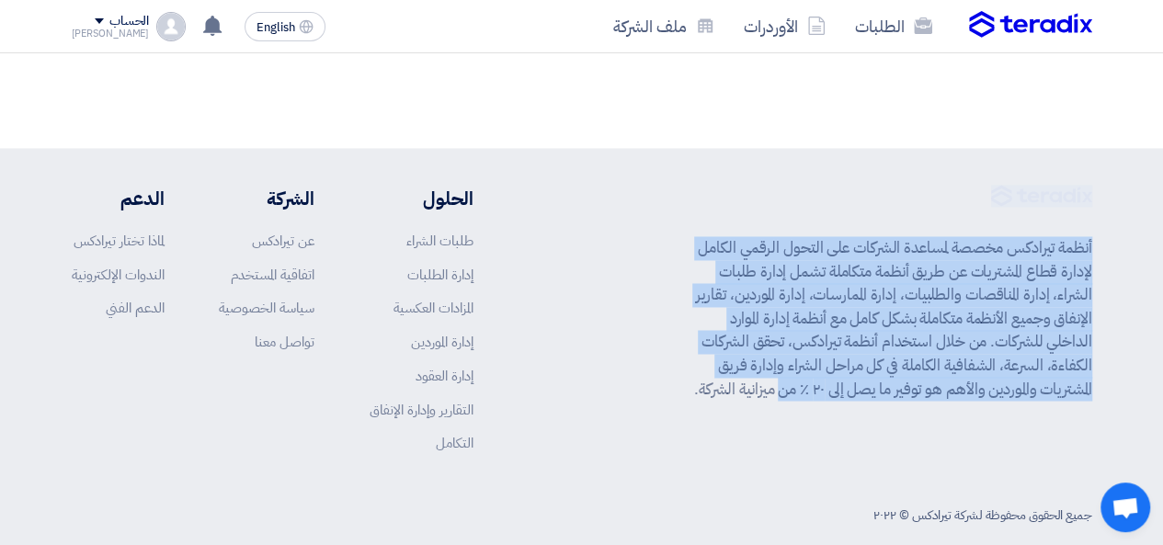
scroll to position [1370, 0]
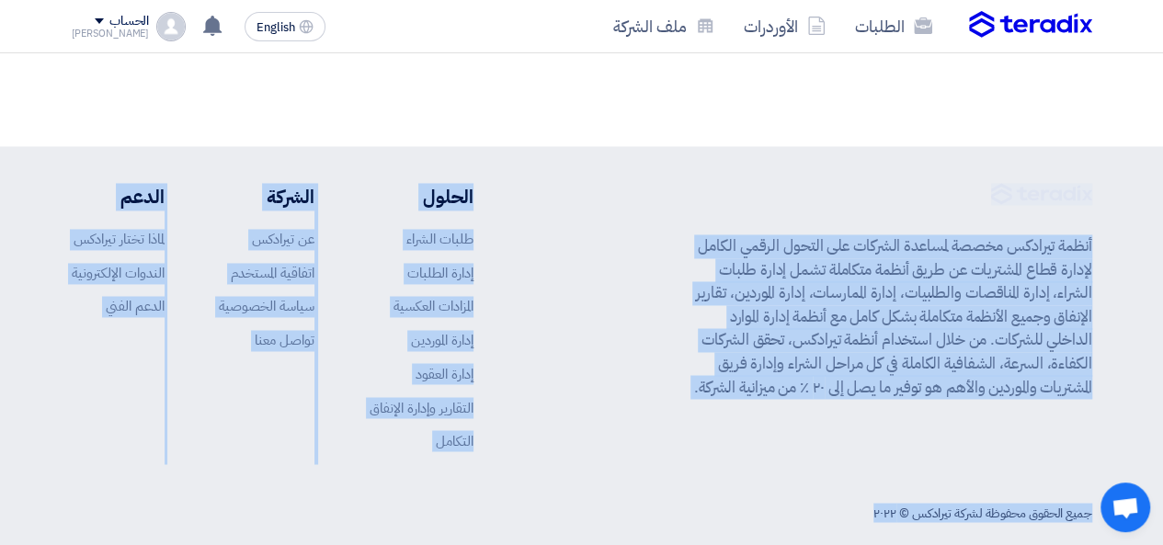
drag, startPoint x: 487, startPoint y: 183, endPoint x: 835, endPoint y: 470, distance: 450.7
click at [835, 470] on div "أنظمة تيرادكس مخصصة لمساعدة الشركات على التحول الرقمي الكامل لإدارة قطاع المشتر…" at bounding box center [582, 357] width 1048 height 349
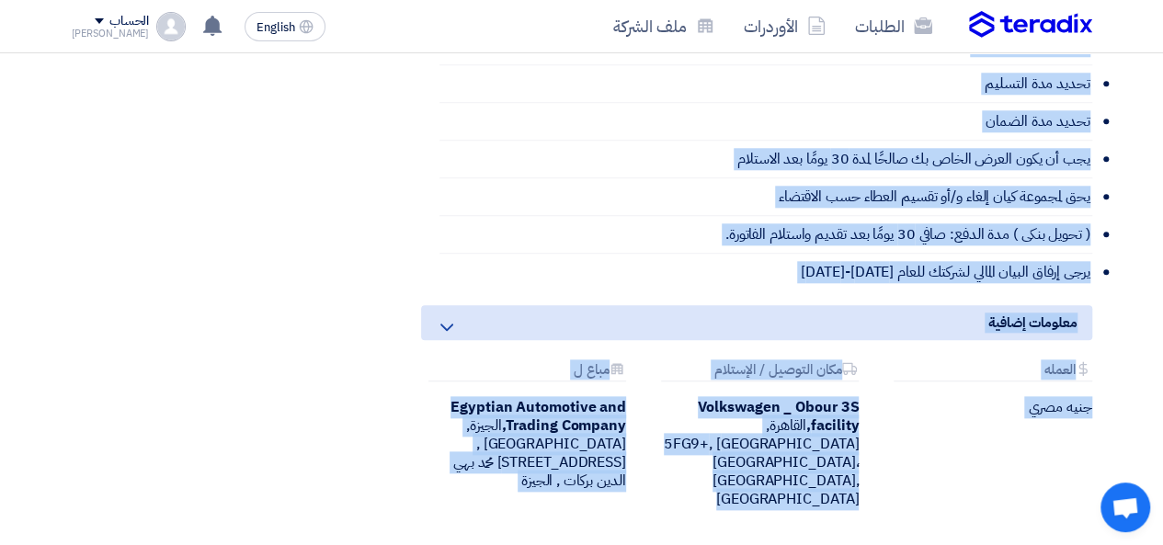
scroll to position [818, 0]
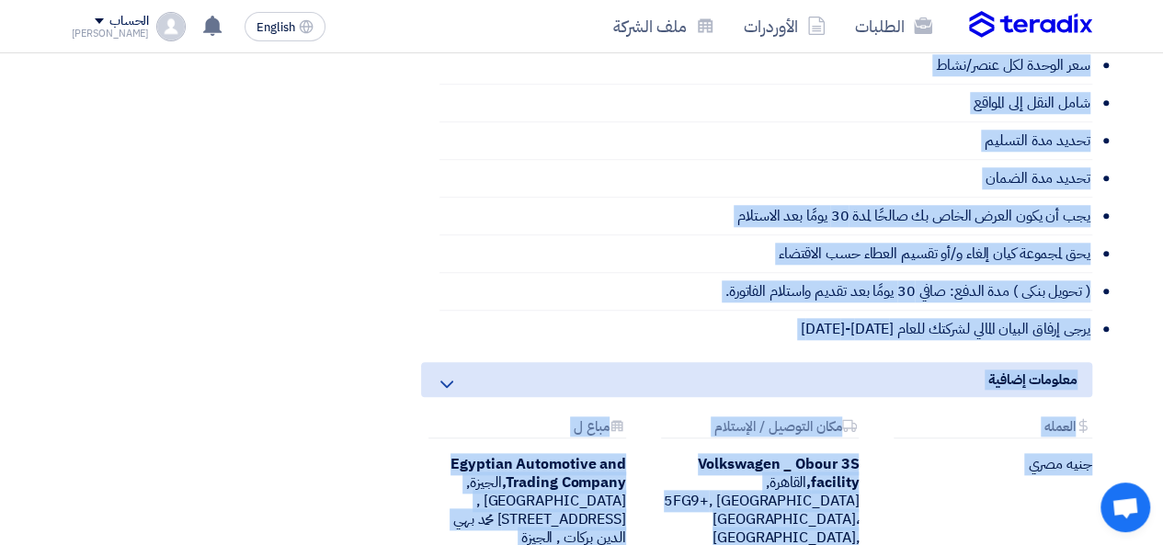
drag, startPoint x: 835, startPoint y: 470, endPoint x: 782, endPoint y: 146, distance: 328.0
click at [782, 146] on app-shell "الطلبات الأوردرات ملف الشركة English EN تعديل جديد خاص بطلب شراء "Supply of exp…" at bounding box center [581, 177] width 1163 height 1885
click at [782, 146] on li "تحديد مدة التسليم" at bounding box center [766, 141] width 653 height 38
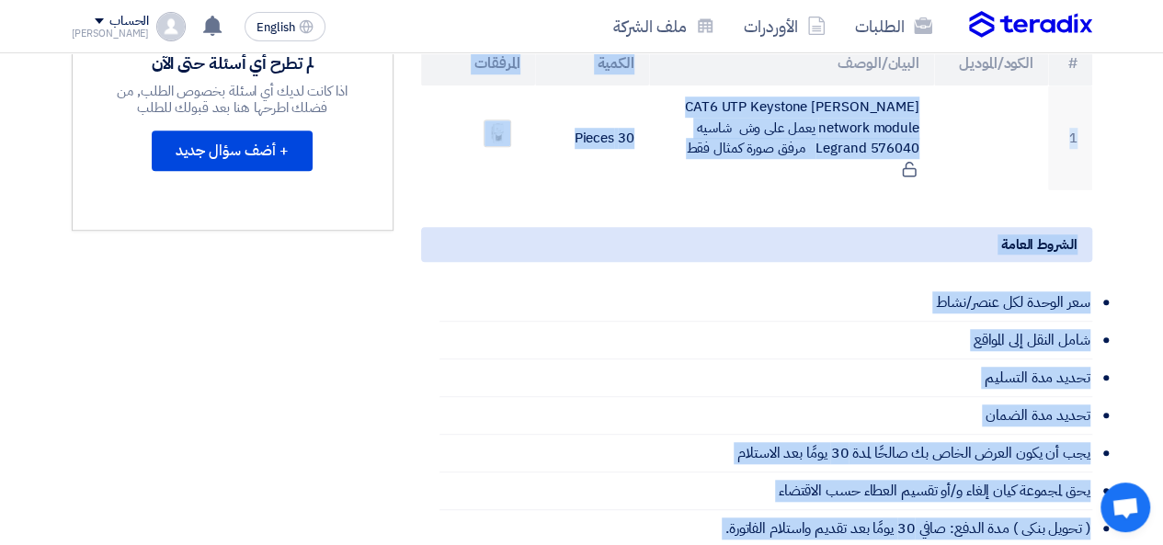
scroll to position [543, 0]
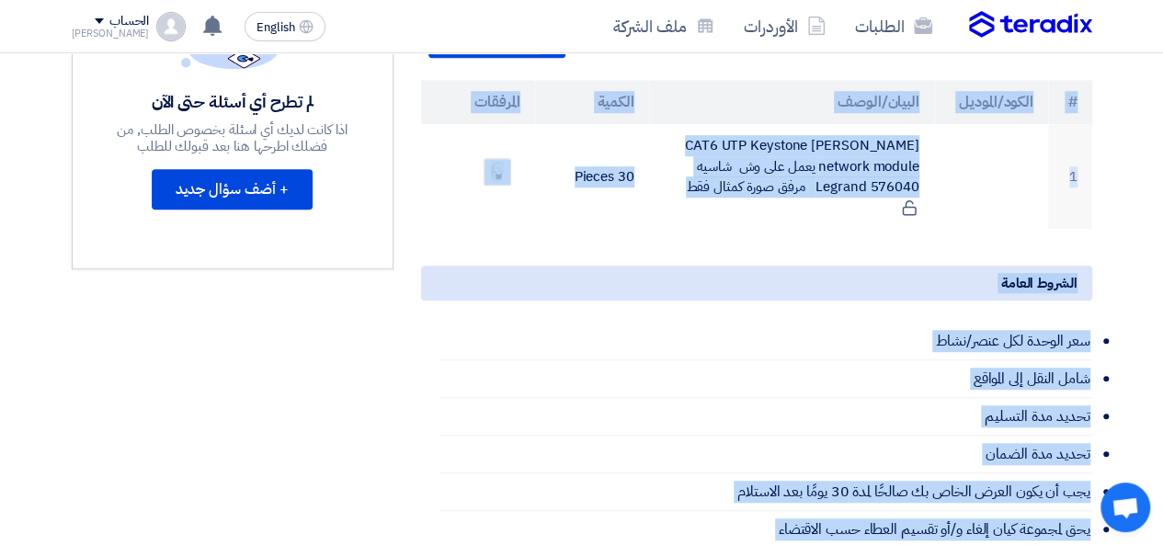
drag, startPoint x: 789, startPoint y: 343, endPoint x: 667, endPoint y: 71, distance: 298.4
click at [667, 71] on div "Supply of data sockets Legrand بيانات العميل [PERSON_NAME] Procurement Speciali…" at bounding box center [756, 313] width 699 height 1145
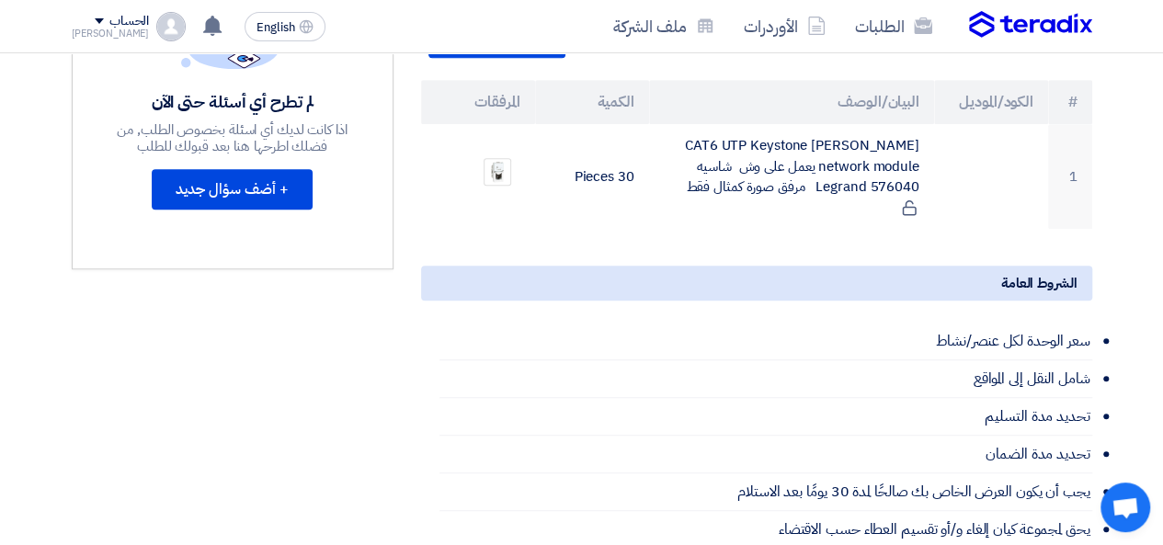
click at [667, 59] on div "تحميل جدول البنود" at bounding box center [756, 43] width 671 height 29
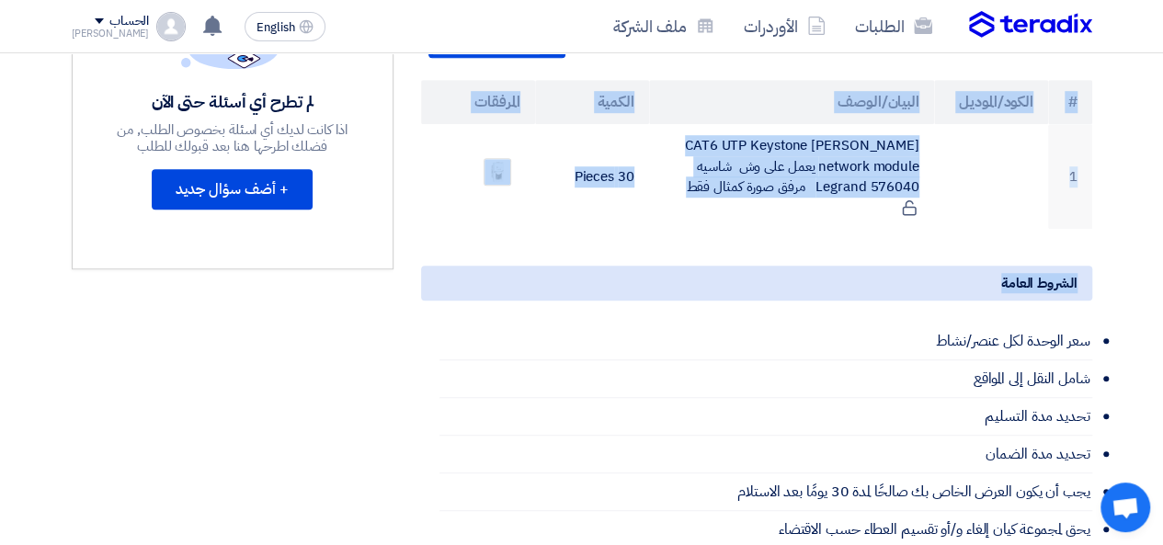
drag, startPoint x: 667, startPoint y: 71, endPoint x: 721, endPoint y: 257, distance: 193.5
click at [721, 257] on div "Supply of data sockets Legrand بيانات العميل [PERSON_NAME] Procurement Speciali…" at bounding box center [756, 313] width 699 height 1145
click at [723, 274] on div "الشروط العامة" at bounding box center [756, 283] width 671 height 35
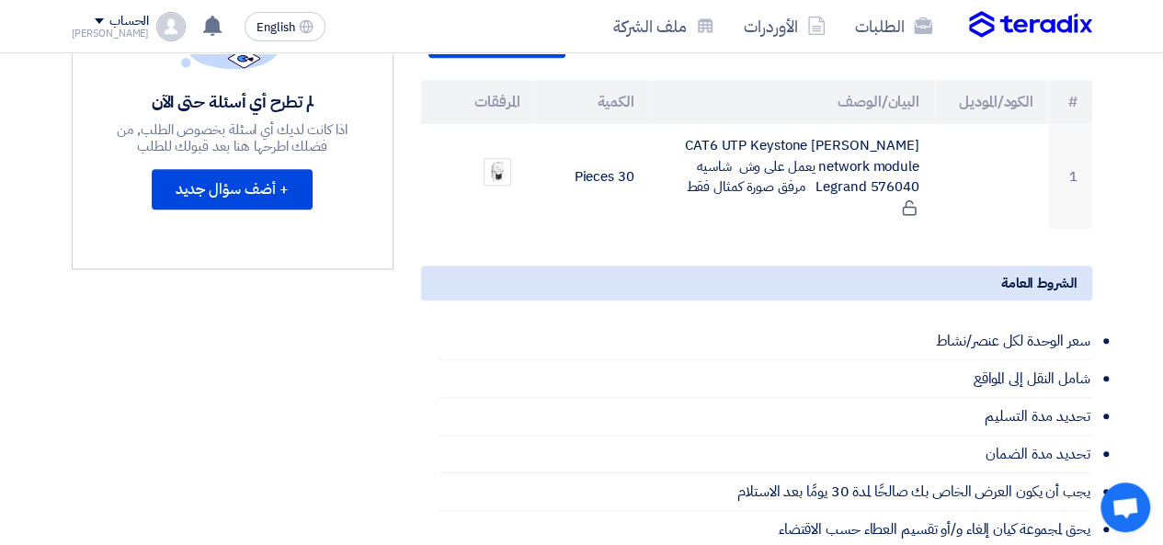
click at [729, 279] on div "الشروط العامة" at bounding box center [756, 283] width 671 height 35
click at [1122, 270] on section "Supply of data sockets Legrand بيانات العميل [PERSON_NAME] Procurement Speciali…" at bounding box center [581, 339] width 1163 height 1270
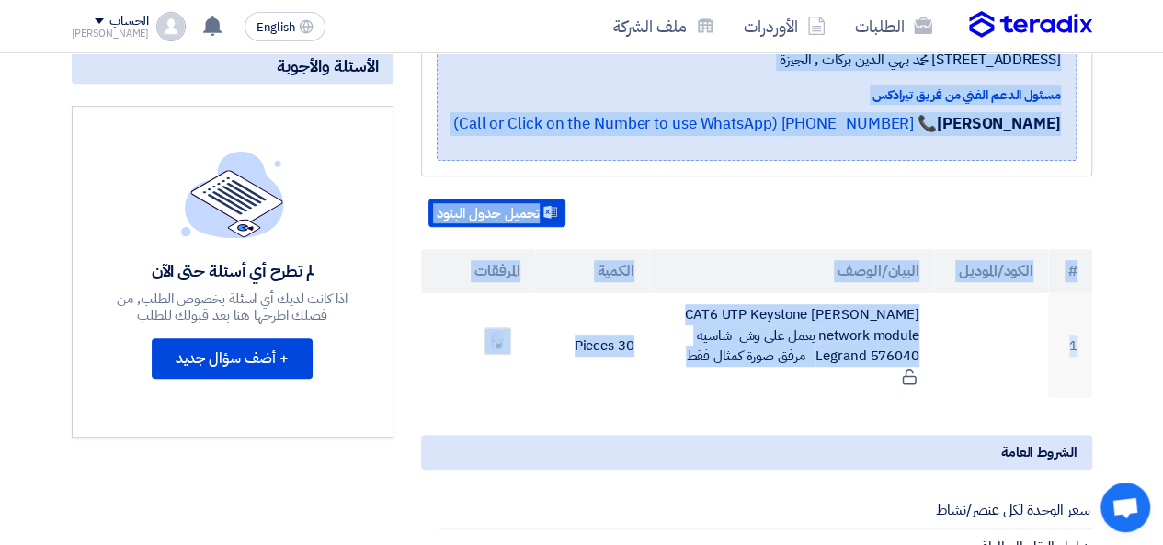
scroll to position [359, 0]
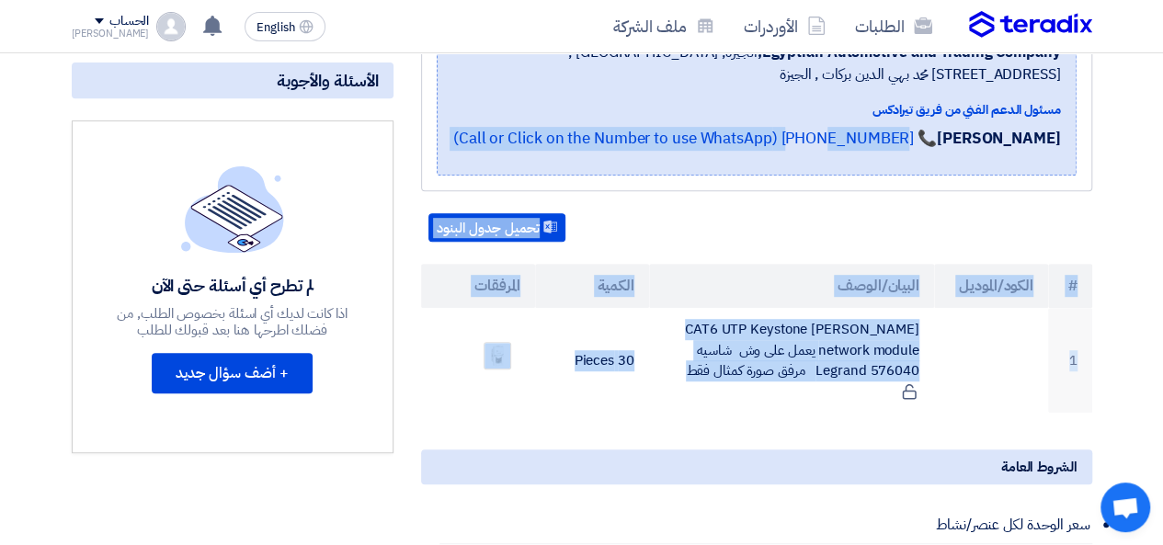
drag, startPoint x: 1087, startPoint y: 277, endPoint x: 659, endPoint y: 203, distance: 433.9
click at [659, 203] on section "Supply of data sockets Legrand بيانات العميل [PERSON_NAME] Procurement Speciali…" at bounding box center [581, 523] width 1163 height 1270
drag, startPoint x: 659, startPoint y: 203, endPoint x: 585, endPoint y: 163, distance: 84.8
click at [657, 191] on div "Supply of data sockets Legrand بيانات العميل [PERSON_NAME] Procurement Speciali…" at bounding box center [756, 58] width 671 height 267
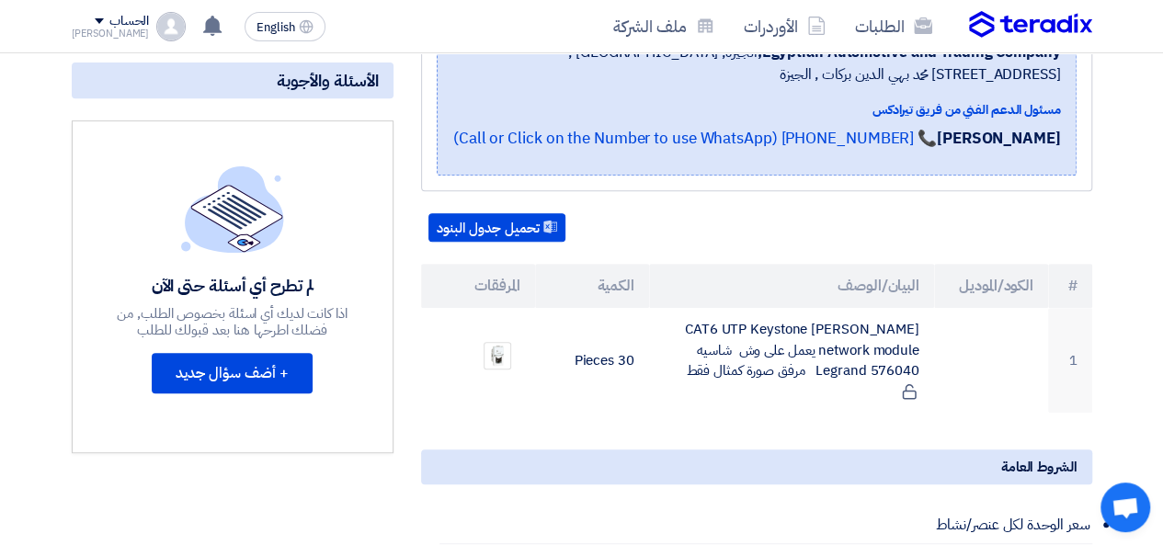
click at [1080, 174] on div "Supply of data sockets Legrand بيانات العميل [PERSON_NAME] Procurement Speciali…" at bounding box center [756, 58] width 671 height 267
drag, startPoint x: 1076, startPoint y: 195, endPoint x: 417, endPoint y: 45, distance: 675.2
click at [478, 86] on span "Egyptian Automotive and Trading Company, [GEOGRAPHIC_DATA], [GEOGRAPHIC_DATA] ,…" at bounding box center [756, 63] width 609 height 44
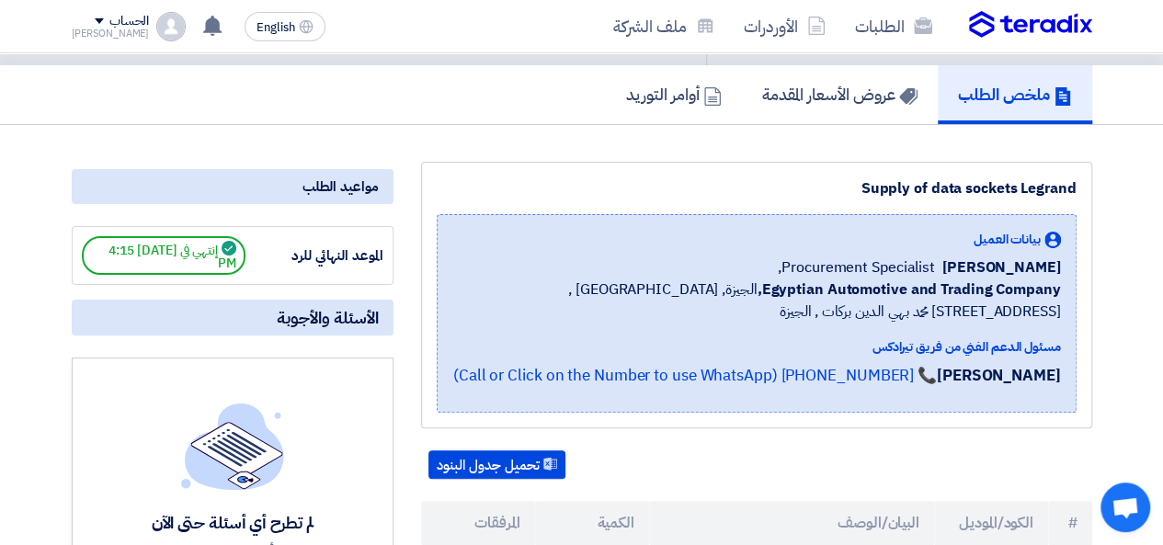
scroll to position [0, 0]
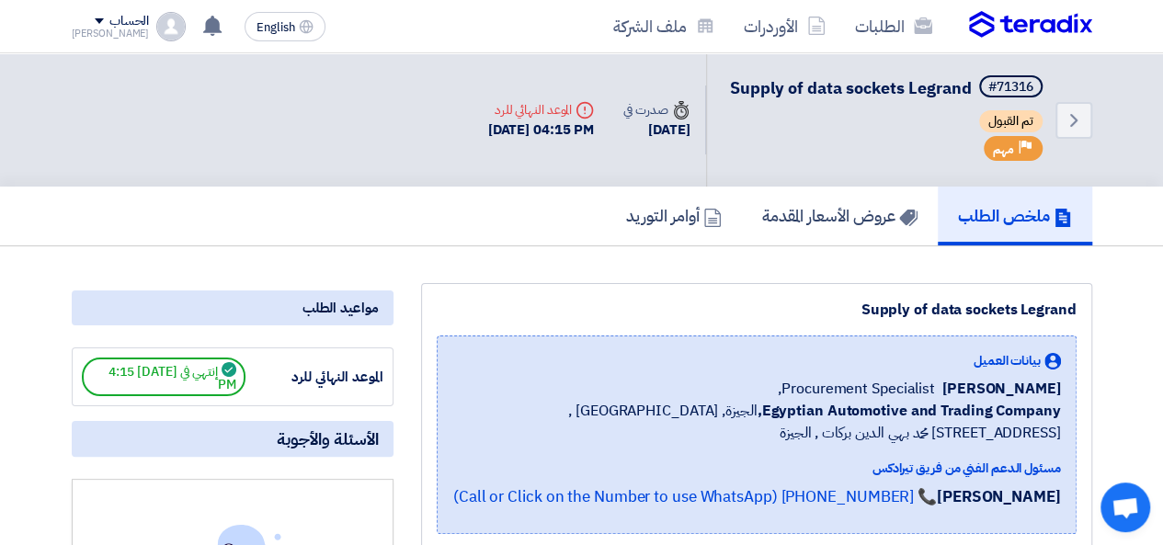
click at [1011, 32] on img at bounding box center [1030, 25] width 123 height 28
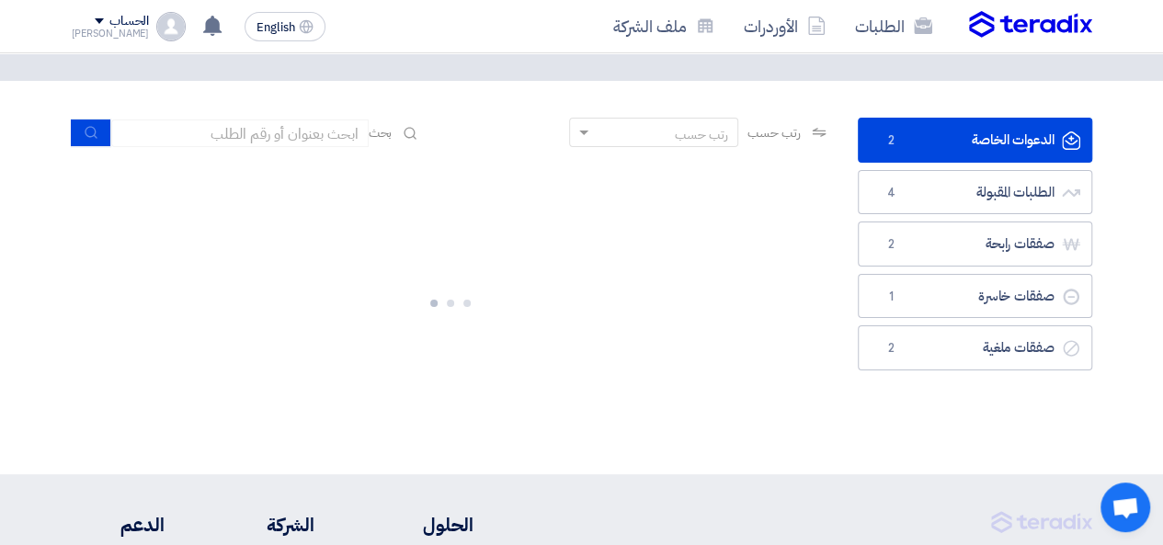
scroll to position [92, 0]
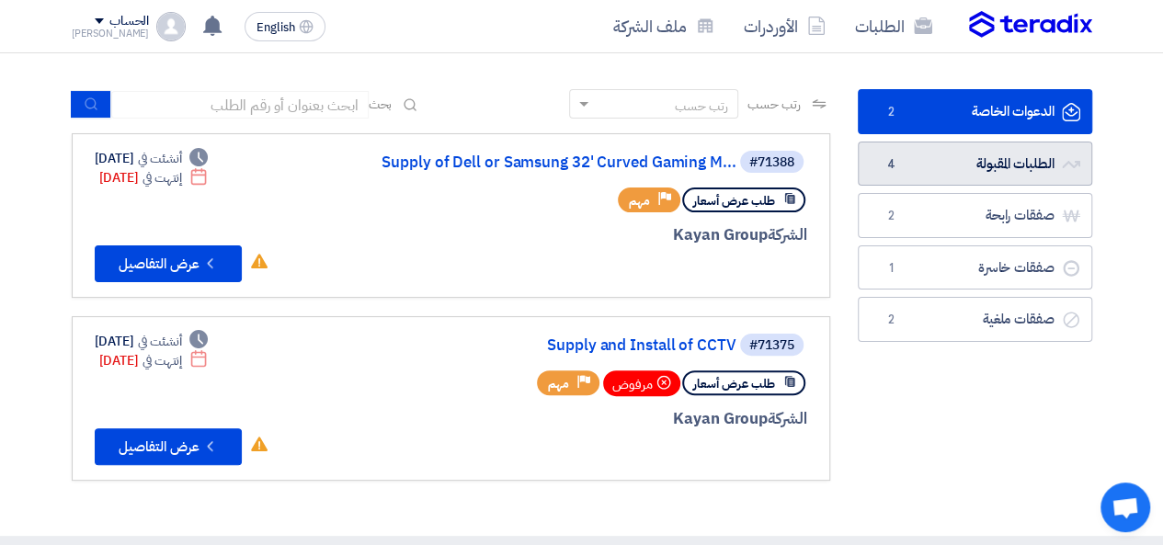
click at [977, 176] on link "الطلبات المقبولة الطلبات المقبولة 4" at bounding box center [975, 164] width 234 height 45
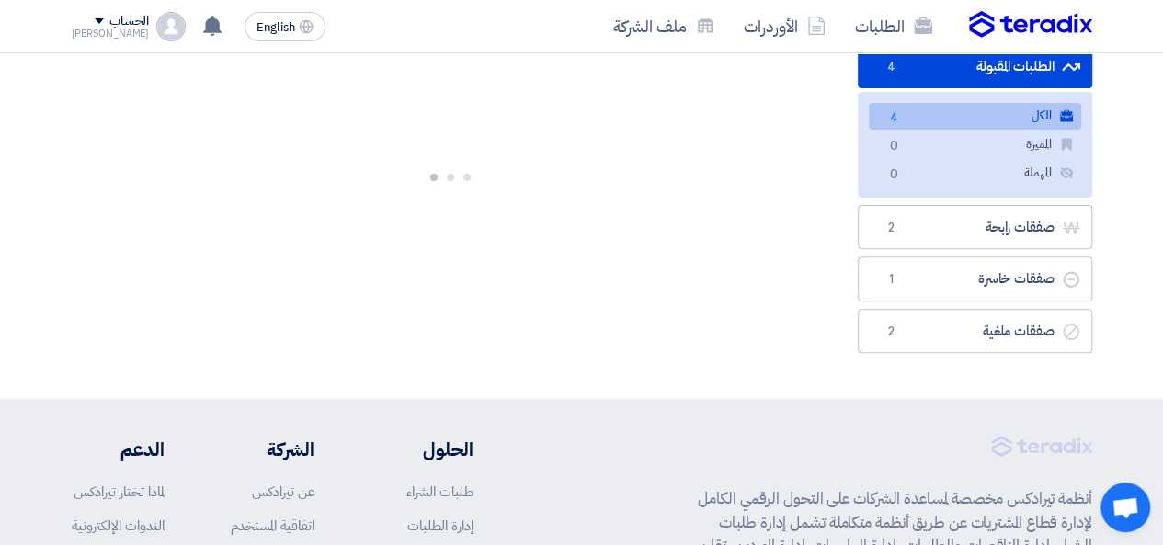
scroll to position [276, 0]
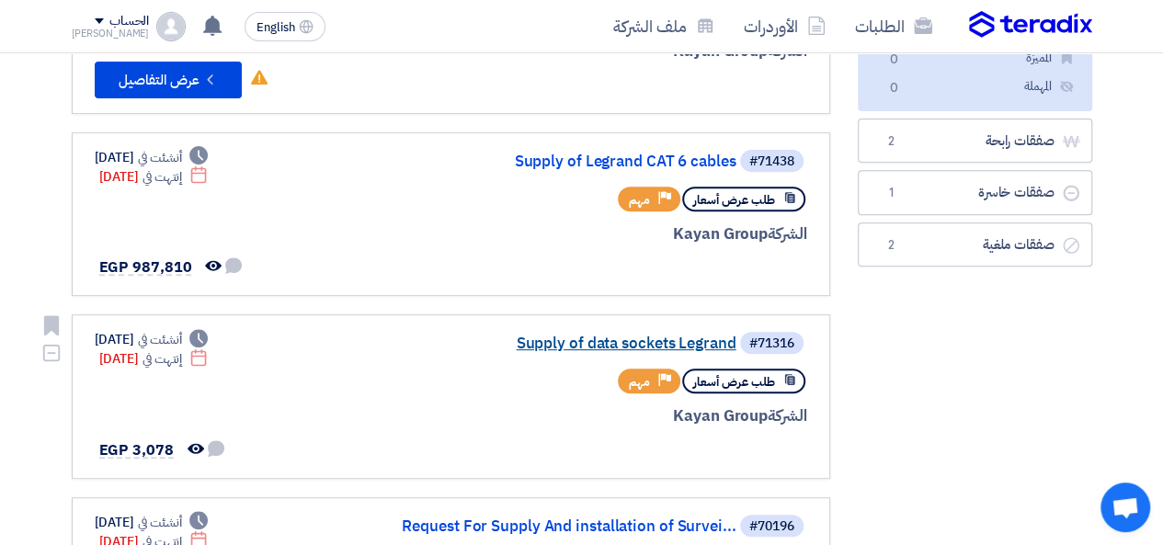
click at [625, 348] on link "Supply of data sockets Legrand" at bounding box center [553, 344] width 368 height 17
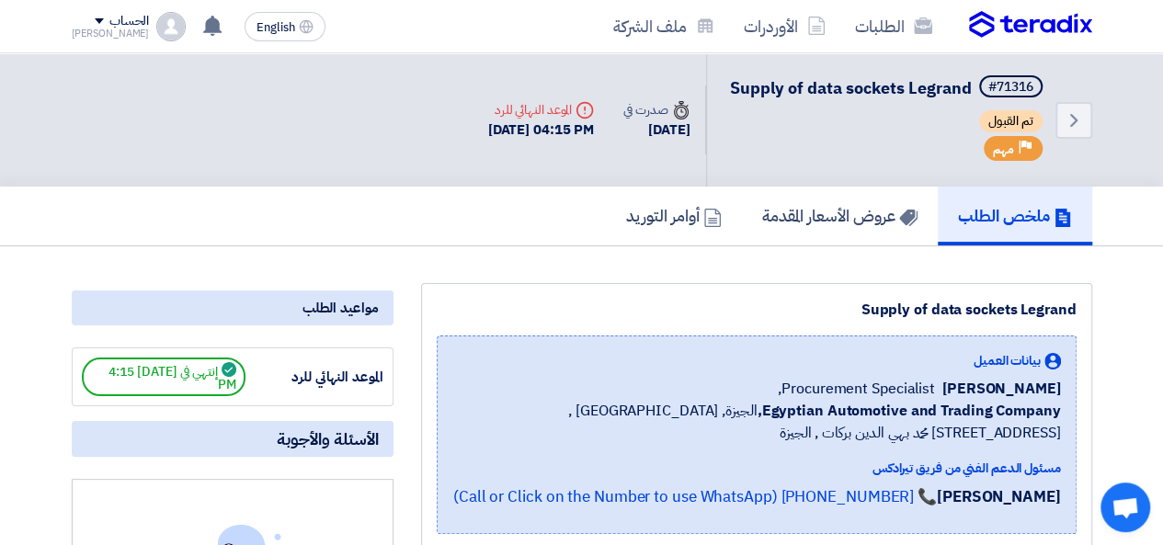
click at [1017, 161] on div "Priority مهم" at bounding box center [1013, 148] width 59 height 25
click at [828, 226] on h5 "عروض الأسعار المقدمة" at bounding box center [839, 215] width 155 height 21
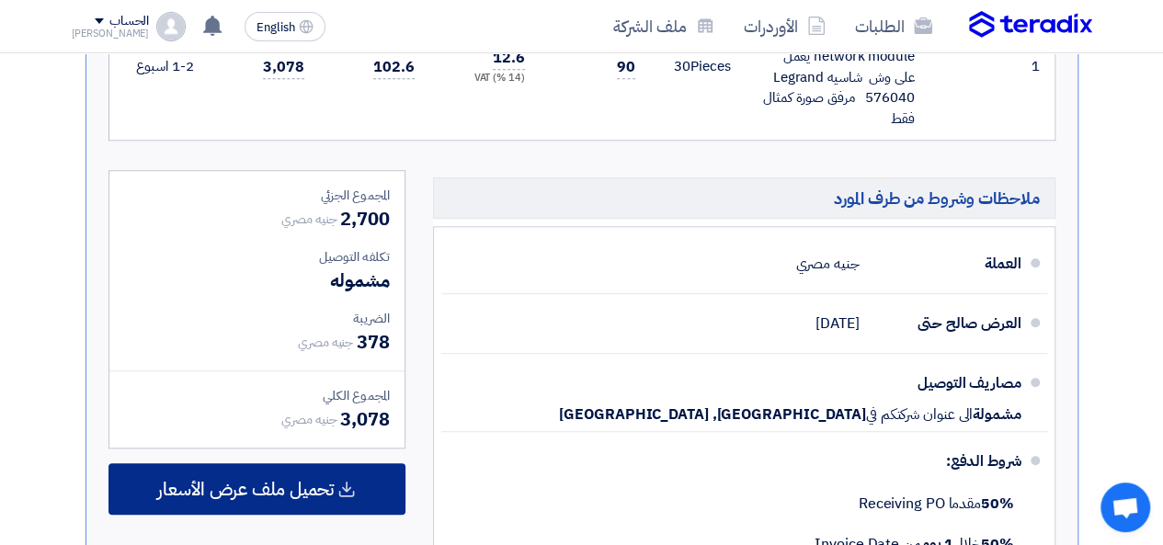
scroll to position [240, 0]
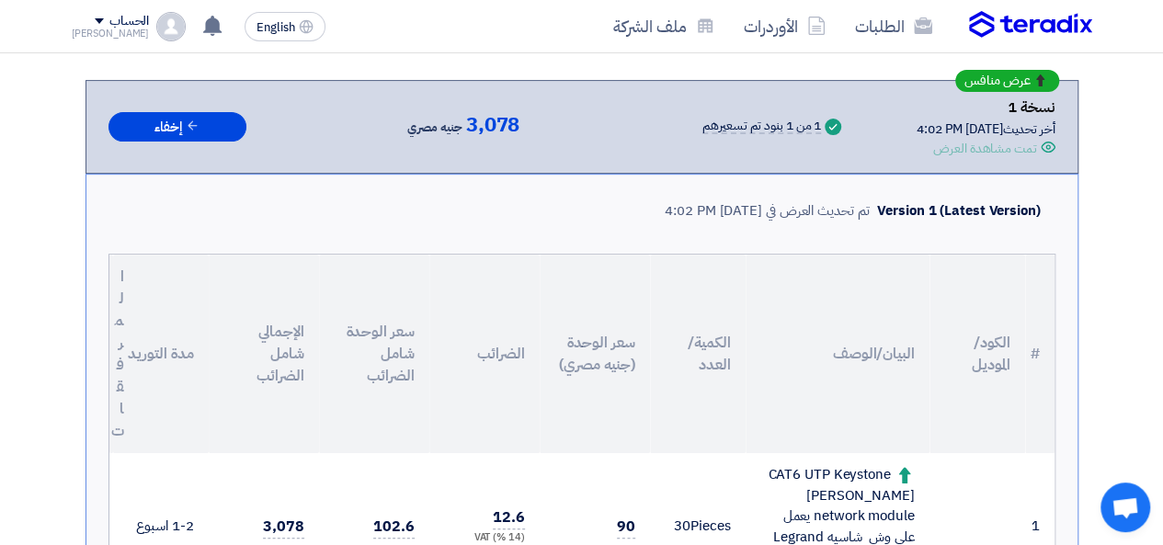
click at [1026, 158] on div "تمت مشاهدة العرض" at bounding box center [984, 148] width 103 height 19
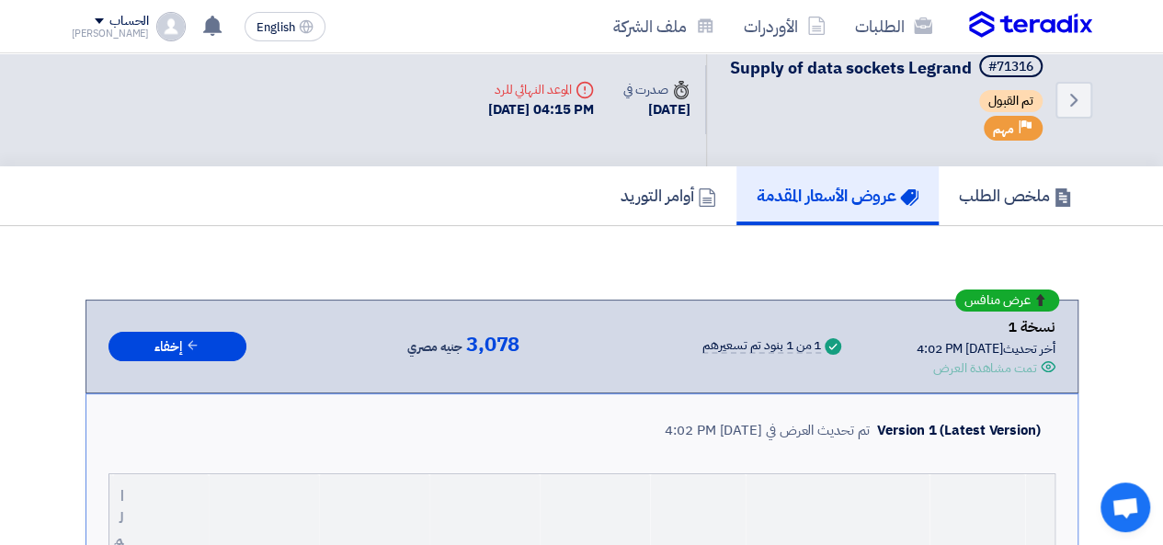
scroll to position [0, 0]
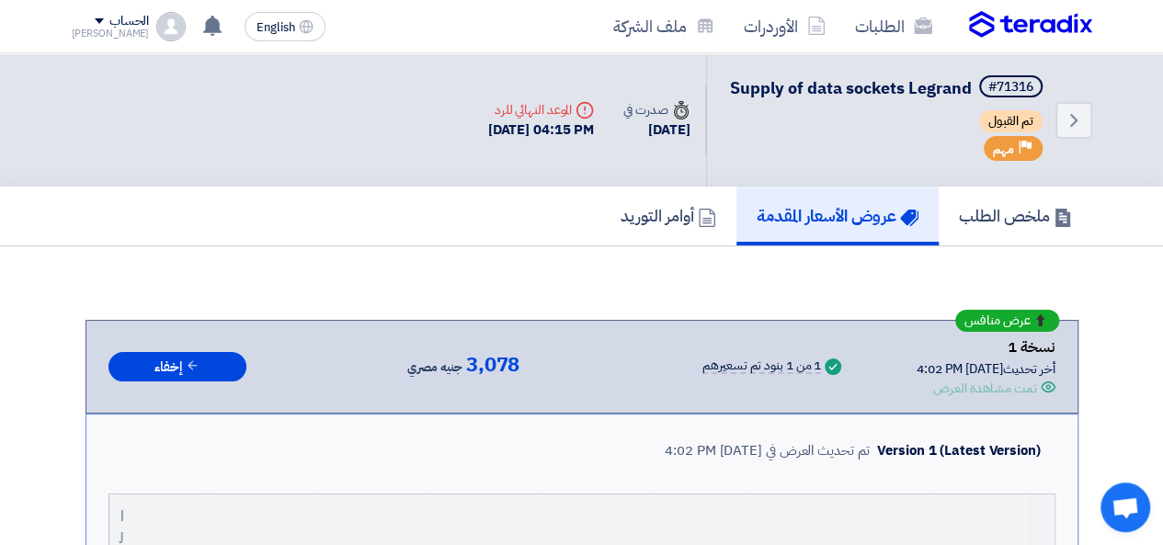
click at [914, 238] on link "عروض الأسعار المقدمة" at bounding box center [838, 216] width 202 height 59
click at [963, 226] on h5 "ملخص الطلب" at bounding box center [1015, 215] width 113 height 21
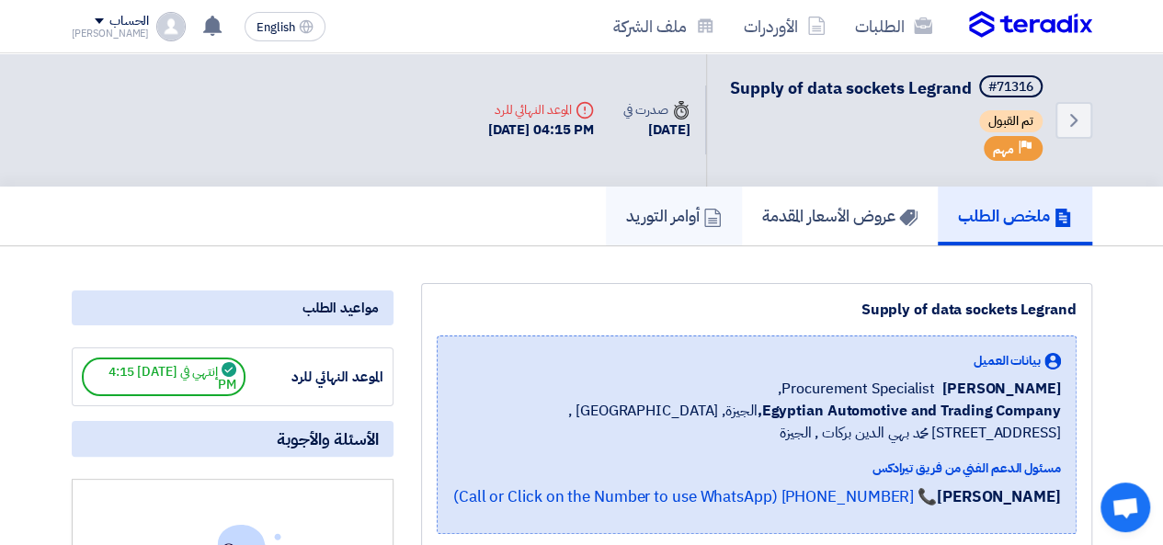
click at [680, 226] on h5 "أوامر التوريد" at bounding box center [674, 215] width 96 height 21
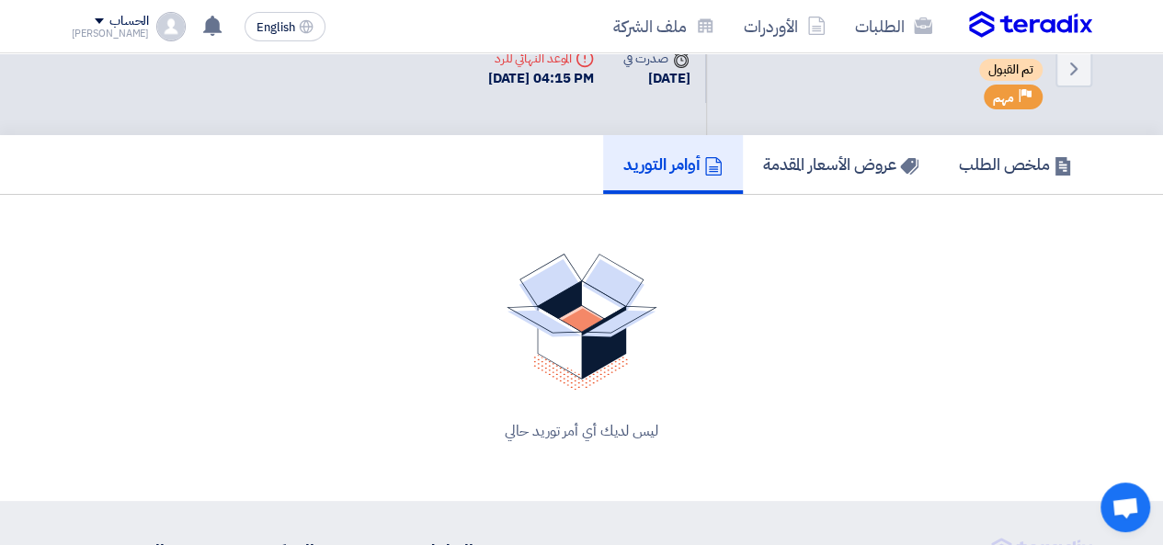
scroll to position [92, 0]
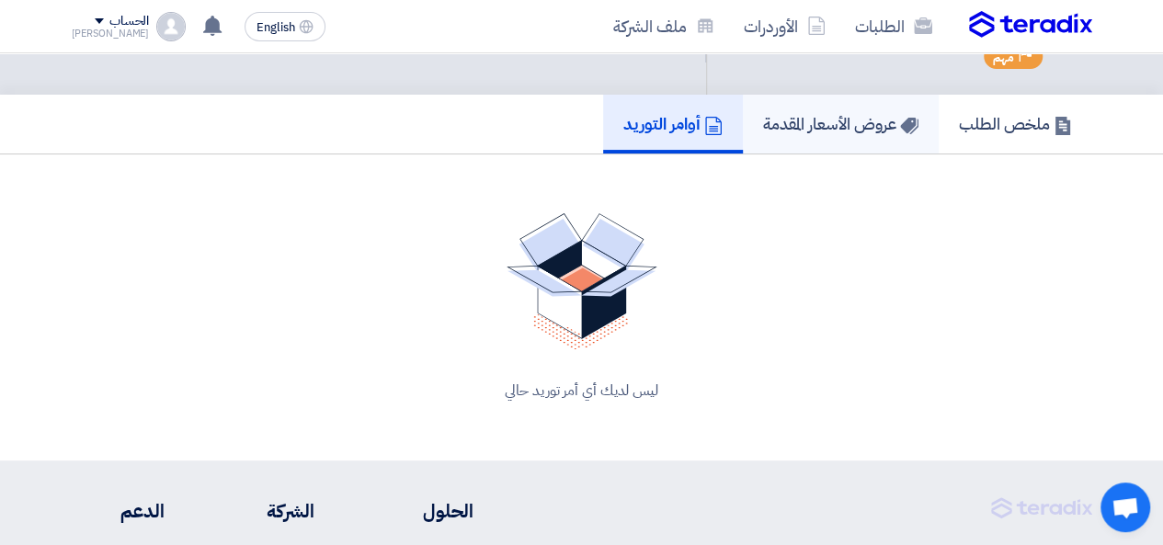
click at [791, 154] on link "عروض الأسعار المقدمة" at bounding box center [841, 124] width 196 height 59
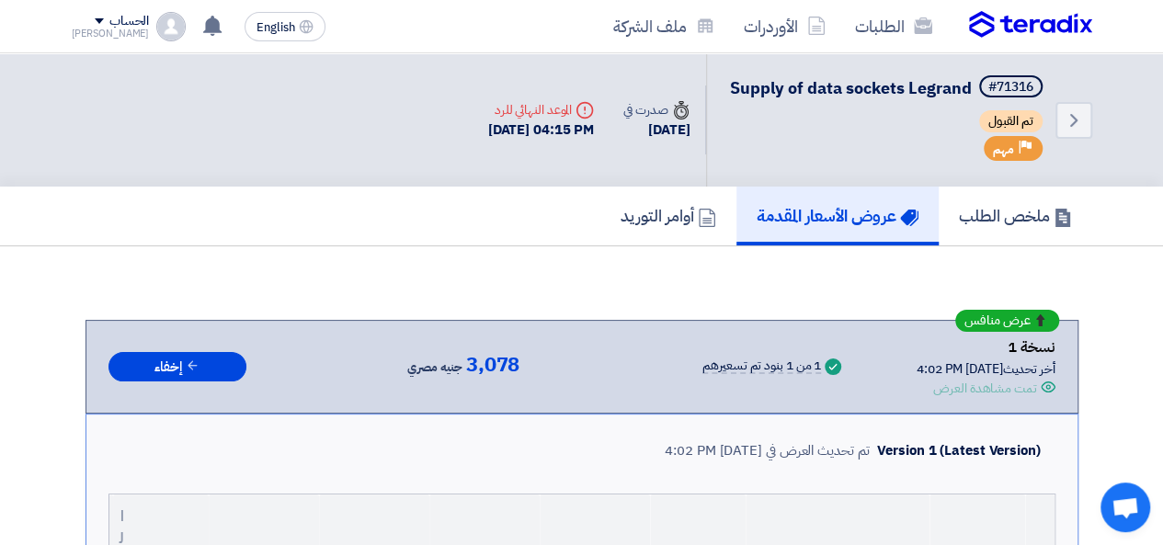
click at [1019, 27] on img at bounding box center [1030, 25] width 123 height 28
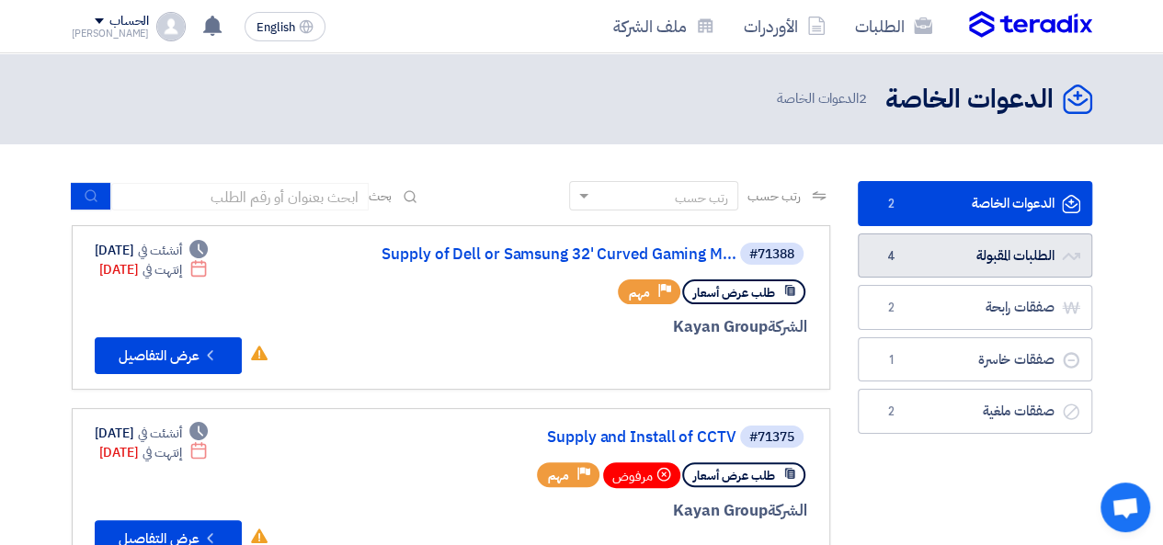
click at [948, 259] on link "الطلبات المقبولة الطلبات المقبولة 4" at bounding box center [975, 256] width 234 height 45
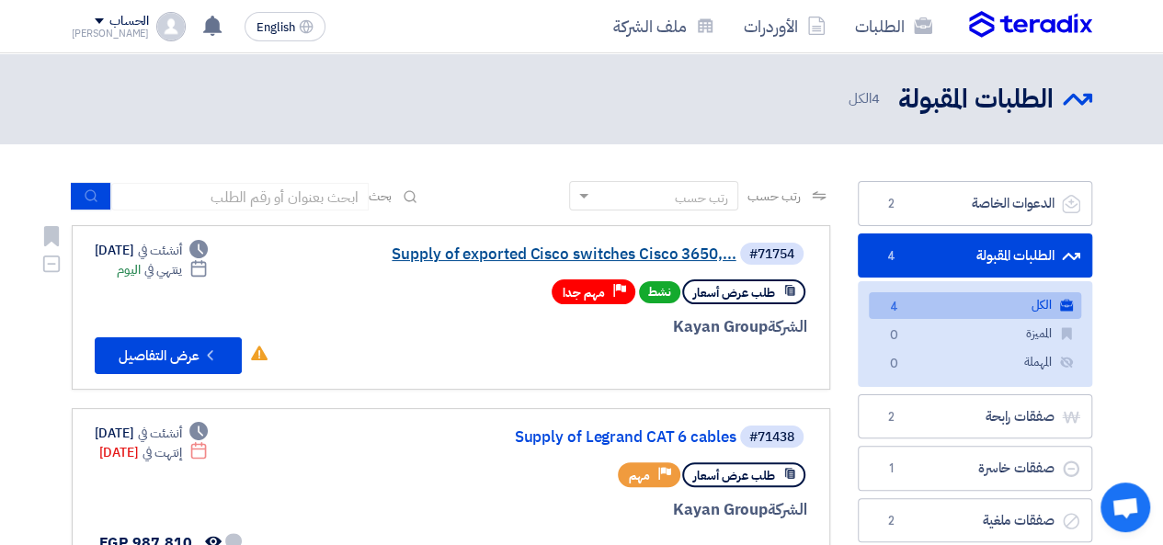
click at [624, 258] on link "Supply of exported Cisco switches Cisco 3650,..." at bounding box center [553, 254] width 368 height 17
